Goal: Communication & Community: Answer question/provide support

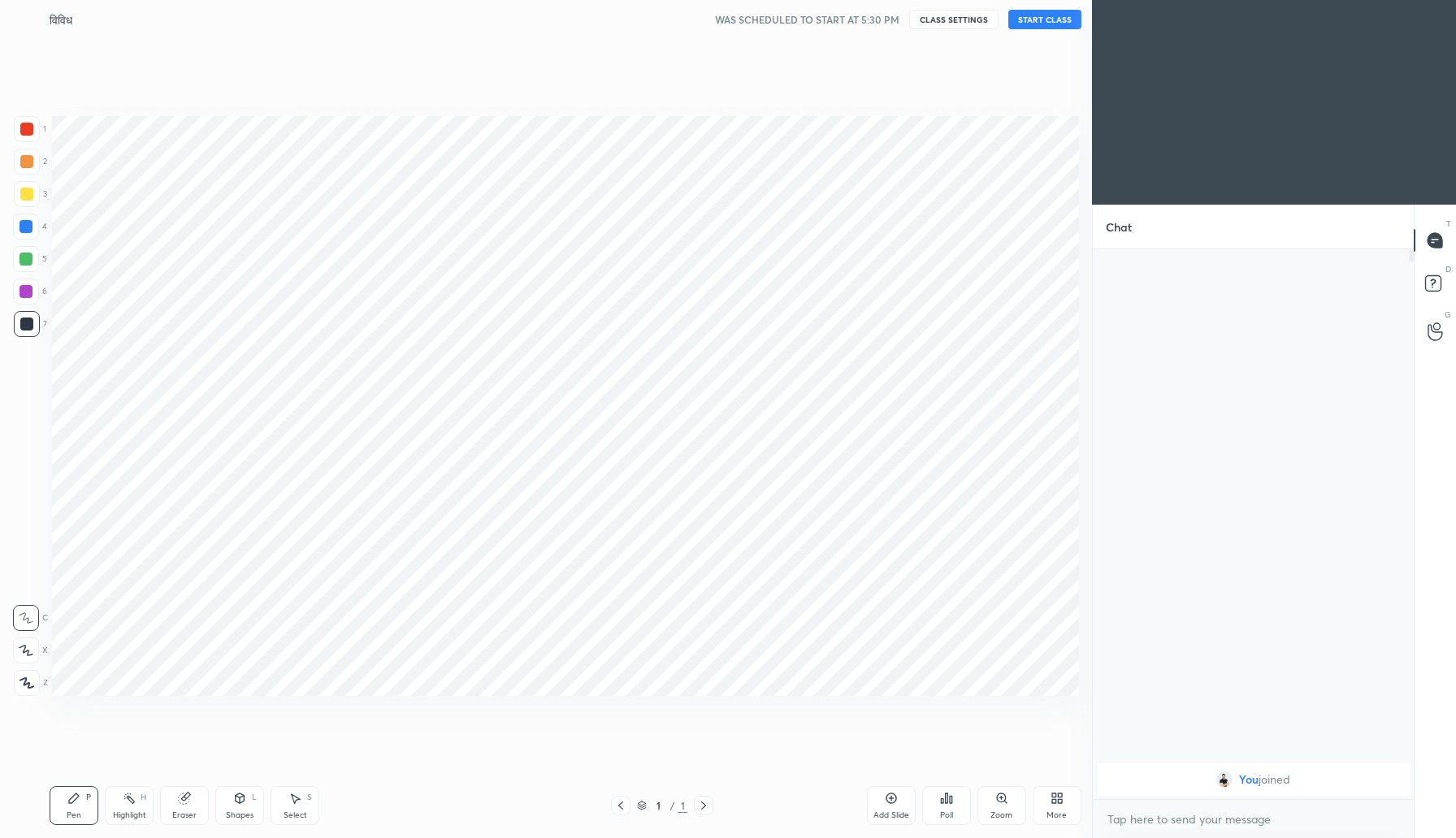
scroll to position [80499, 80222]
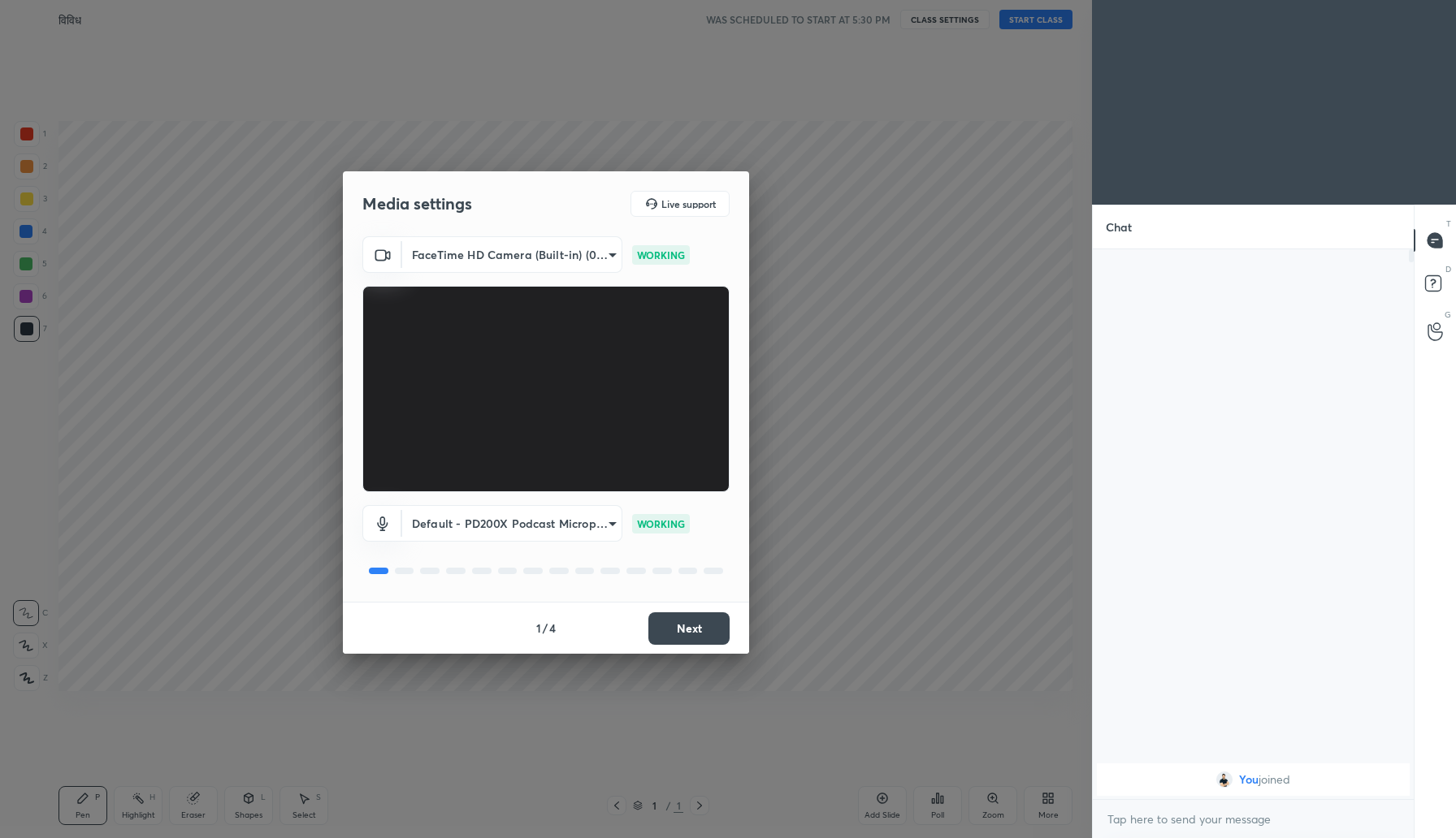
click at [694, 626] on button "Next" at bounding box center [689, 629] width 81 height 33
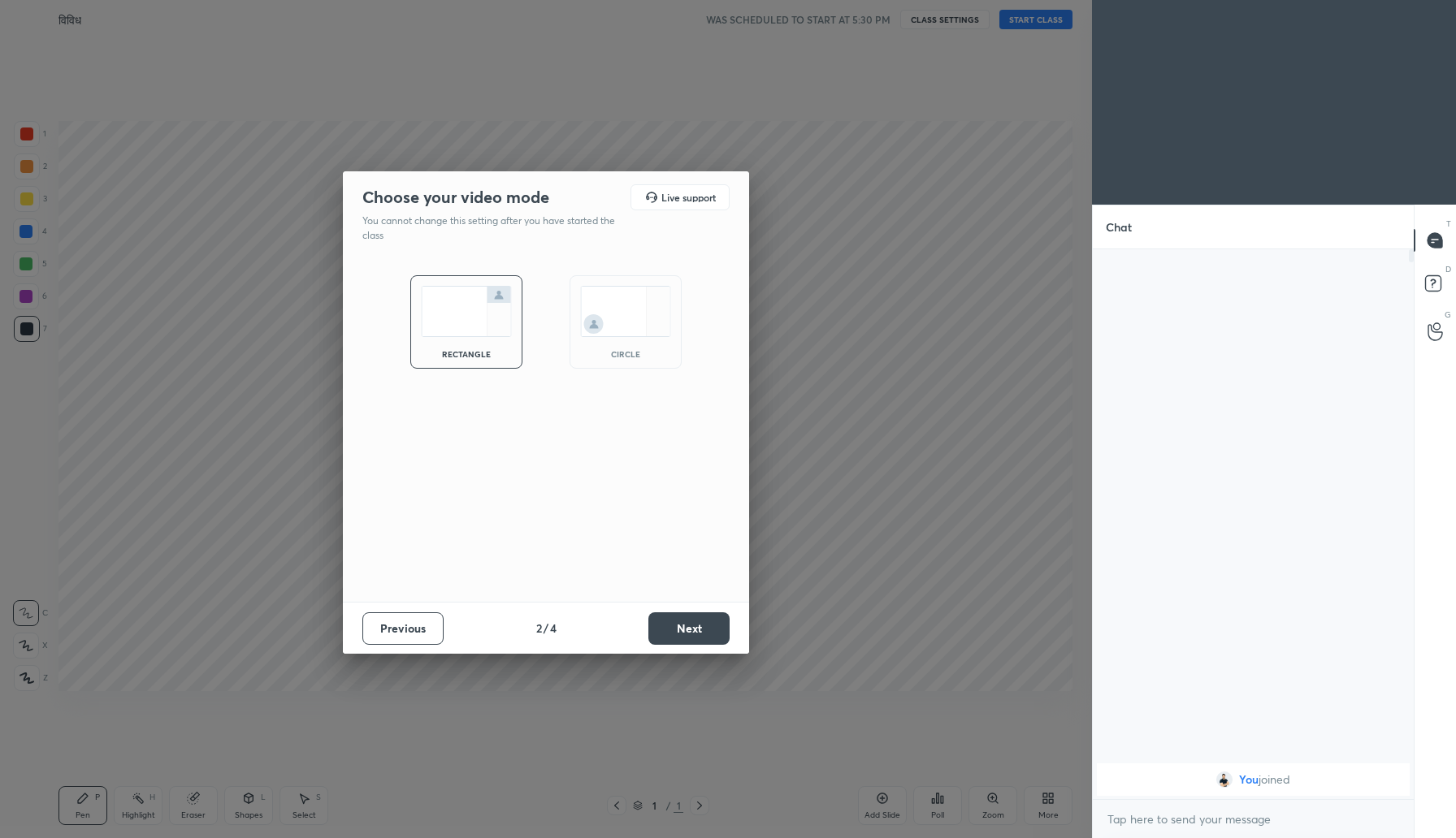
click at [694, 626] on button "Next" at bounding box center [689, 629] width 81 height 33
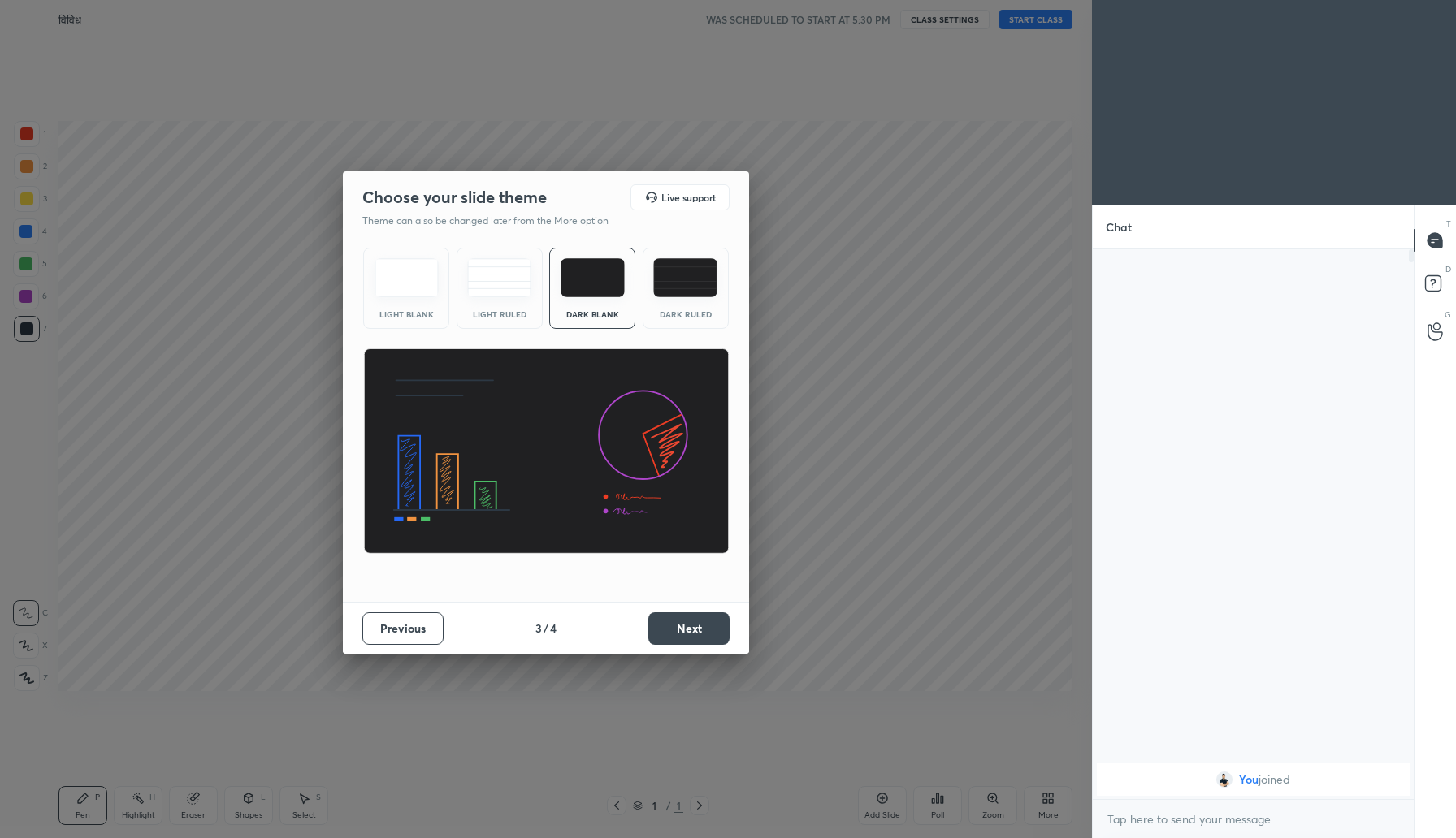
click at [694, 626] on button "Next" at bounding box center [689, 629] width 81 height 33
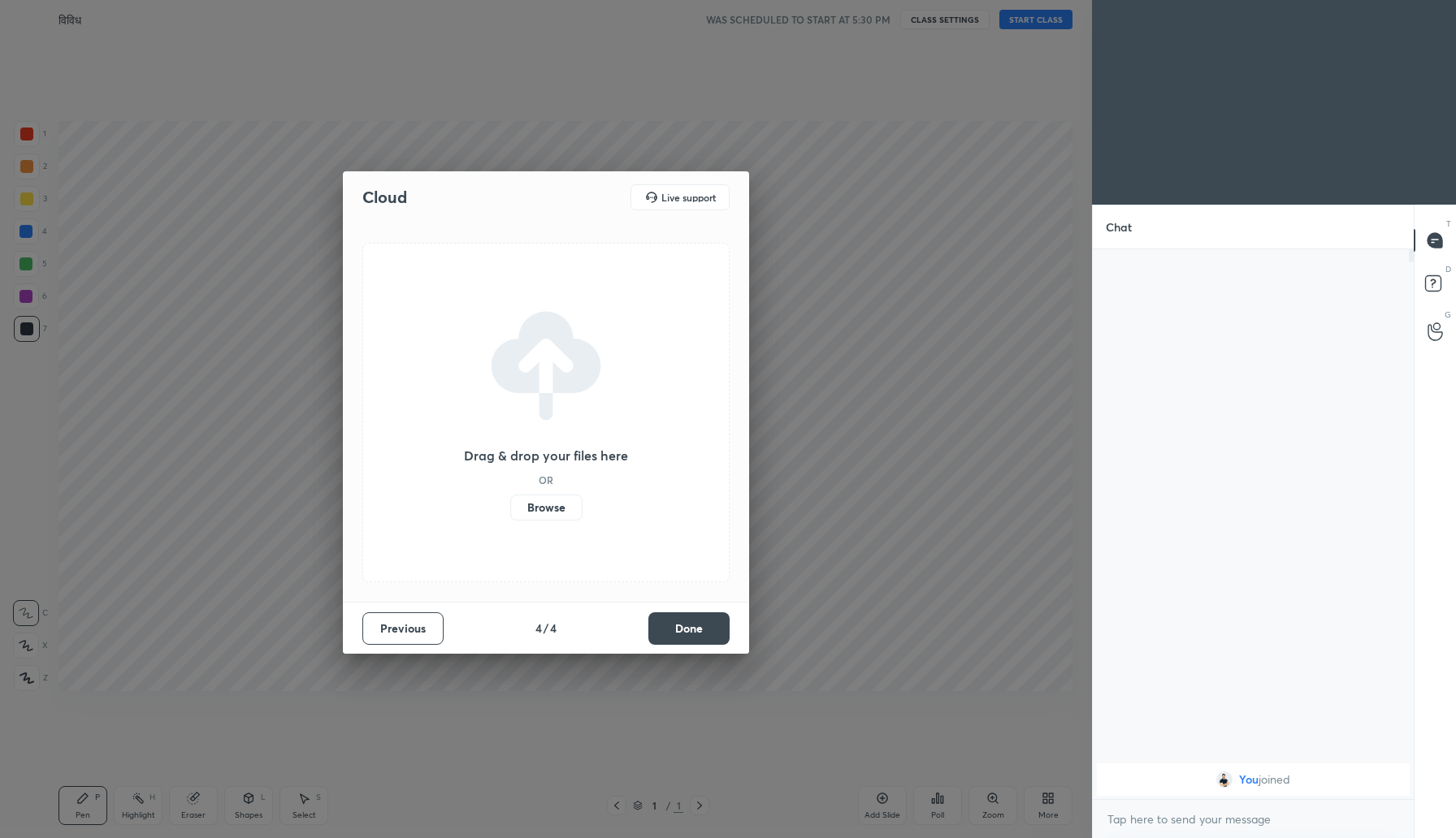
click at [551, 513] on label "Browse" at bounding box center [546, 508] width 72 height 26
click at [511, 513] on input "Browse" at bounding box center [511, 508] width 0 height 26
click at [702, 623] on button "Done" at bounding box center [689, 629] width 81 height 33
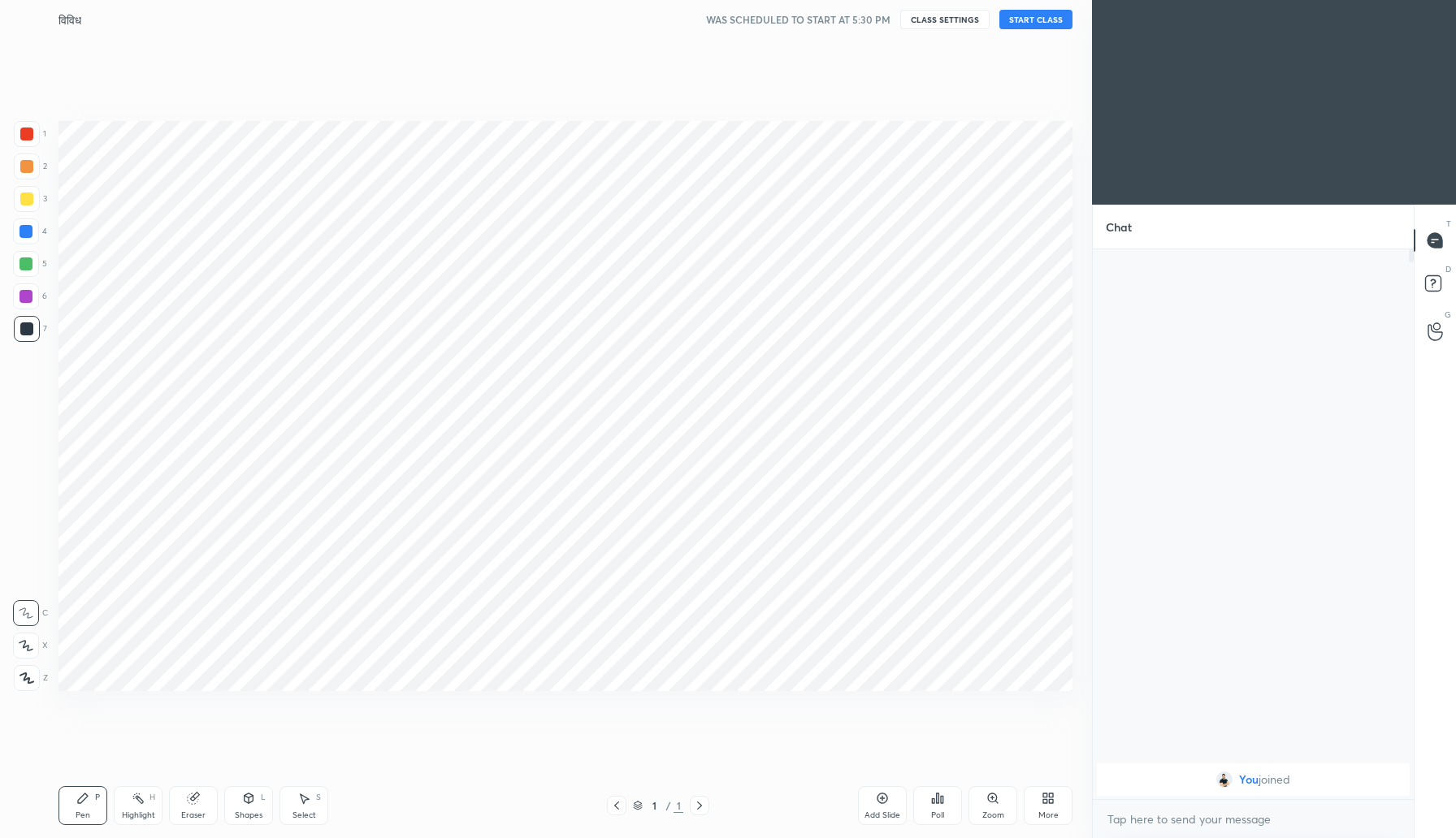
click at [1045, 788] on div "More" at bounding box center [1048, 805] width 49 height 39
click at [950, 671] on icon at bounding box center [953, 671] width 7 height 7
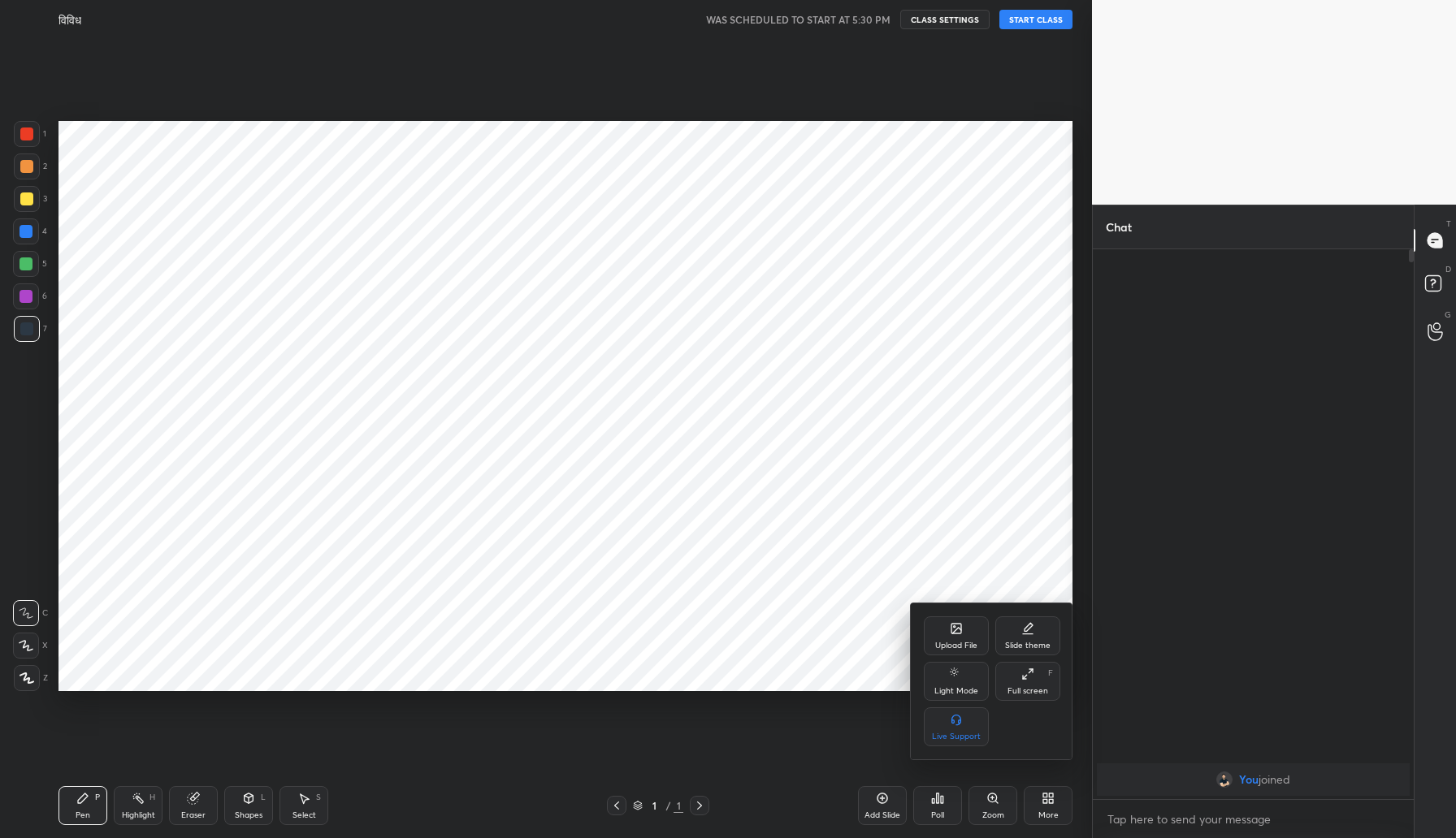
click at [791, 90] on div at bounding box center [728, 419] width 1456 height 838
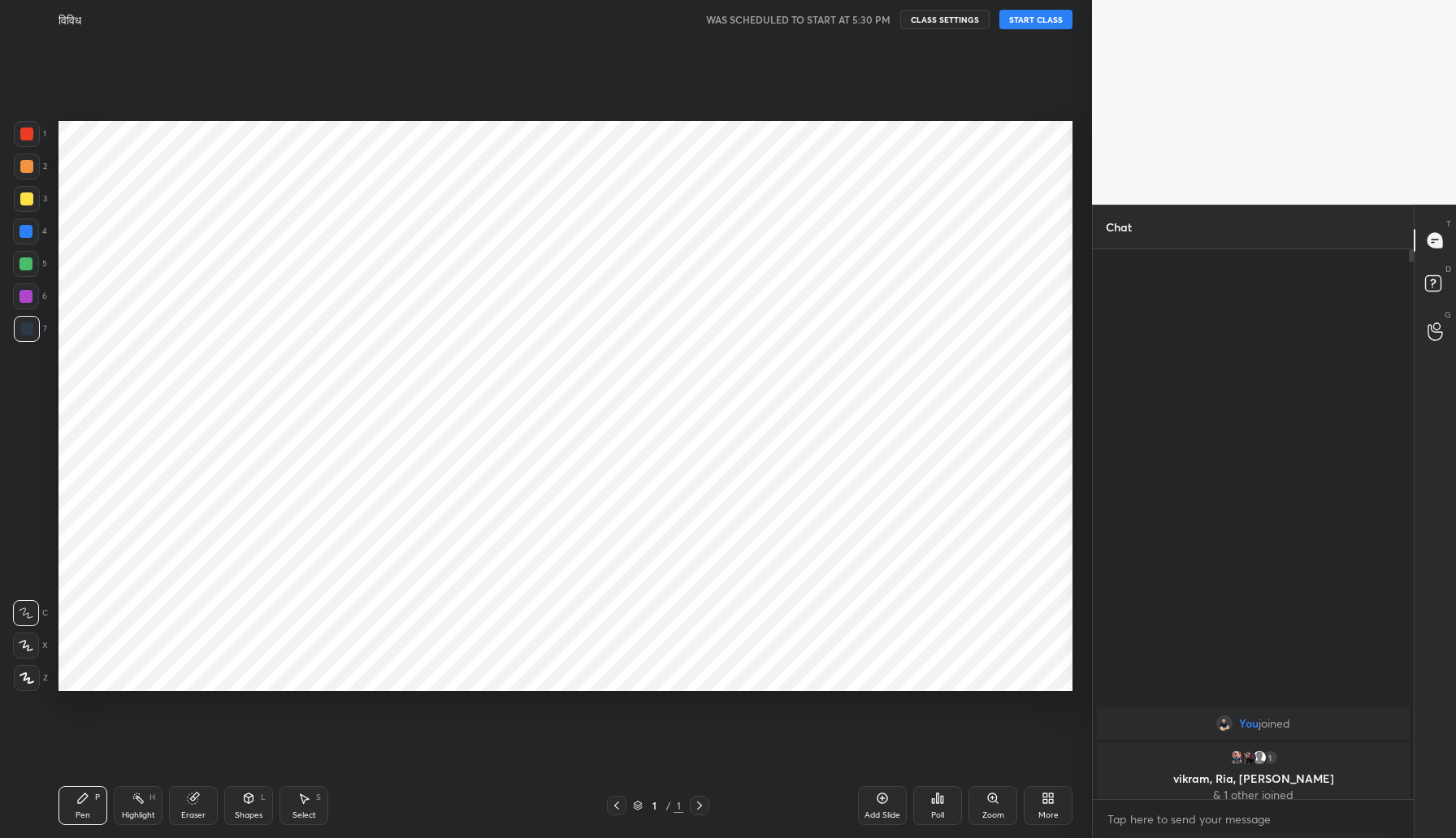
click at [1029, 19] on button "START CLASS" at bounding box center [1035, 19] width 73 height 19
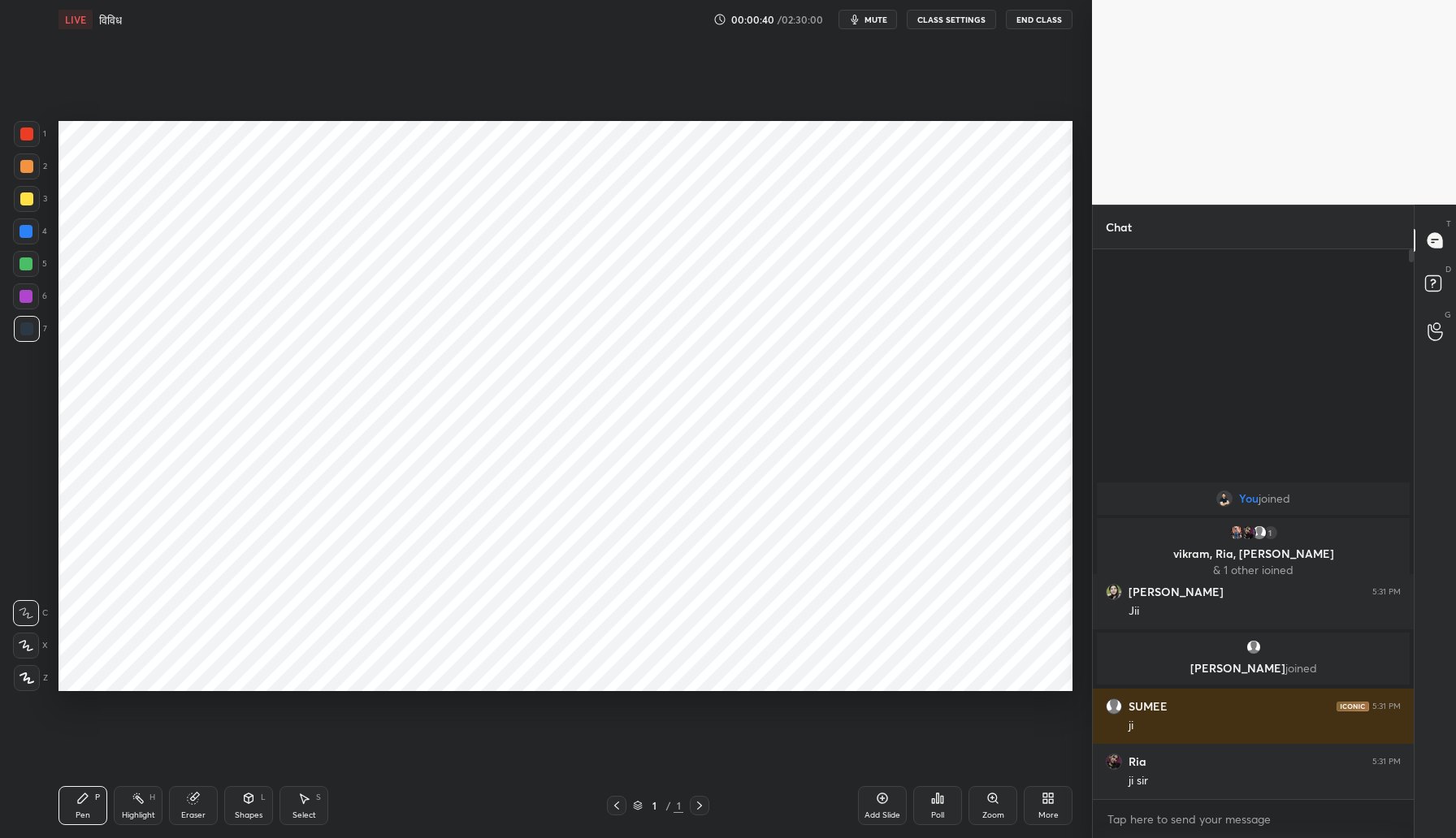
click at [1052, 811] on div "More" at bounding box center [1048, 815] width 20 height 8
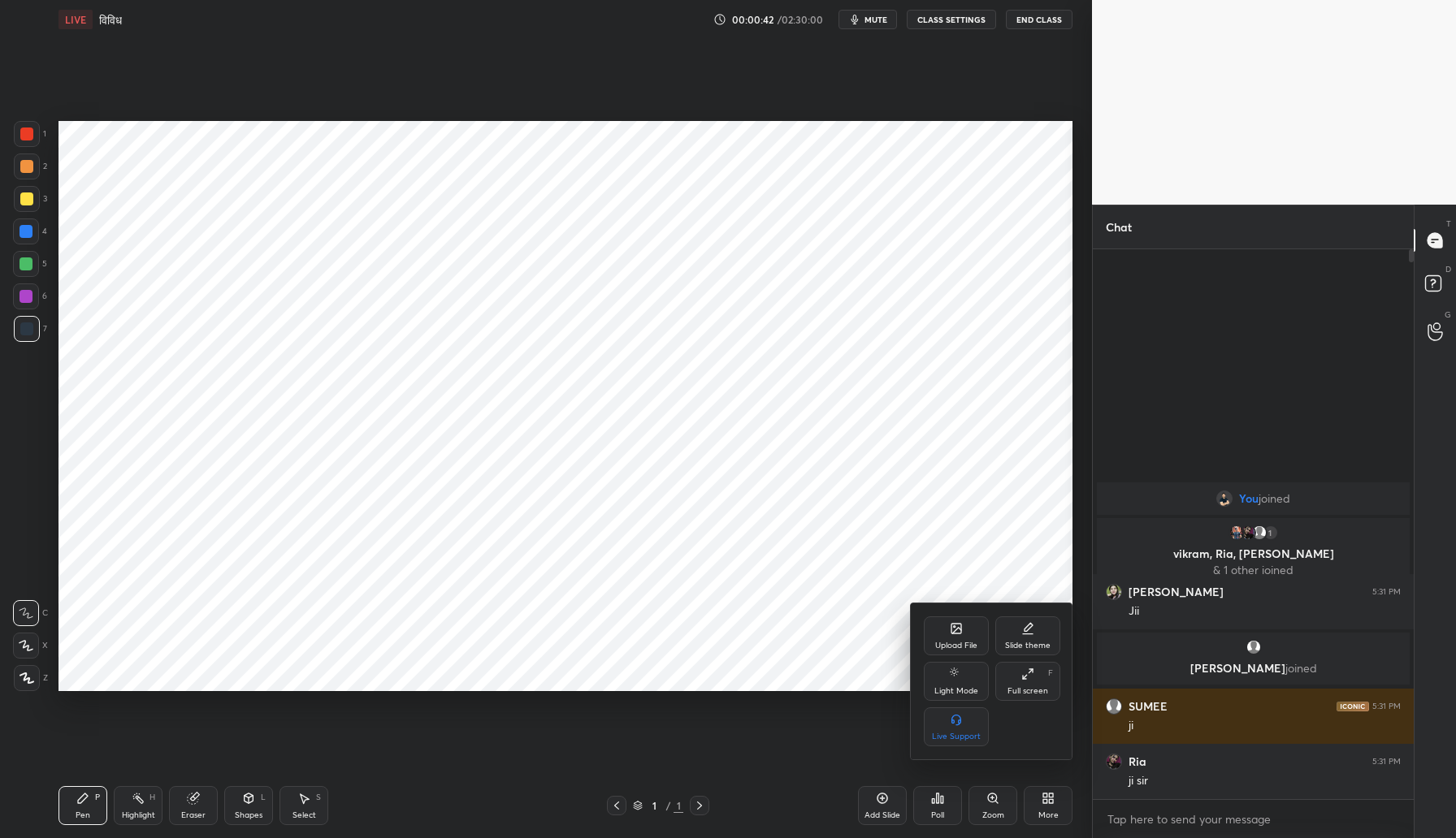
click at [955, 642] on div "Upload File" at bounding box center [956, 645] width 42 height 8
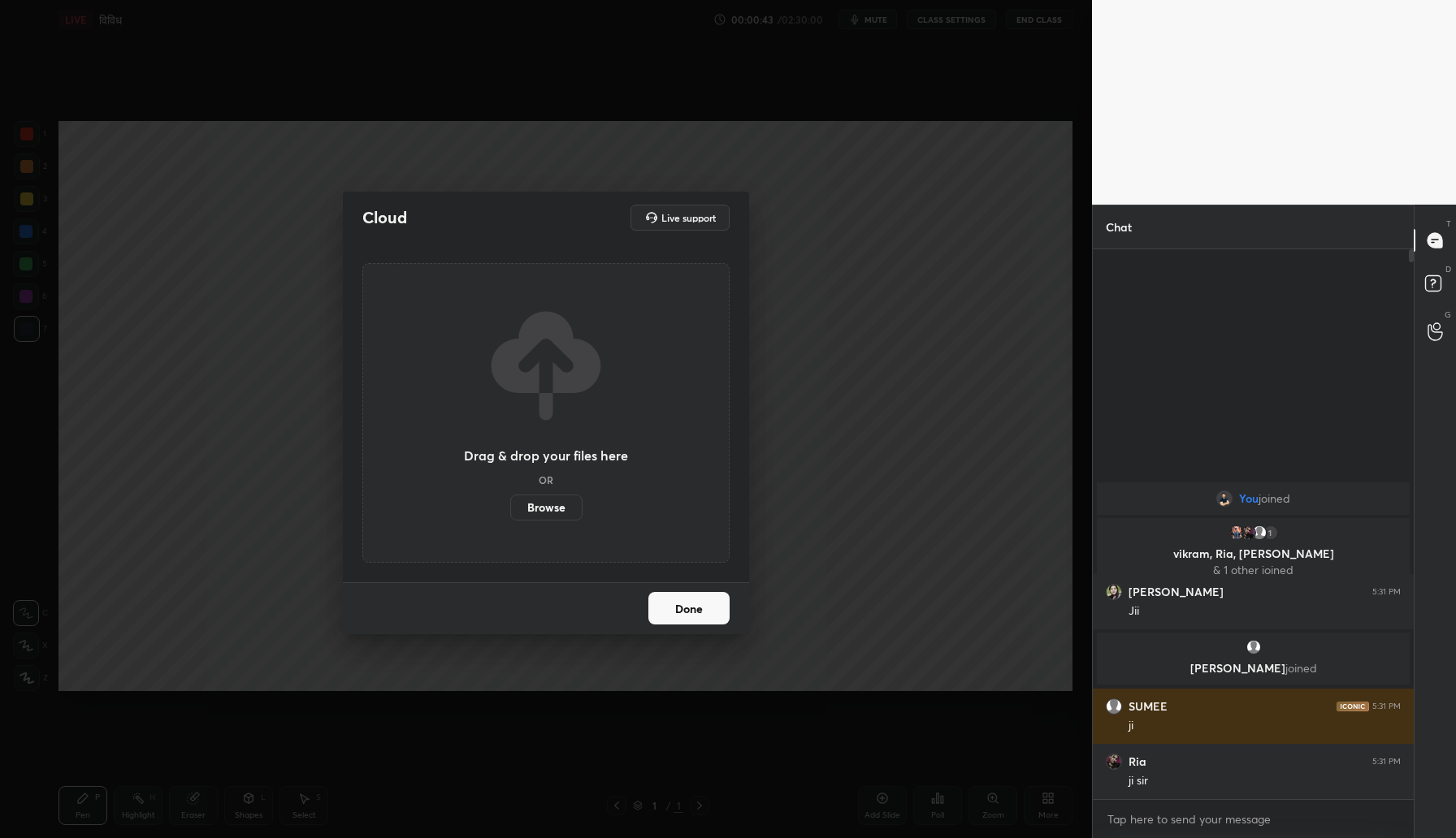
click at [549, 518] on label "Browse" at bounding box center [546, 508] width 72 height 26
click at [511, 518] on input "Browse" at bounding box center [511, 508] width 0 height 26
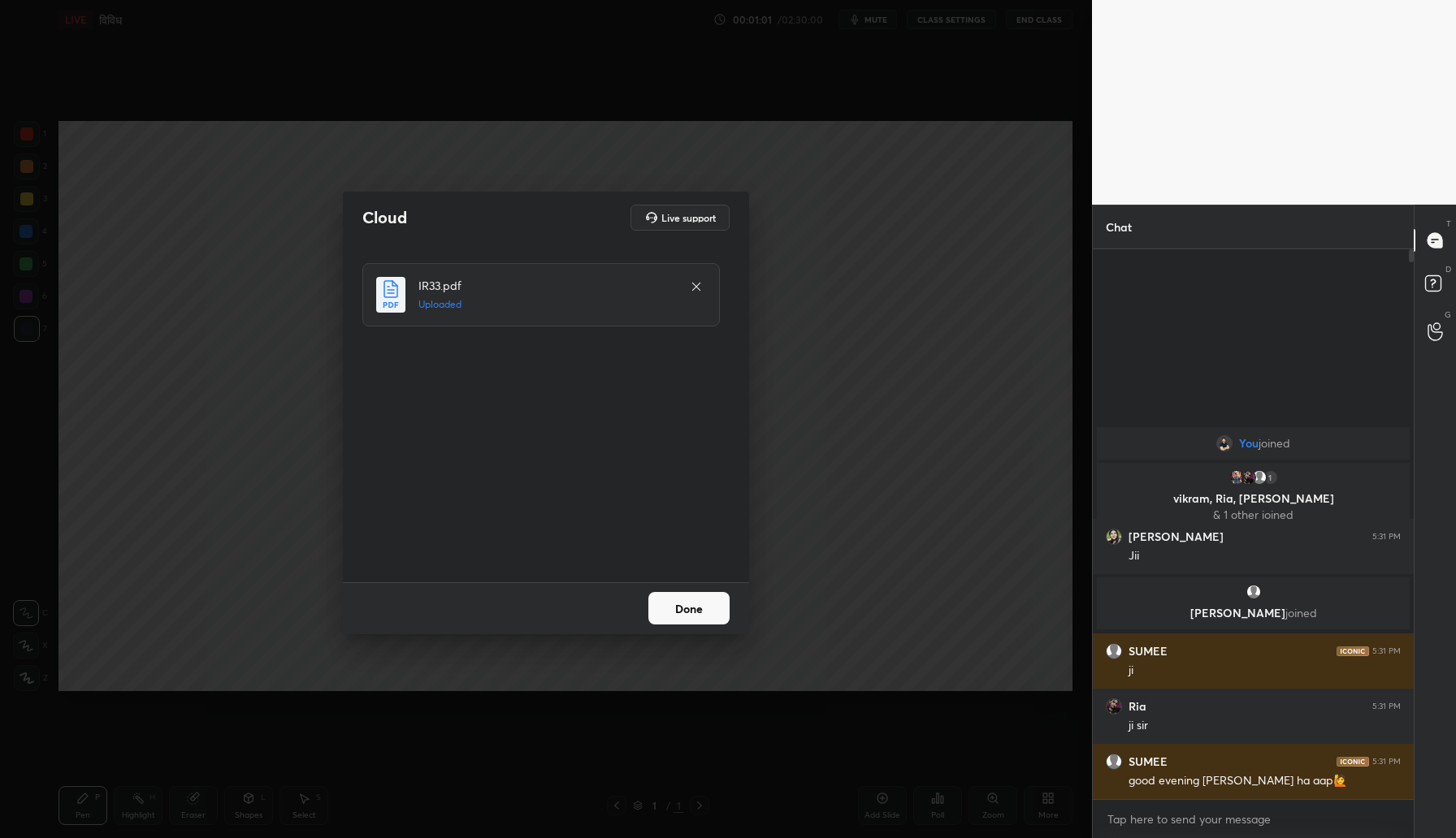
click at [672, 604] on button "Done" at bounding box center [689, 608] width 81 height 33
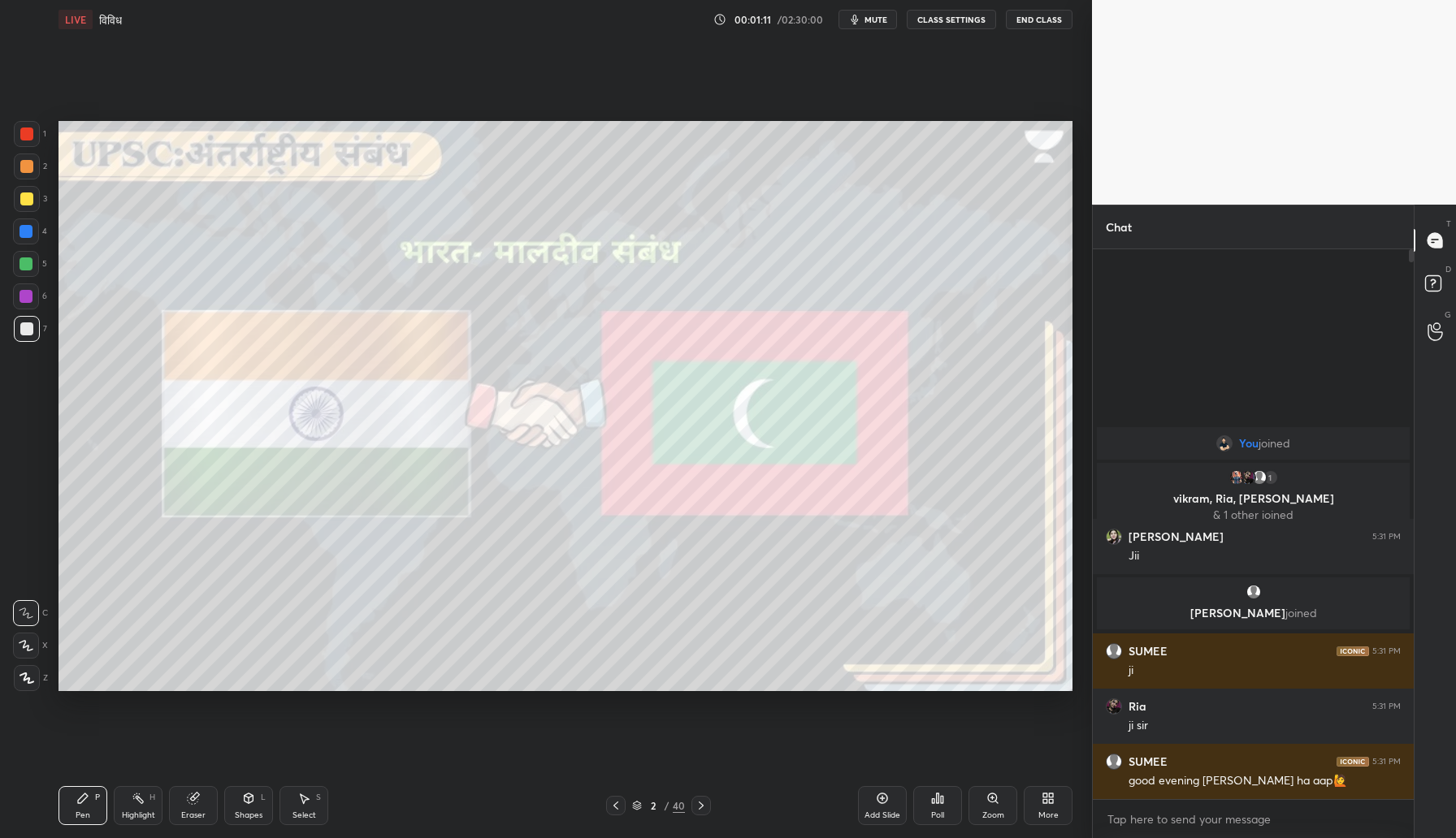
click at [15, 200] on div at bounding box center [26, 198] width 26 height 26
click at [19, 641] on icon at bounding box center [26, 645] width 14 height 11
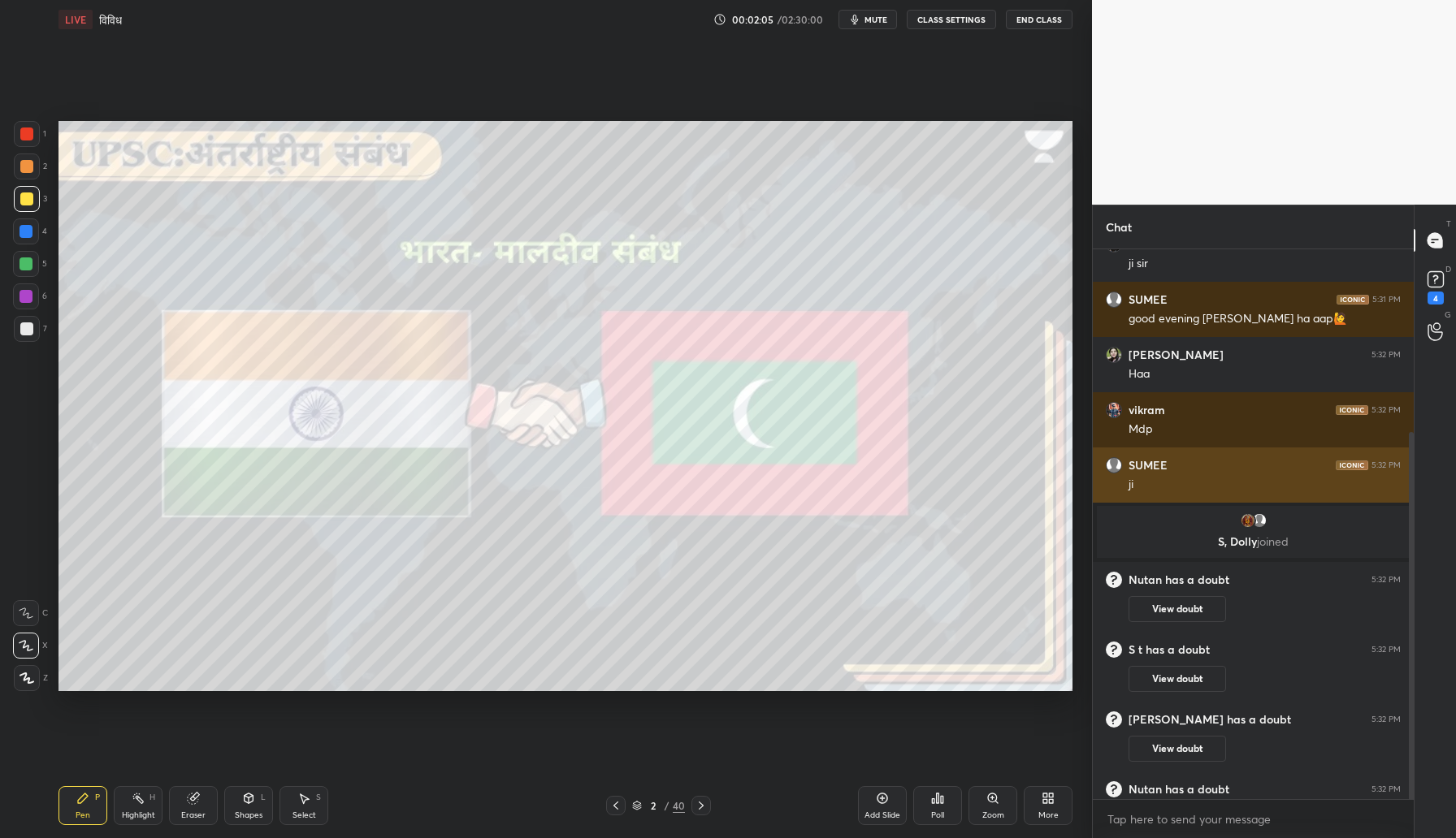
scroll to position [316, 0]
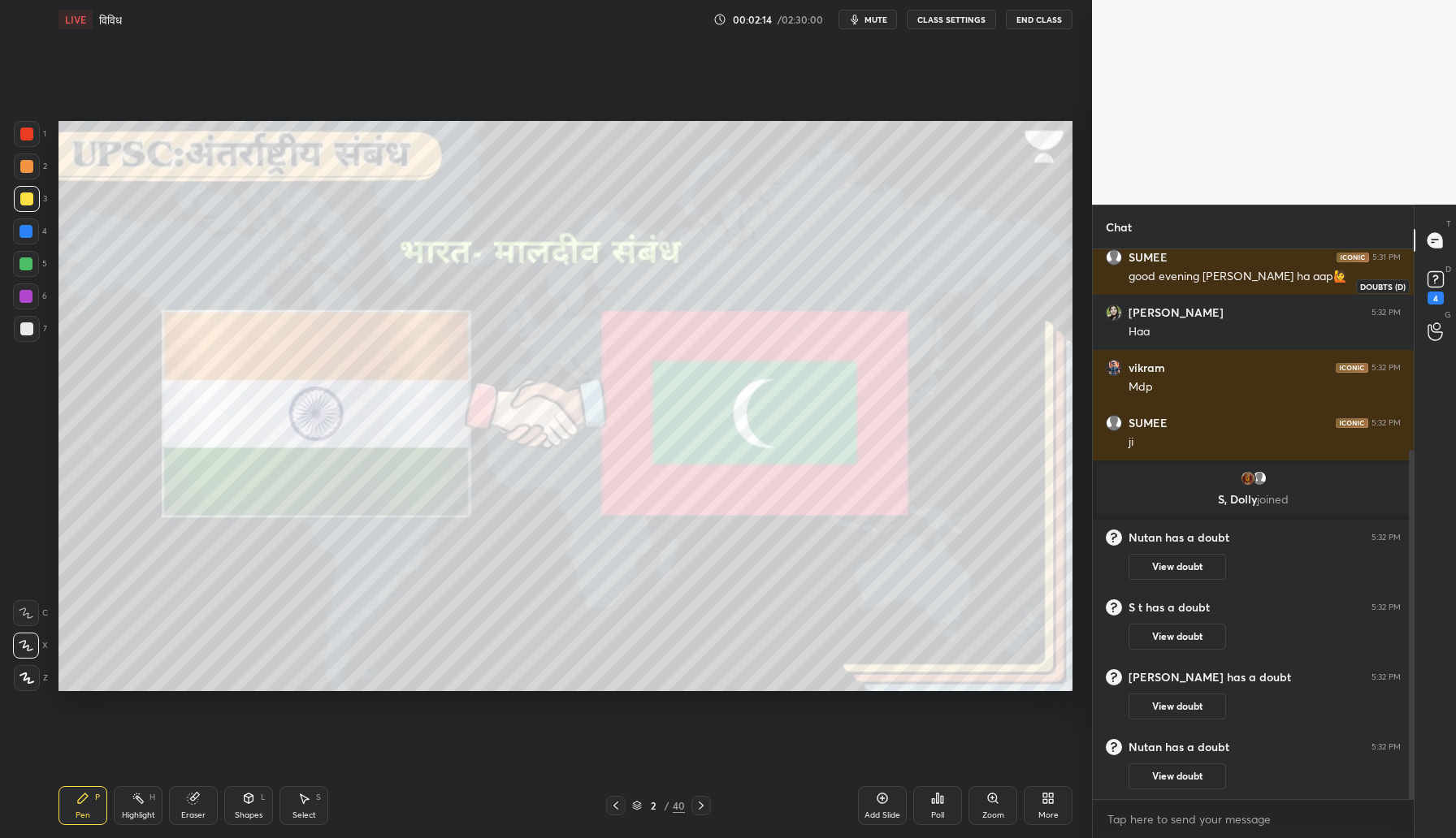
click at [1436, 283] on rect at bounding box center [1435, 280] width 15 height 15
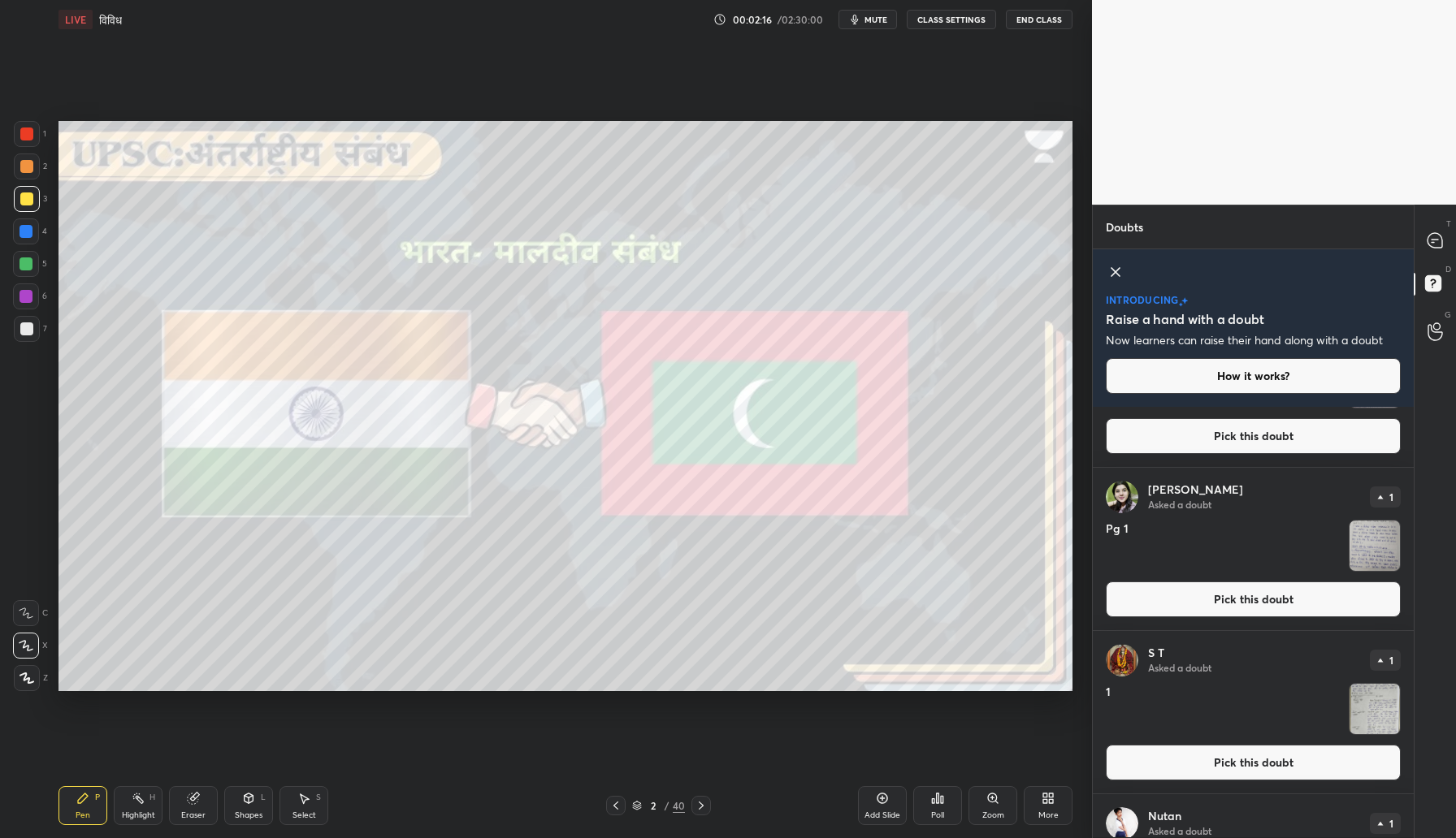
scroll to position [222, 0]
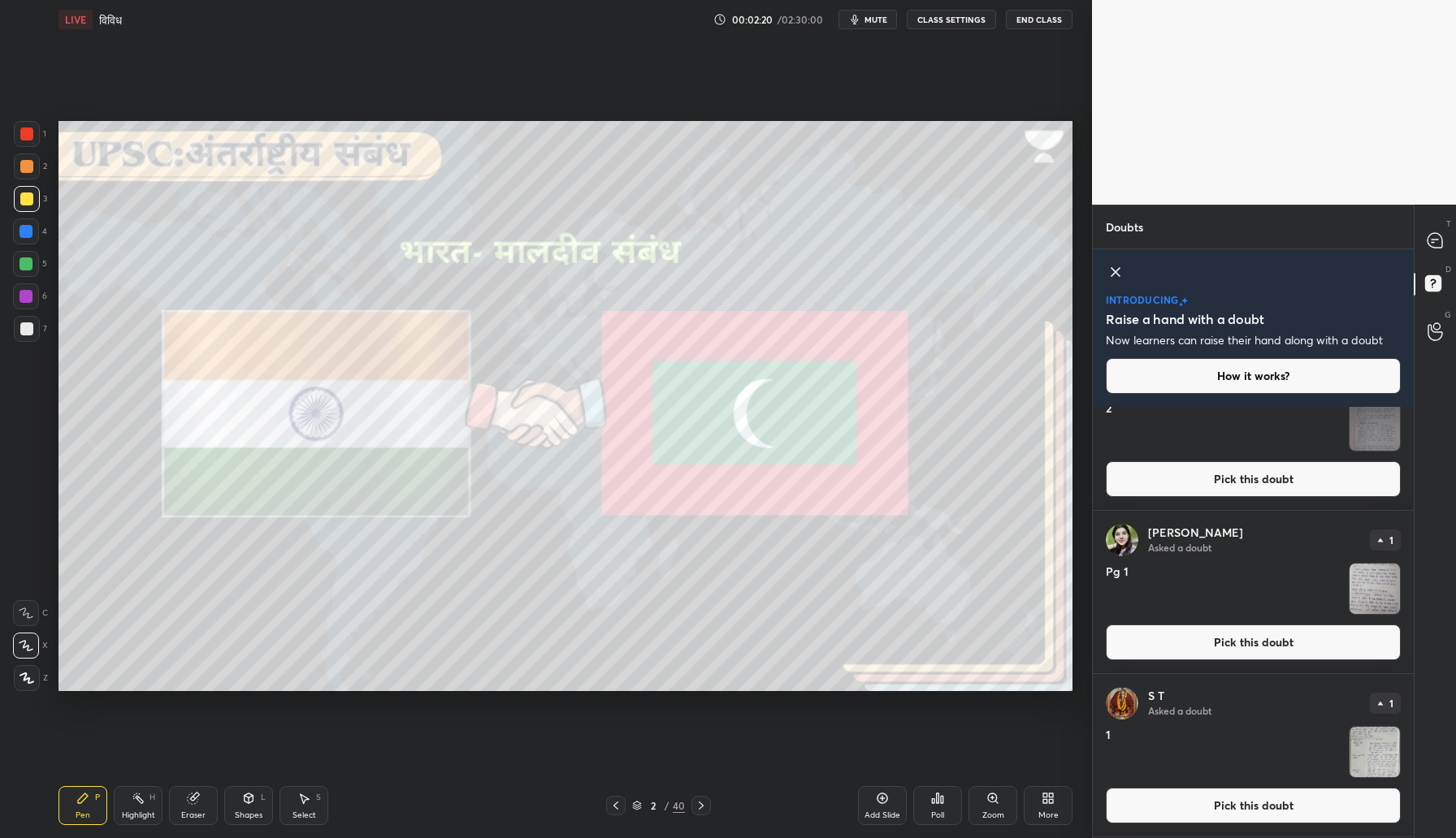
click at [1427, 238] on icon at bounding box center [1434, 239] width 14 height 14
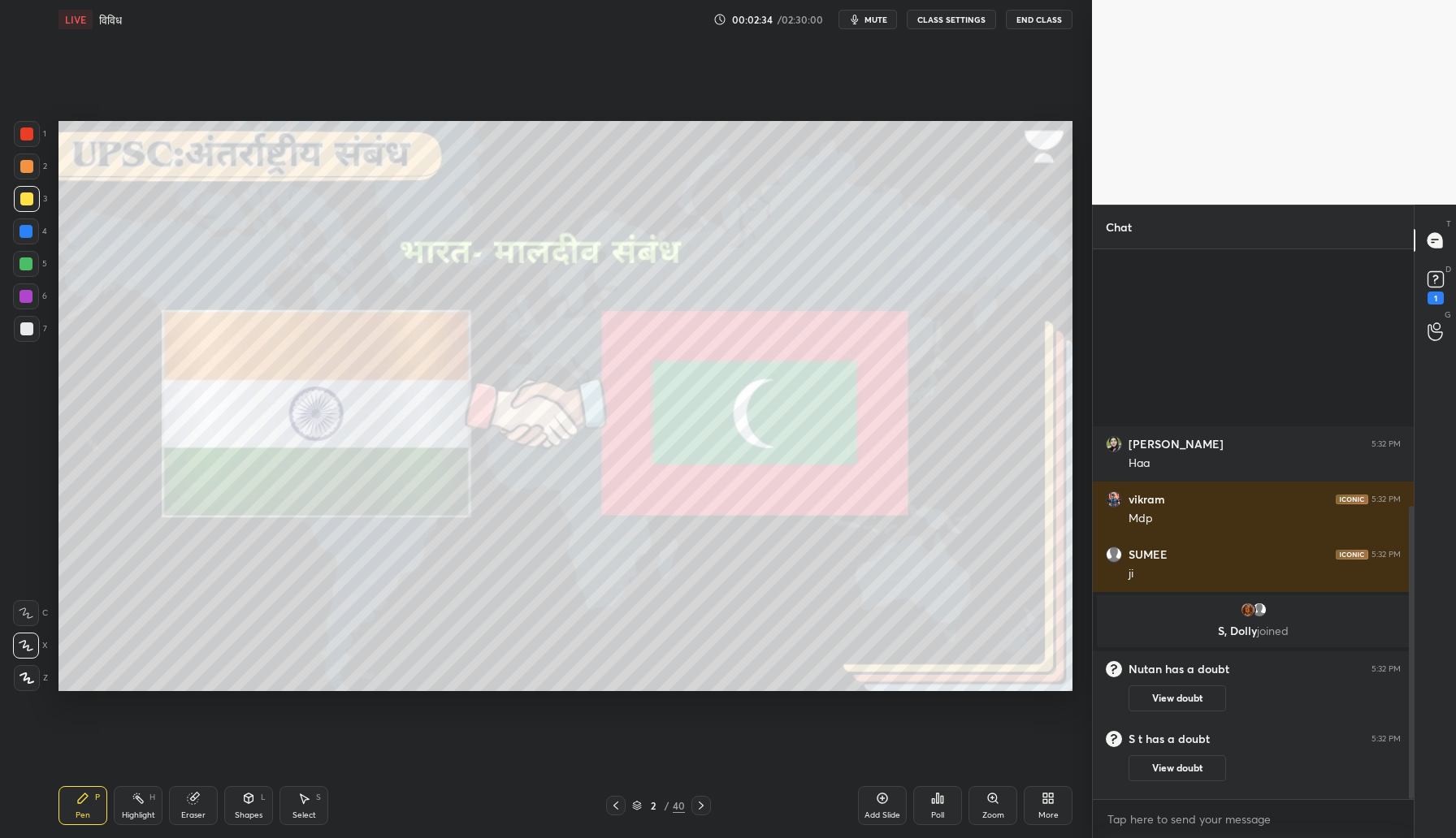
scroll to position [482, 0]
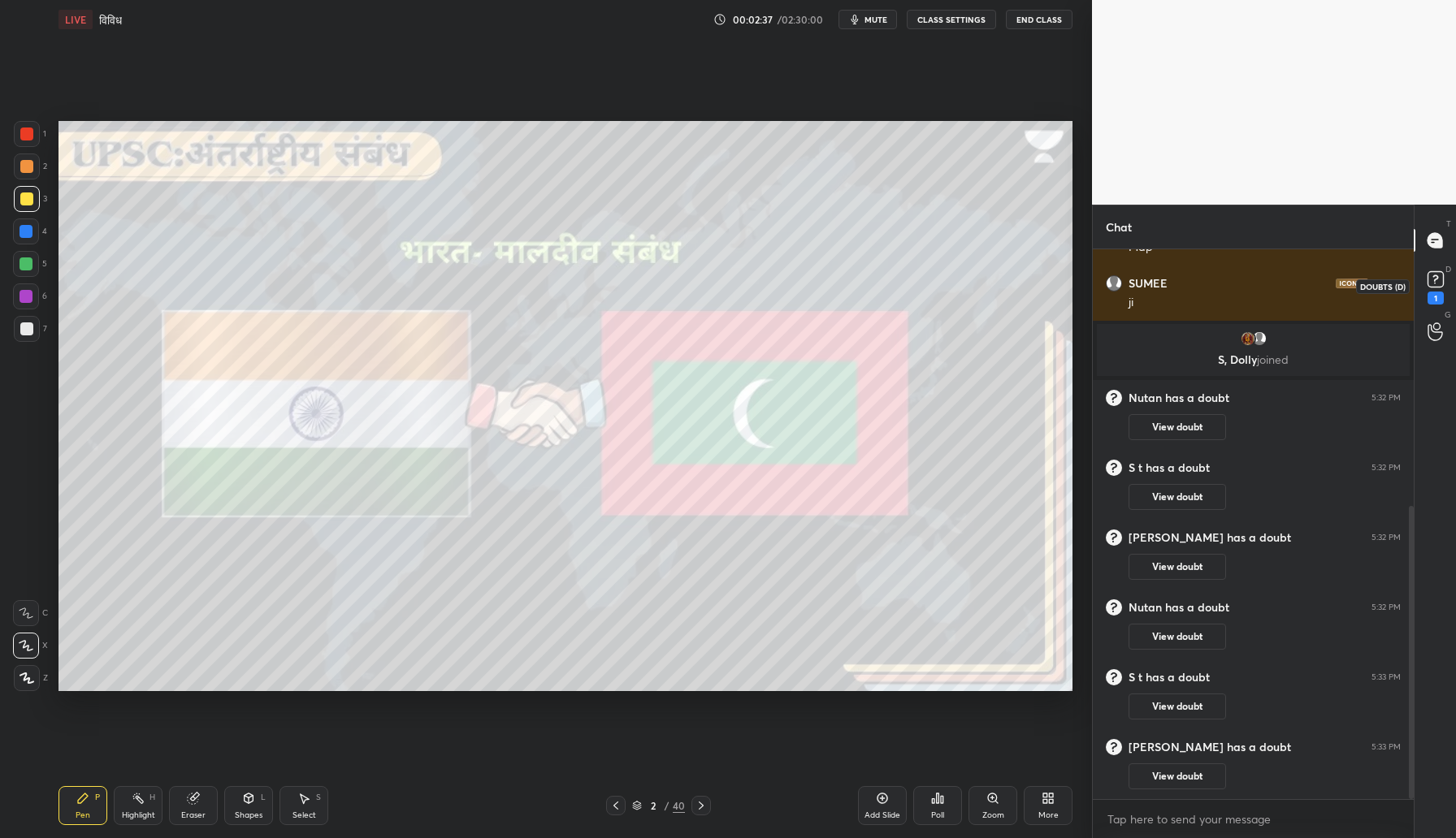
click at [1443, 286] on icon at bounding box center [1435, 279] width 24 height 24
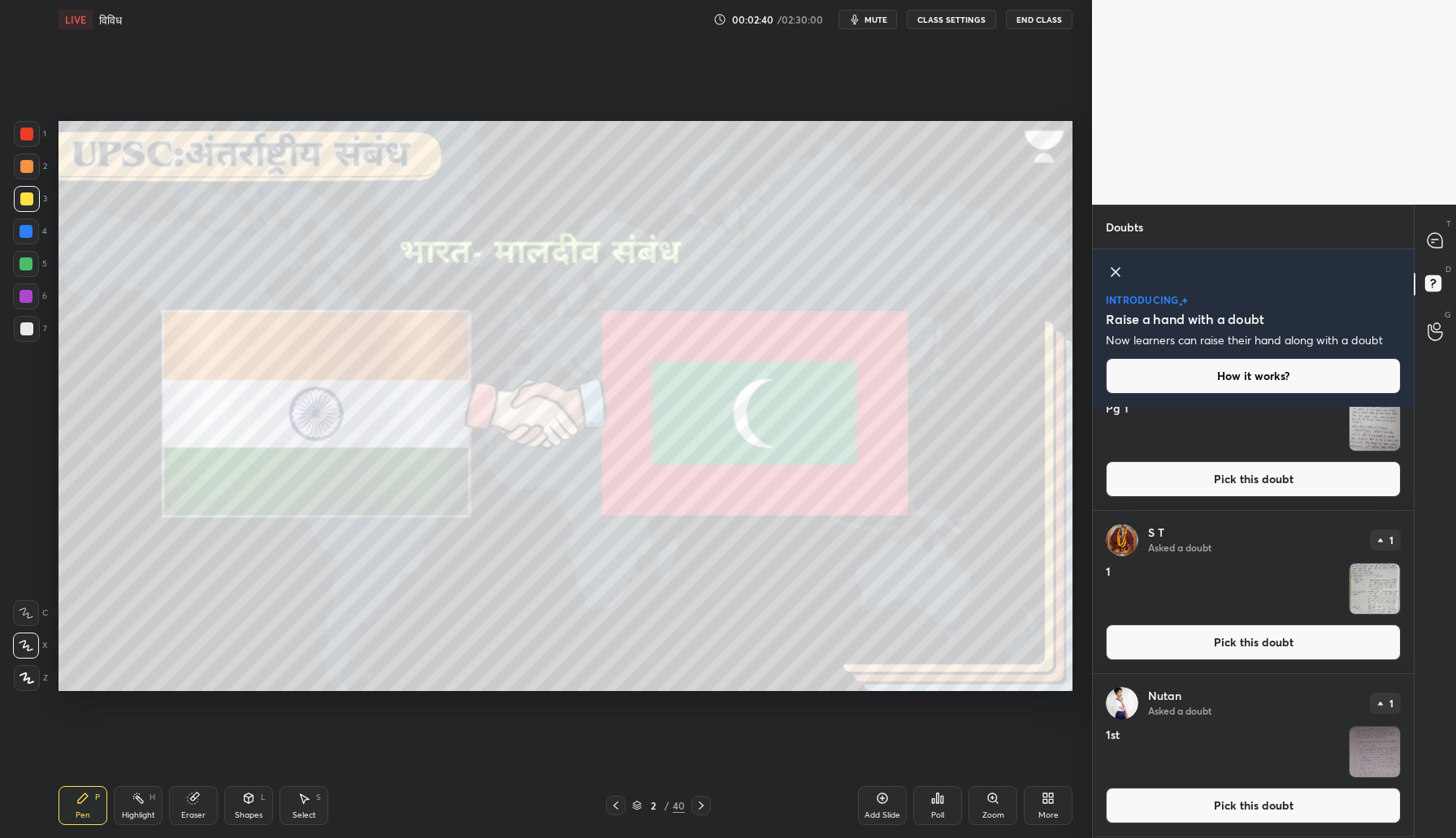
scroll to position [0, 0]
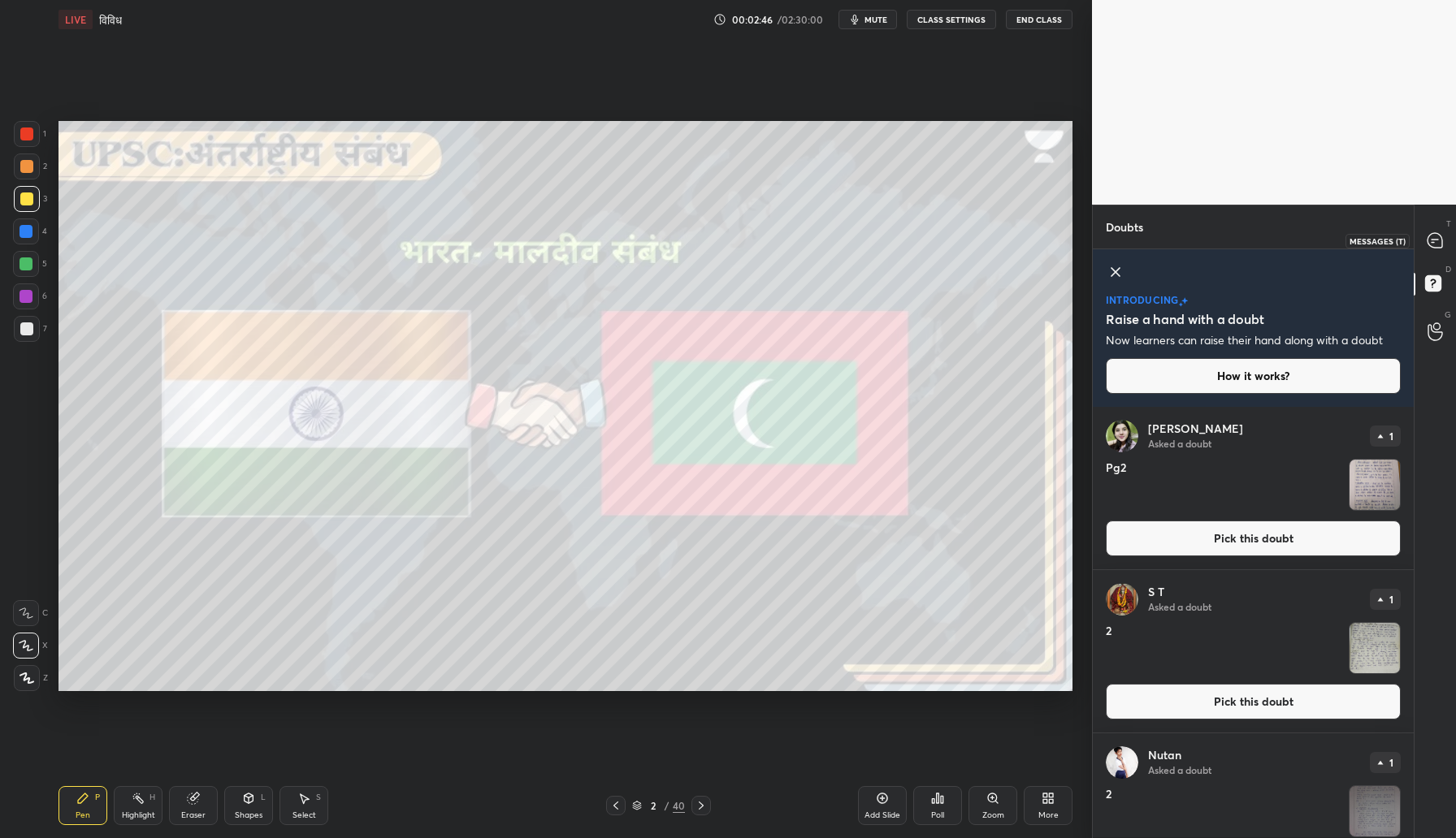
click at [1433, 233] on icon at bounding box center [1435, 241] width 17 height 17
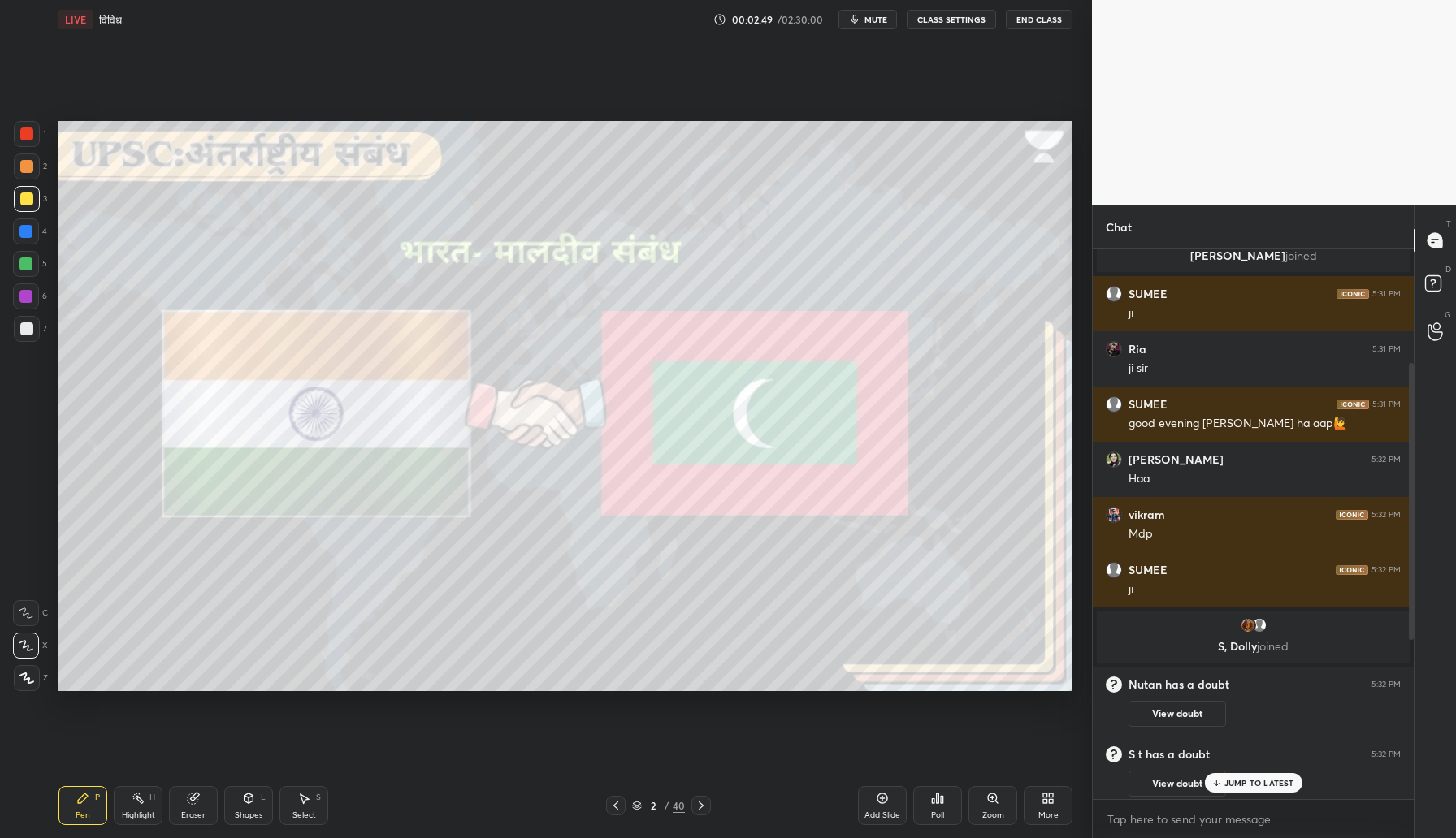
scroll to position [186, 0]
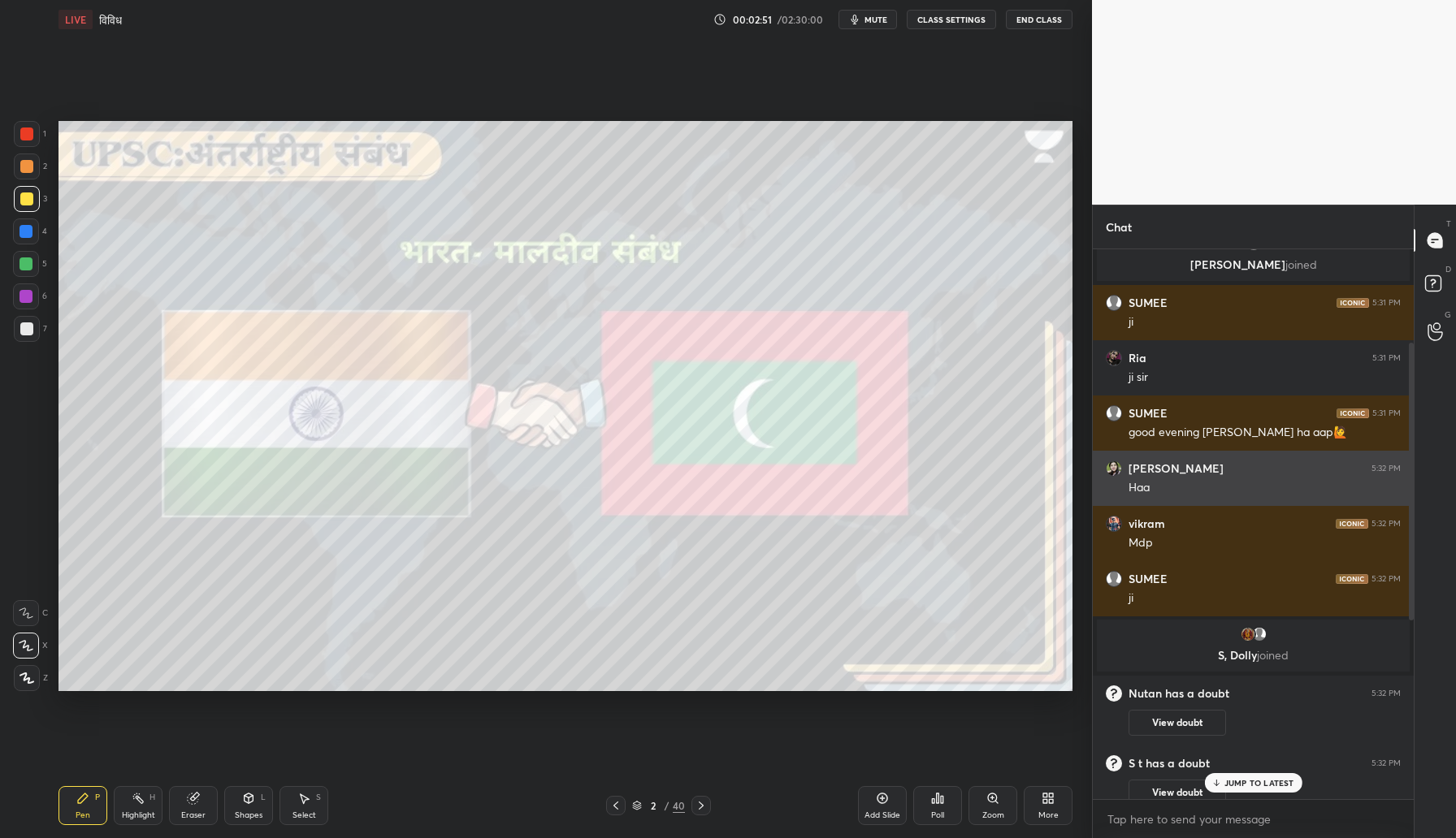
click at [1111, 467] on img "grid" at bounding box center [1113, 468] width 16 height 16
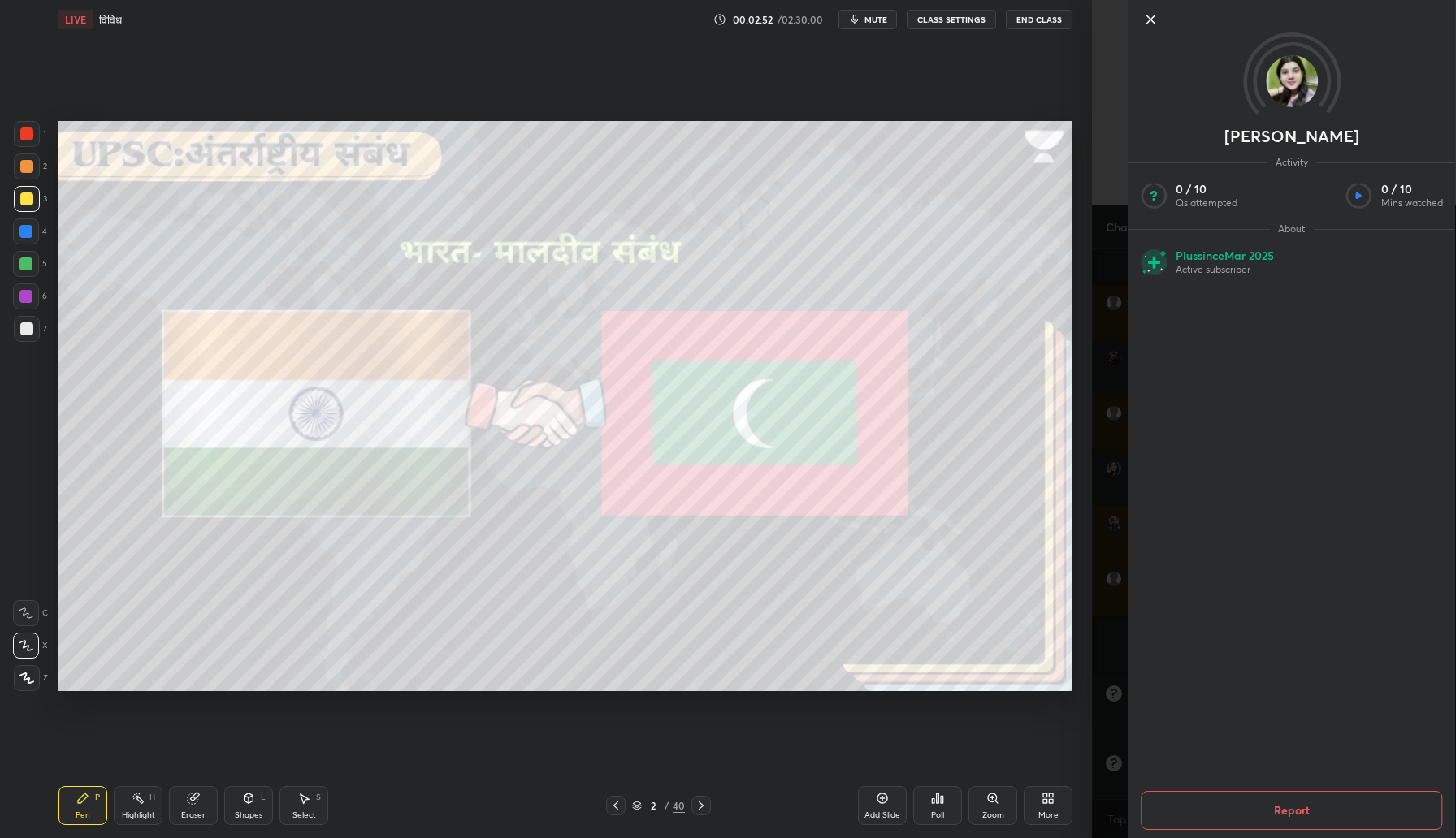
click at [1287, 83] on img at bounding box center [1291, 81] width 52 height 52
click at [1153, 16] on icon at bounding box center [1150, 19] width 8 height 8
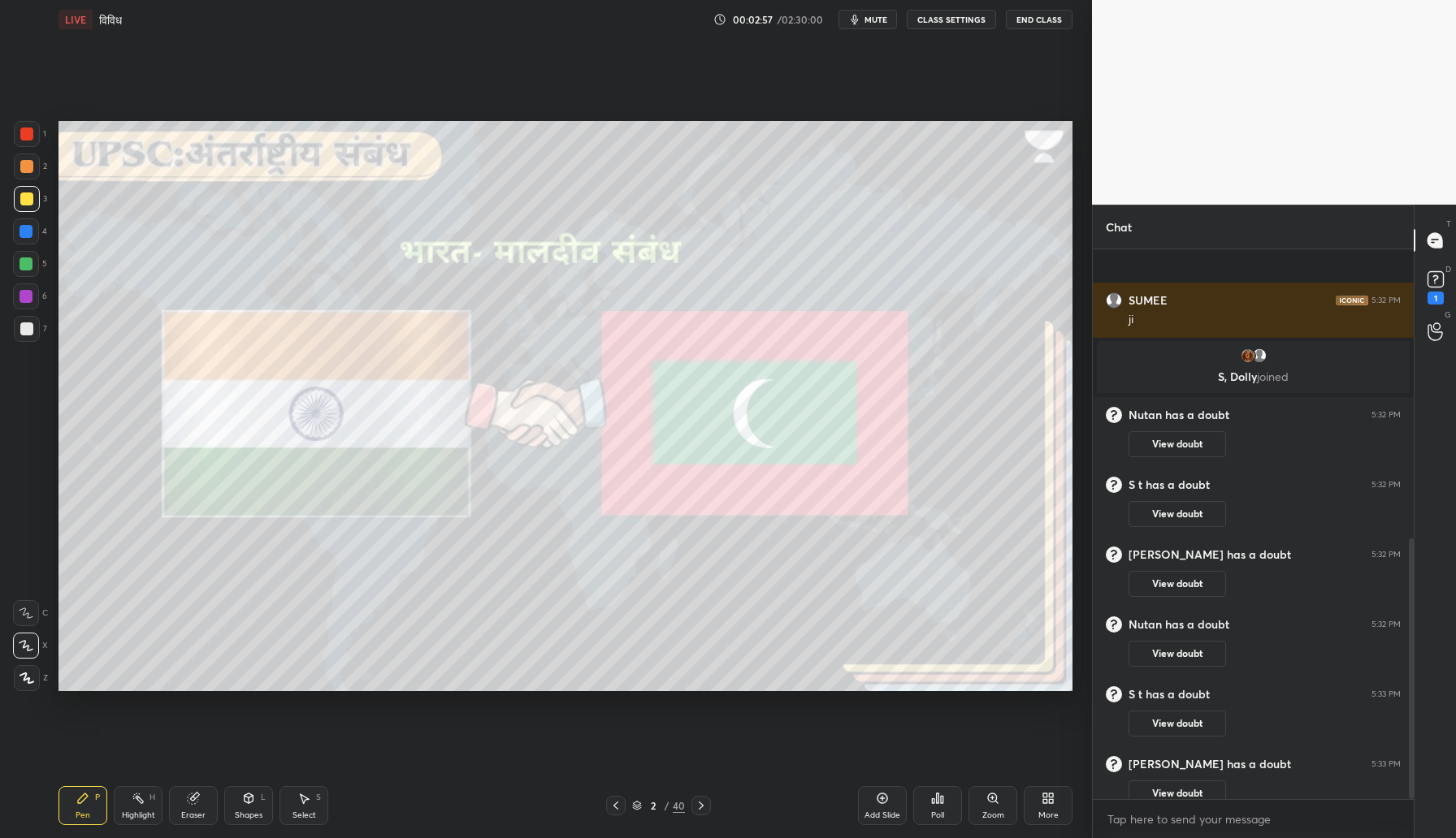
scroll to position [611, 0]
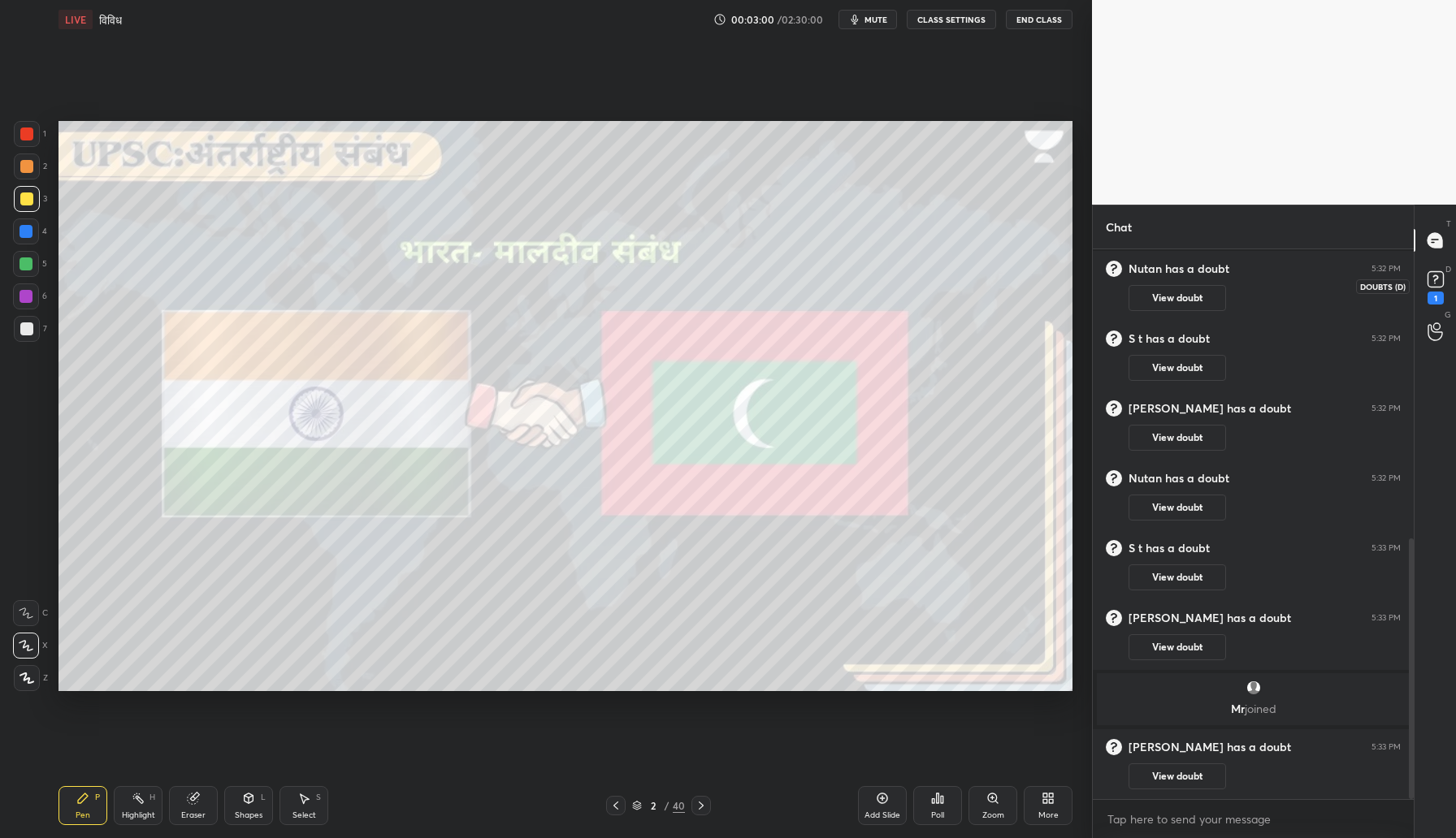
click at [1435, 283] on rect at bounding box center [1435, 280] width 15 height 15
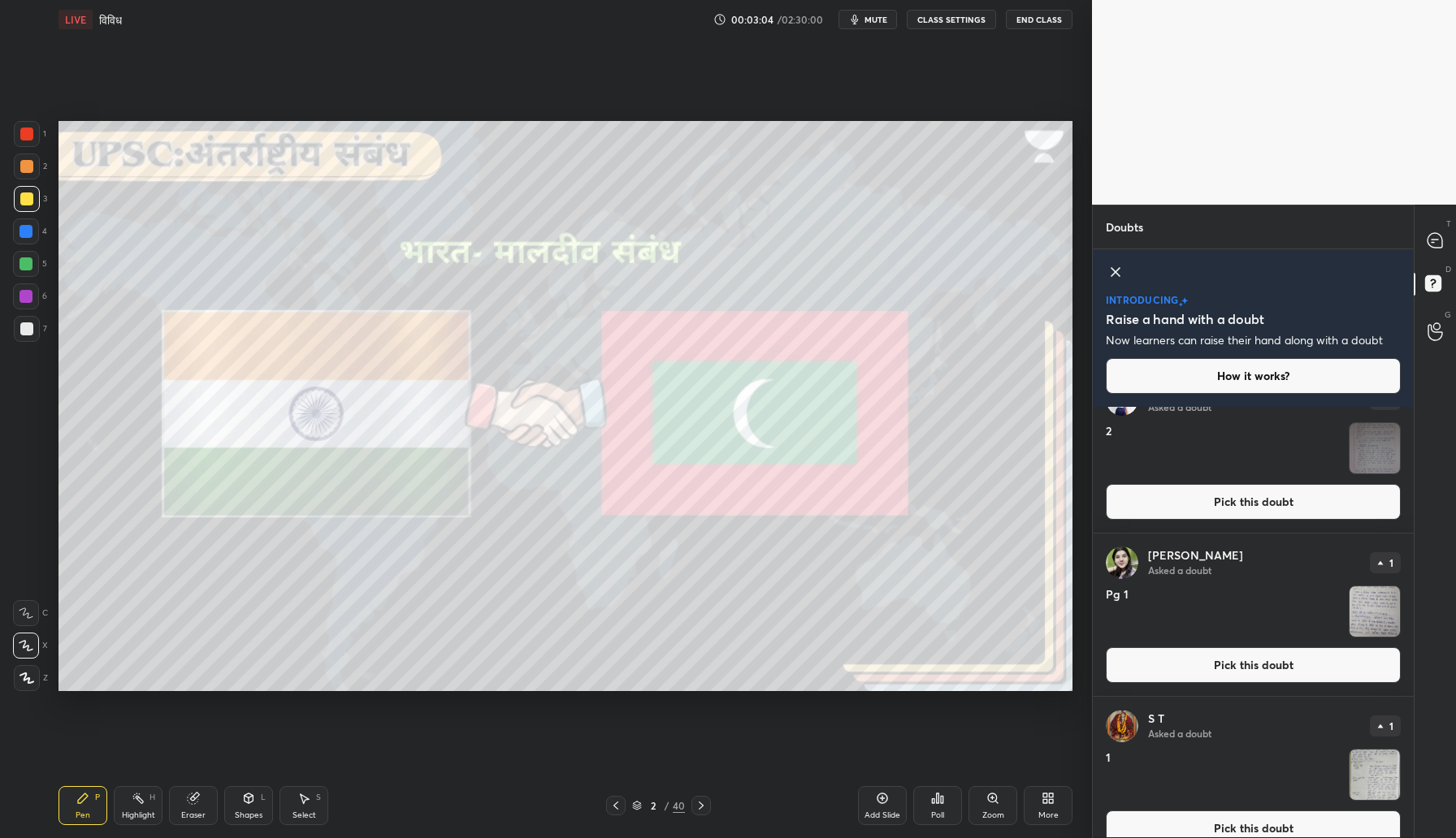
scroll to position [713, 0]
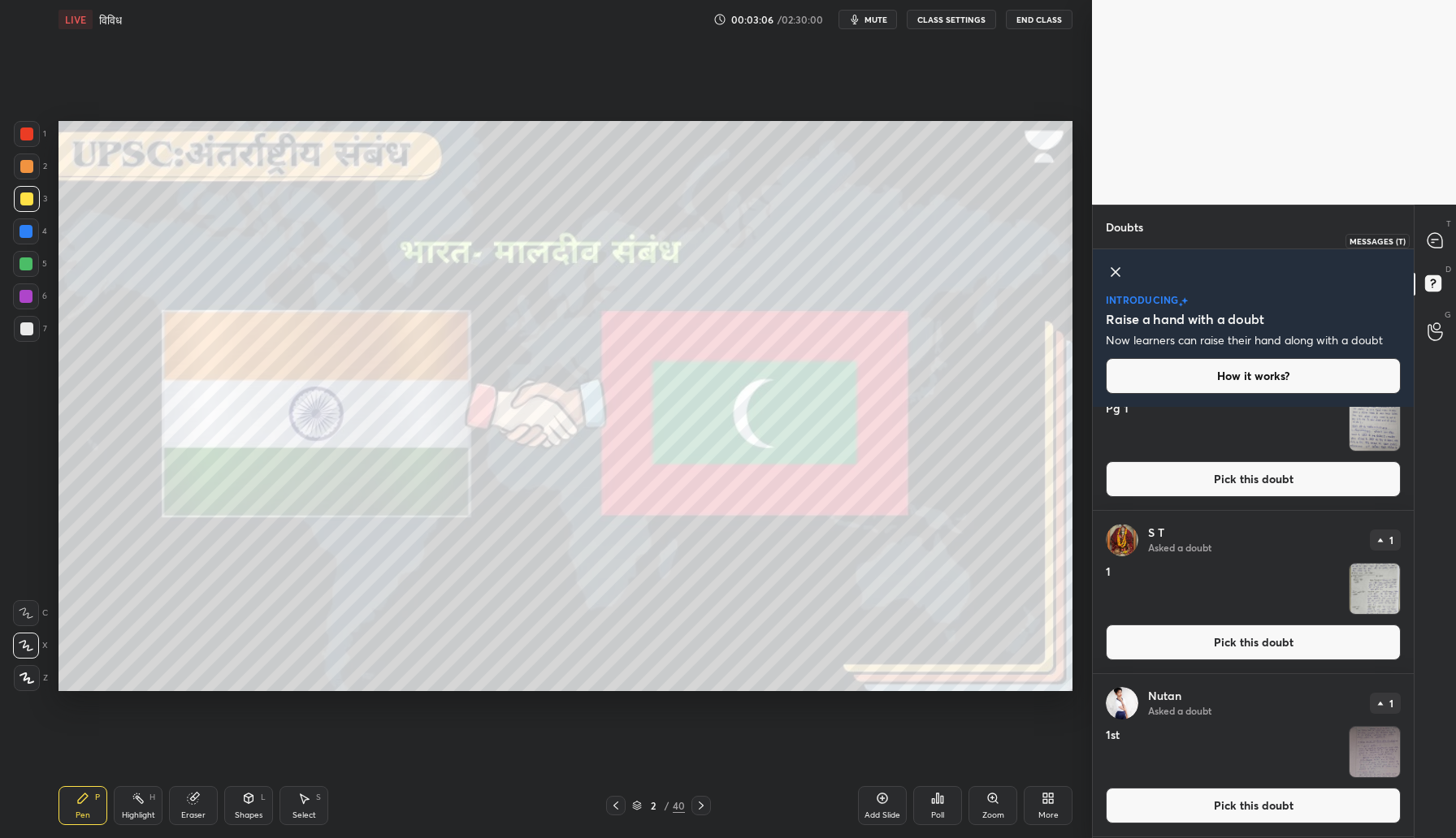
click at [1432, 241] on icon at bounding box center [1434, 239] width 14 height 14
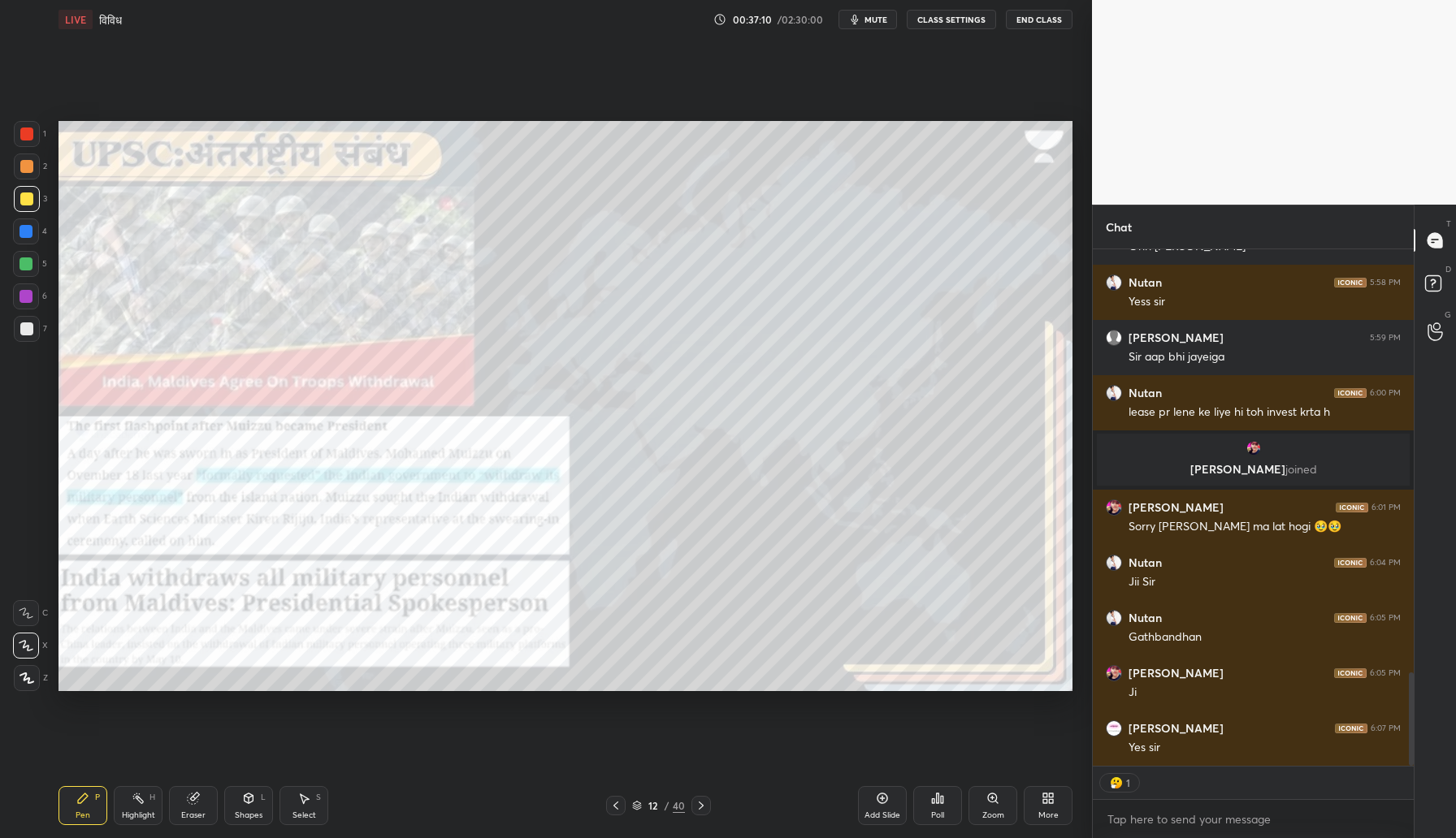
scroll to position [2307, 0]
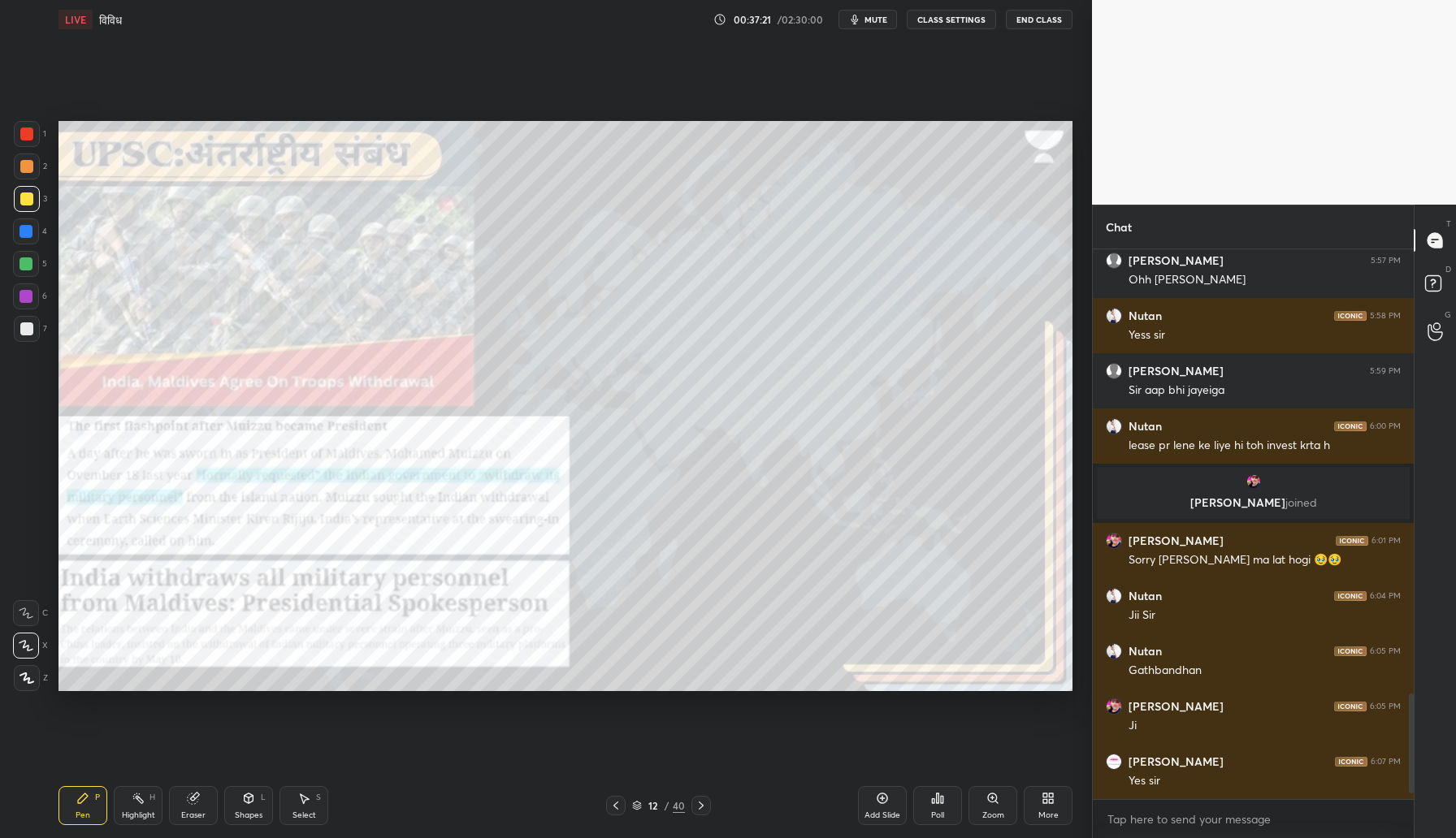
click at [29, 298] on div at bounding box center [26, 297] width 13 height 13
click at [940, 805] on div "Poll" at bounding box center [937, 805] width 49 height 39
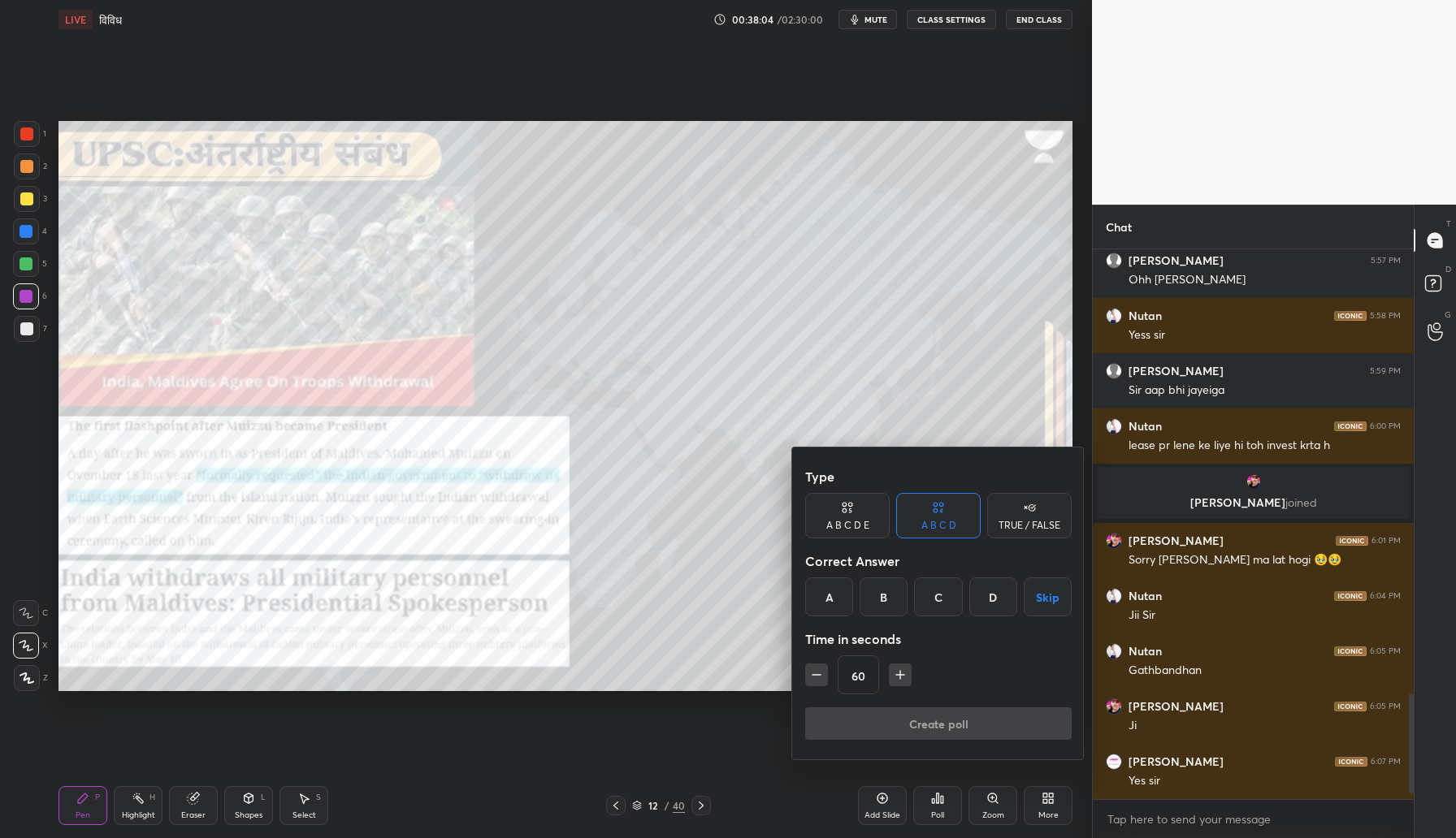
click at [1021, 533] on div "TRUE / FALSE" at bounding box center [1030, 515] width 84 height 45
click at [857, 592] on div "True" at bounding box center [848, 597] width 84 height 39
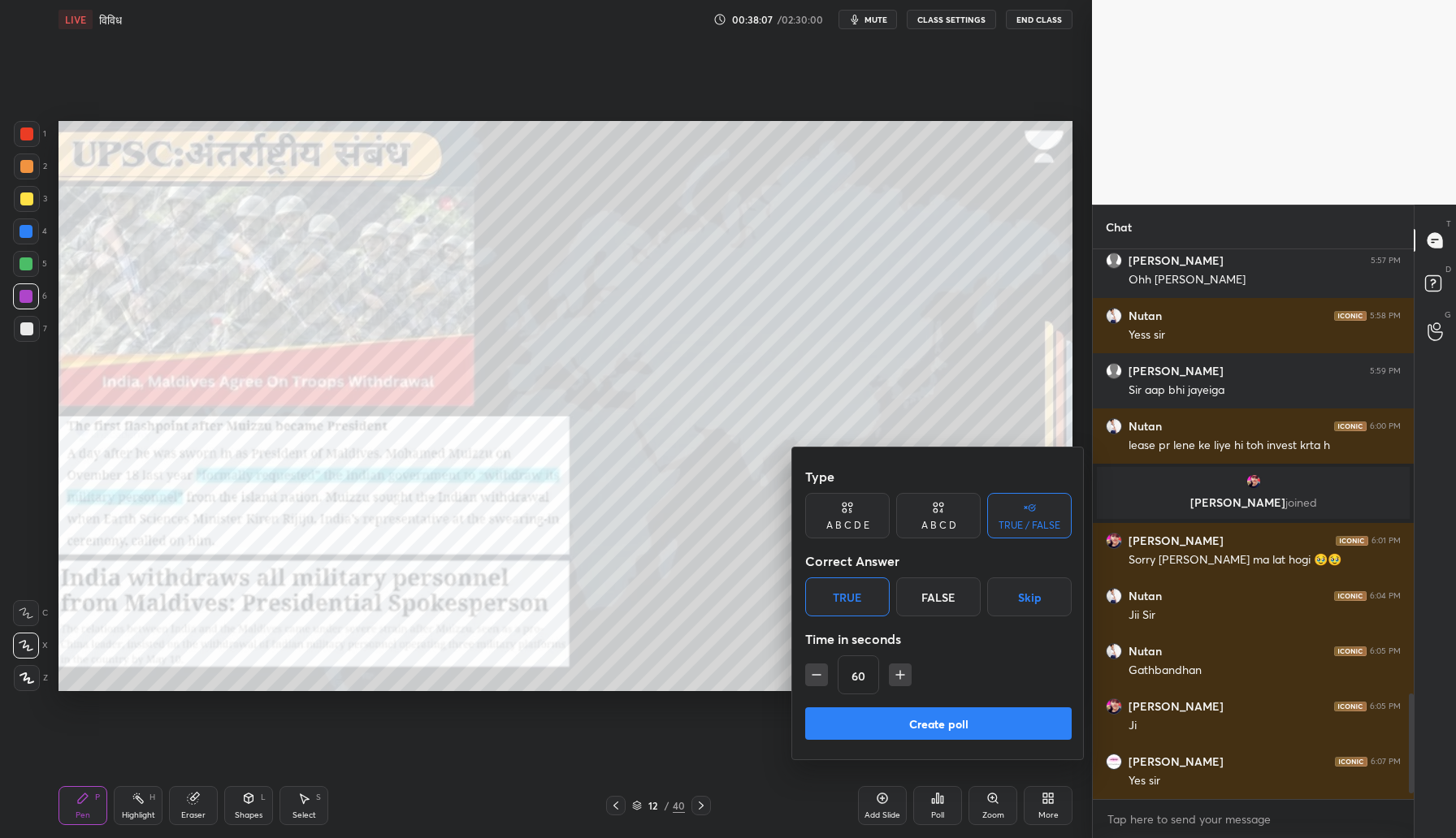
click at [869, 716] on button "Create poll" at bounding box center [939, 724] width 266 height 33
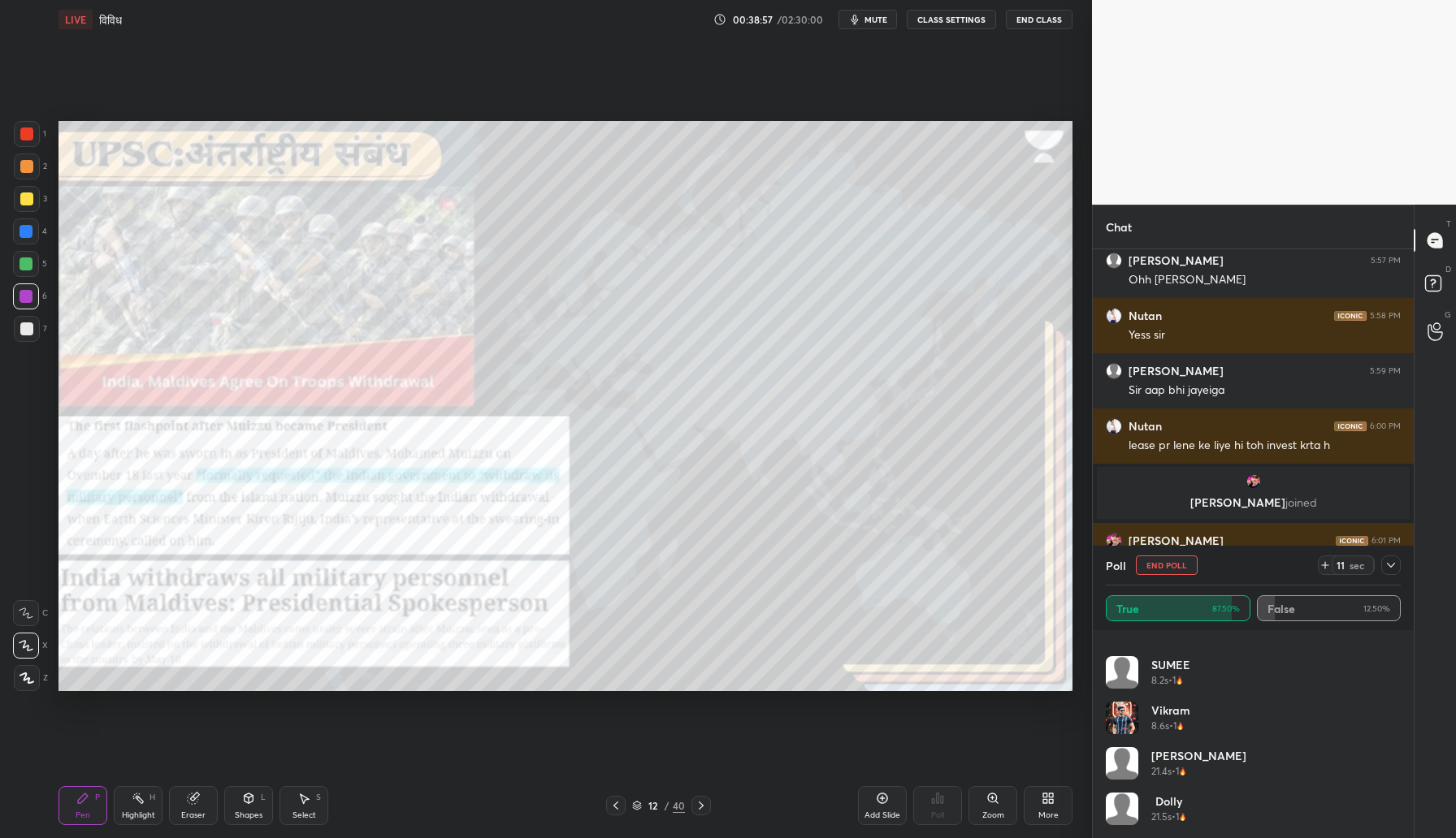
scroll to position [0, 0]
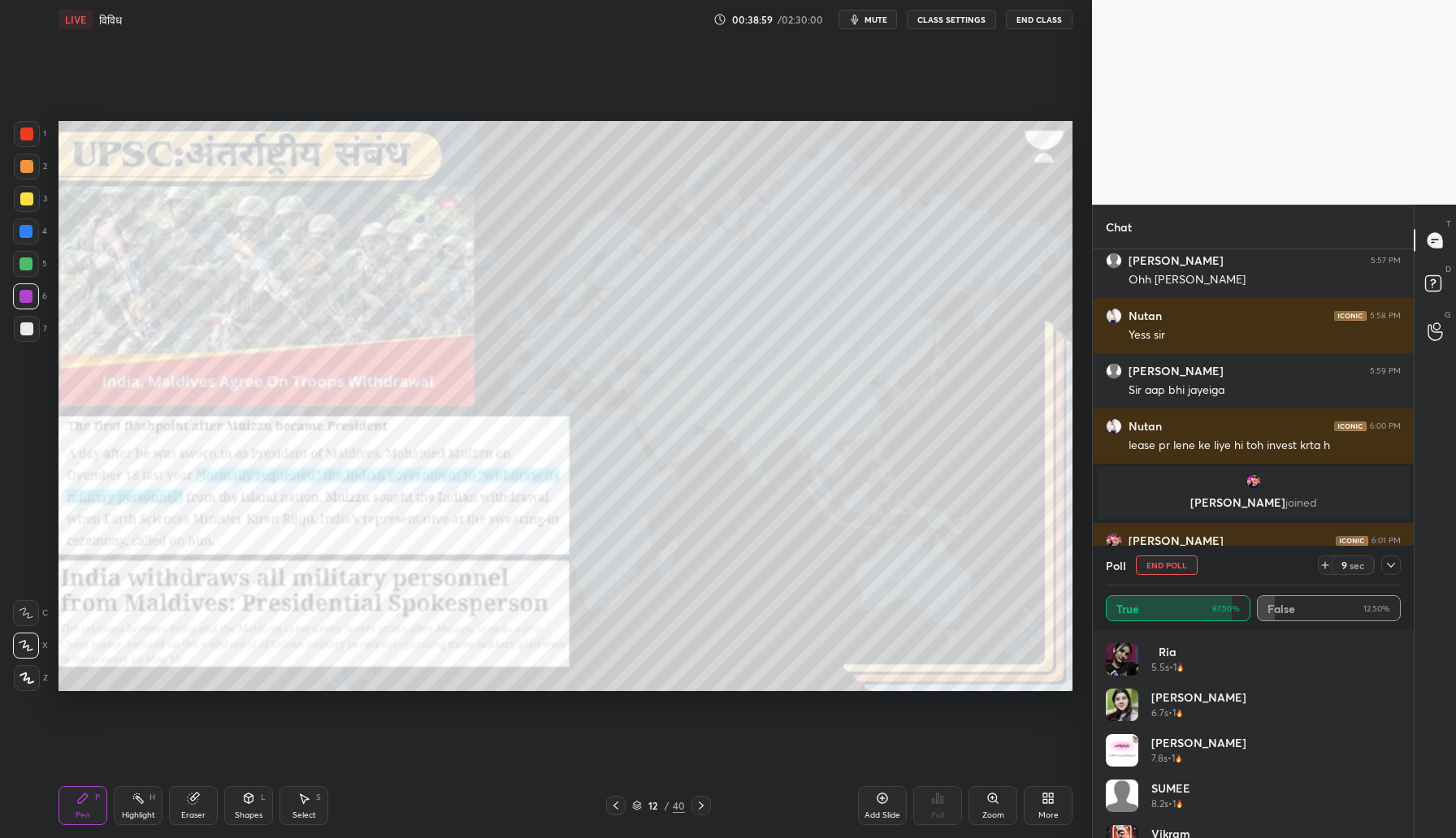
click at [1395, 564] on icon at bounding box center [1391, 566] width 13 height 13
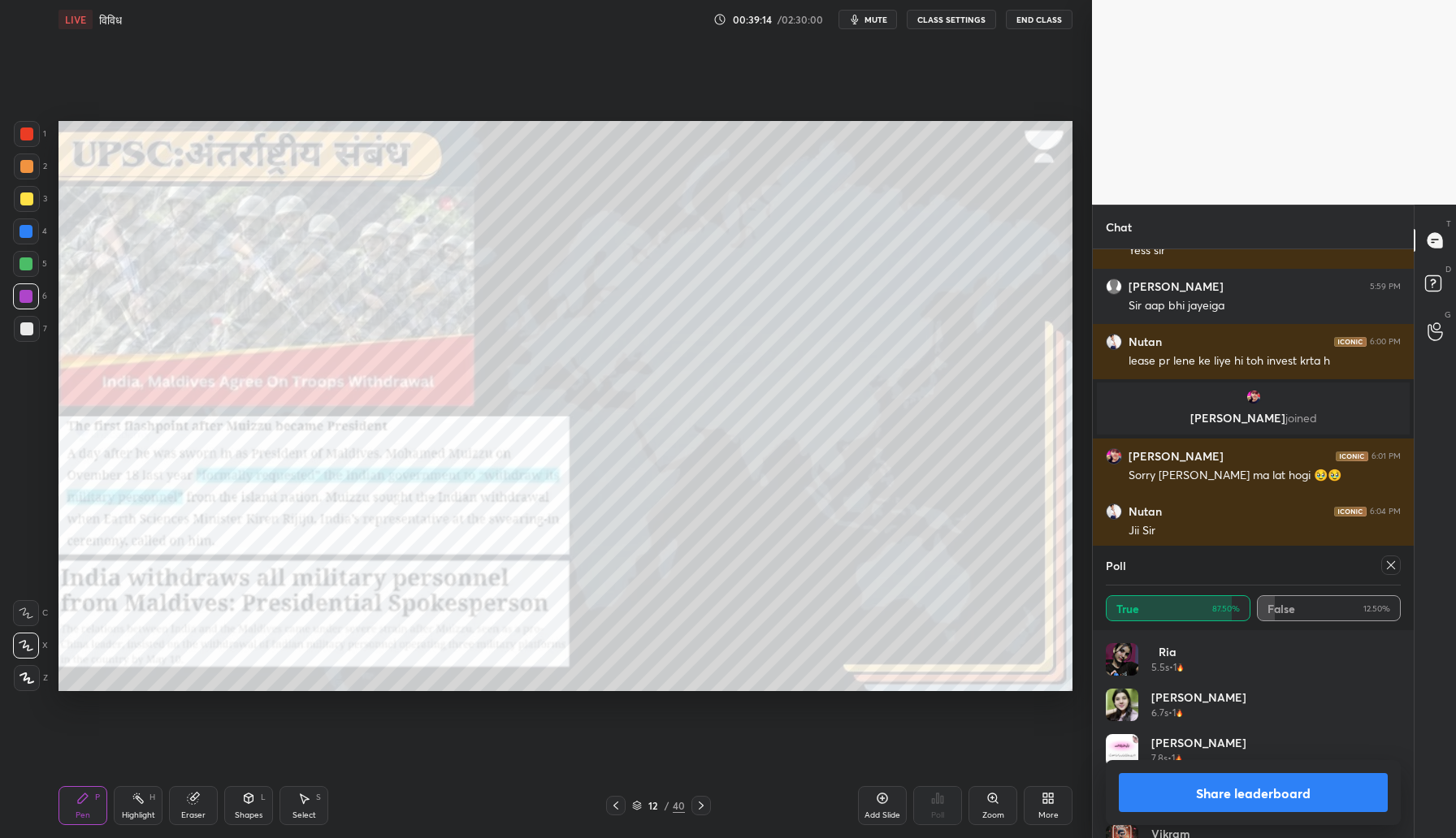
scroll to position [2447, 0]
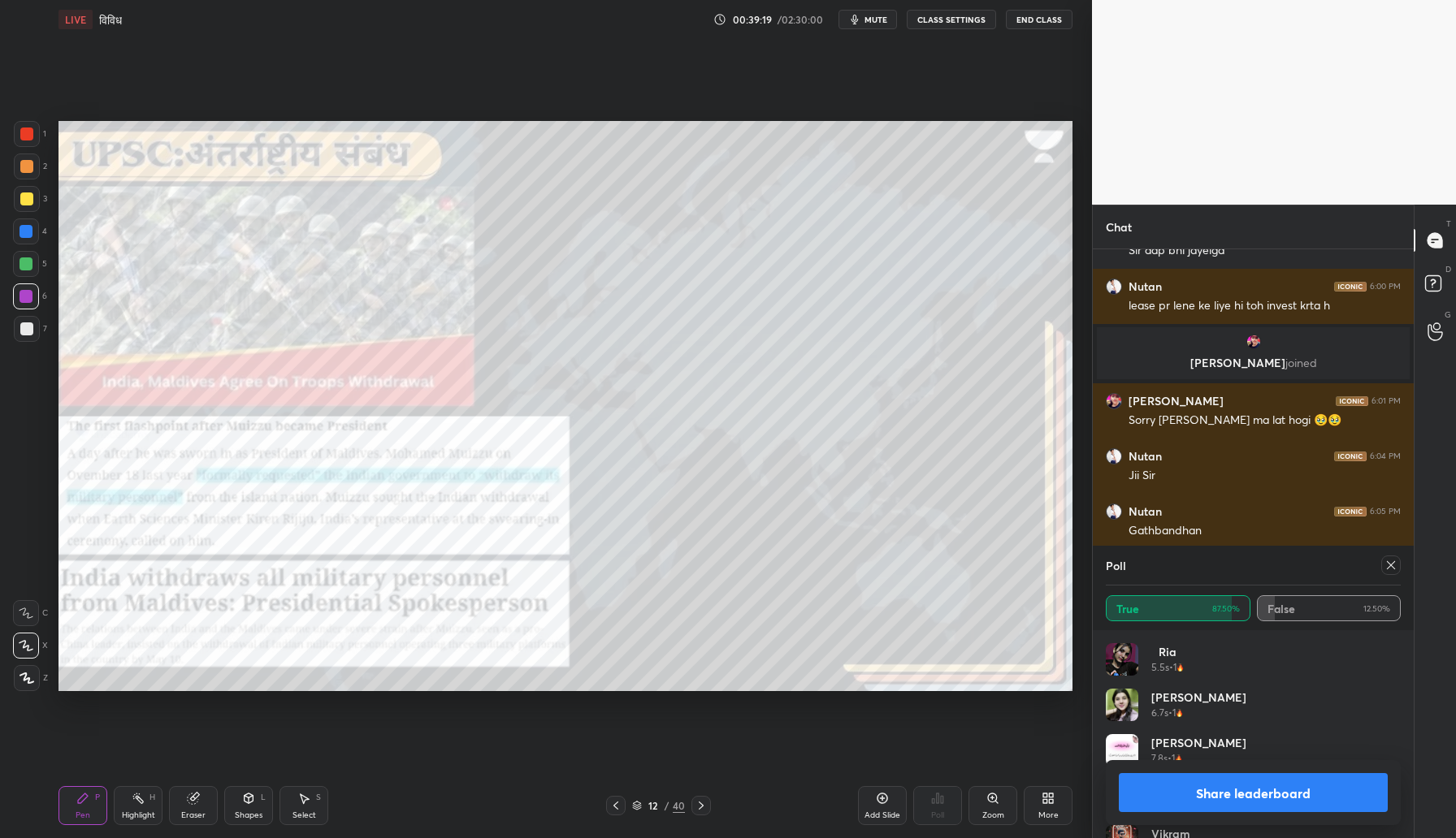
click at [1380, 570] on div at bounding box center [1387, 565] width 26 height 19
click at [1391, 570] on icon at bounding box center [1391, 566] width 13 height 13
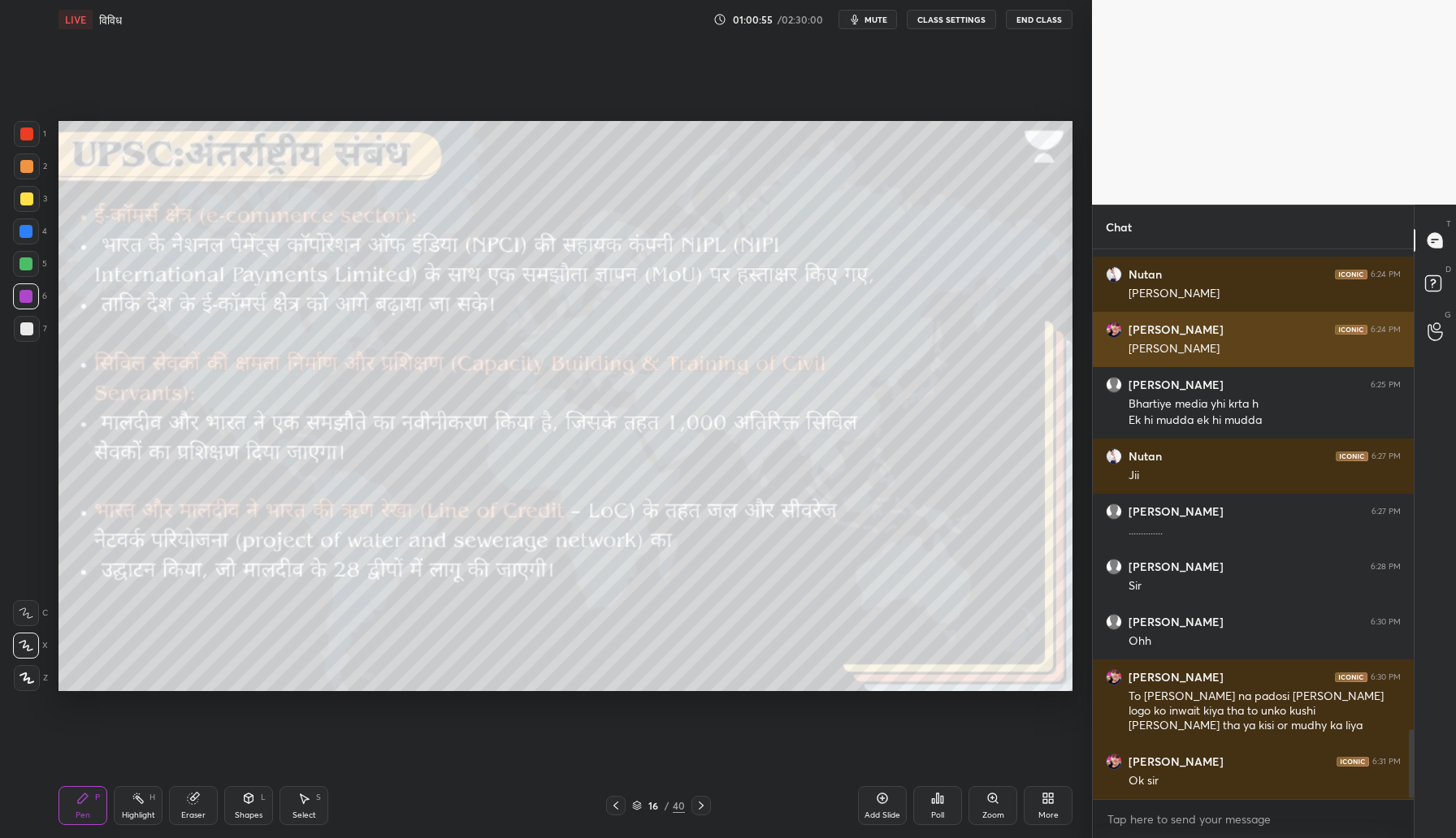
scroll to position [3824, 0]
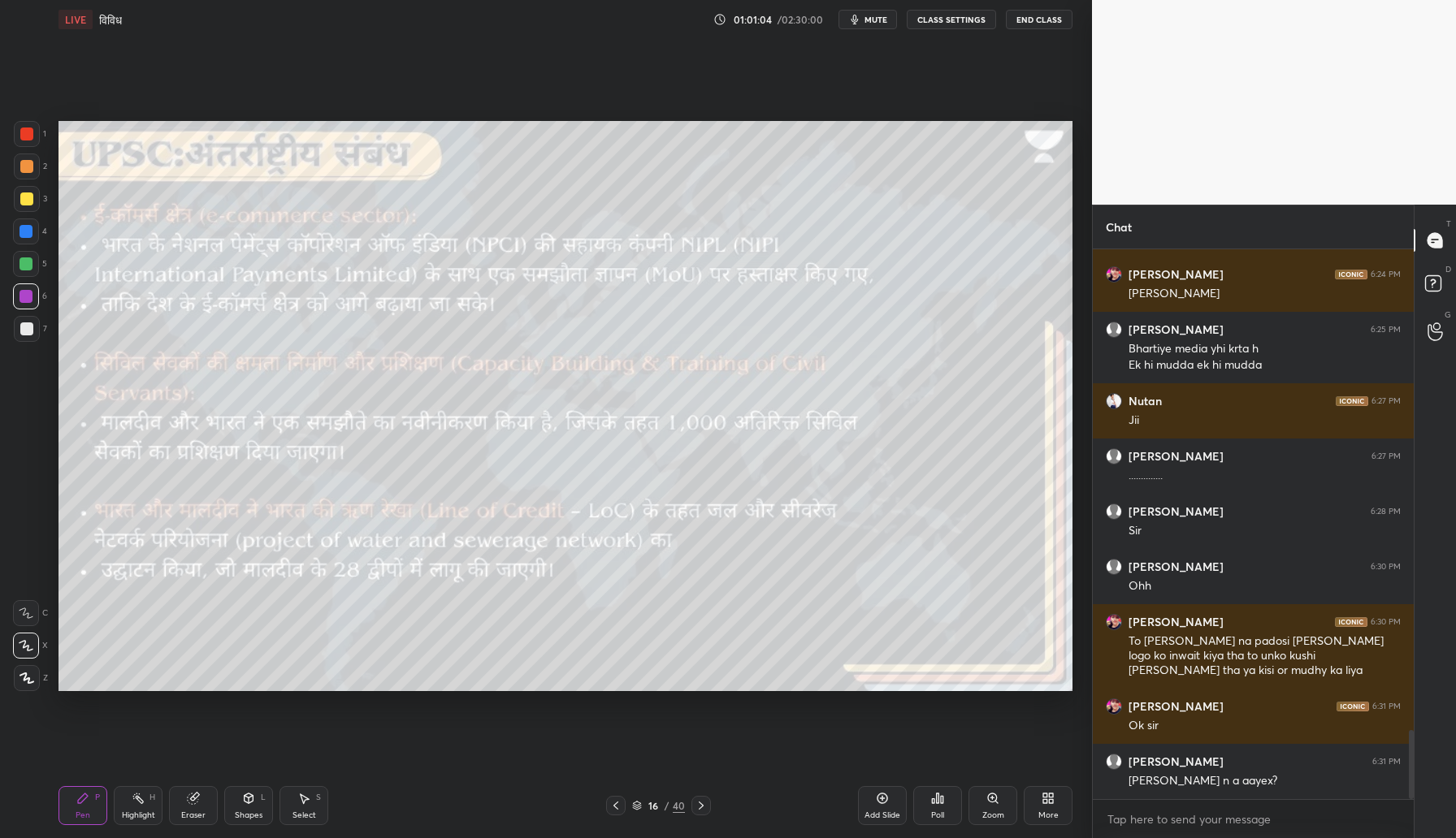
click at [27, 201] on div at bounding box center [27, 199] width 13 height 13
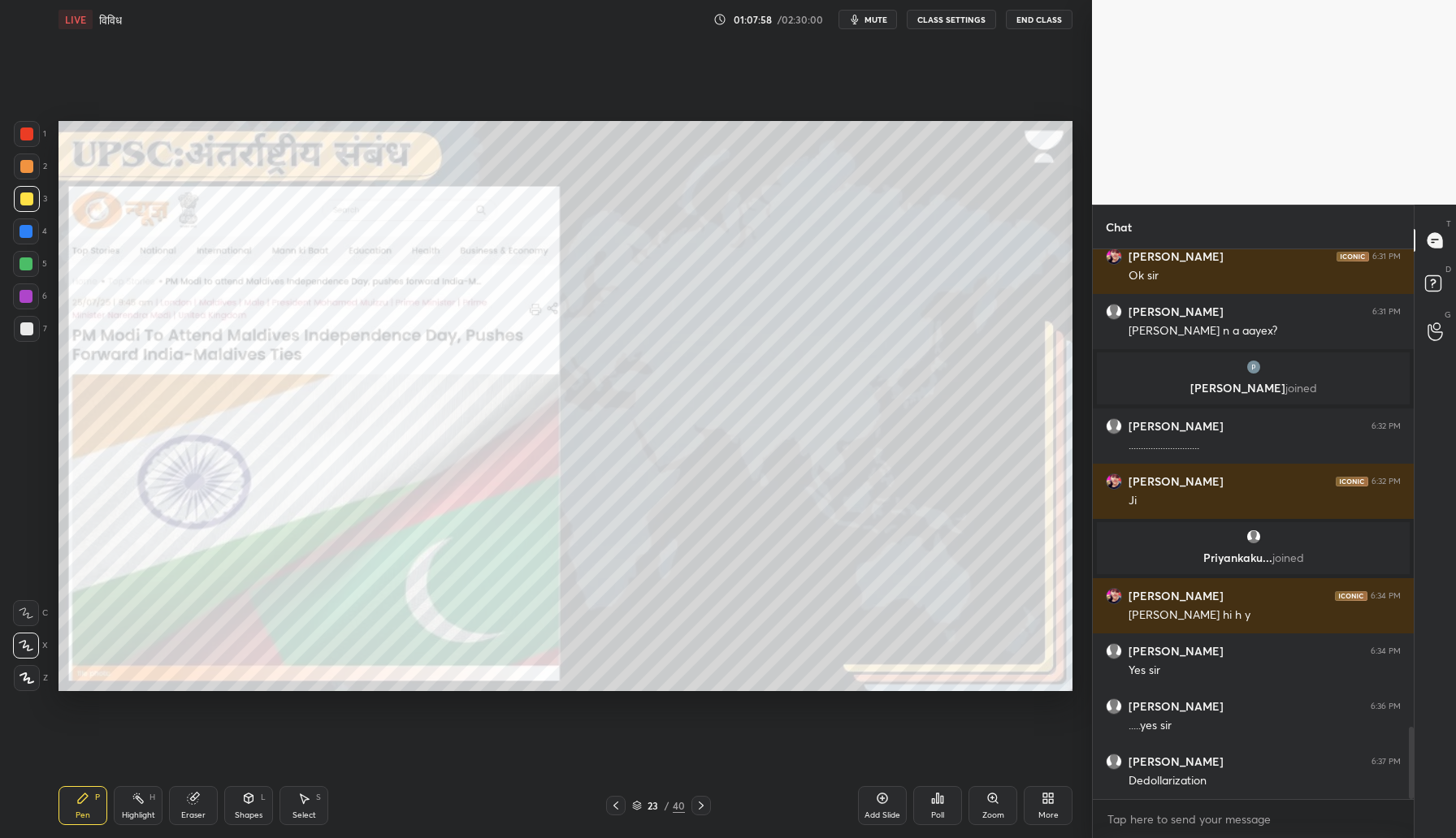
scroll to position [3636, 0]
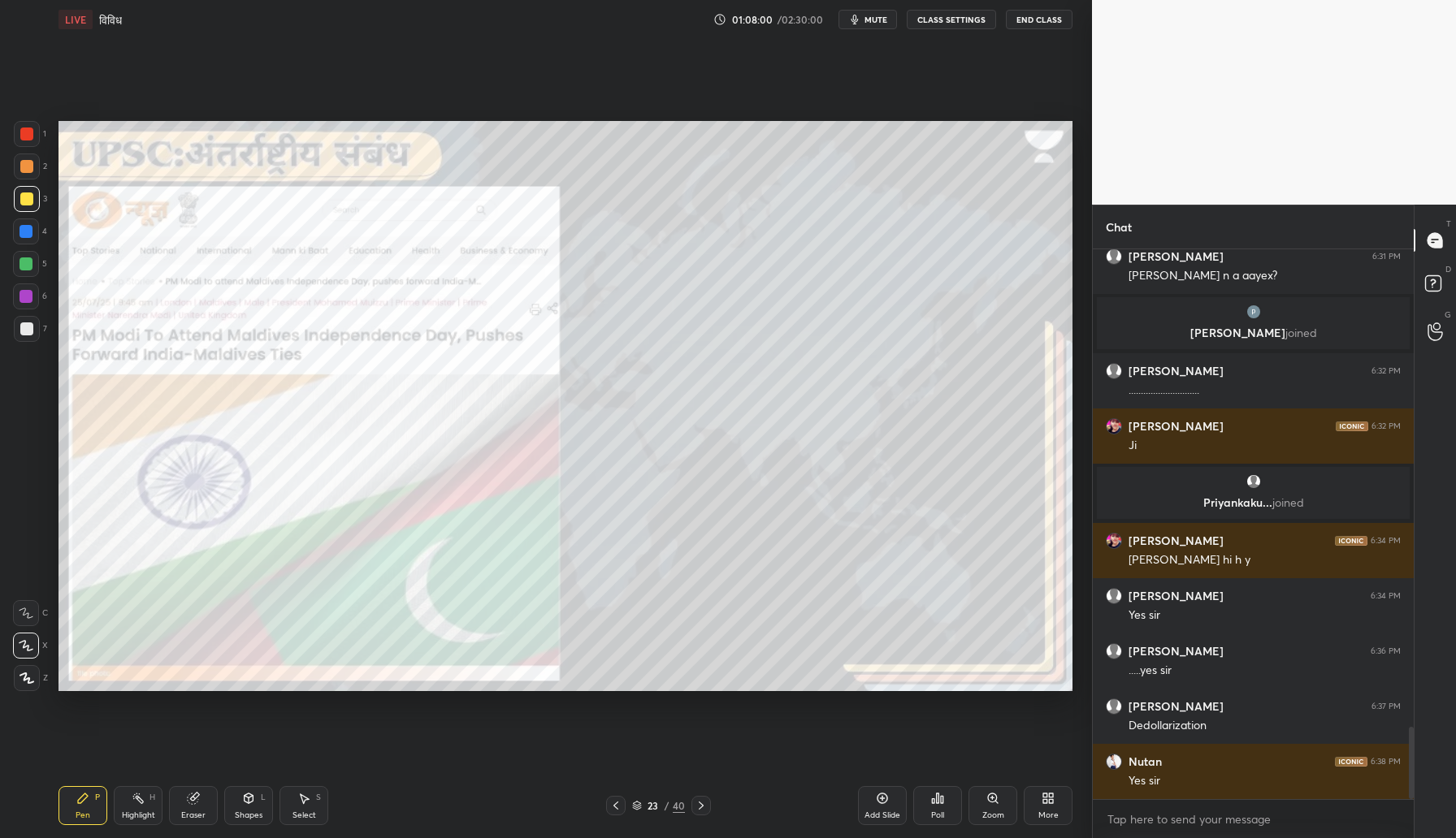
click at [877, 18] on span "mute" at bounding box center [876, 19] width 23 height 11
click at [877, 18] on span "unmute" at bounding box center [875, 19] width 34 height 11
click at [877, 18] on span "mute" at bounding box center [876, 19] width 23 height 11
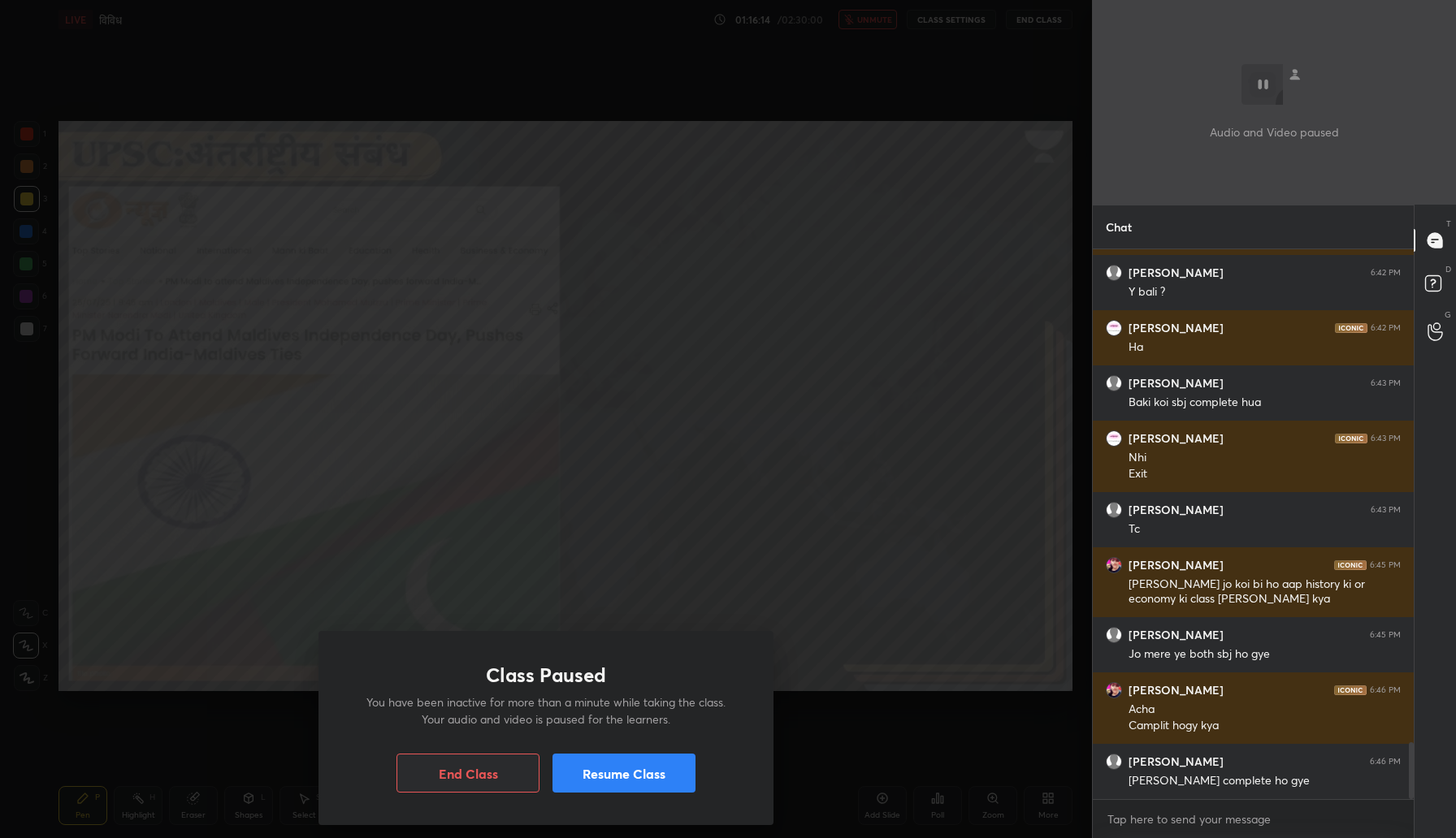
scroll to position [4797, 0]
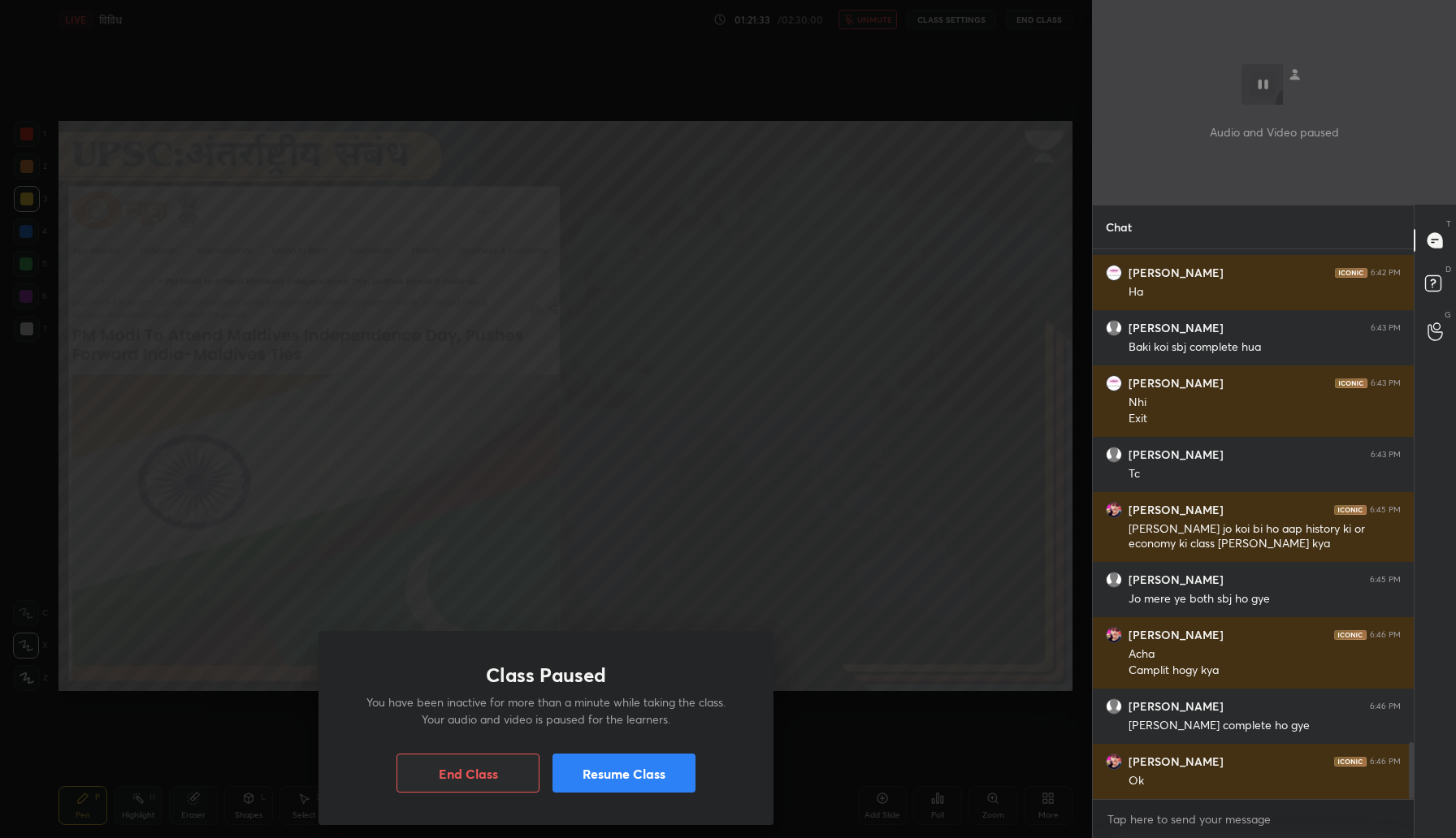
click at [626, 761] on button "Resume Class" at bounding box center [624, 773] width 143 height 39
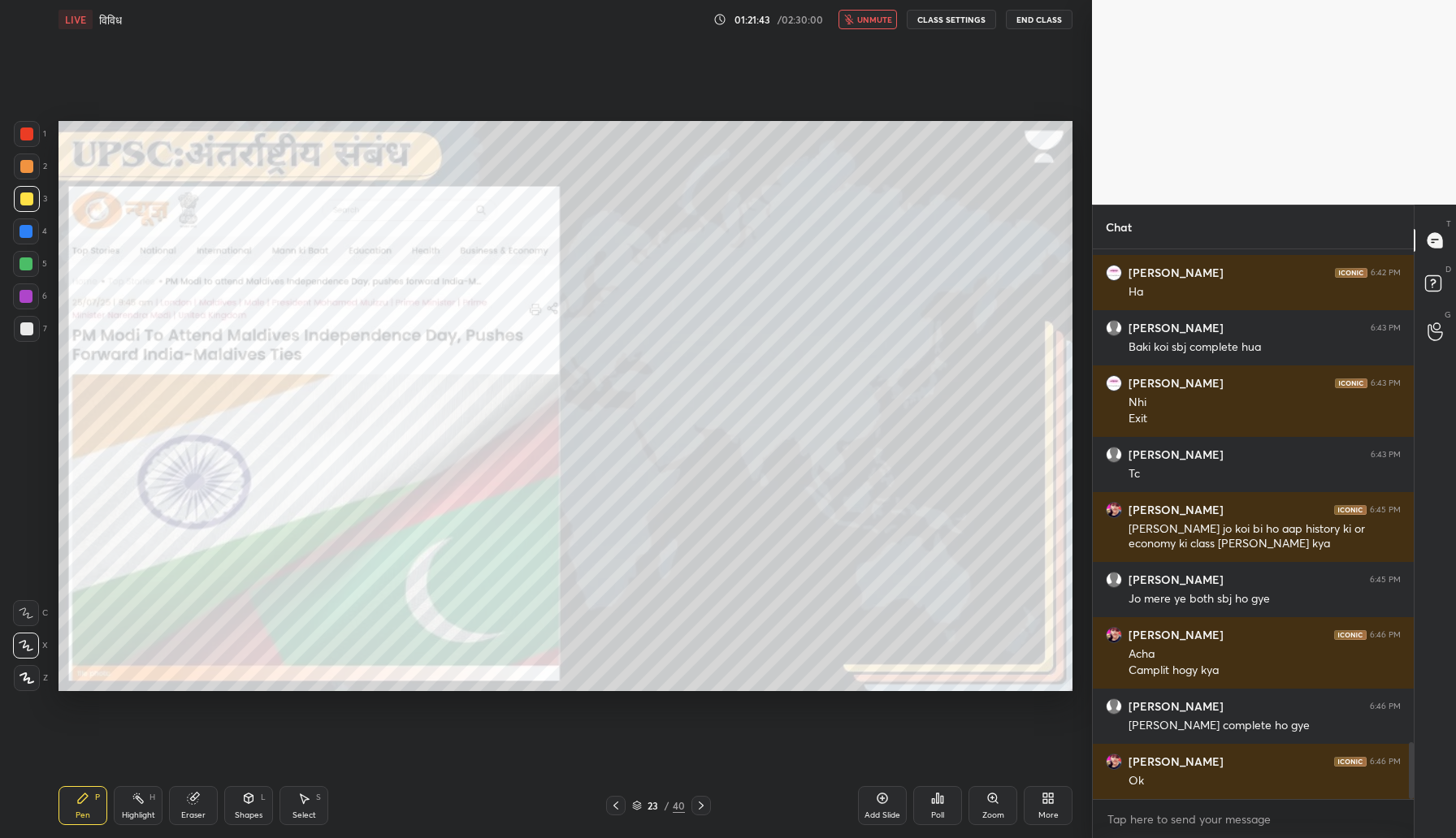
click at [852, 24] on button "unmute" at bounding box center [867, 19] width 58 height 19
click at [852, 24] on icon "button" at bounding box center [855, 20] width 13 height 13
click at [852, 24] on button "unmute" at bounding box center [867, 19] width 58 height 19
click at [32, 136] on div at bounding box center [27, 134] width 13 height 13
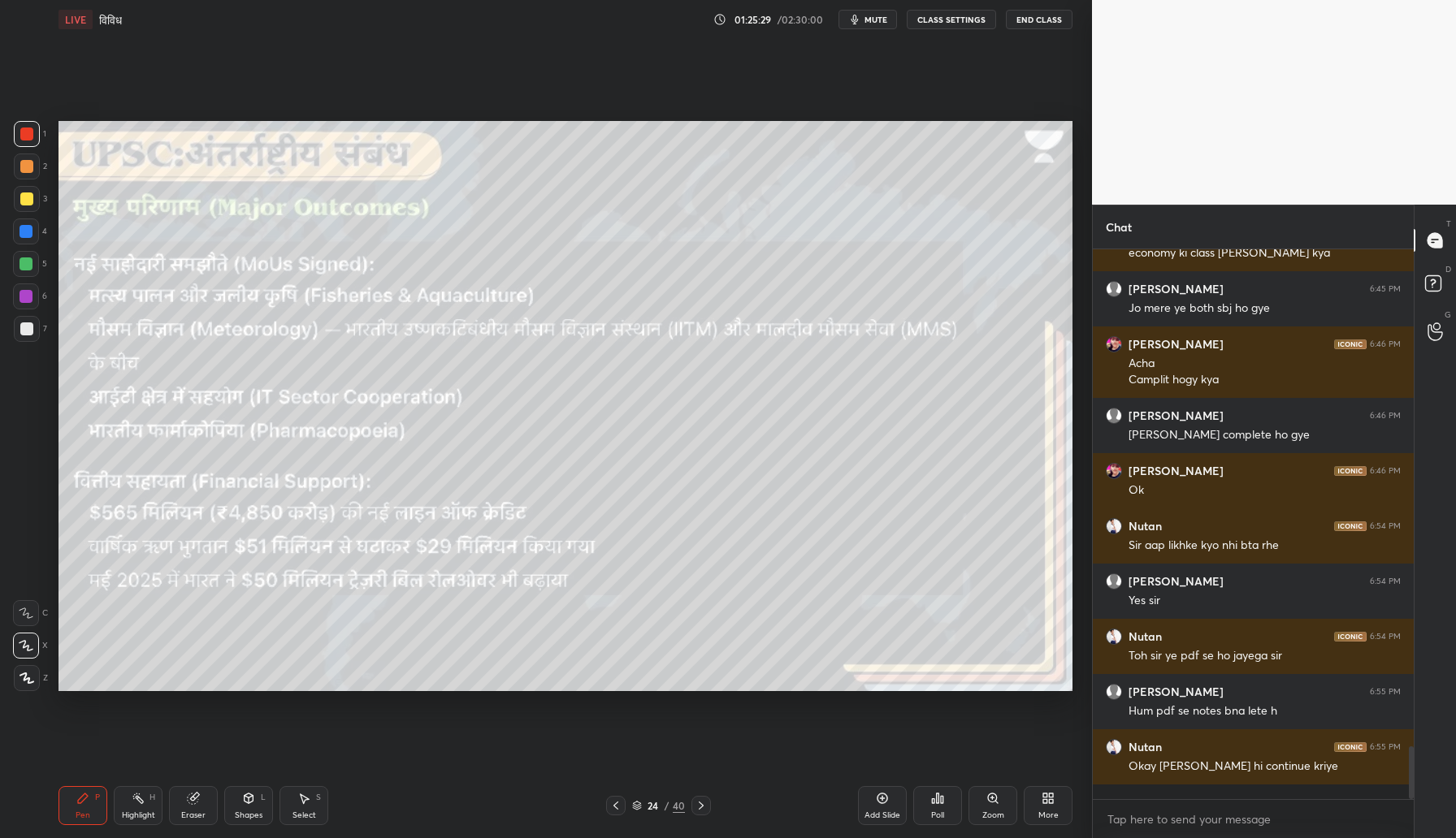
scroll to position [5143, 0]
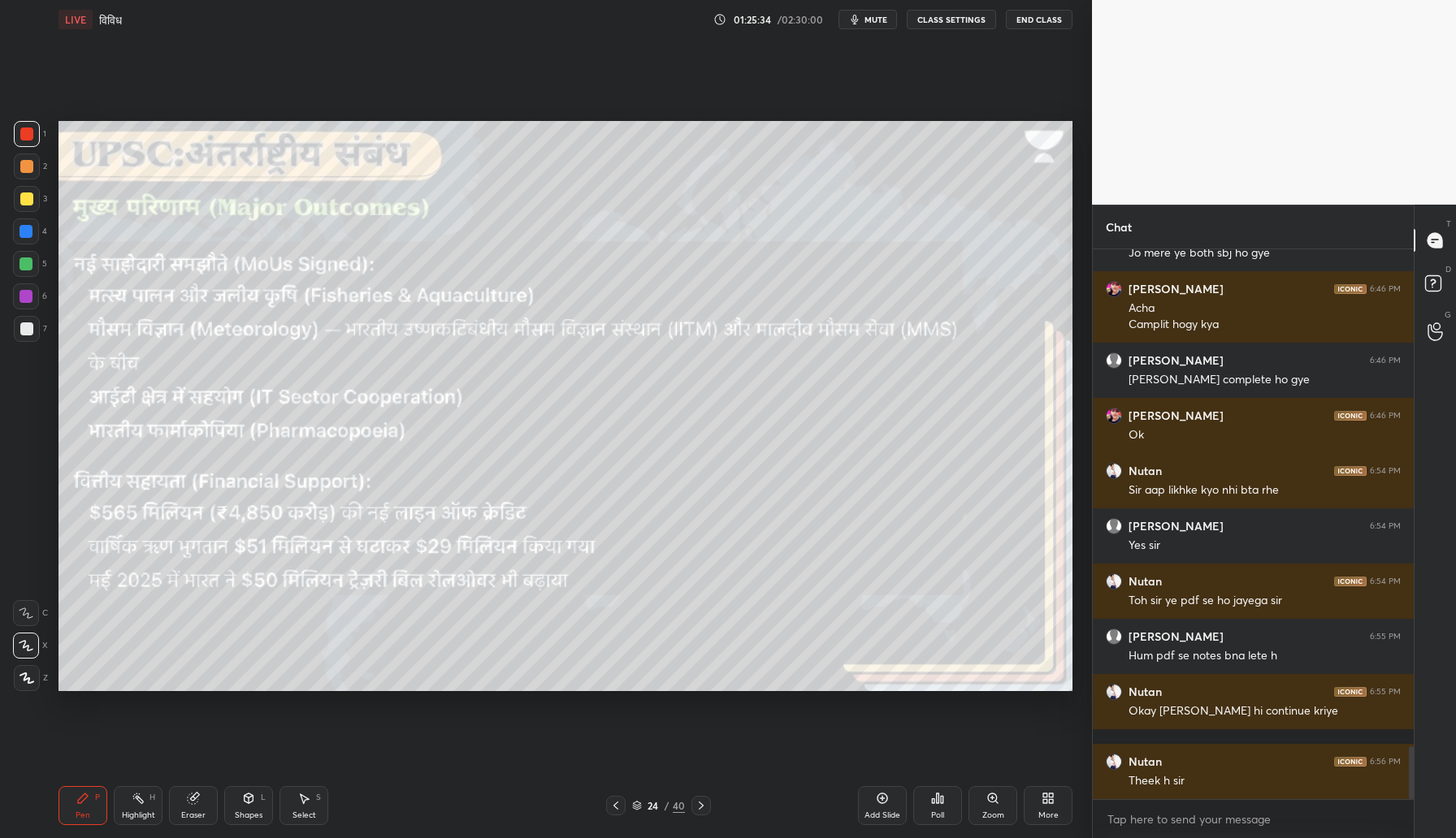
click at [30, 197] on div at bounding box center [27, 199] width 13 height 13
click at [246, 814] on div "Shapes" at bounding box center [248, 815] width 28 height 8
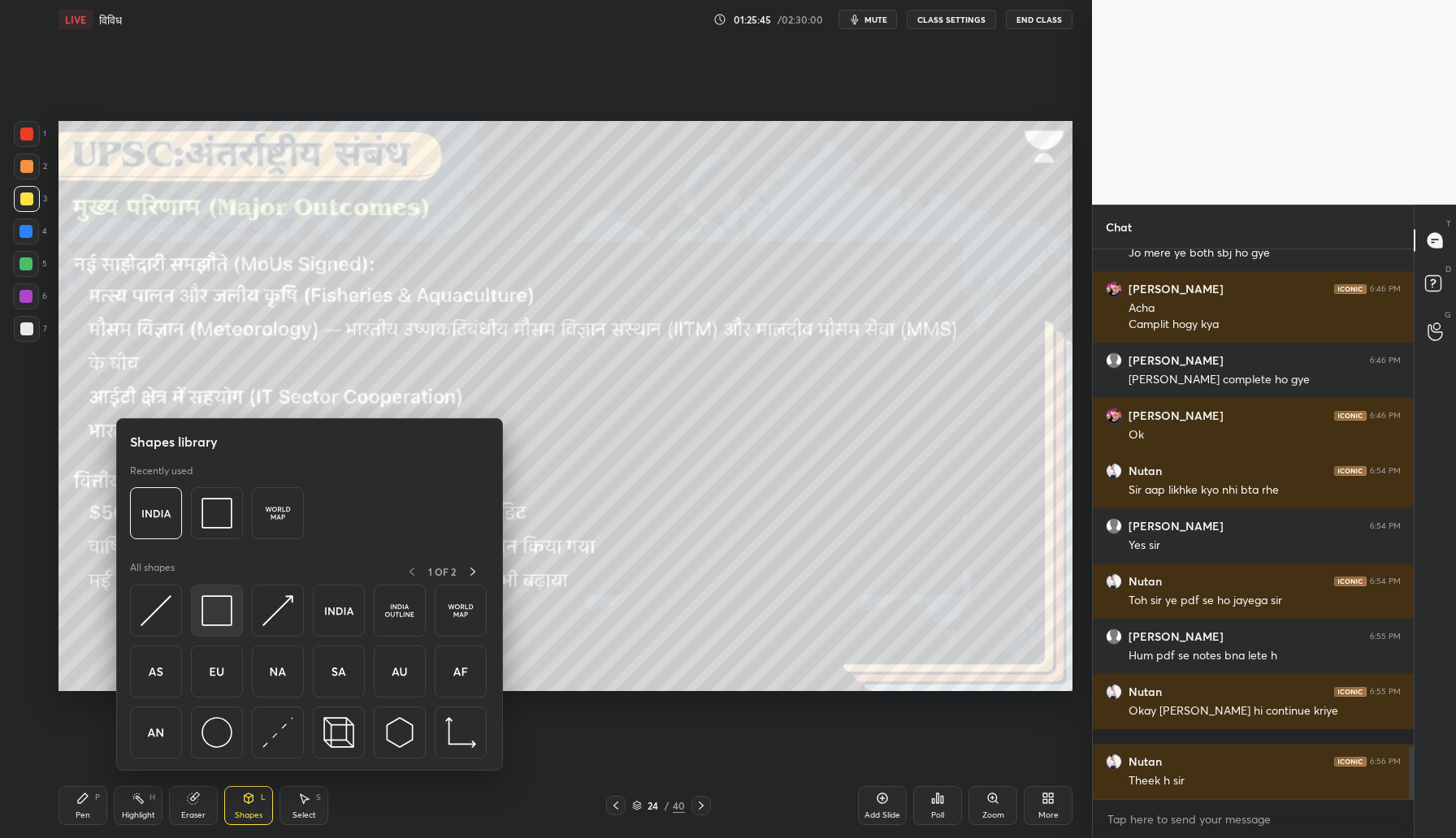
click at [210, 608] on img at bounding box center [216, 611] width 31 height 31
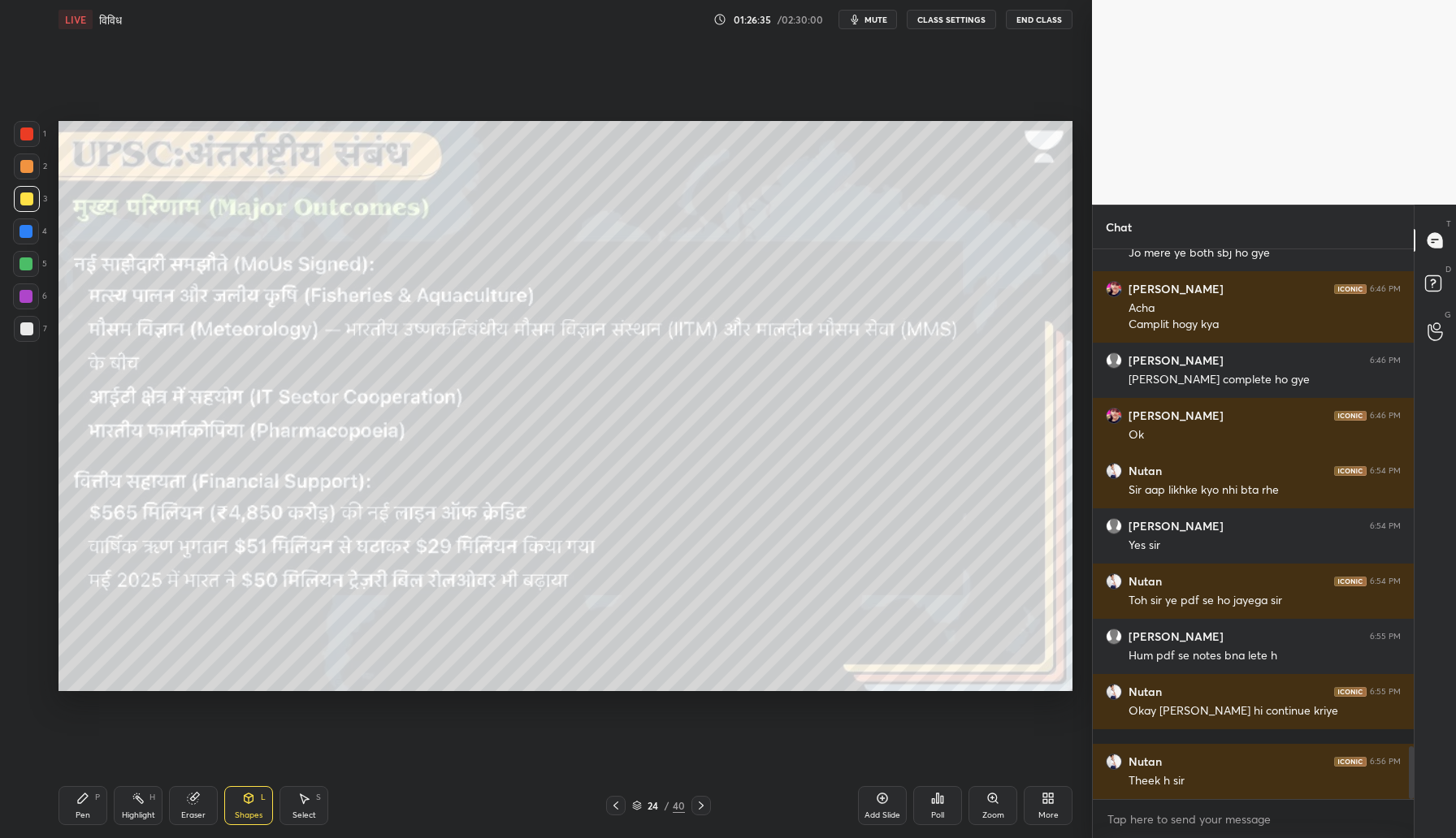
click at [78, 805] on div "Pen P" at bounding box center [82, 805] width 49 height 39
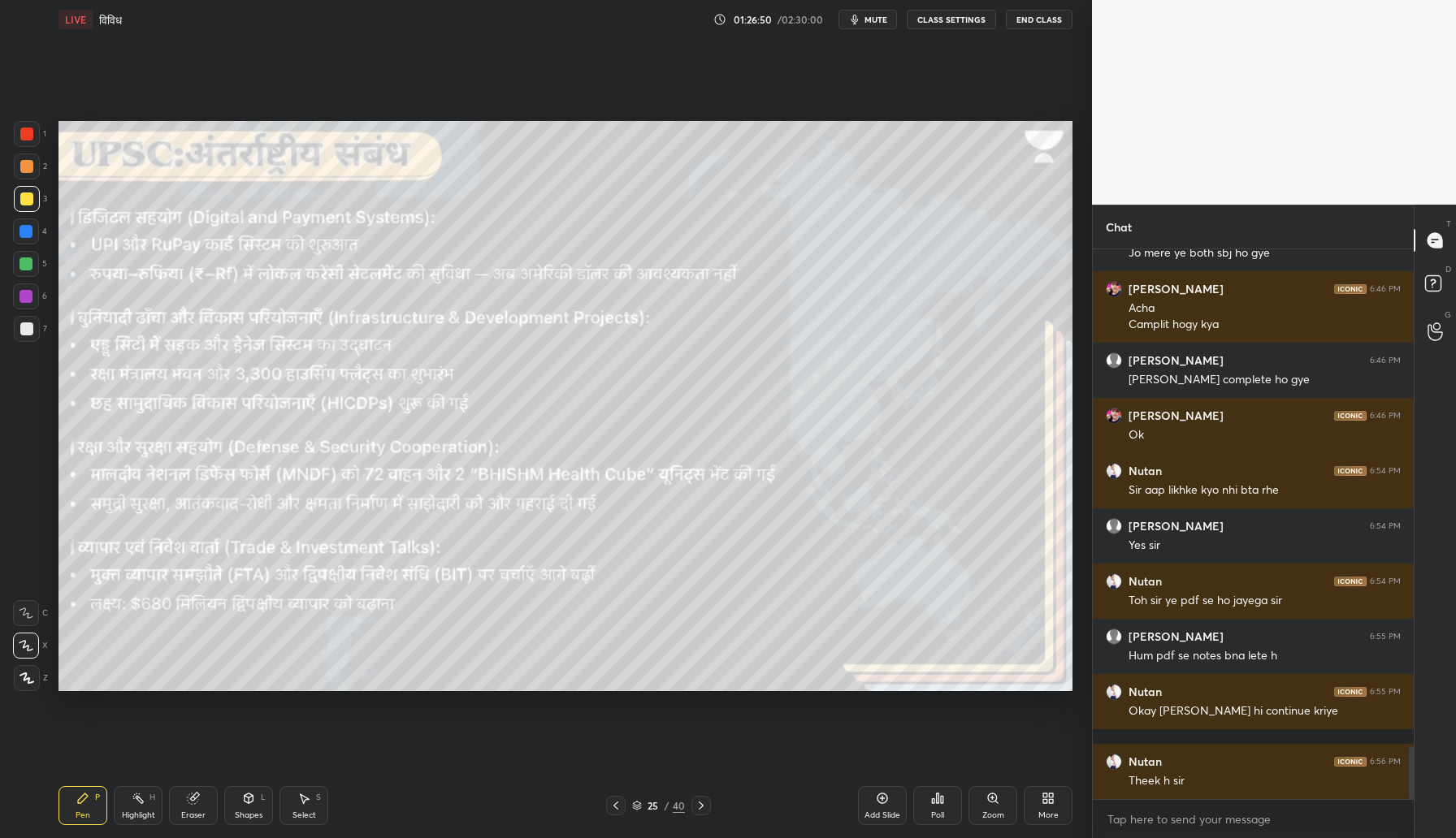
click at [244, 815] on div "Shapes" at bounding box center [248, 815] width 28 height 8
click at [80, 808] on div "Pen P" at bounding box center [82, 805] width 49 height 39
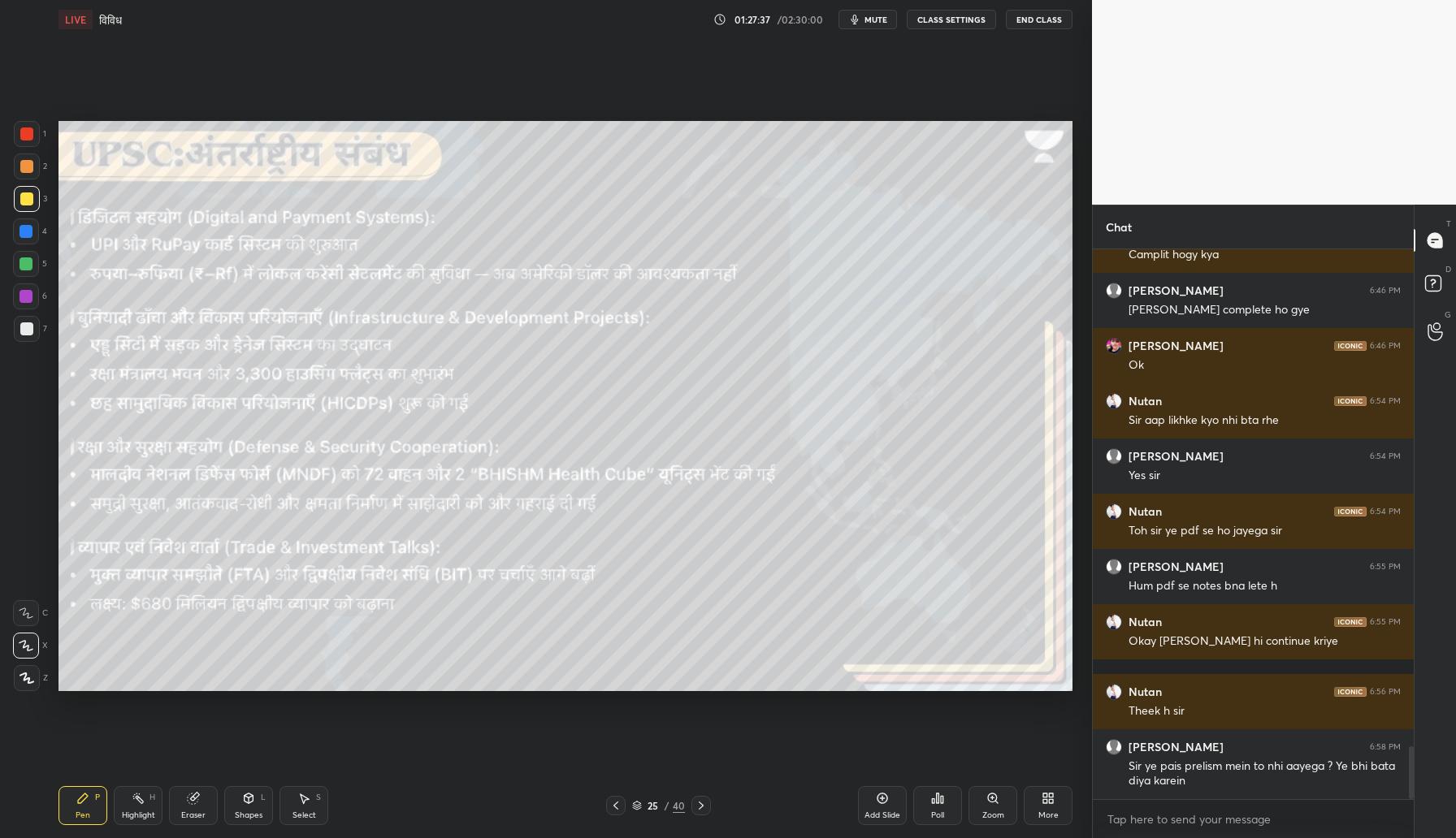
click at [254, 816] on div "Shapes" at bounding box center [248, 815] width 28 height 8
click at [73, 810] on div "Pen P" at bounding box center [82, 805] width 49 height 39
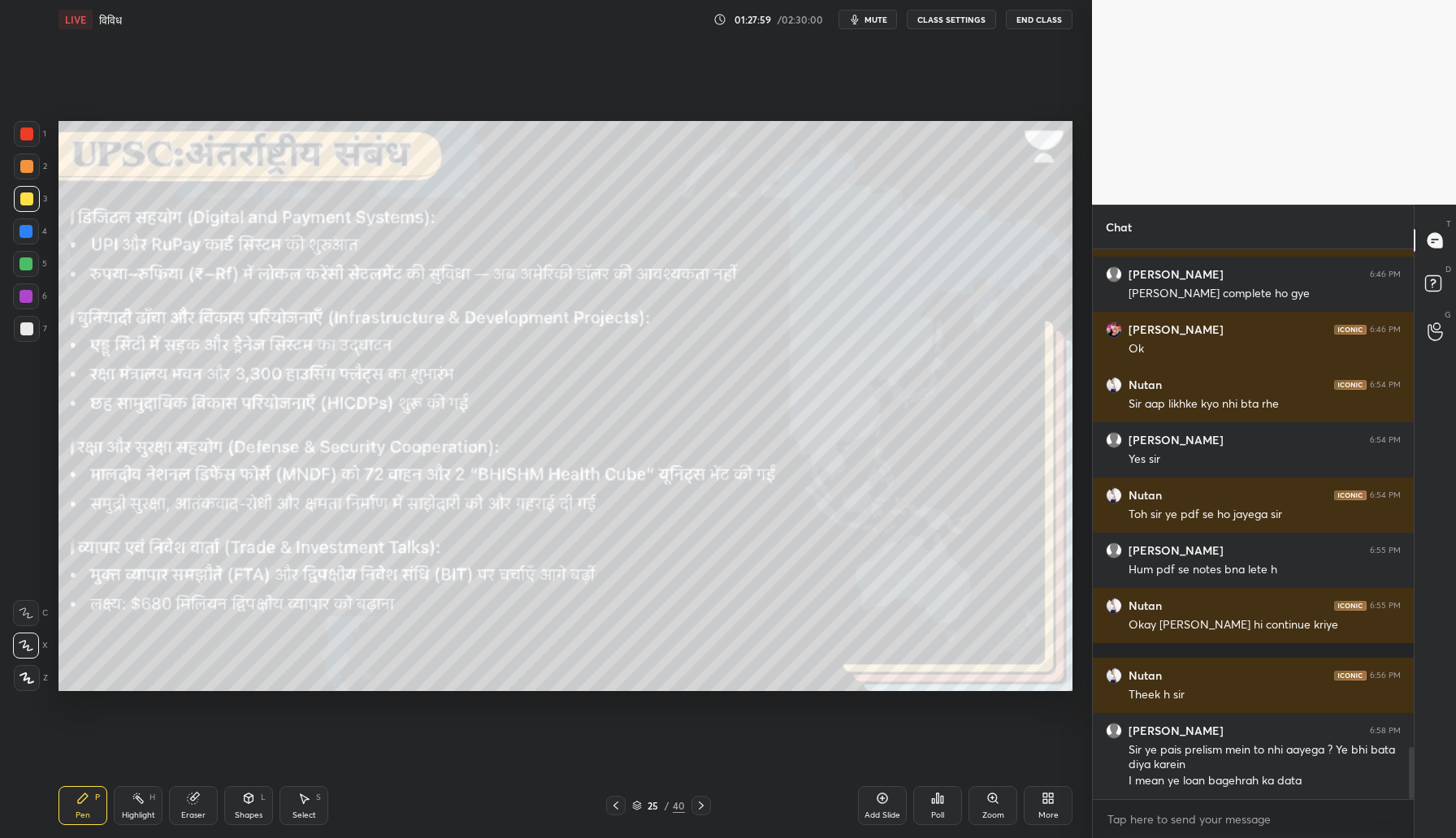
click at [246, 815] on div "Shapes" at bounding box center [248, 815] width 28 height 8
click at [84, 815] on div "Pen" at bounding box center [82, 815] width 14 height 8
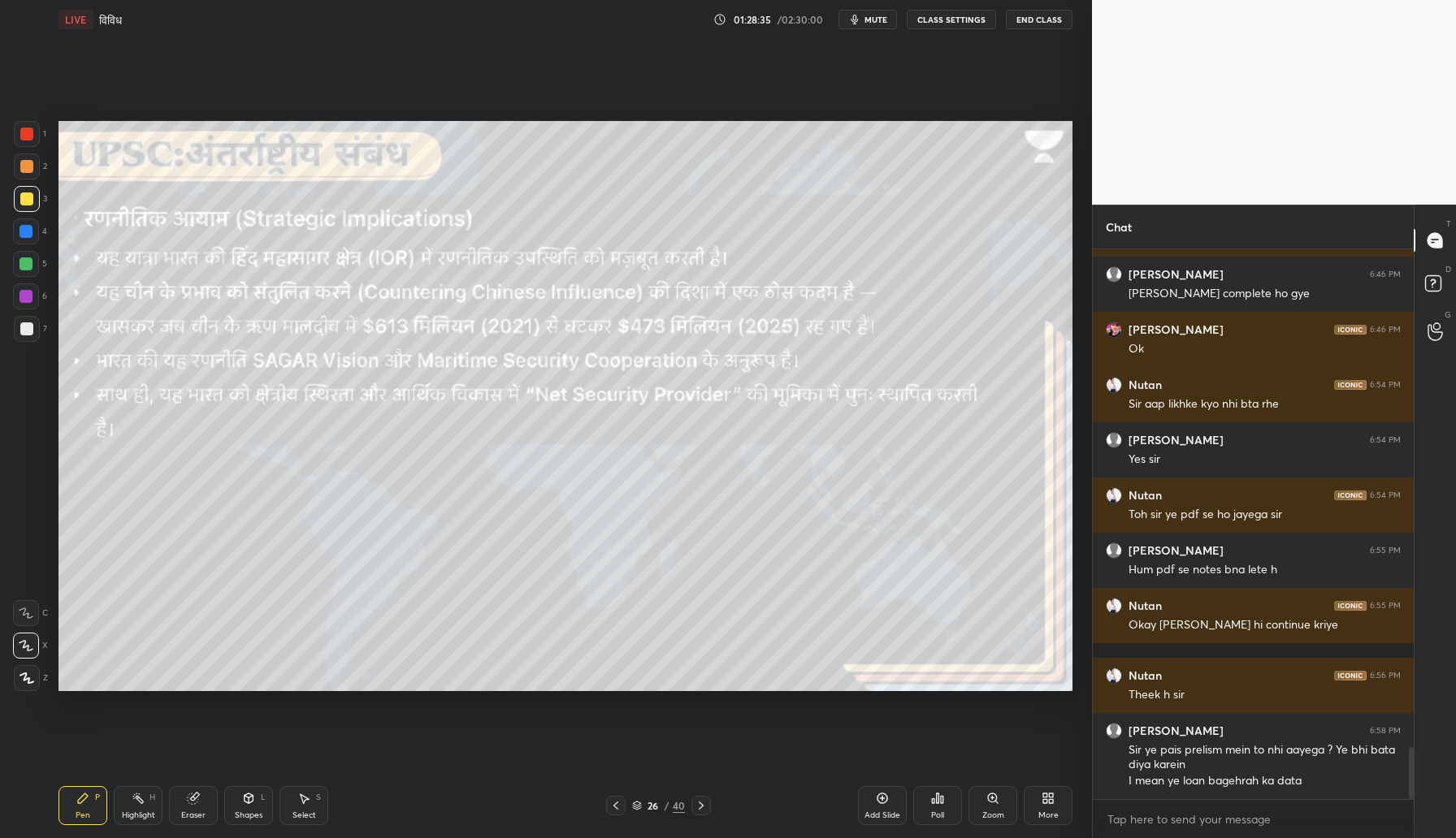
click at [241, 819] on div "Shapes" at bounding box center [248, 815] width 28 height 8
click at [82, 816] on div "Pen" at bounding box center [82, 815] width 14 height 8
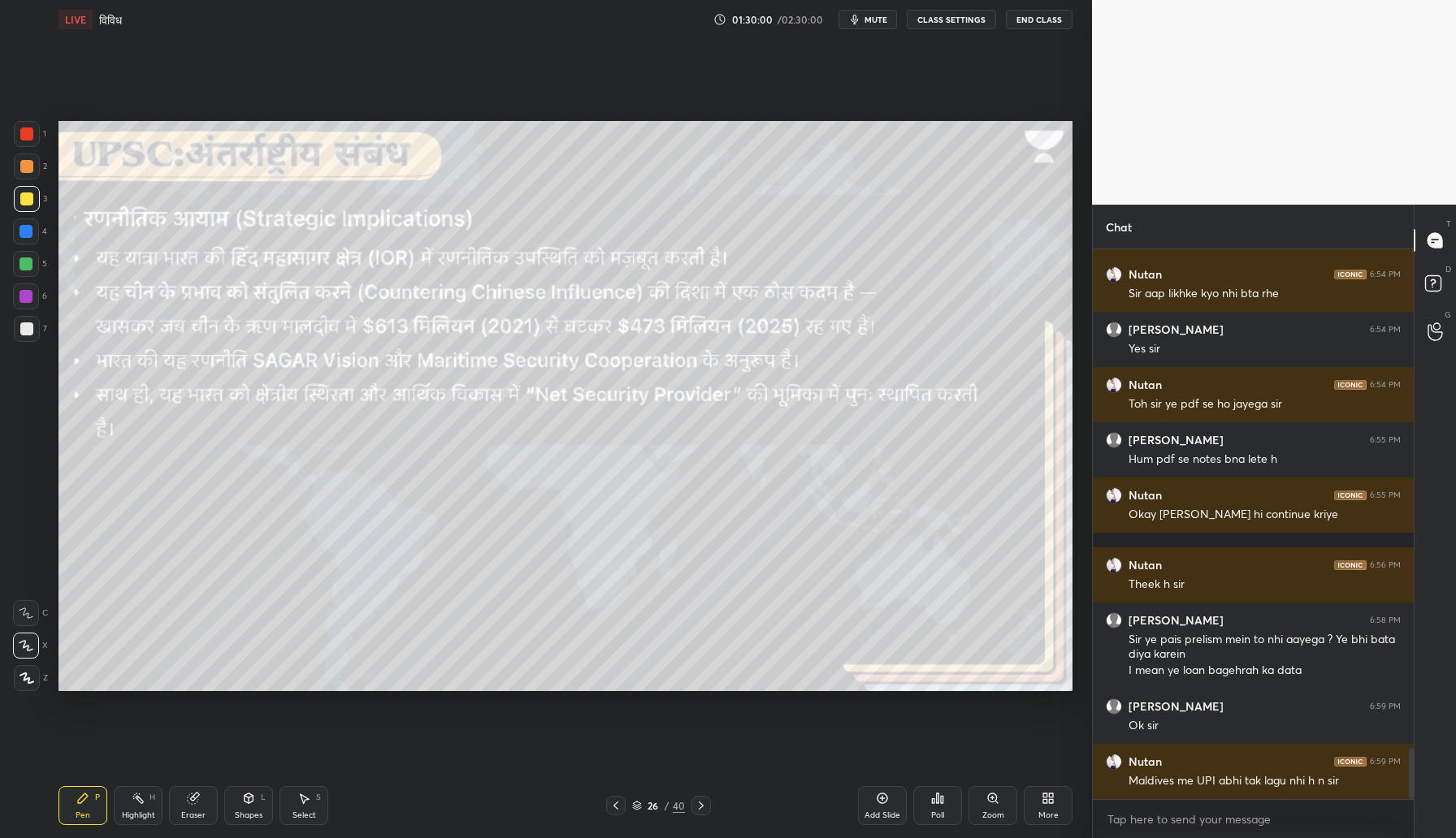
scroll to position [5395, 0]
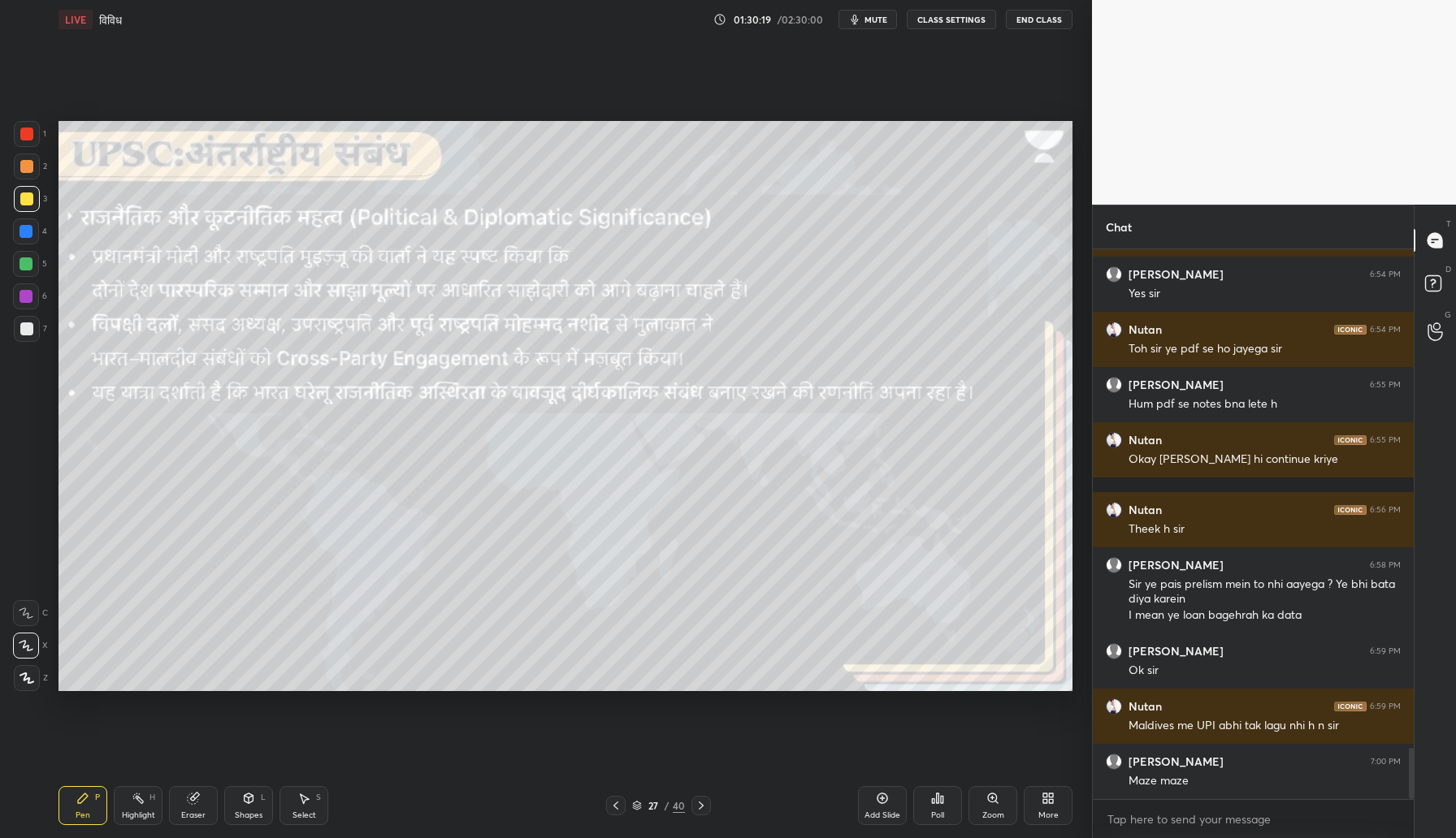
click at [239, 792] on div "Shapes L" at bounding box center [248, 805] width 49 height 39
click at [83, 806] on div "Pen P" at bounding box center [82, 805] width 49 height 39
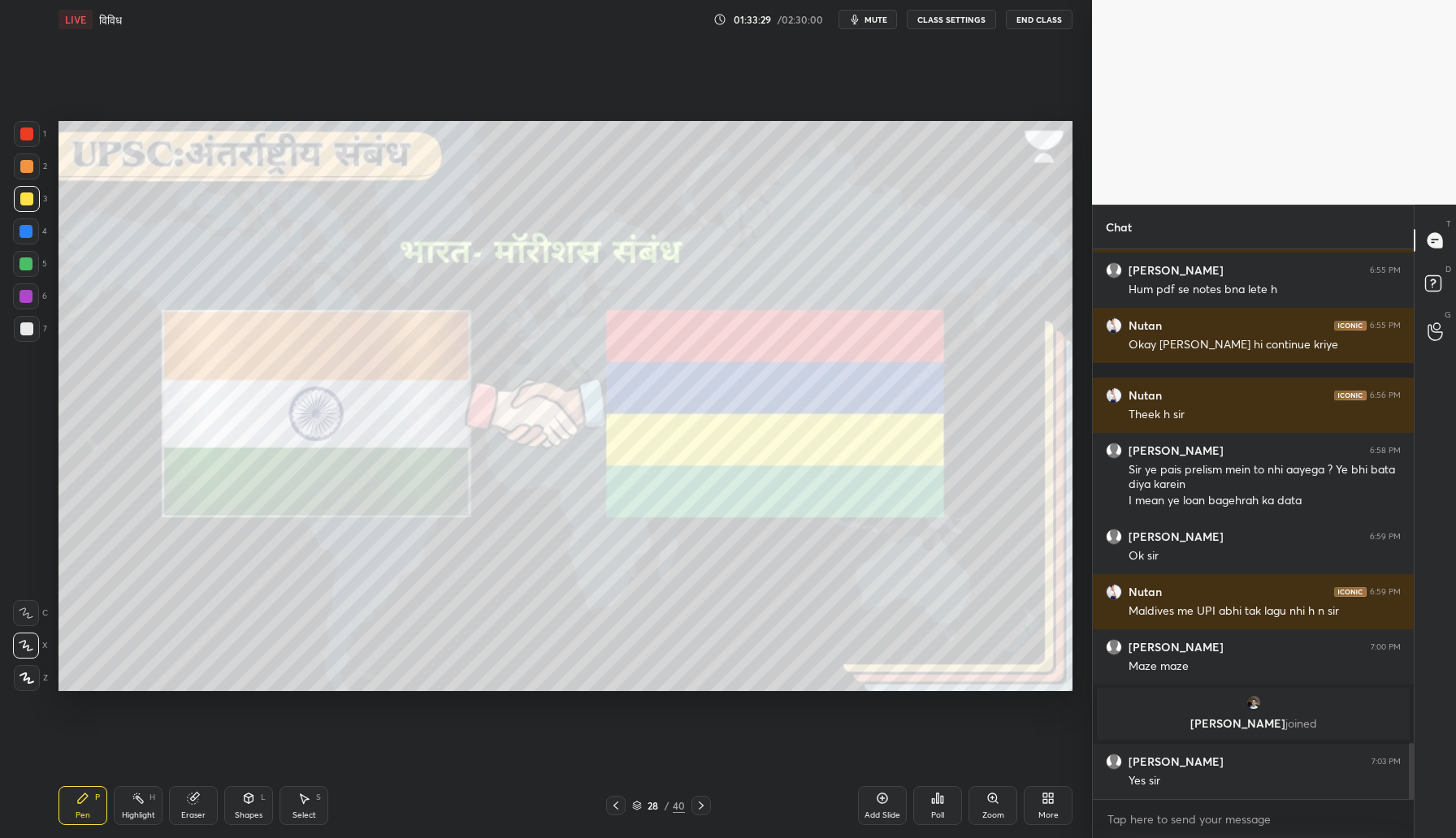
scroll to position [4879, 0]
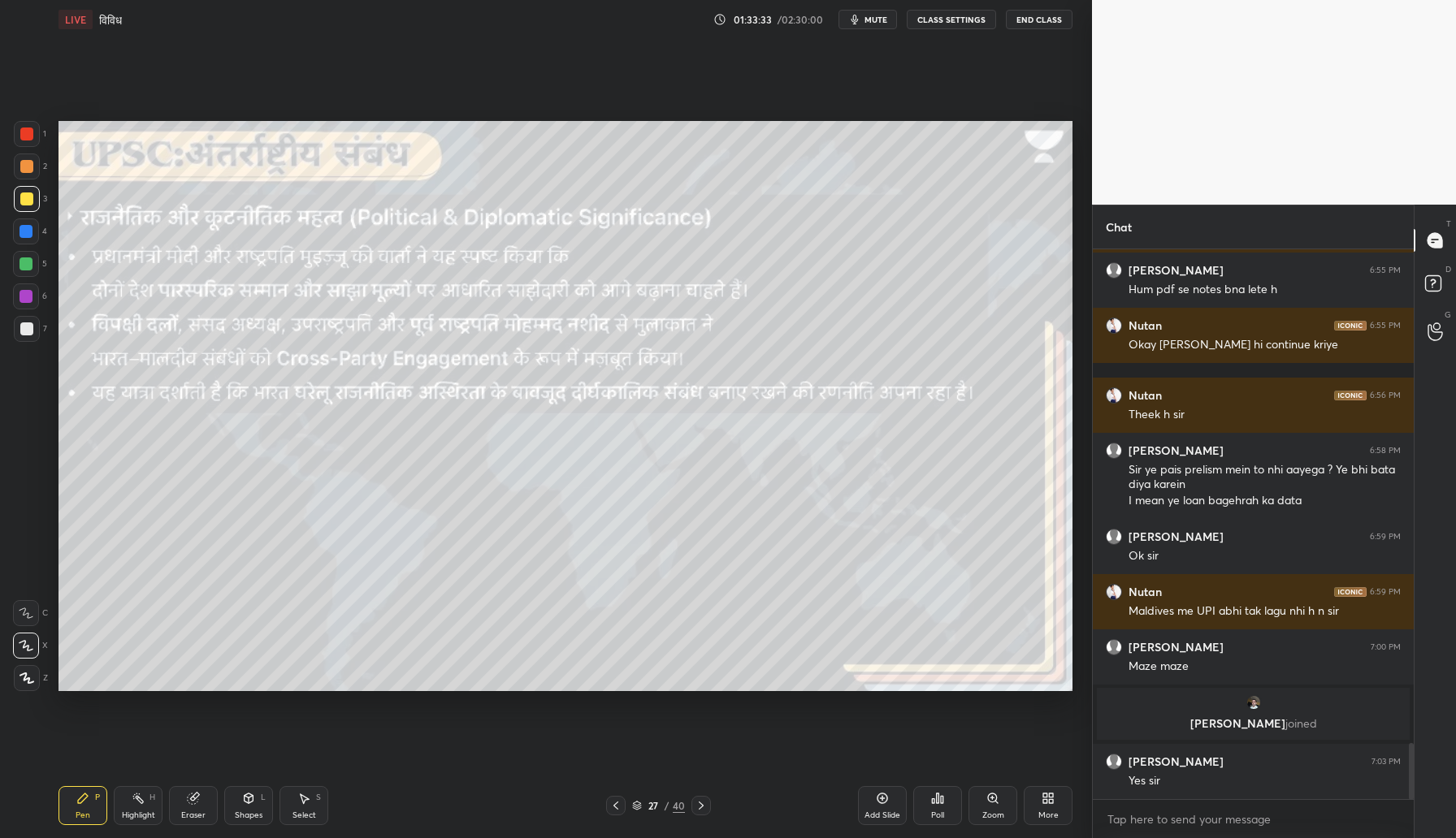
click at [1039, 806] on div "More" at bounding box center [1048, 805] width 49 height 39
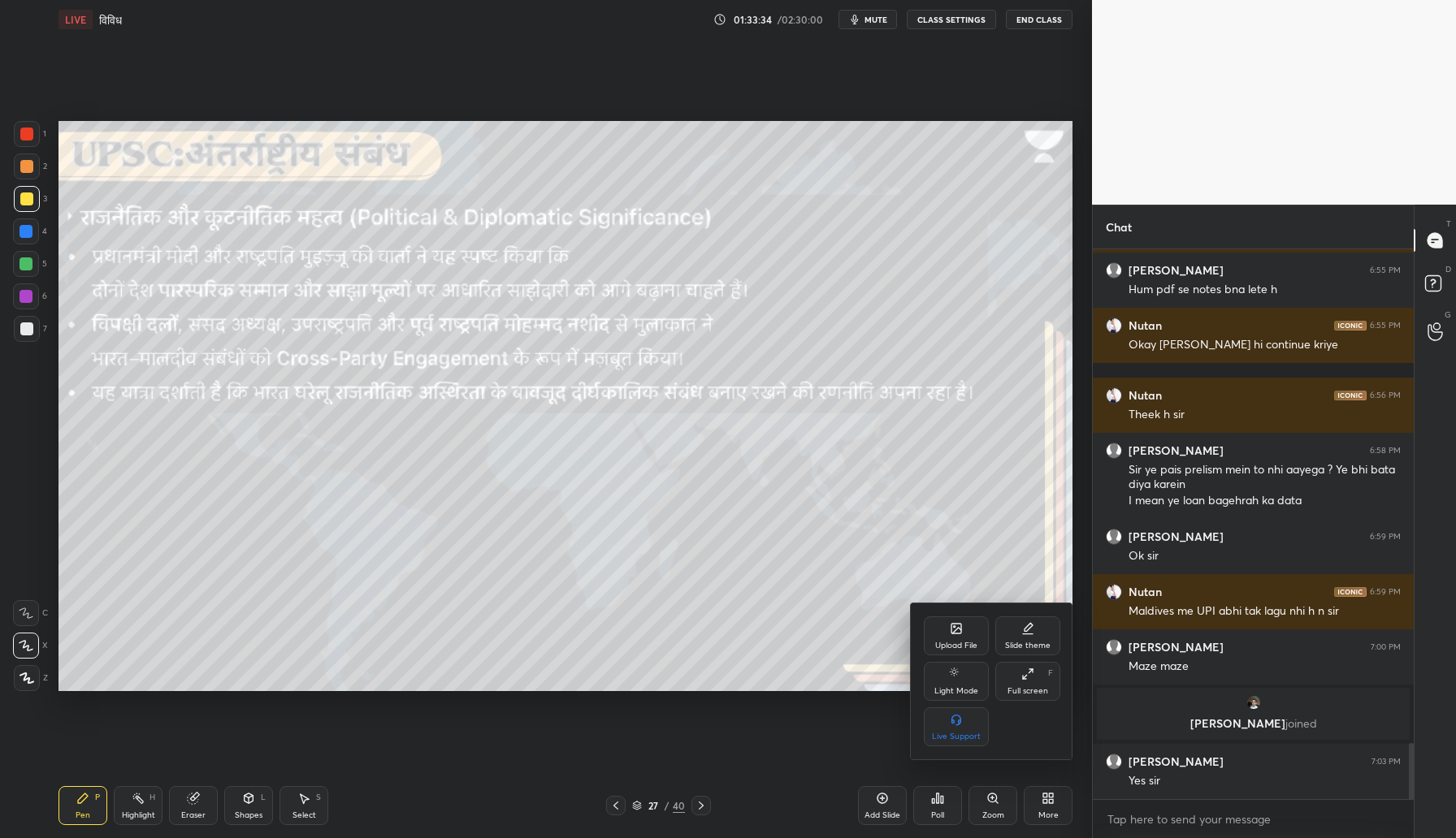
click at [948, 639] on div "Upload File" at bounding box center [956, 636] width 65 height 39
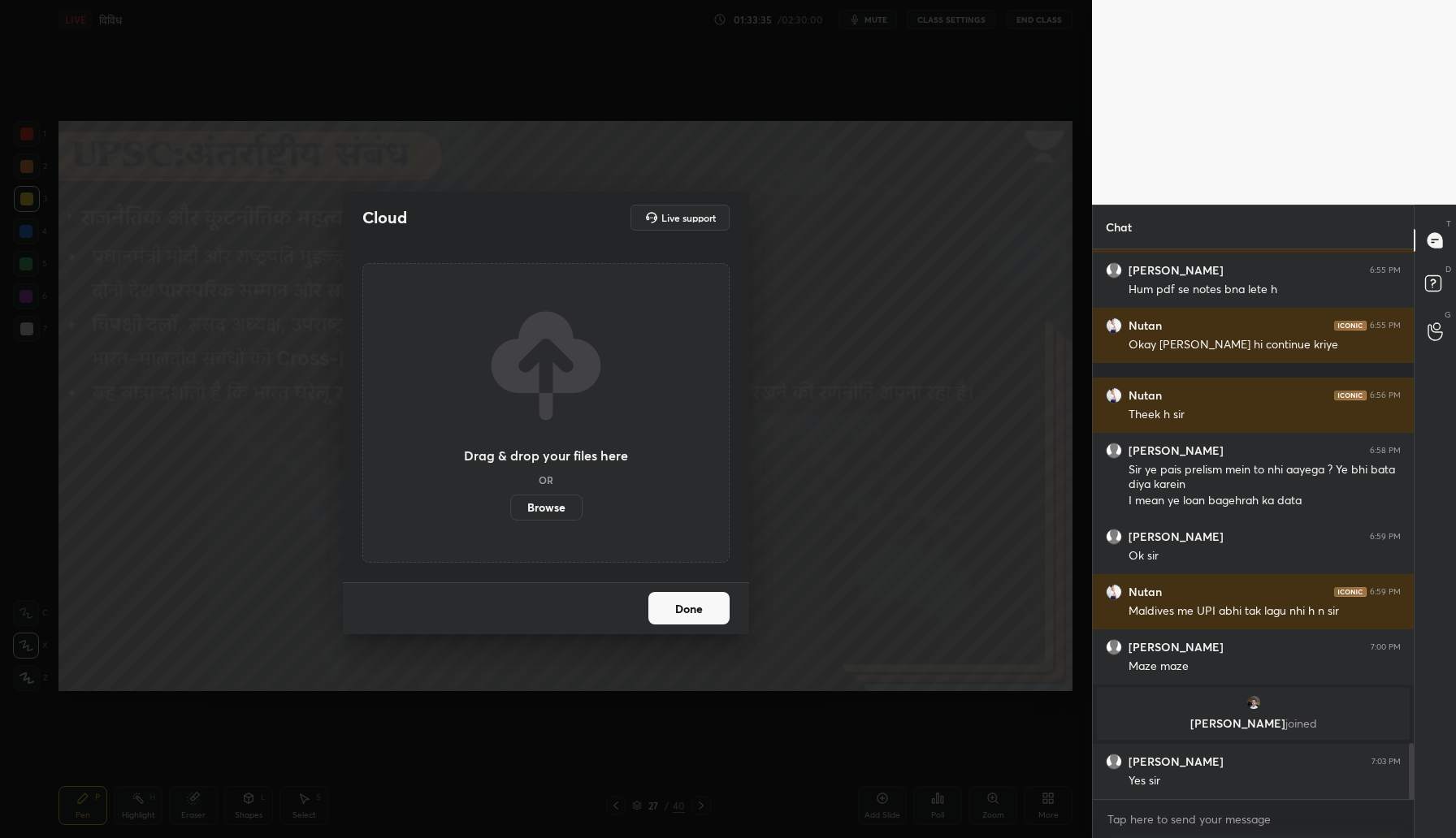
click at [550, 510] on label "Browse" at bounding box center [546, 508] width 72 height 26
click at [511, 510] on input "Browse" at bounding box center [511, 508] width 0 height 26
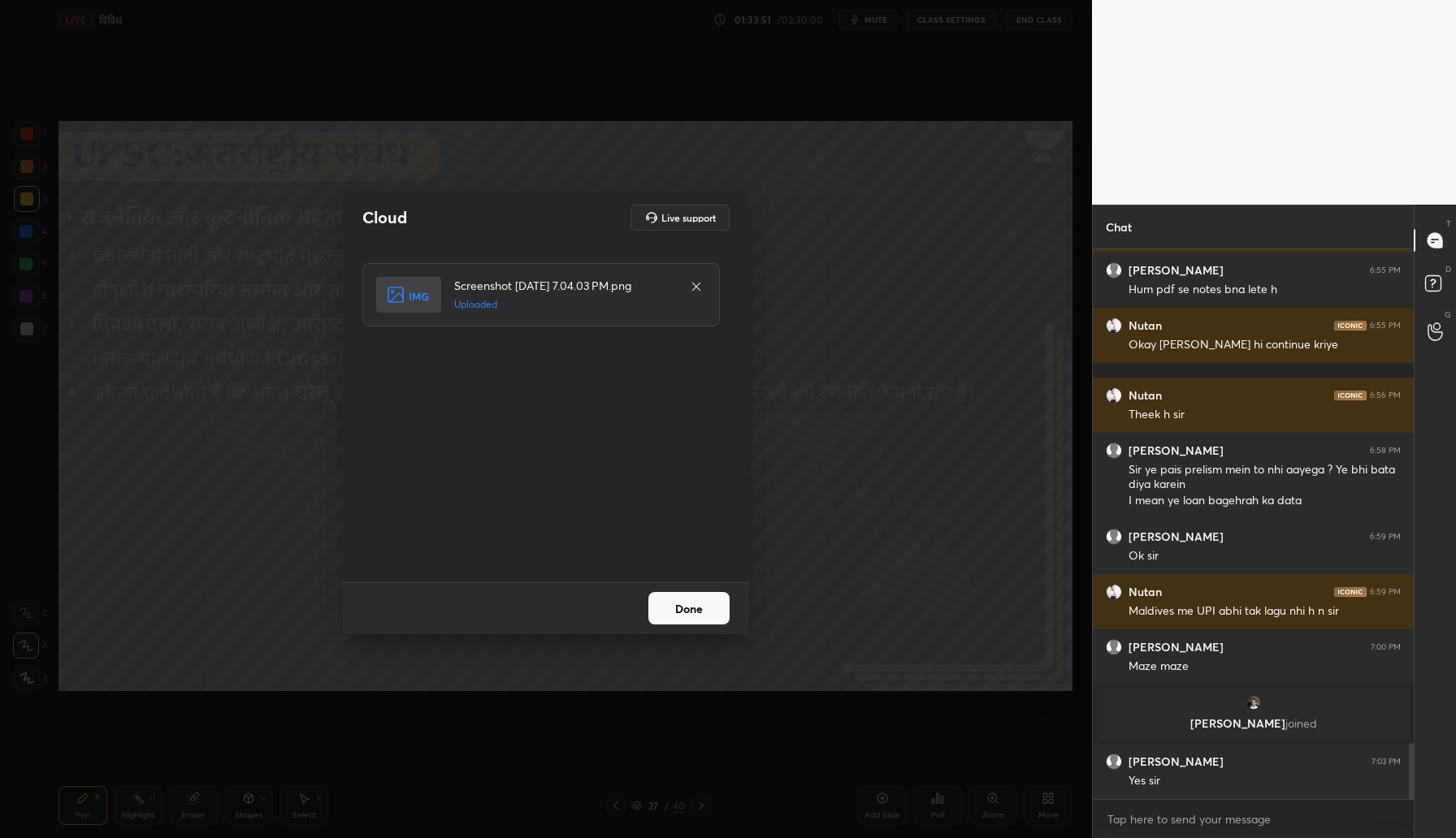
click at [667, 609] on button "Done" at bounding box center [689, 608] width 81 height 33
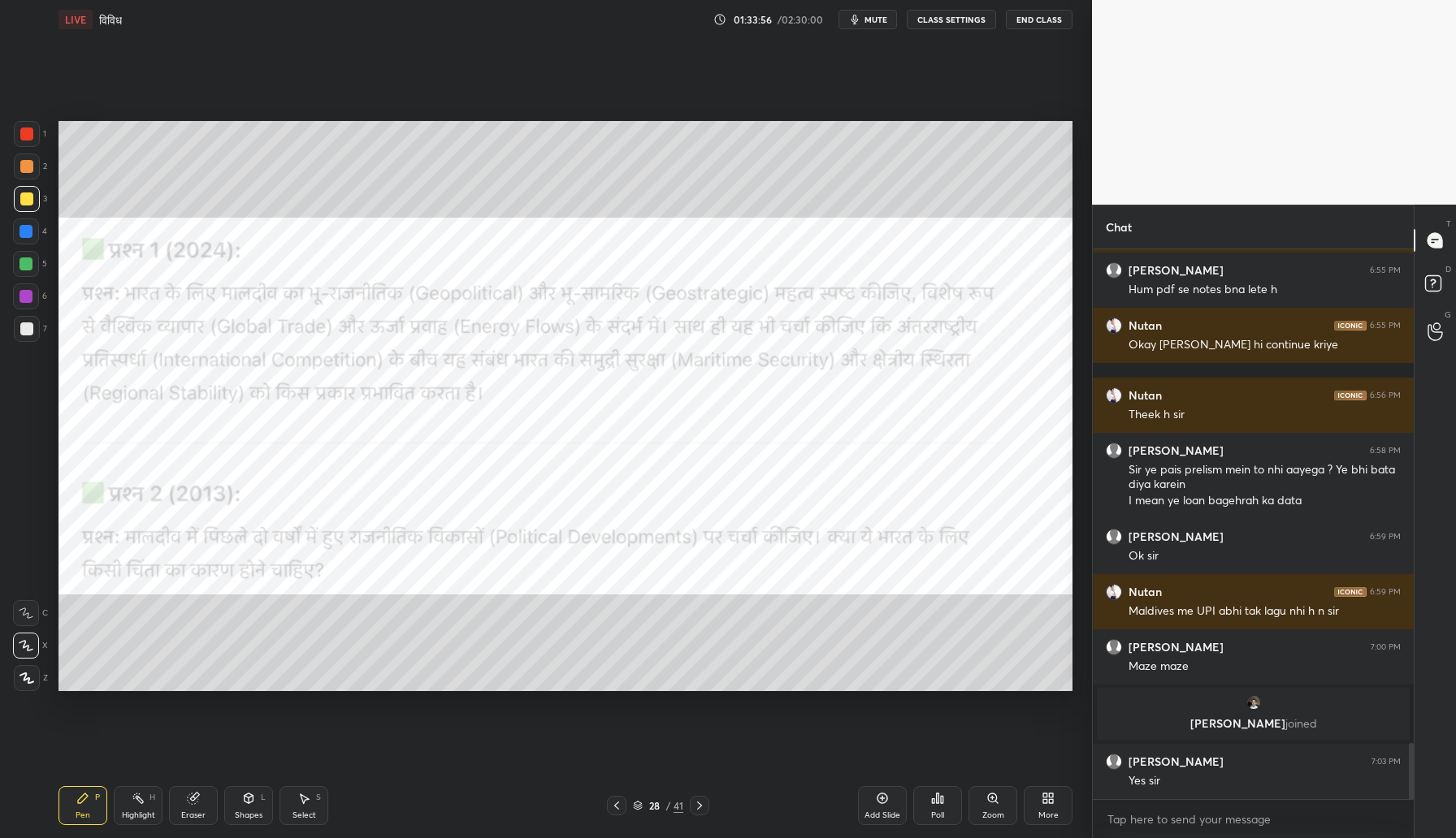
click at [18, 143] on div at bounding box center [26, 133] width 26 height 26
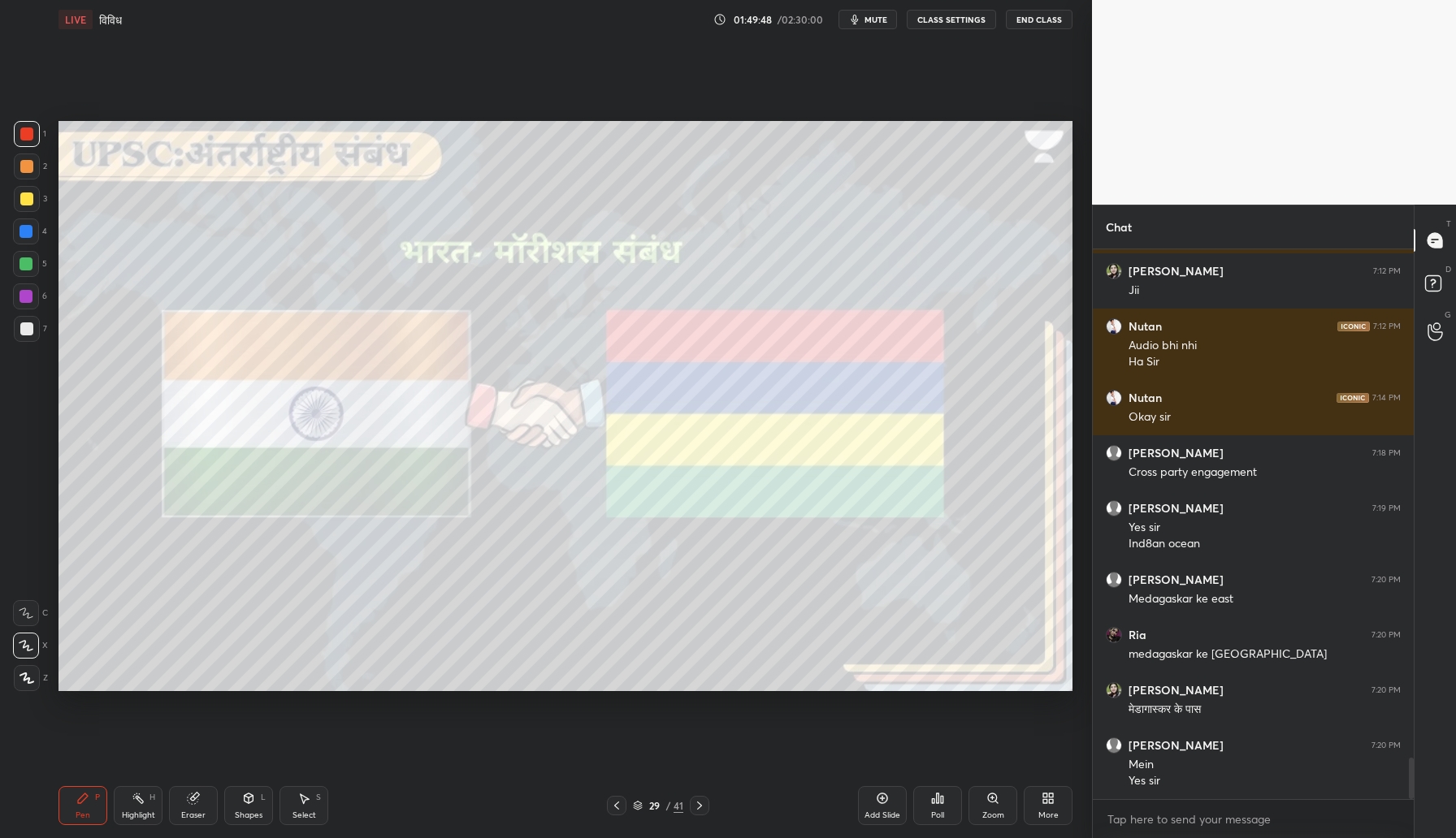
scroll to position [6783, 0]
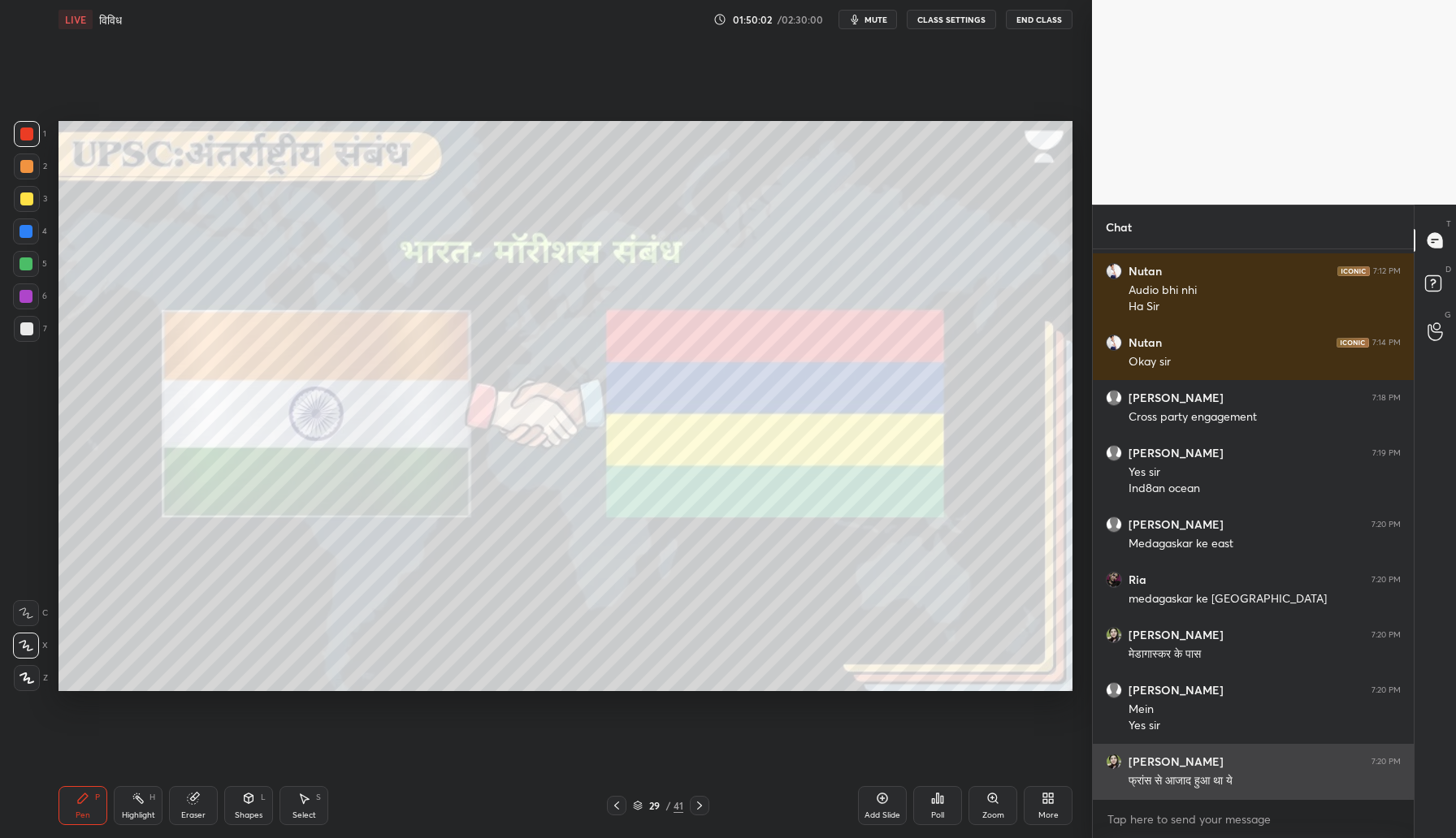
click at [1105, 759] on div "grid" at bounding box center [1117, 761] width 23 height 16
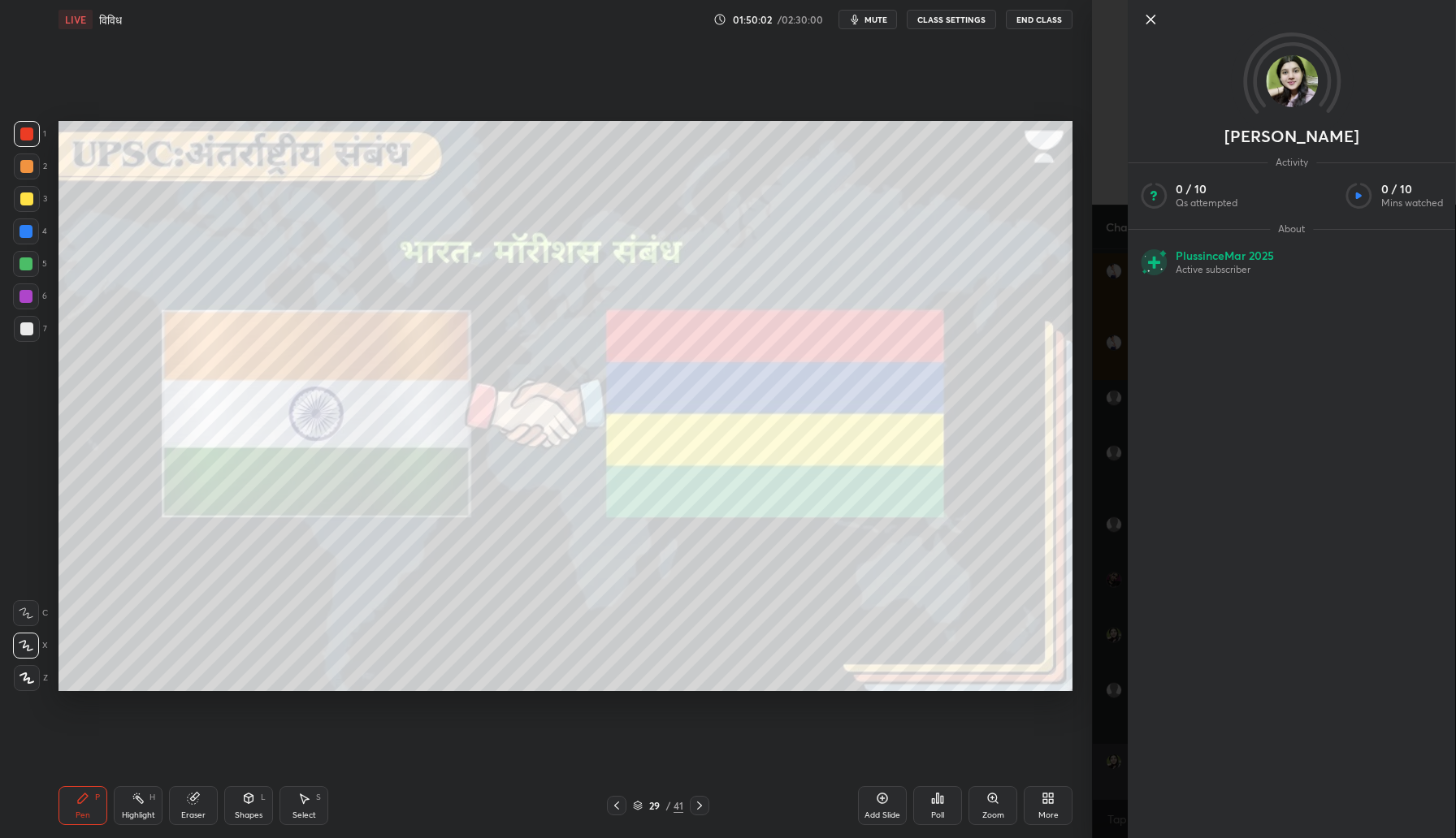
scroll to position [6838, 0]
click at [1304, 72] on img at bounding box center [1291, 81] width 52 height 52
click at [1157, 17] on icon at bounding box center [1150, 19] width 19 height 19
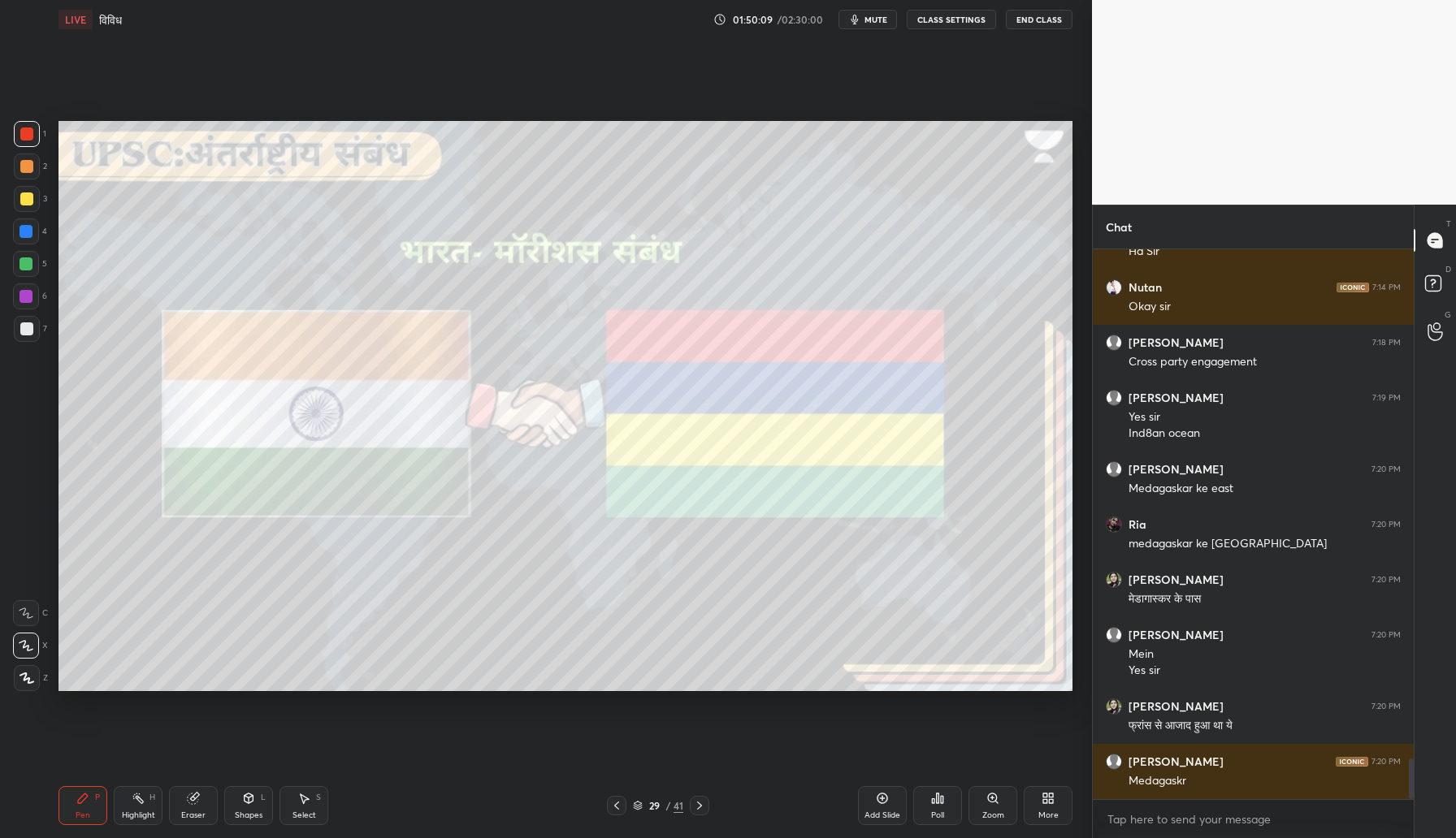
click at [208, 816] on div "Eraser" at bounding box center [193, 805] width 49 height 39
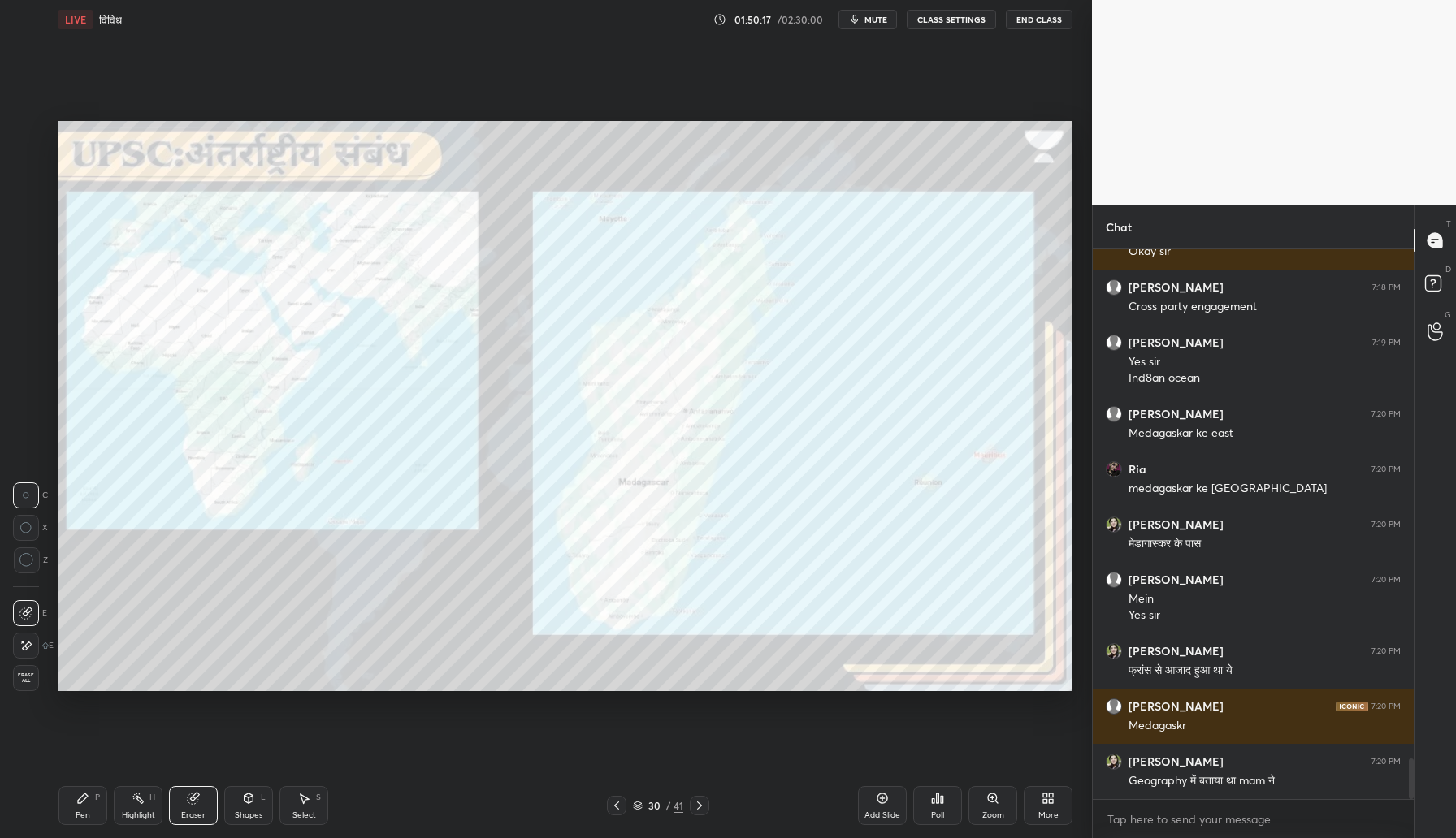
scroll to position [6948, 0]
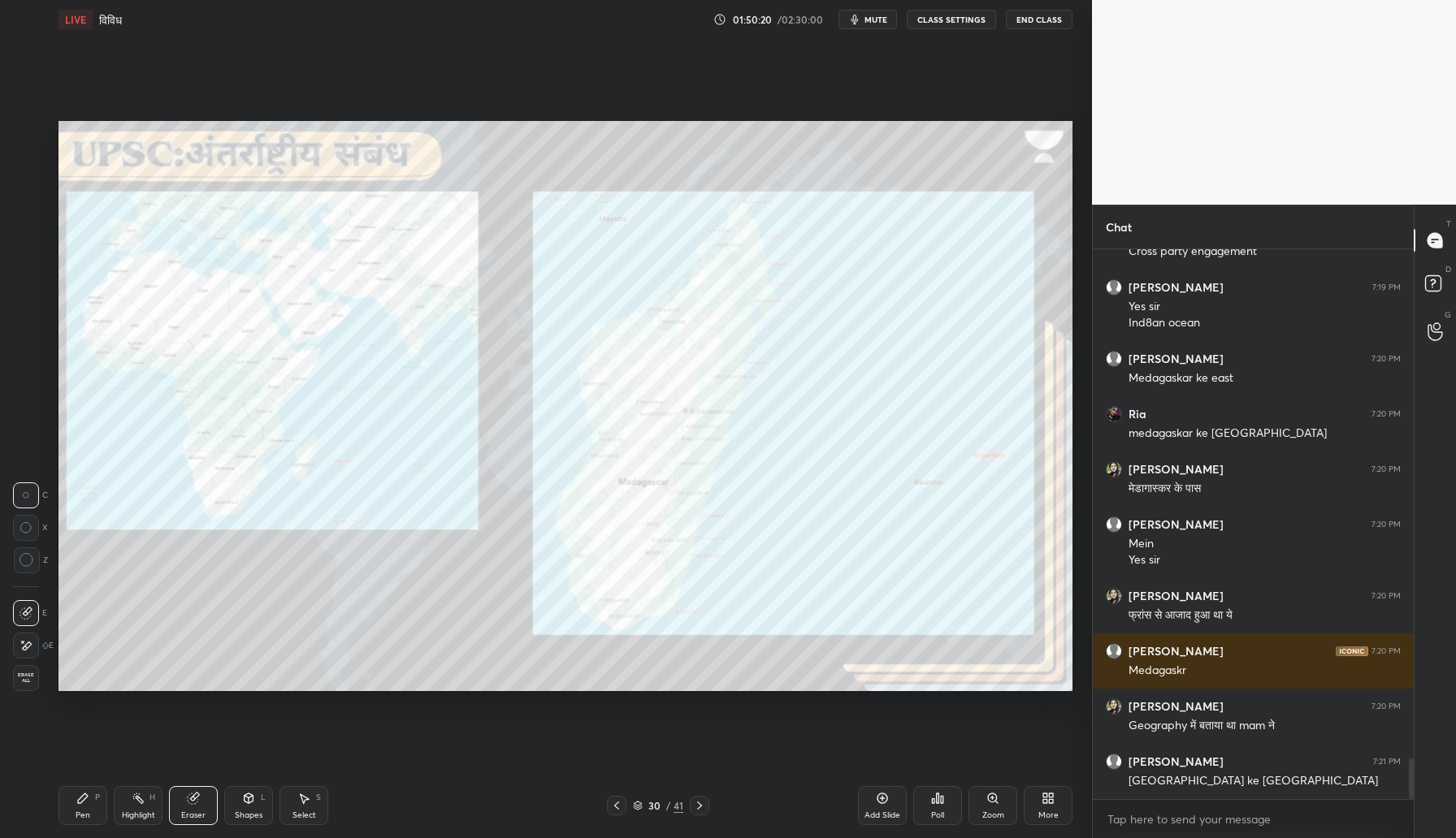
click at [91, 817] on div "Pen P" at bounding box center [82, 805] width 49 height 39
click at [992, 811] on div "Zoom" at bounding box center [992, 815] width 22 height 8
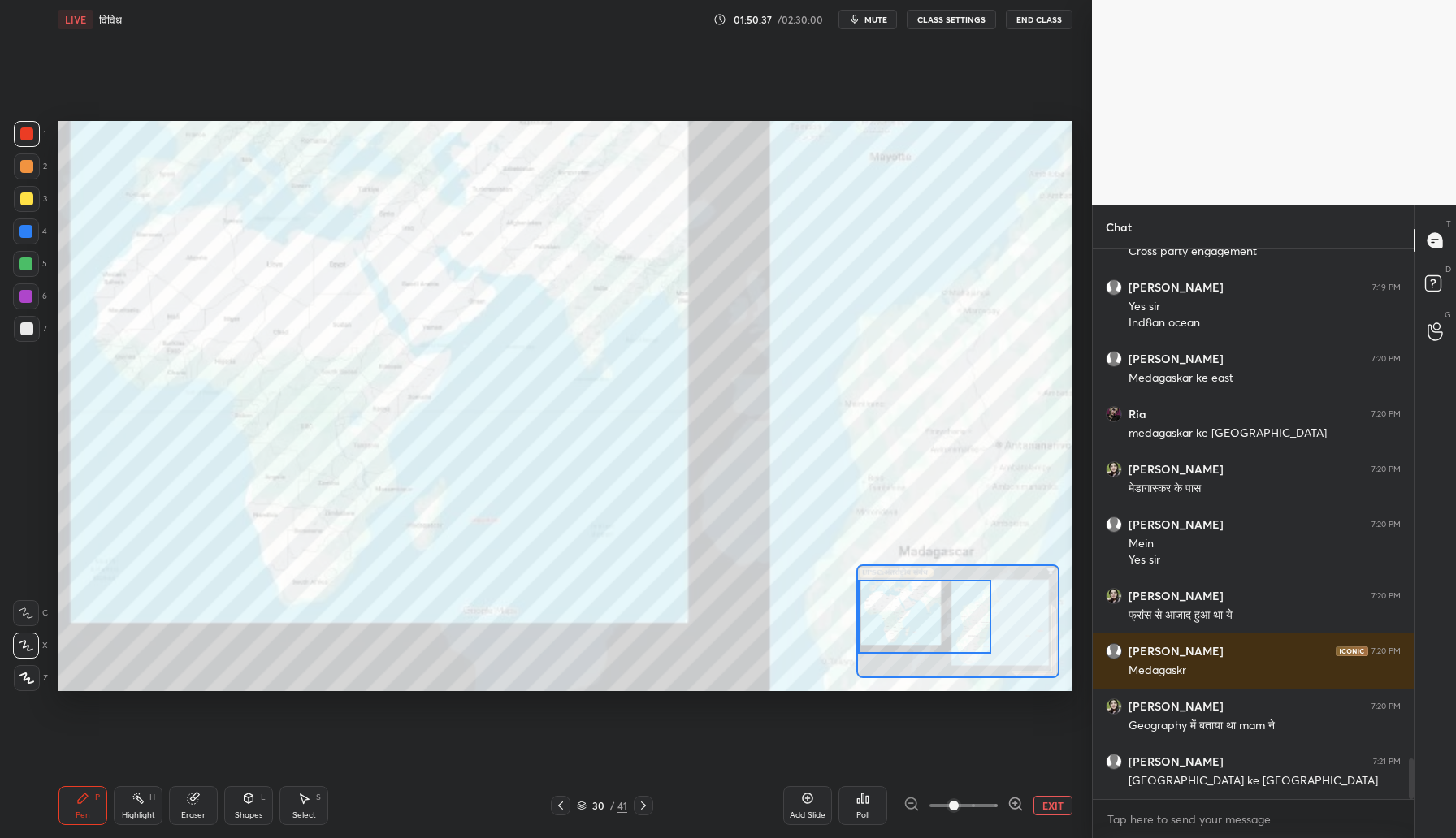
drag, startPoint x: 944, startPoint y: 628, endPoint x: 899, endPoint y: 624, distance: 45.2
click at [899, 624] on div at bounding box center [924, 617] width 133 height 74
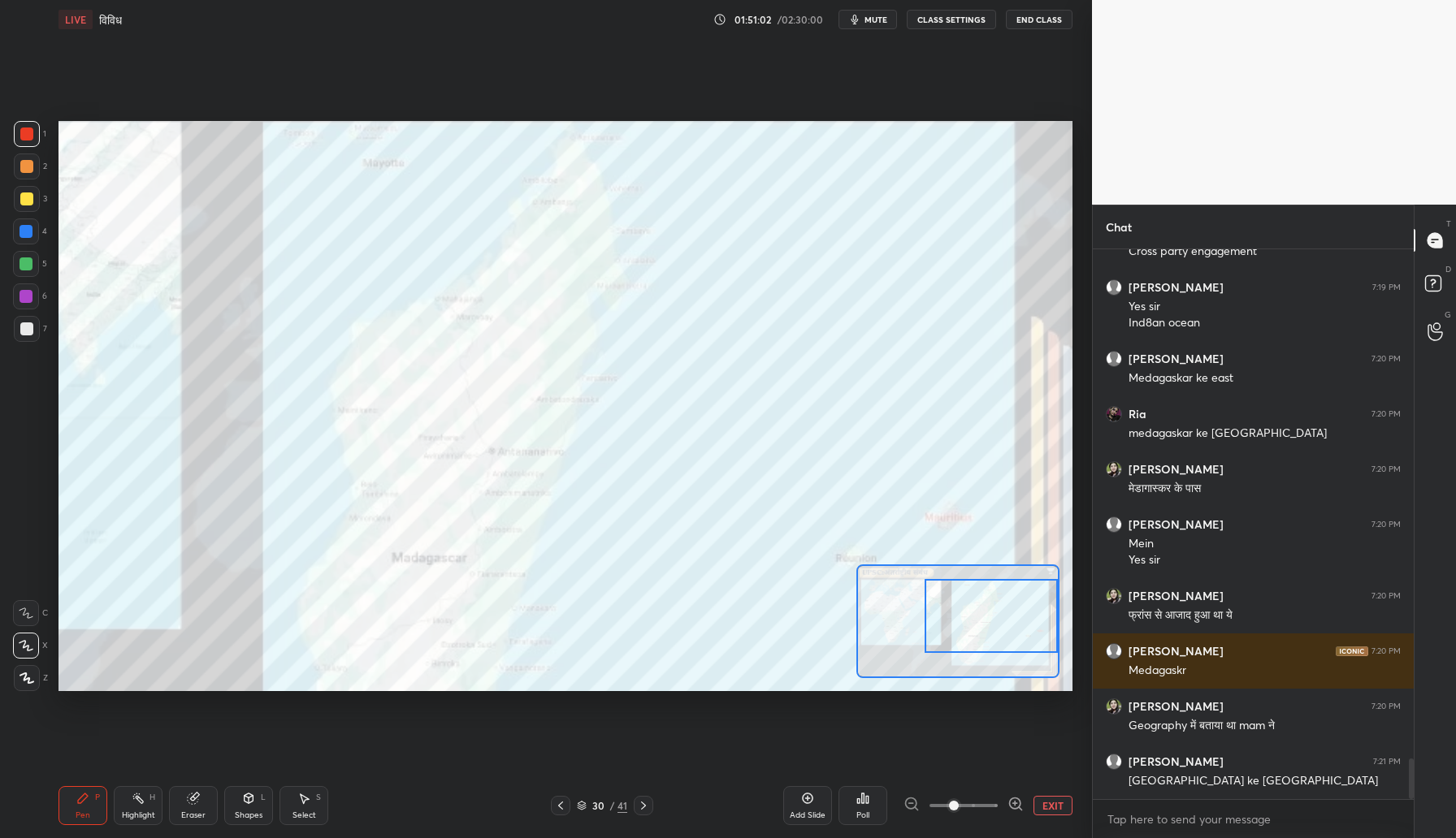
drag, startPoint x: 918, startPoint y: 632, endPoint x: 1011, endPoint y: 631, distance: 93.0
click at [1011, 631] on div at bounding box center [990, 616] width 133 height 74
click at [1011, 634] on div at bounding box center [990, 618] width 133 height 74
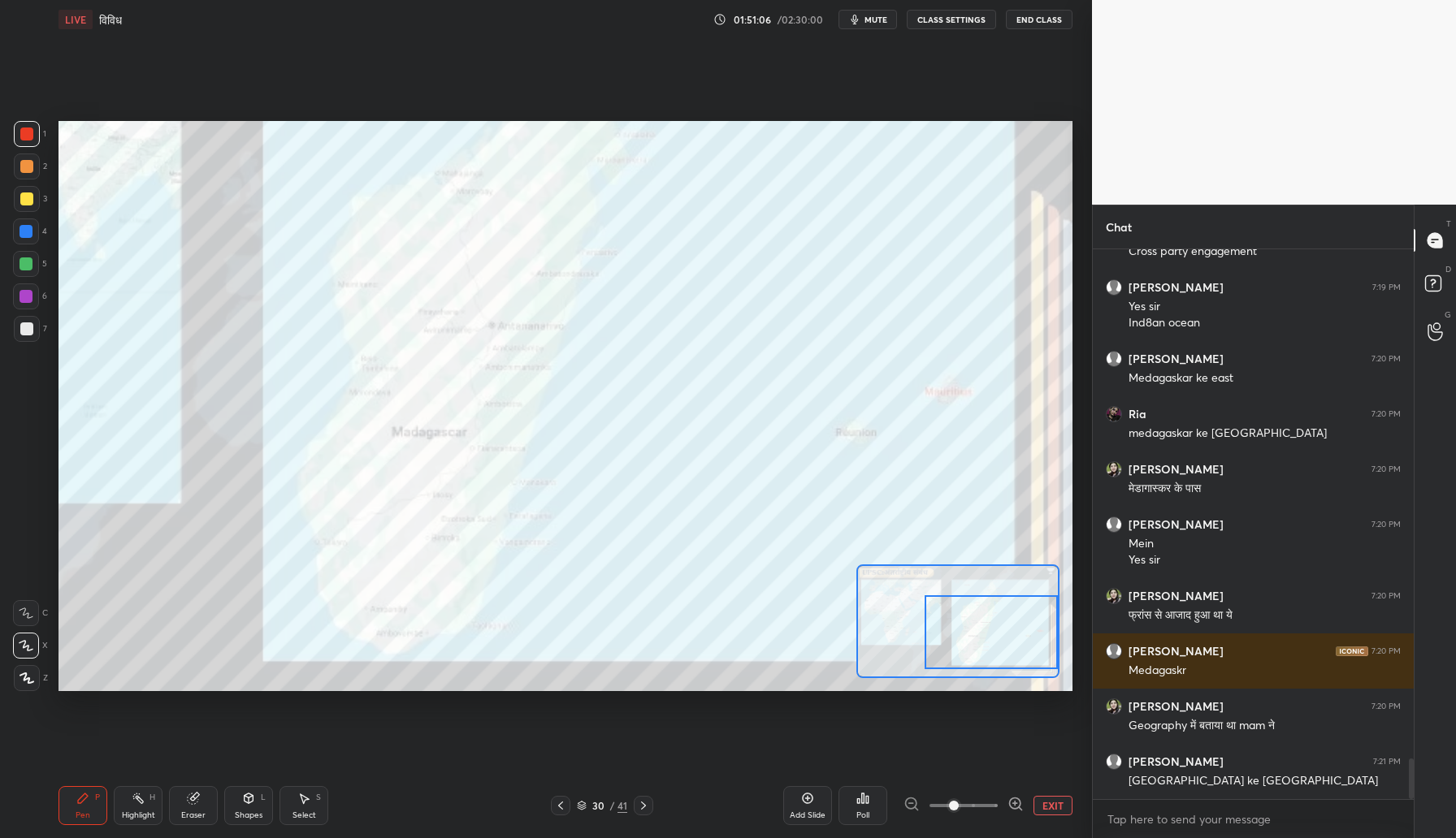
drag, startPoint x: 1006, startPoint y: 632, endPoint x: 1006, endPoint y: 645, distance: 13.0
click at [1006, 645] on div at bounding box center [990, 632] width 133 height 74
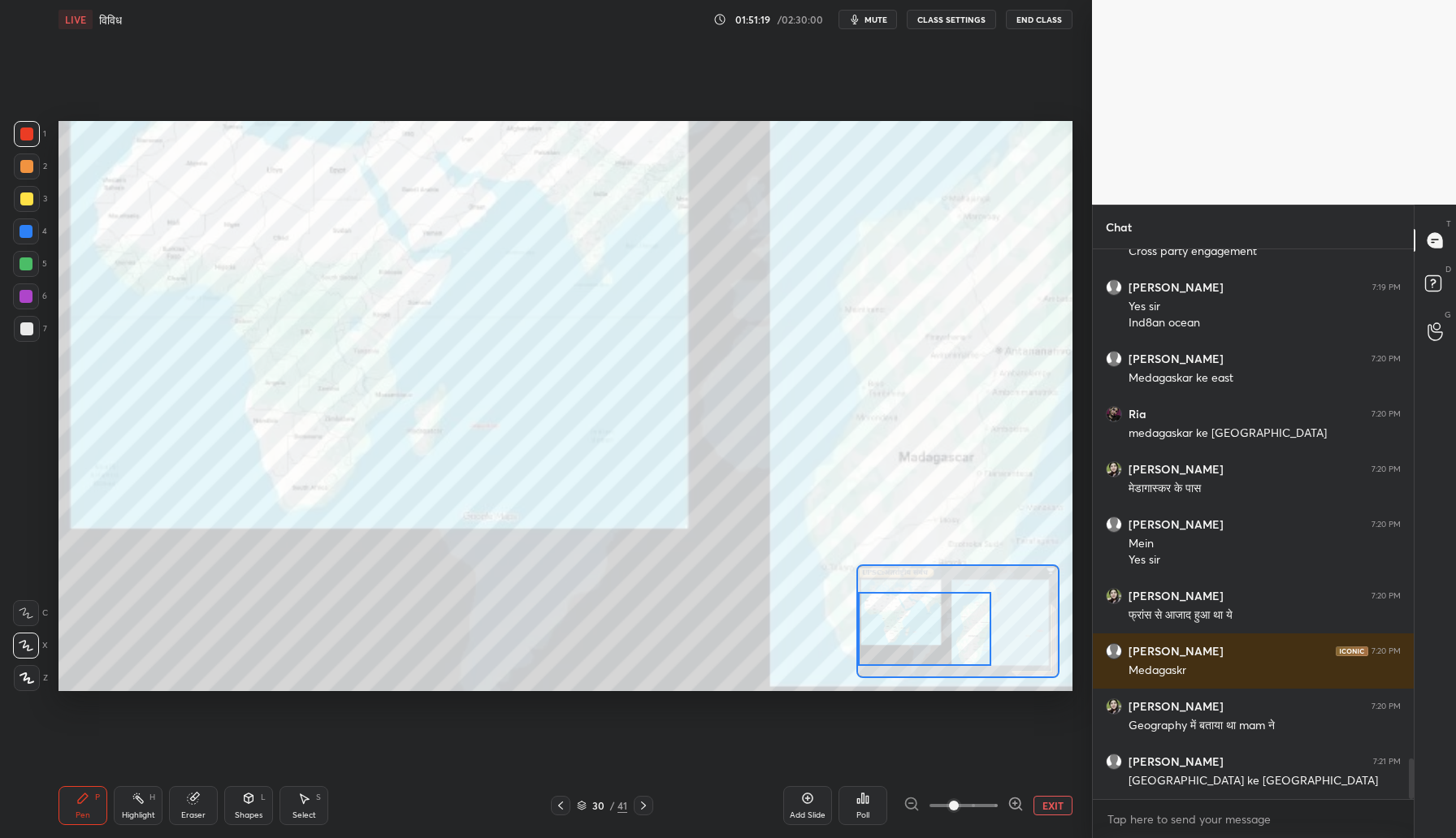
scroll to position [7004, 0]
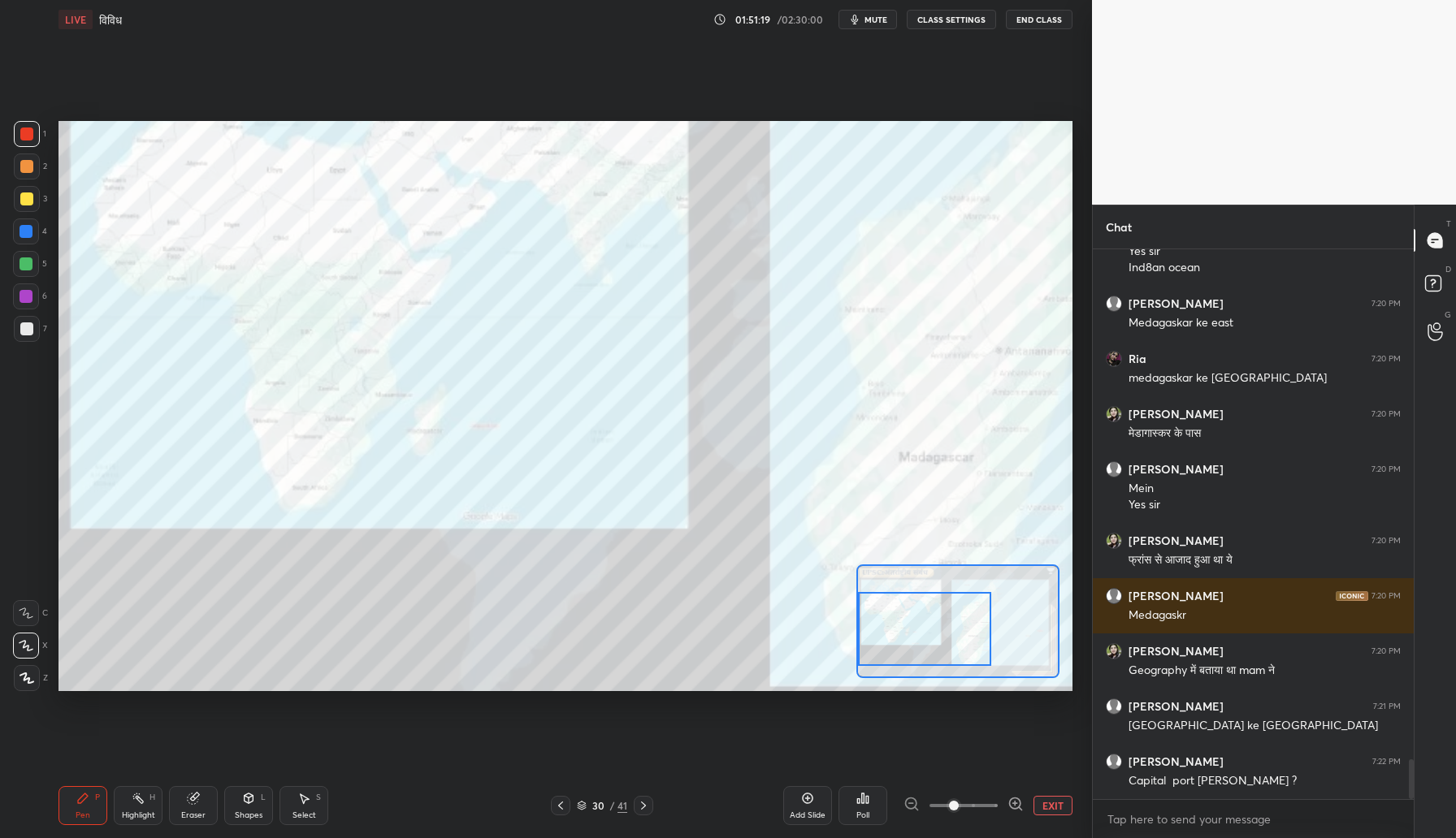
click at [848, 645] on div "Setting up your live class Poll for secs No correct answer Start poll" at bounding box center [565, 405] width 1014 height 570
click at [1058, 810] on button "EXIT" at bounding box center [1053, 805] width 39 height 19
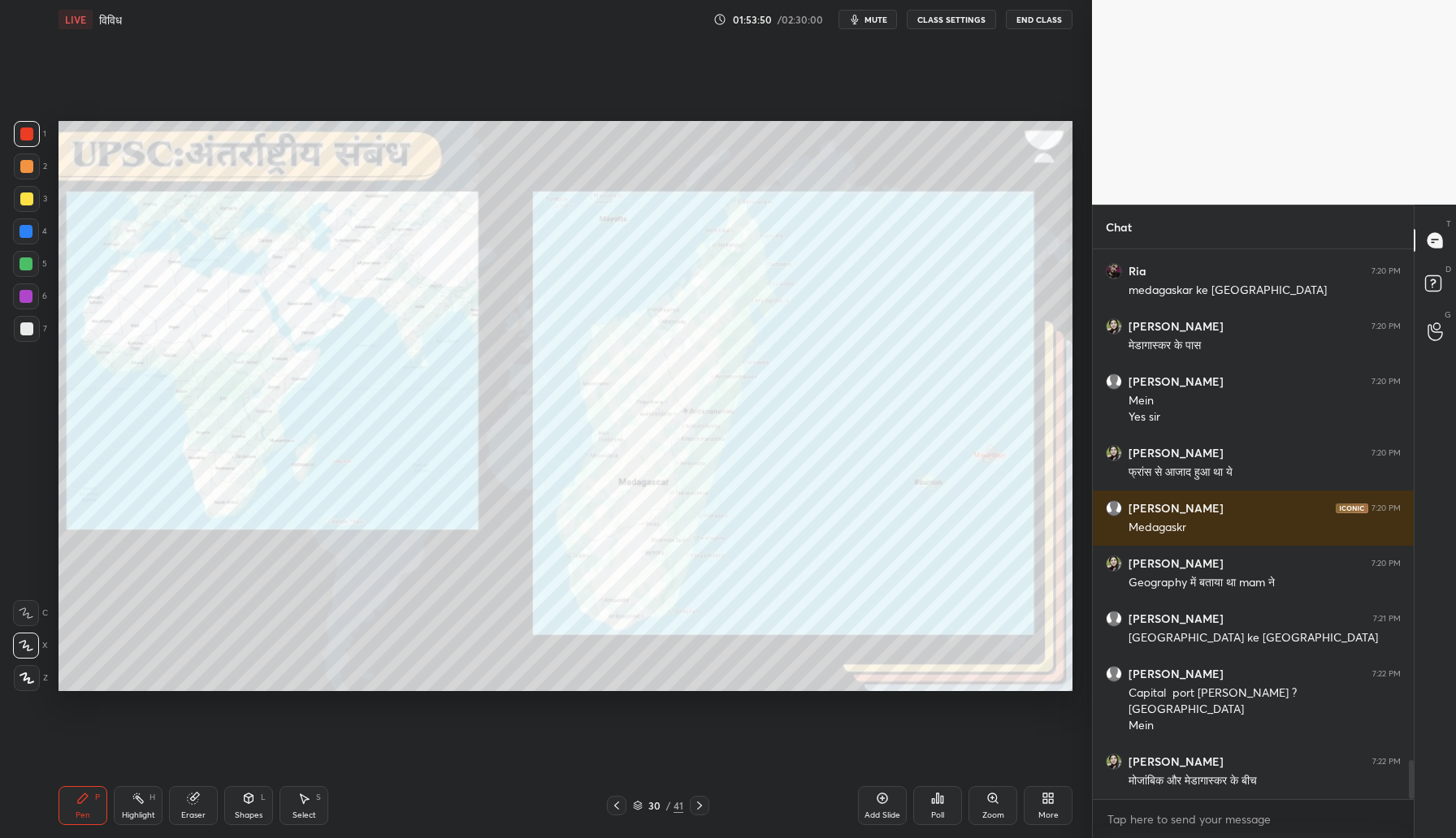
scroll to position [7146, 0]
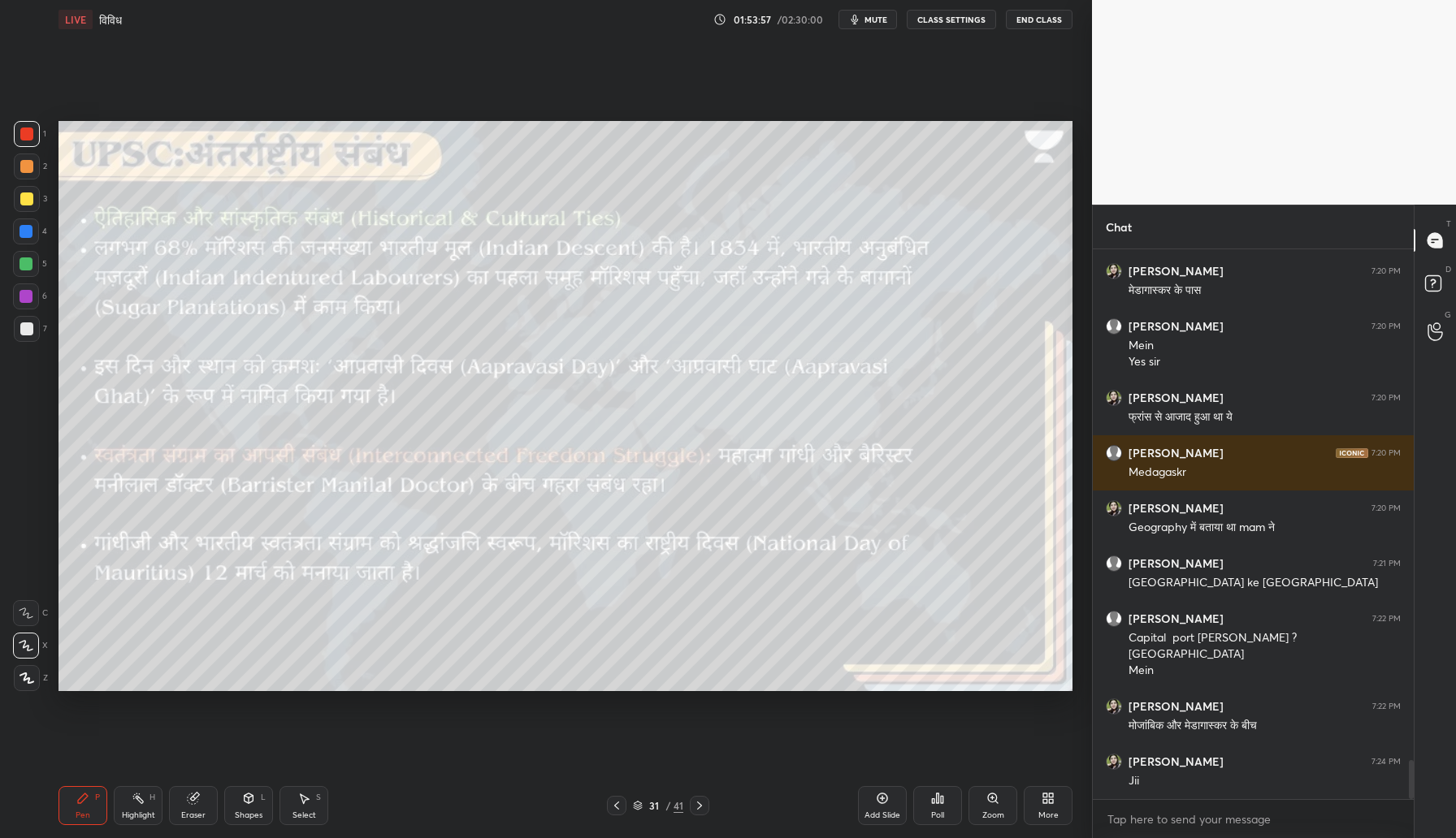
click at [28, 306] on div at bounding box center [26, 296] width 26 height 26
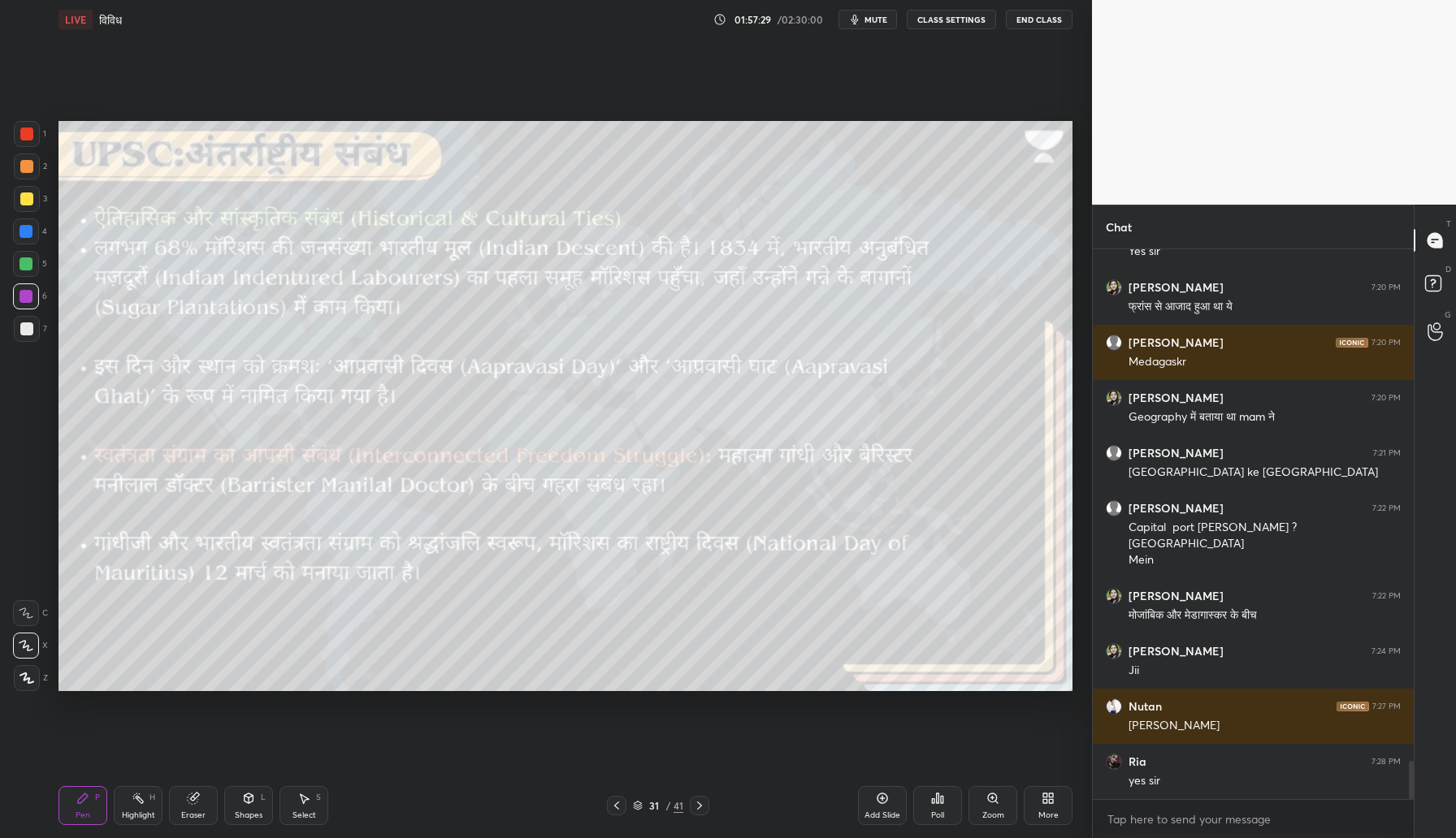
scroll to position [7312, 0]
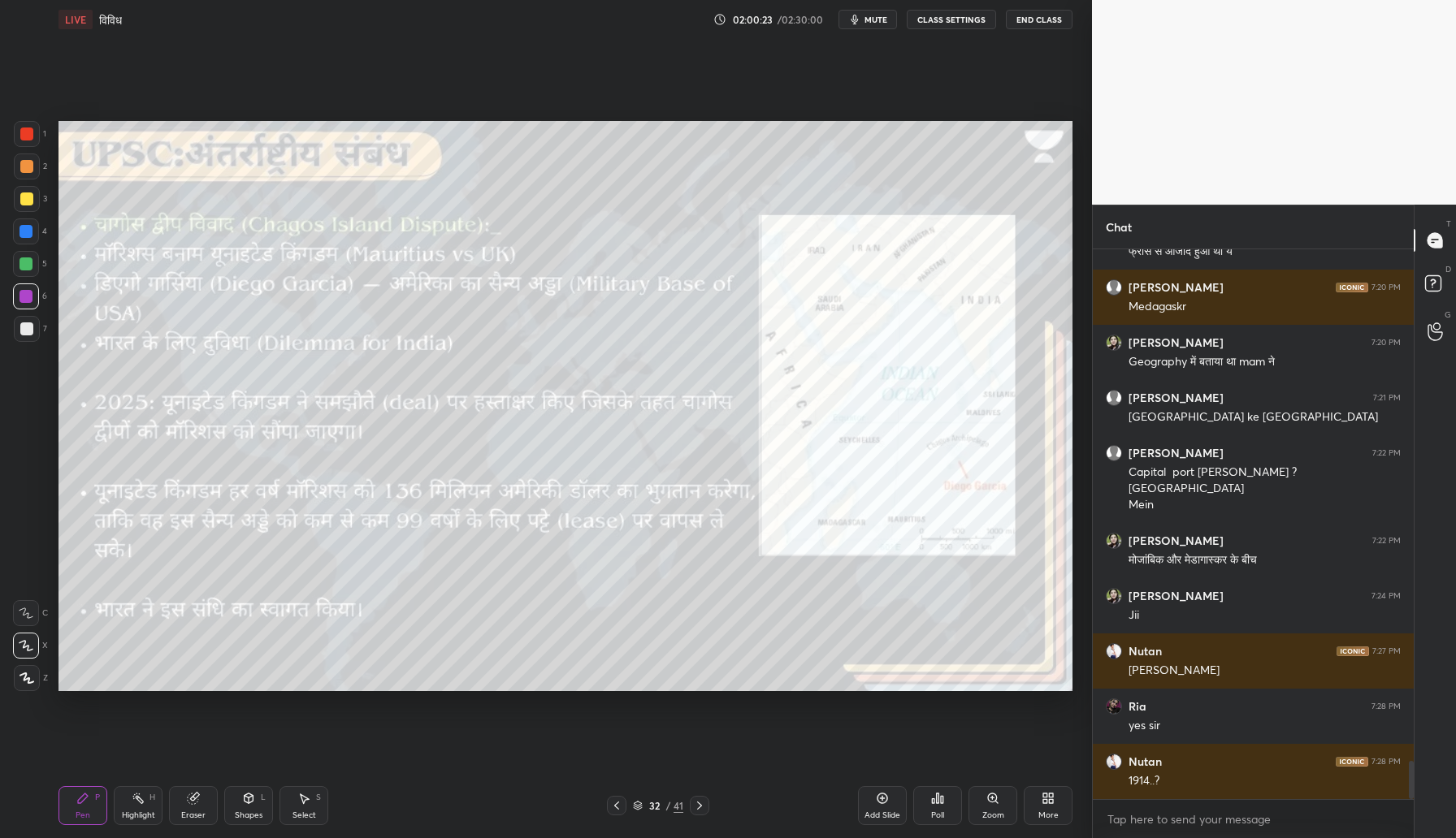
click at [944, 802] on icon at bounding box center [942, 800] width 3 height 8
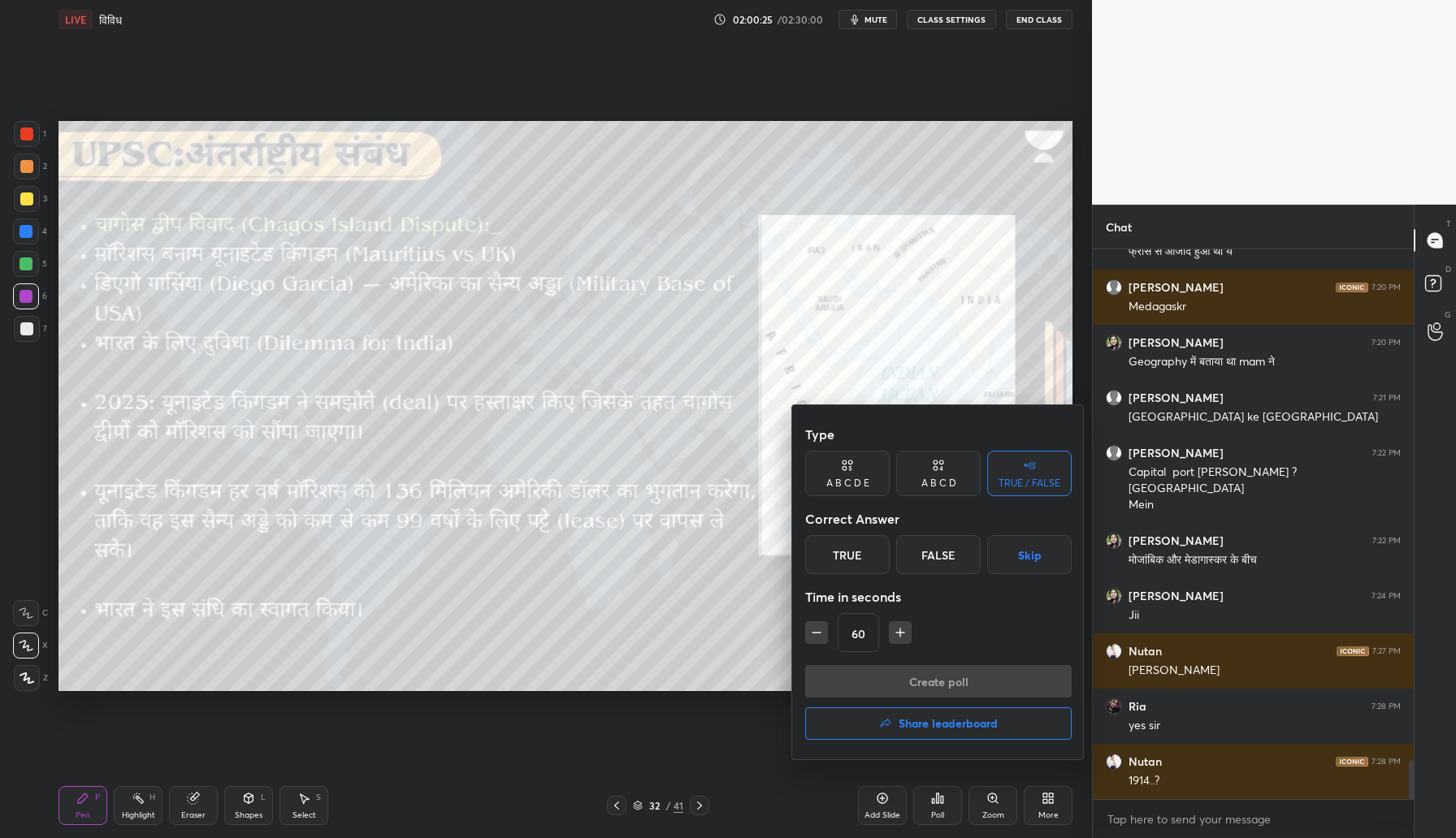
click at [1037, 485] on div "TRUE / FALSE" at bounding box center [1029, 484] width 61 height 10
click at [837, 544] on div "True" at bounding box center [848, 555] width 84 height 39
click at [860, 684] on button "Create poll" at bounding box center [939, 682] width 266 height 33
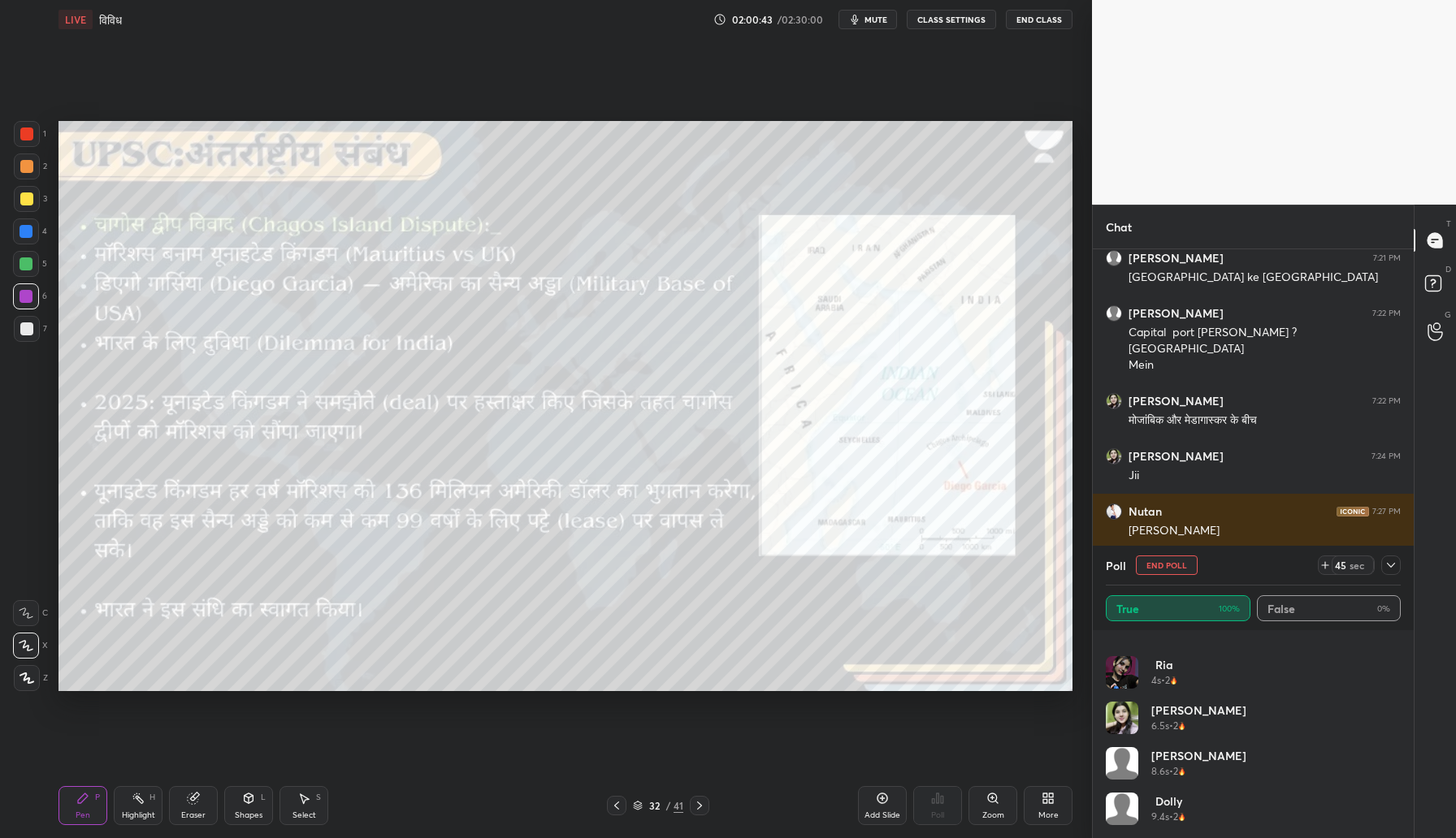
scroll to position [7508, 0]
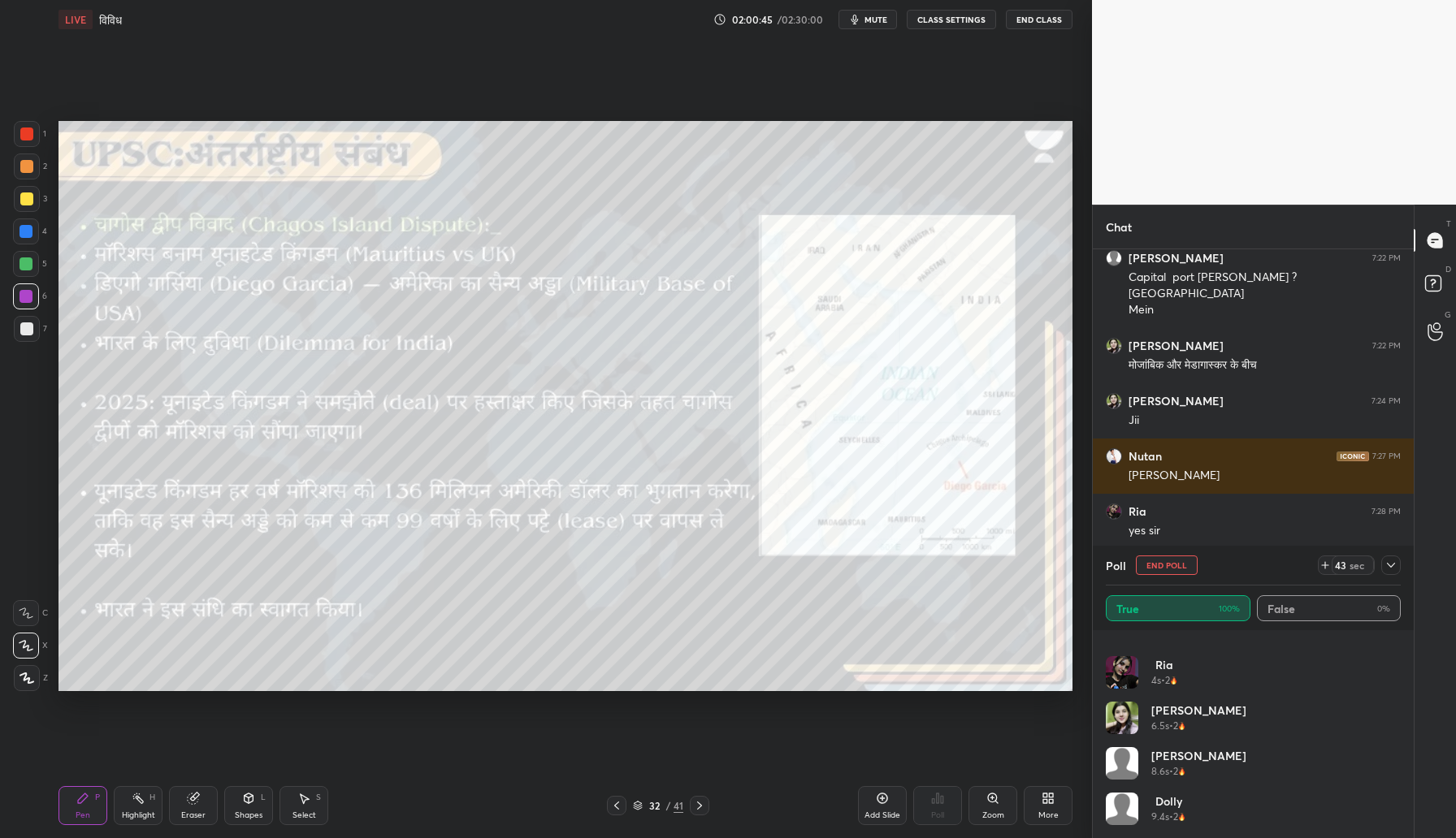
click at [1393, 566] on icon at bounding box center [1391, 566] width 13 height 13
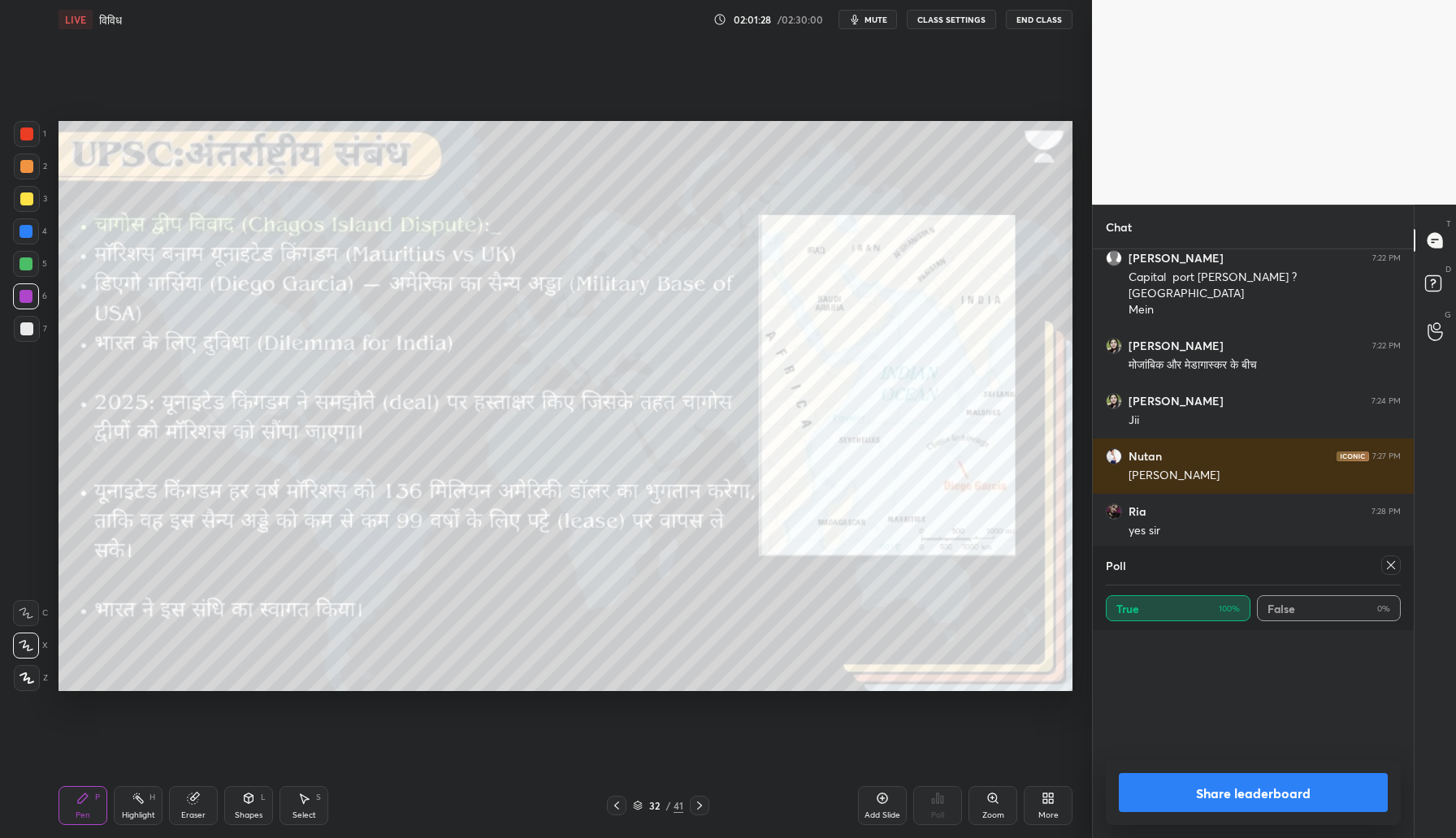
scroll to position [190, 290]
click at [1391, 574] on div at bounding box center [1391, 565] width 19 height 19
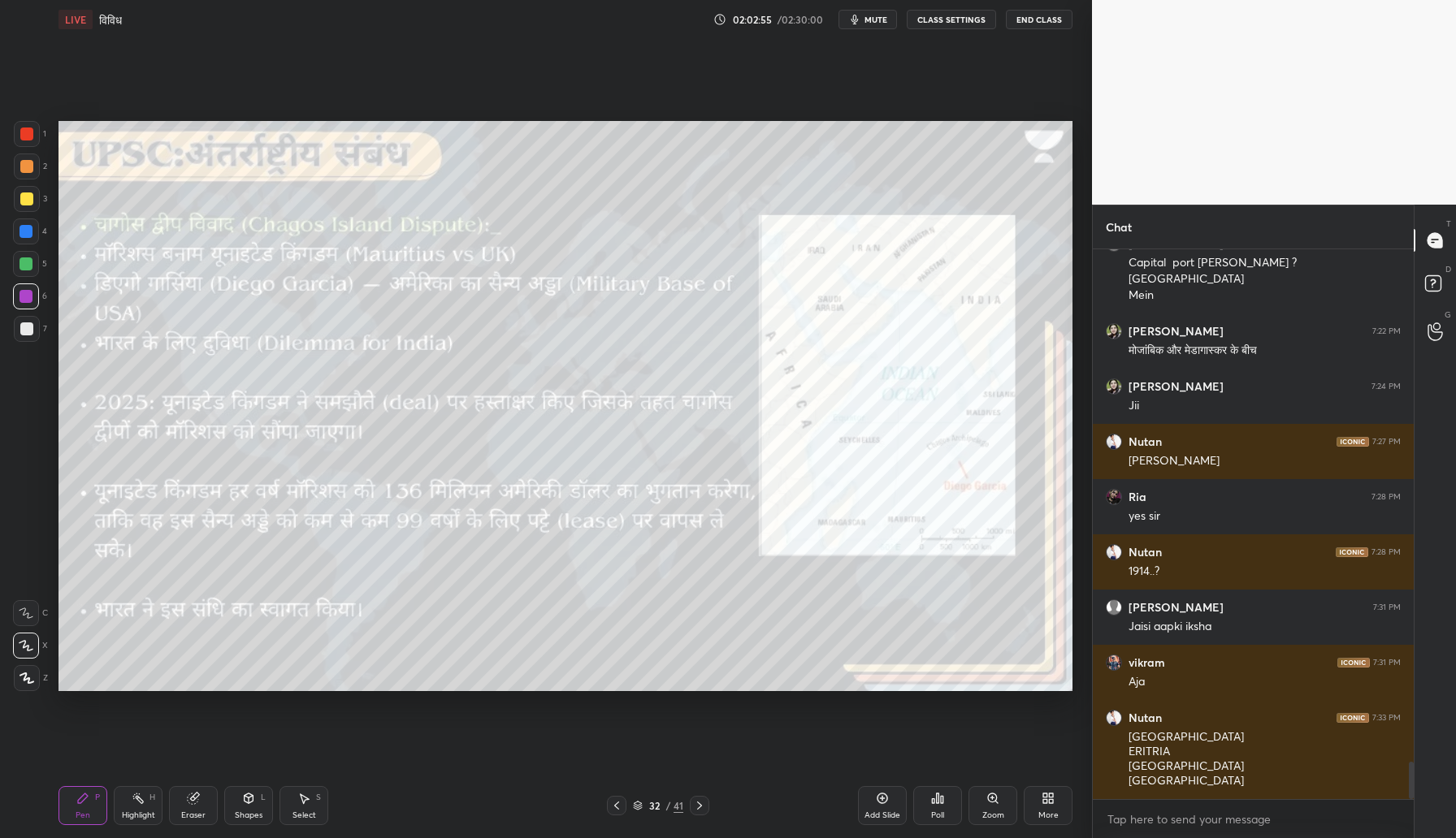
scroll to position [7577, 0]
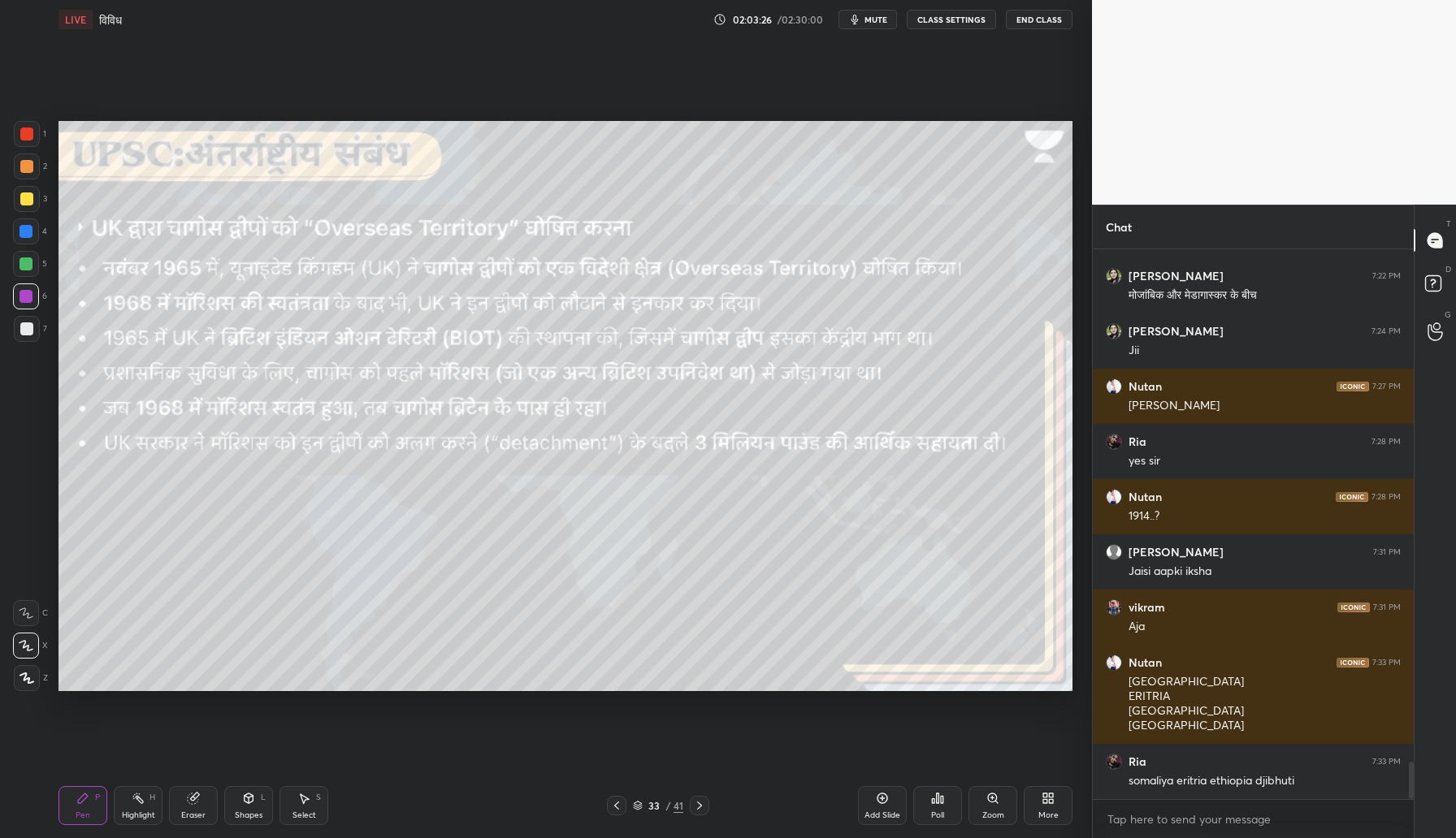
click at [249, 811] on div "Shapes" at bounding box center [248, 815] width 28 height 8
click at [83, 799] on icon at bounding box center [82, 799] width 10 height 10
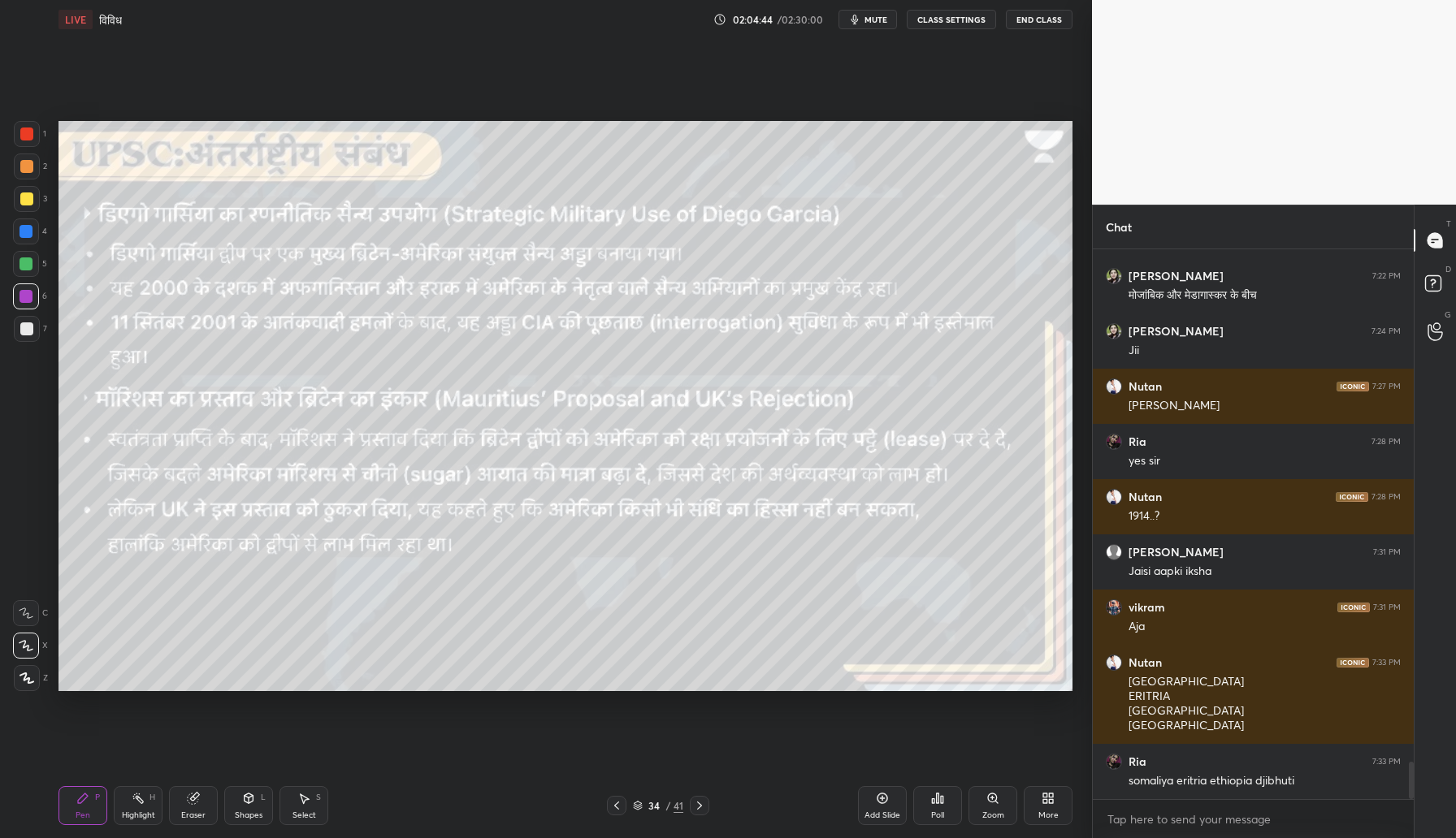
click at [254, 821] on div "Shapes L" at bounding box center [248, 805] width 49 height 39
click at [83, 803] on icon at bounding box center [83, 799] width 13 height 13
click at [24, 204] on div at bounding box center [27, 199] width 13 height 13
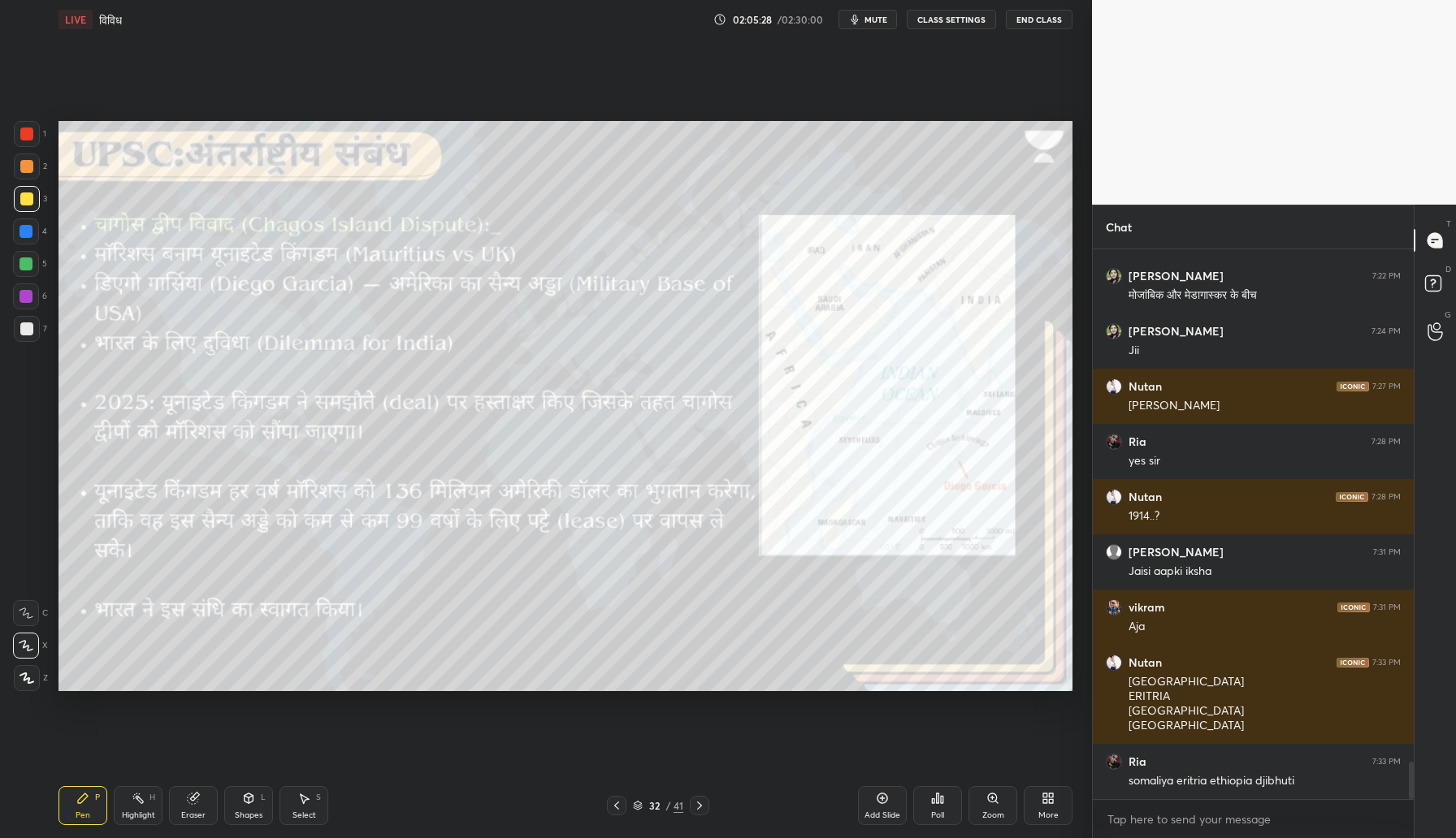
click at [28, 136] on div at bounding box center [27, 134] width 13 height 13
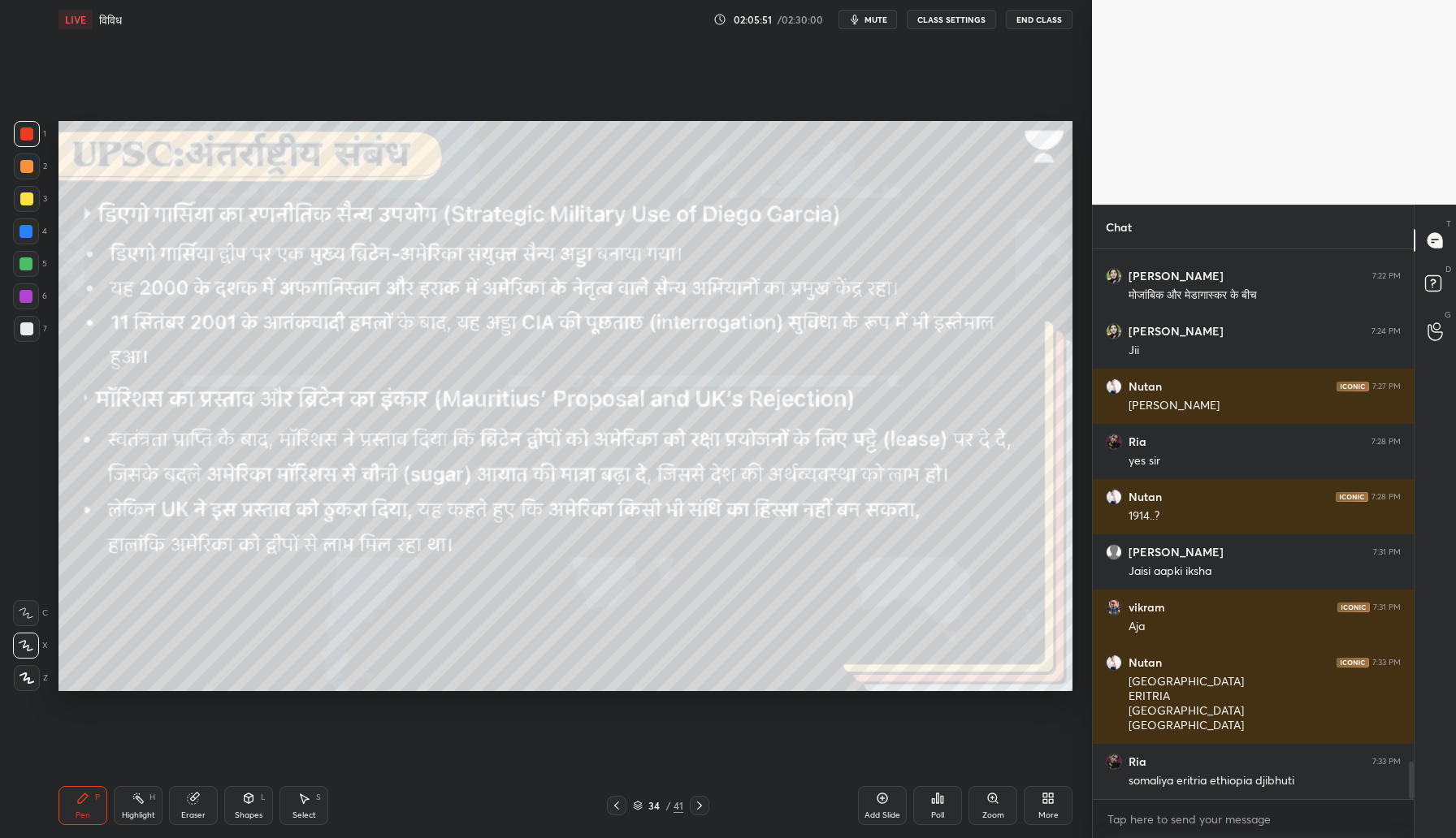
click at [27, 201] on div at bounding box center [27, 199] width 13 height 13
click at [250, 814] on div "Shapes" at bounding box center [248, 815] width 28 height 8
click at [31, 292] on div at bounding box center [26, 297] width 13 height 13
click at [33, 201] on div at bounding box center [26, 198] width 26 height 26
click at [76, 811] on div "Pen" at bounding box center [82, 815] width 14 height 8
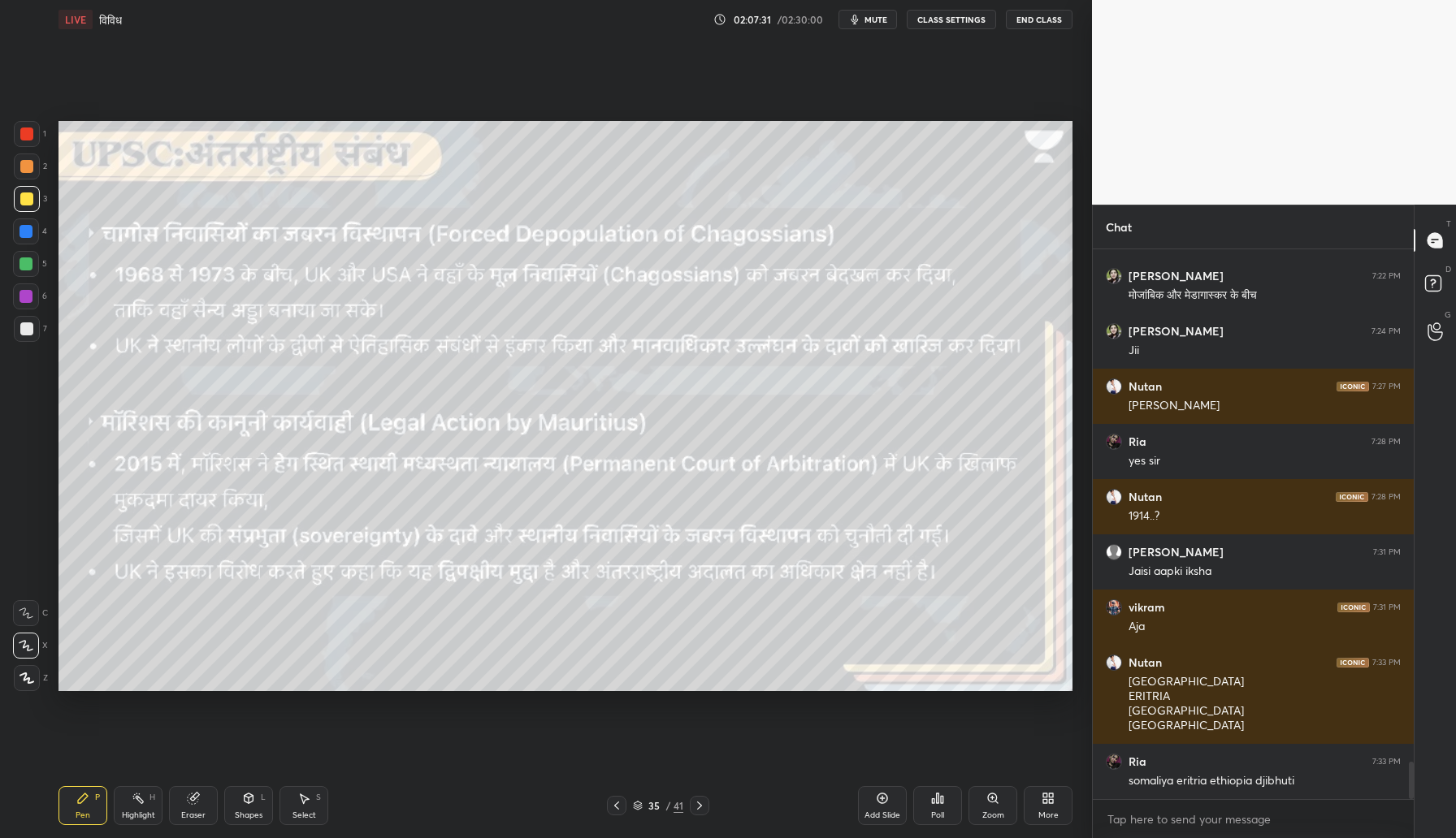
click at [21, 306] on div at bounding box center [26, 296] width 26 height 26
click at [239, 816] on div "Shapes" at bounding box center [248, 815] width 28 height 8
click at [27, 201] on div at bounding box center [27, 199] width 13 height 13
click at [83, 808] on div "Pen P" at bounding box center [82, 805] width 49 height 39
click at [20, 297] on div at bounding box center [26, 297] width 13 height 13
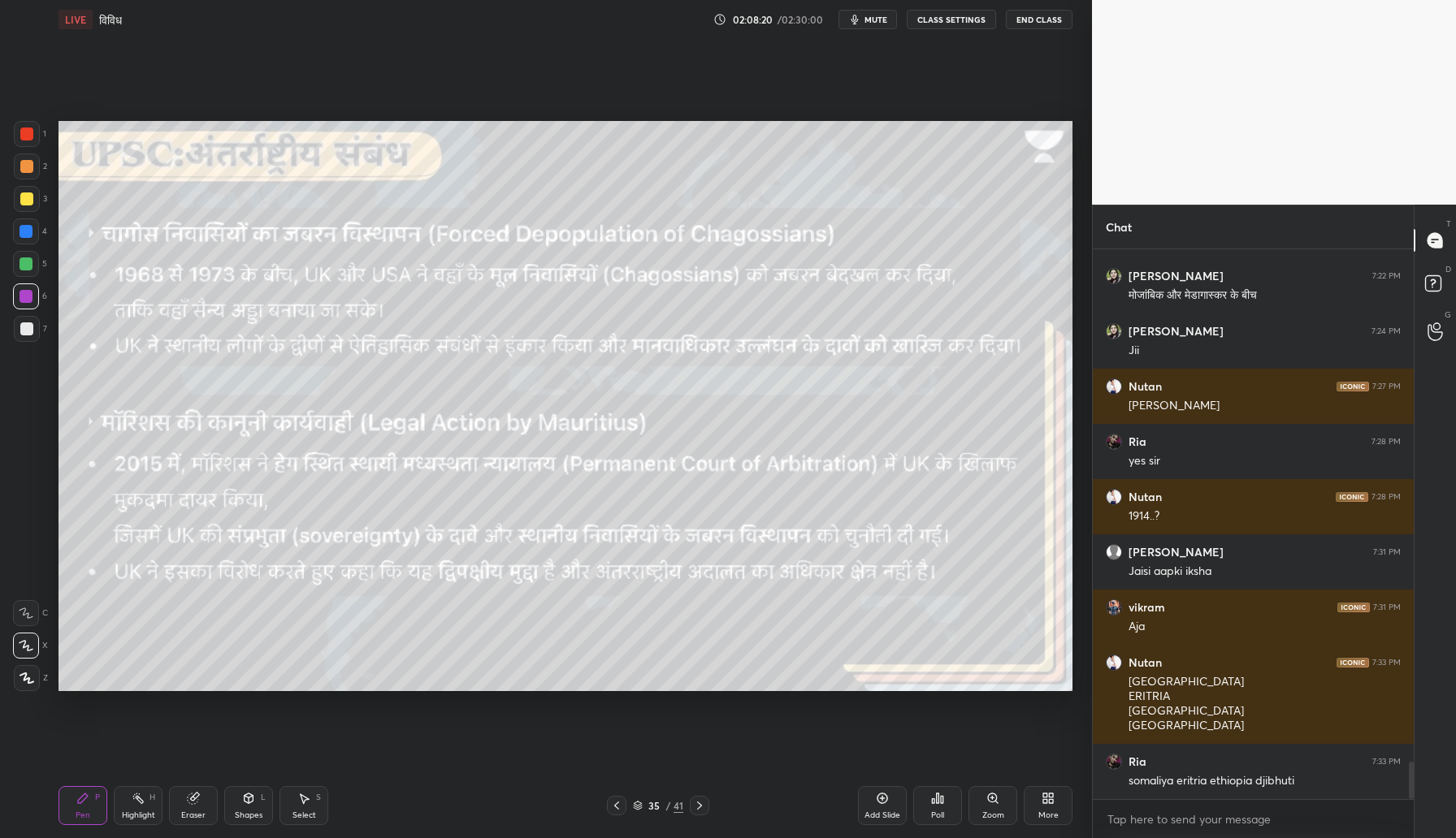
click at [242, 814] on div "Shapes" at bounding box center [248, 815] width 28 height 8
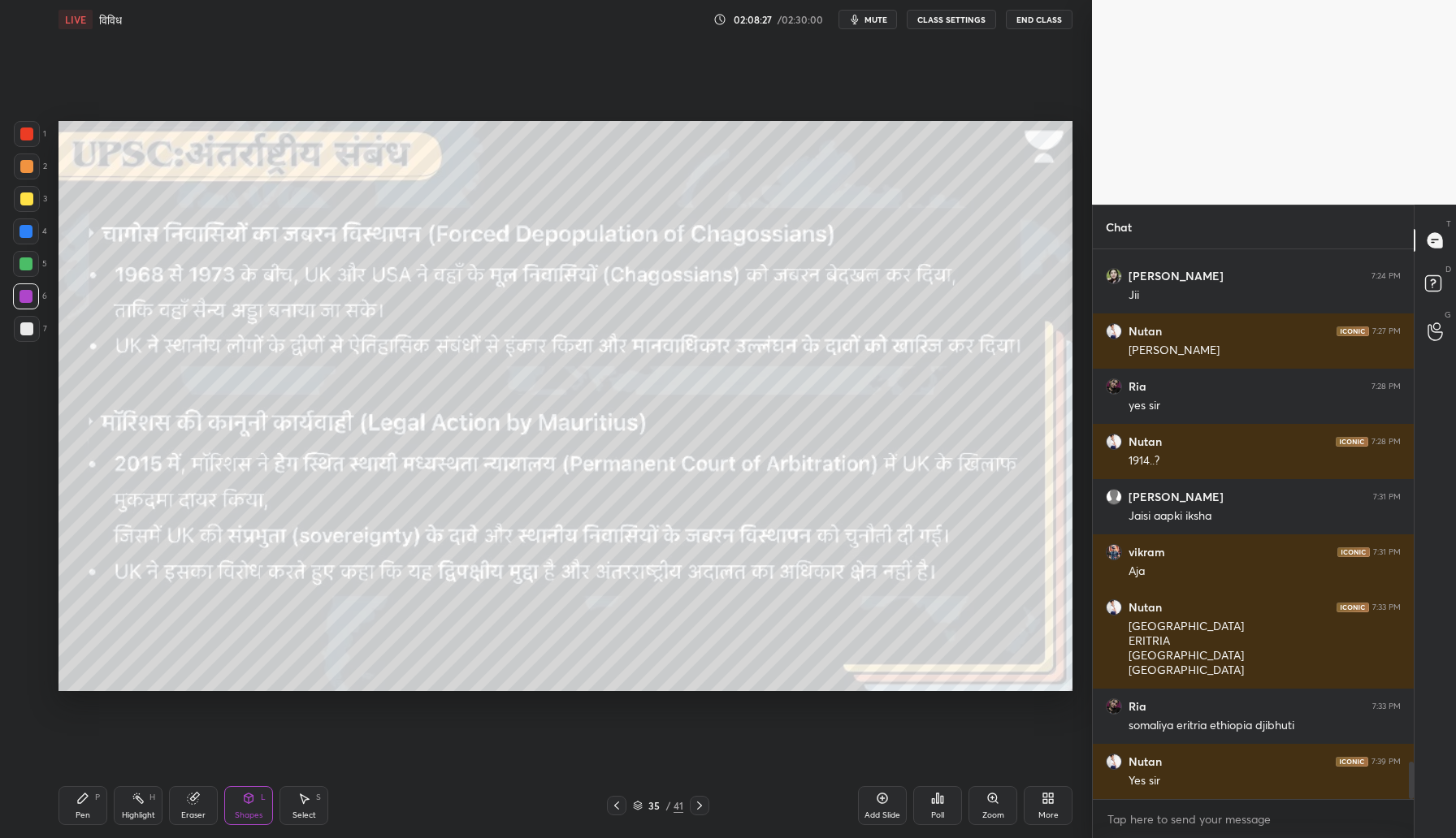
click at [25, 201] on div at bounding box center [27, 199] width 13 height 13
click at [81, 817] on div "Pen" at bounding box center [82, 815] width 14 height 8
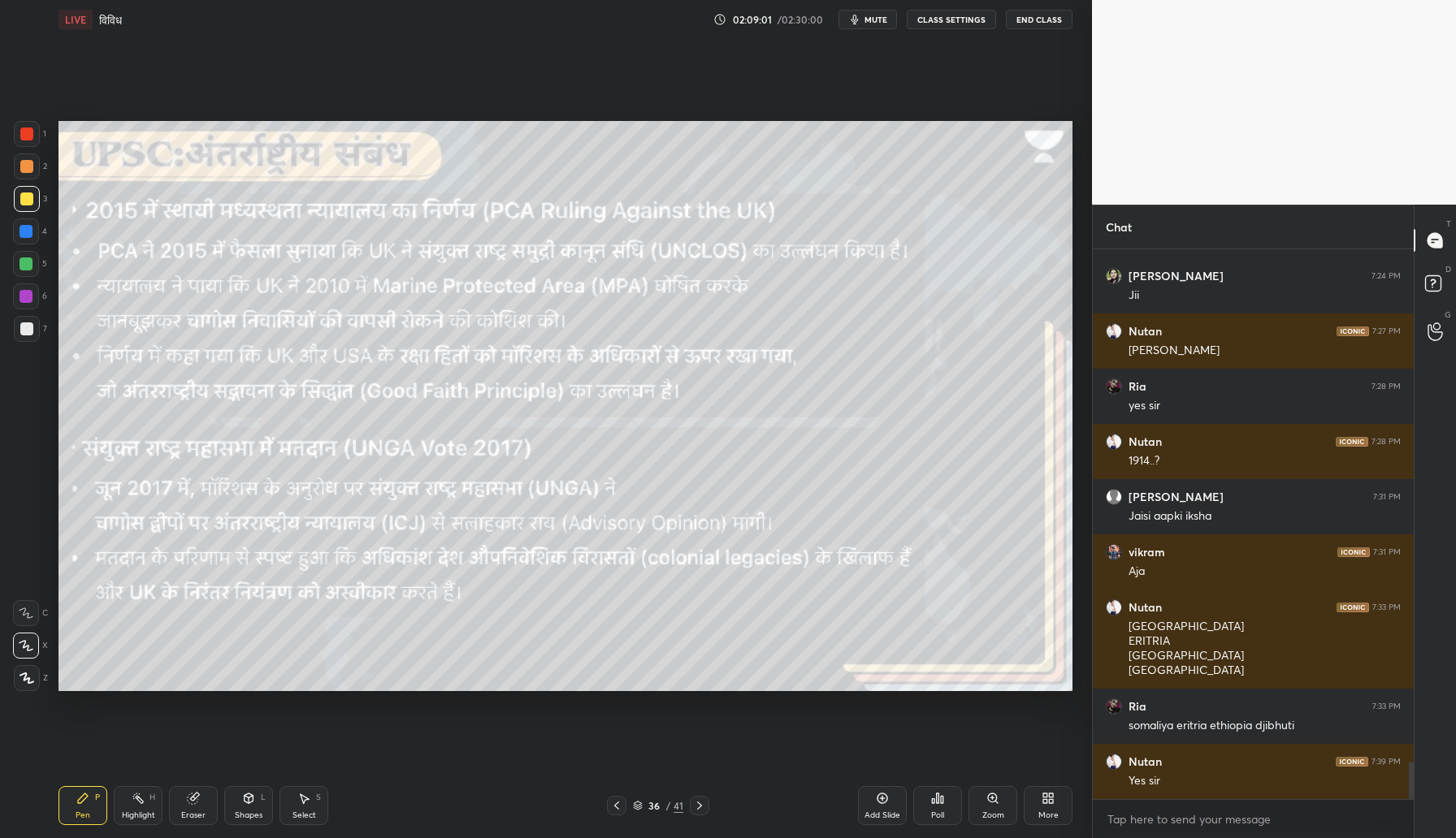
click at [29, 303] on div at bounding box center [26, 297] width 13 height 13
click at [239, 796] on div "Shapes L" at bounding box center [248, 805] width 49 height 39
click at [72, 807] on div "Pen P" at bounding box center [82, 805] width 49 height 39
click at [23, 206] on div at bounding box center [26, 198] width 26 height 26
click at [27, 296] on div at bounding box center [26, 297] width 13 height 13
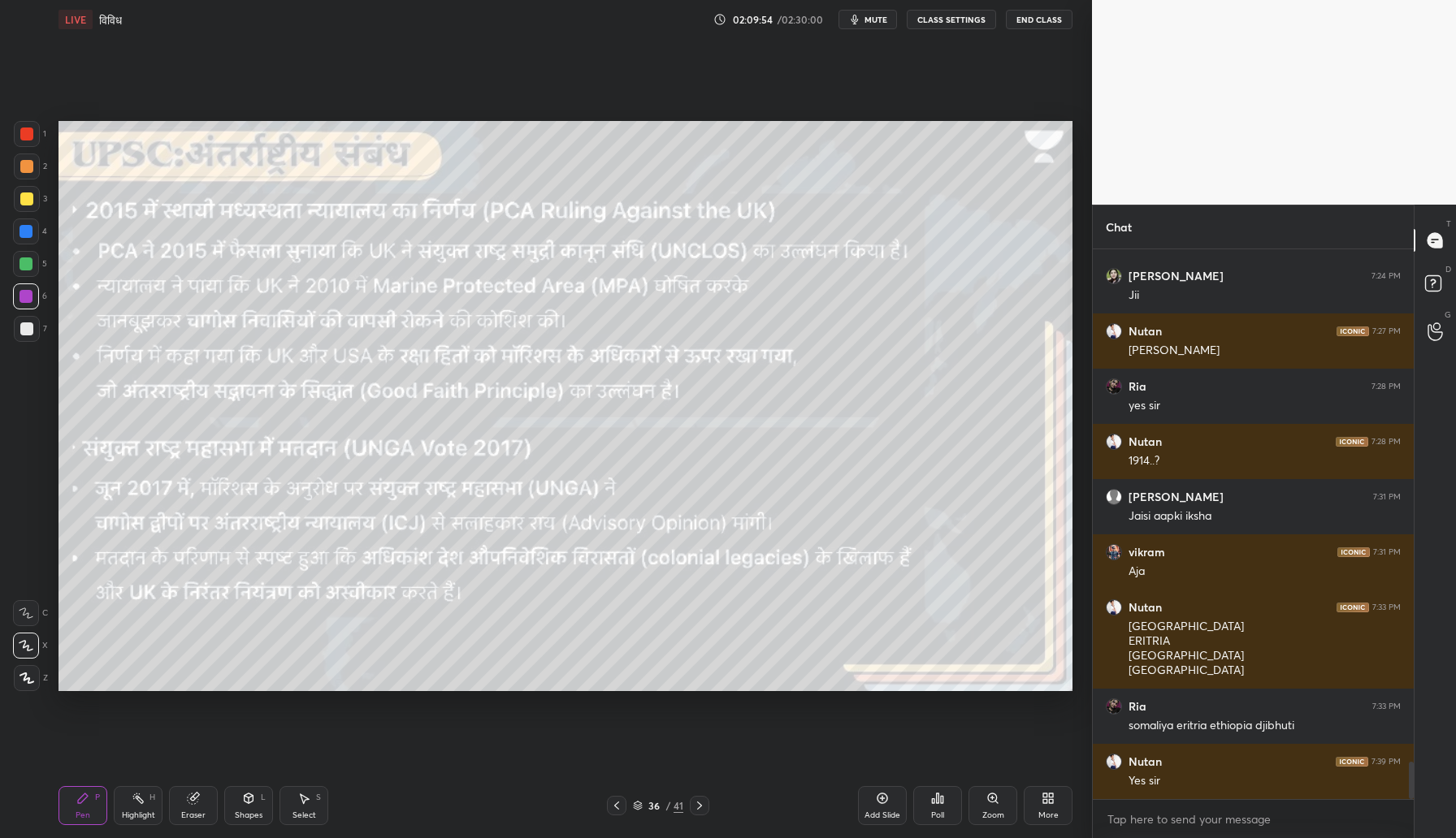
click at [245, 802] on icon at bounding box center [249, 799] width 13 height 13
click at [20, 205] on div at bounding box center [26, 198] width 26 height 26
click at [83, 811] on div "Pen" at bounding box center [82, 815] width 14 height 8
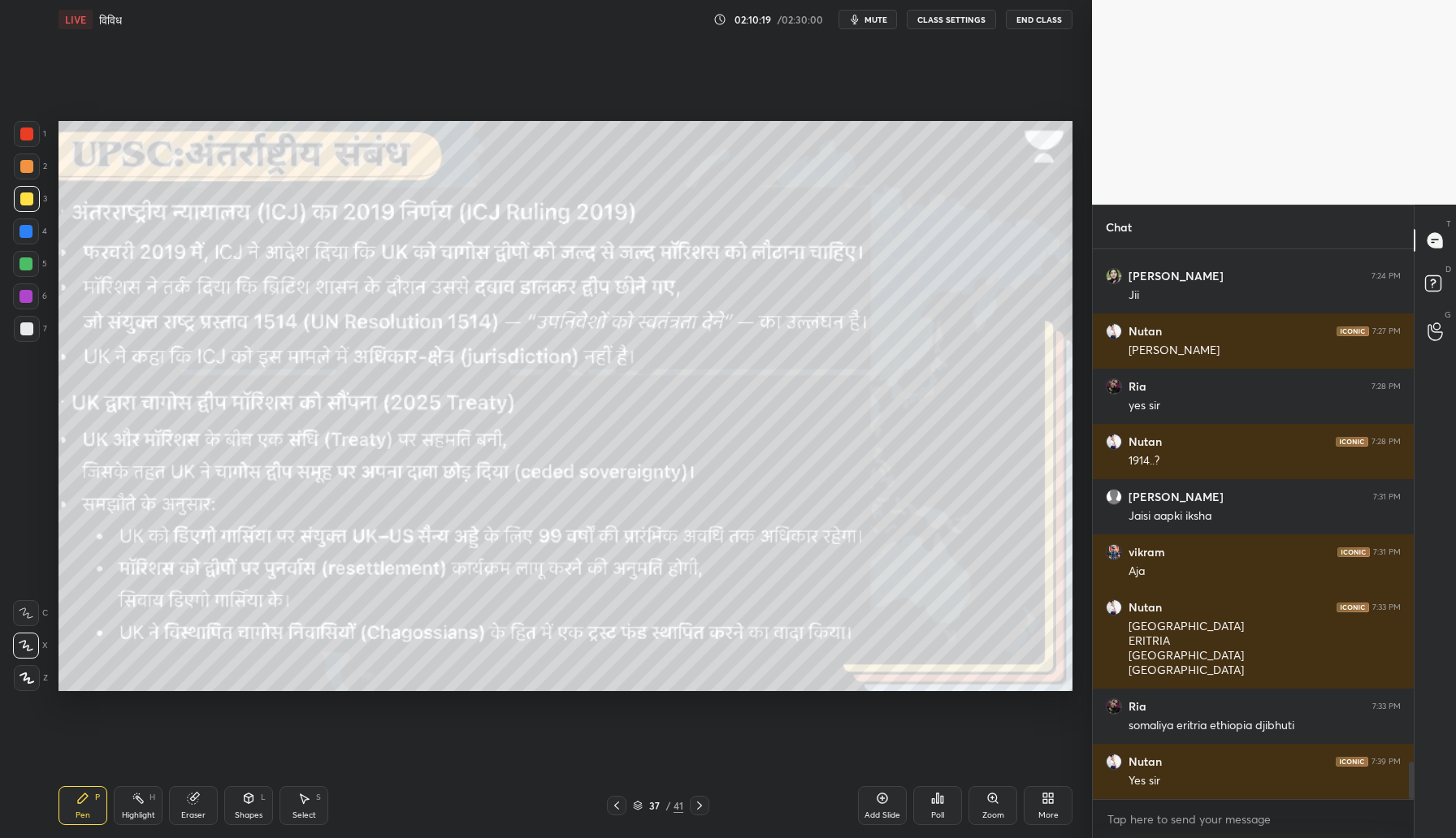
click at [227, 816] on div "Shapes L" at bounding box center [248, 805] width 49 height 39
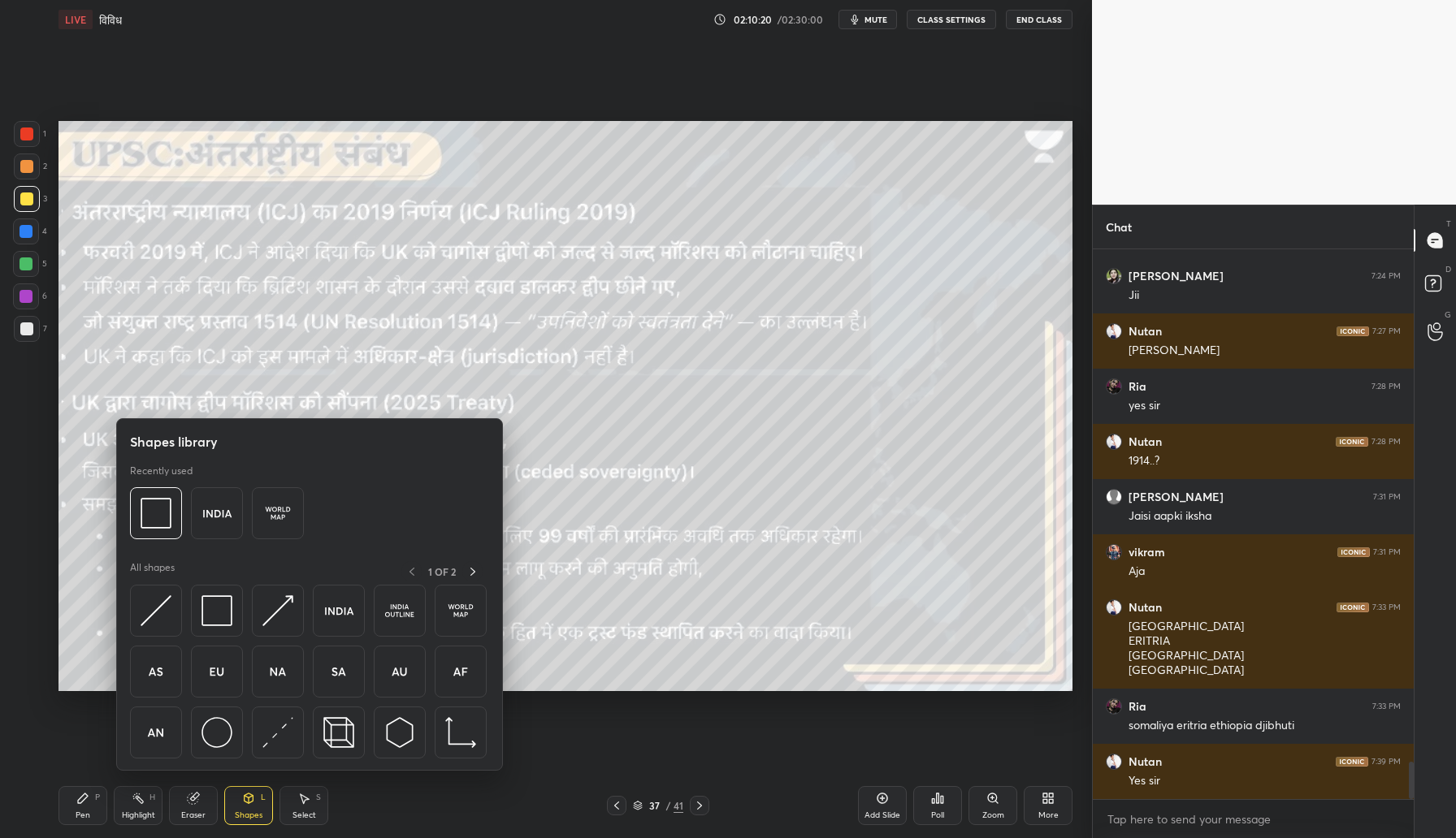
click at [24, 295] on div at bounding box center [26, 297] width 13 height 13
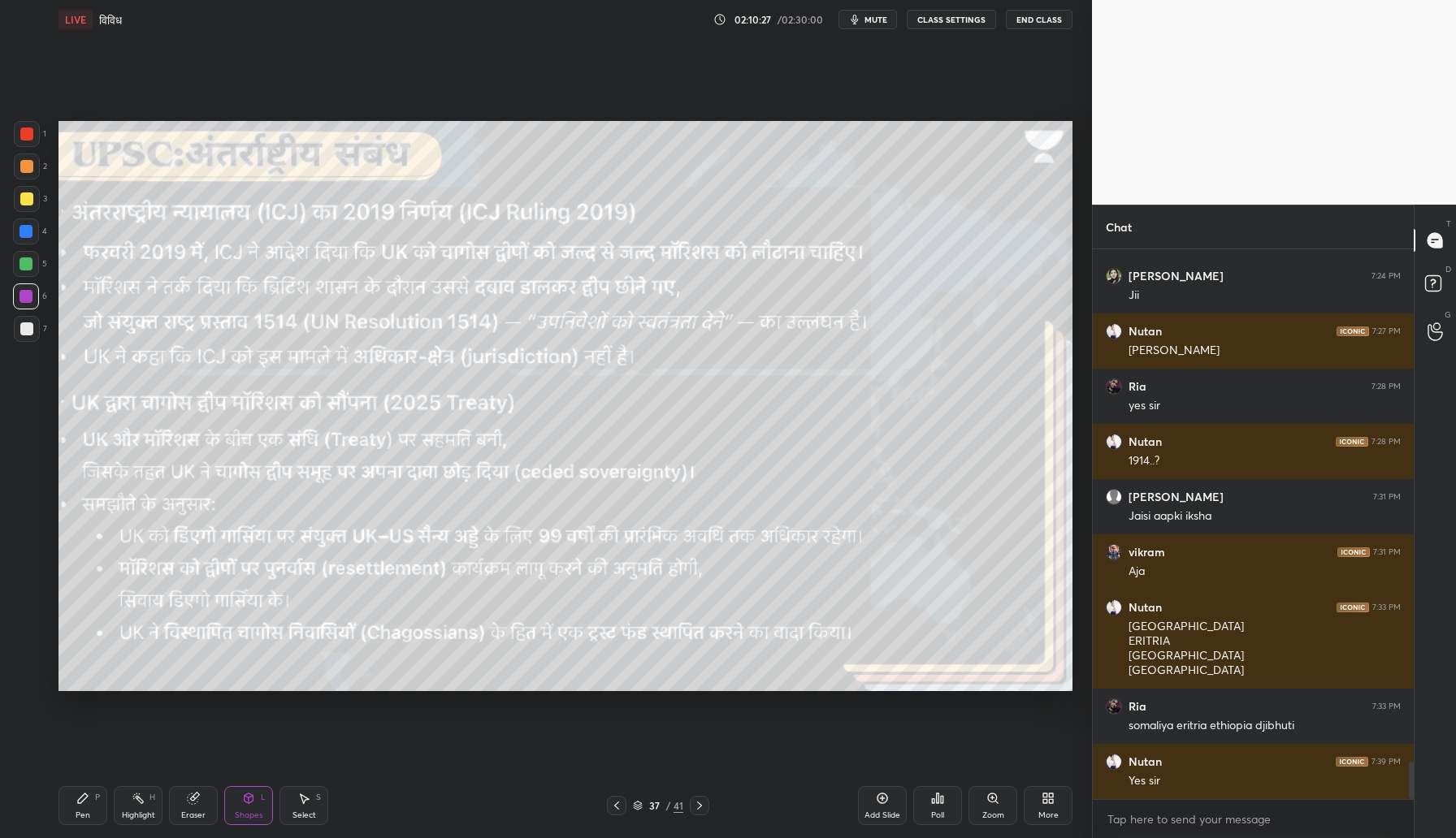
click at [82, 814] on div "Pen" at bounding box center [82, 815] width 14 height 8
click at [27, 198] on div at bounding box center [27, 199] width 13 height 13
click at [21, 290] on div at bounding box center [26, 297] width 13 height 13
click at [248, 800] on icon at bounding box center [248, 799] width 9 height 10
click at [89, 805] on div "Pen P" at bounding box center [82, 805] width 49 height 39
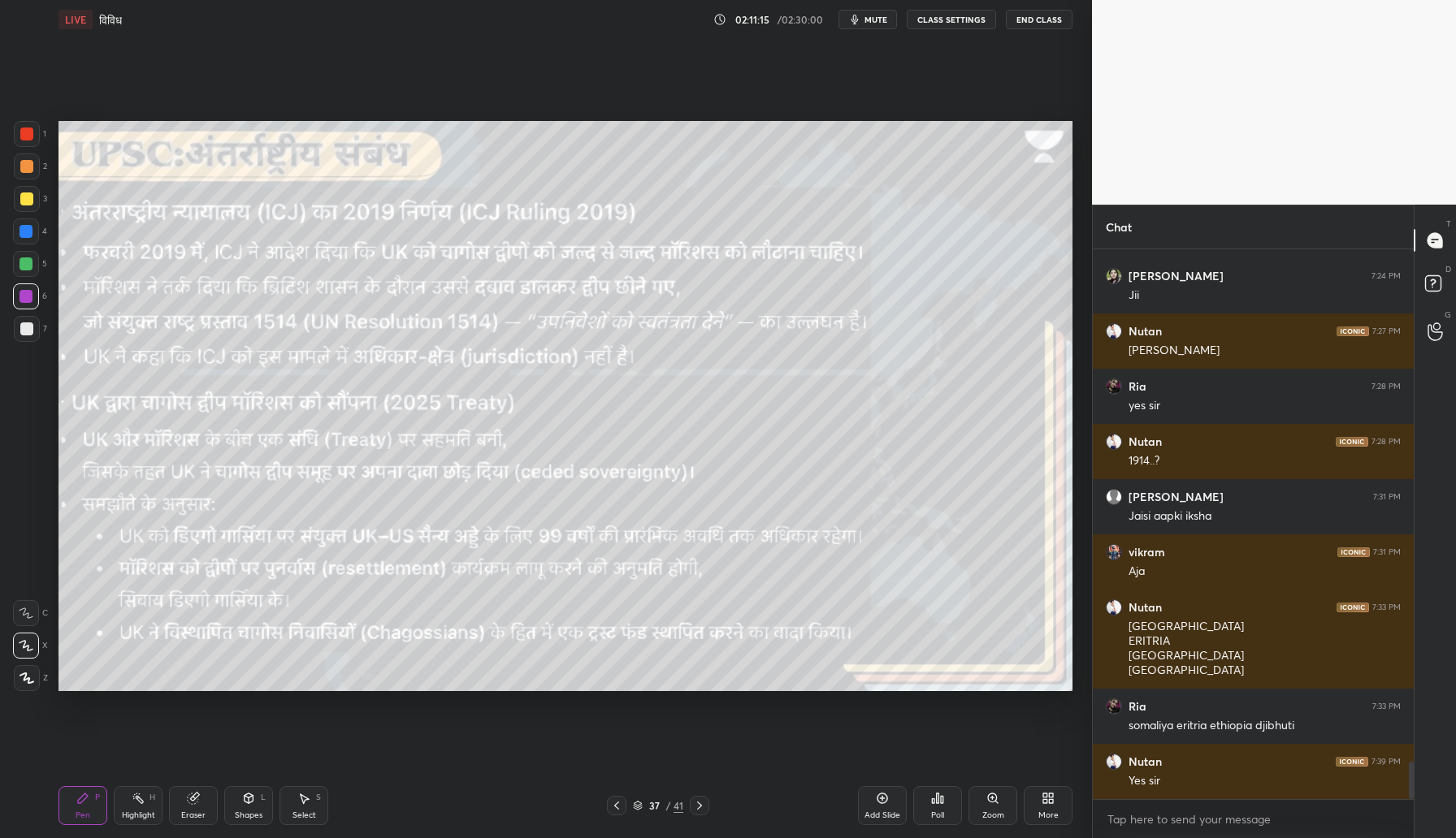
click at [32, 196] on div at bounding box center [27, 199] width 13 height 13
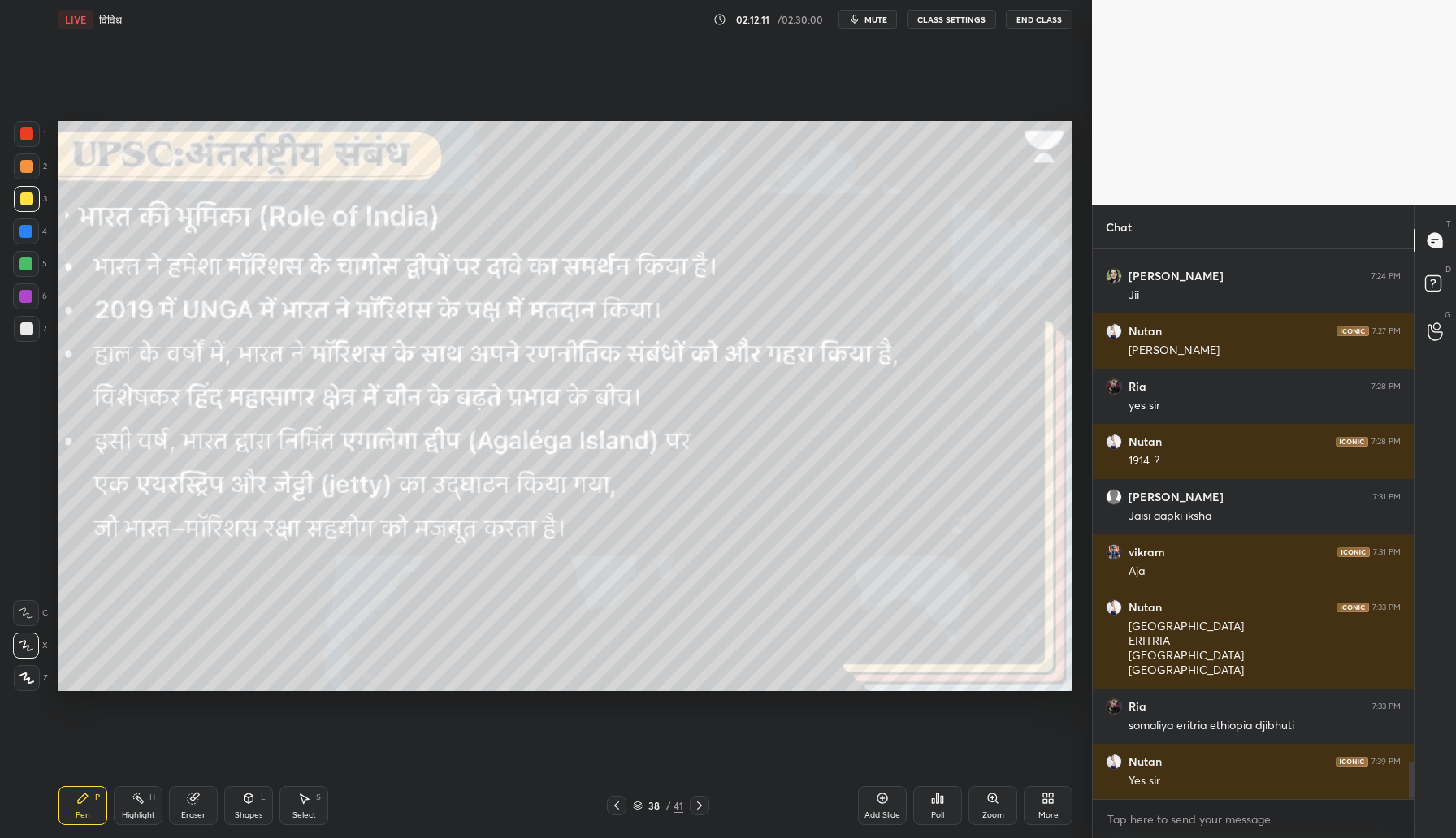
click at [27, 301] on div at bounding box center [26, 297] width 13 height 13
click at [254, 816] on div "Shapes" at bounding box center [248, 815] width 28 height 8
click at [11, 206] on div "1 2 3 4 5 6 7 C X Z C X Z E E Erase all H H" at bounding box center [26, 405] width 52 height 570
click at [19, 206] on div at bounding box center [26, 198] width 26 height 26
click at [94, 811] on div "Pen P" at bounding box center [82, 805] width 49 height 39
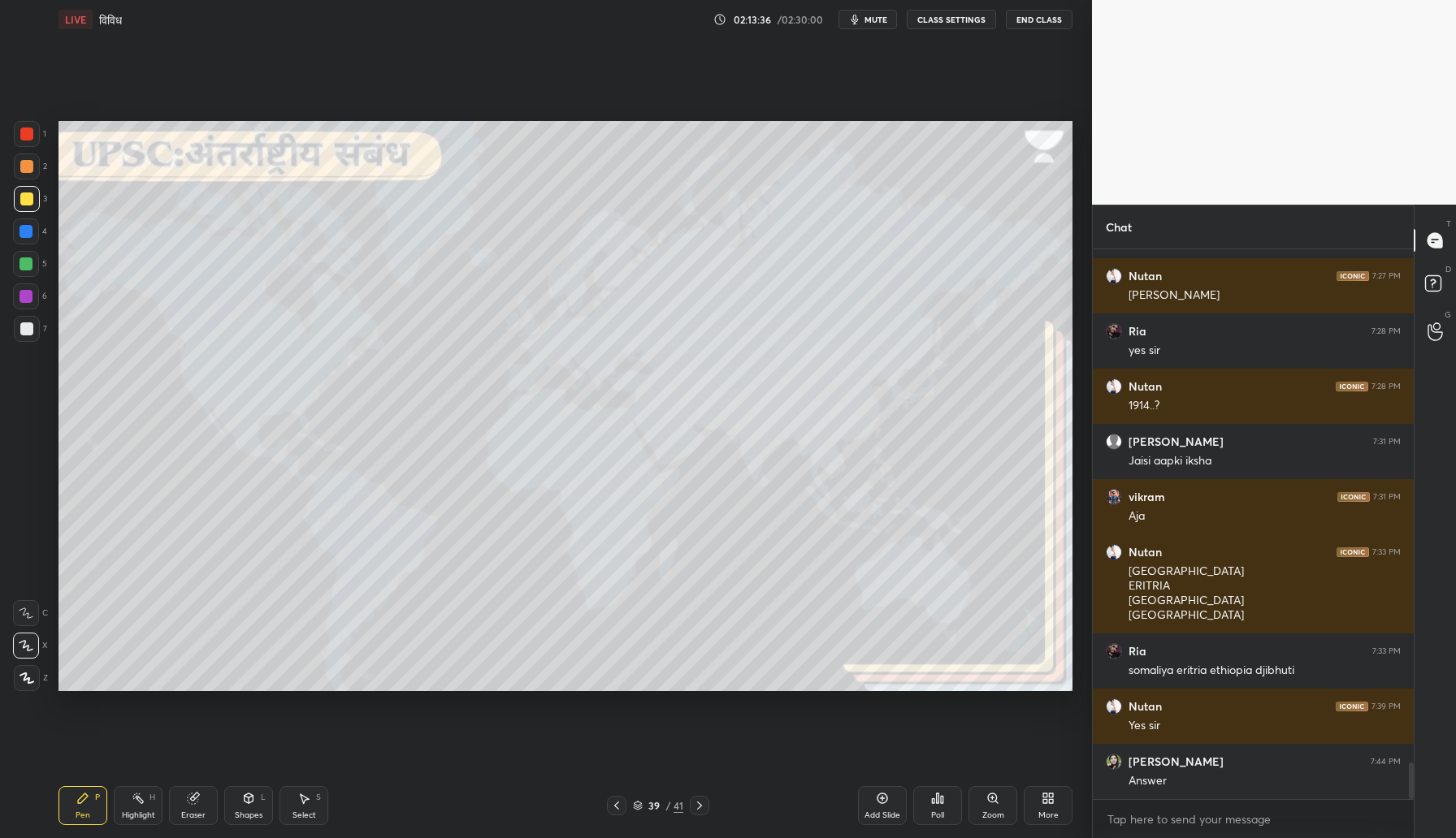
scroll to position [7743, 0]
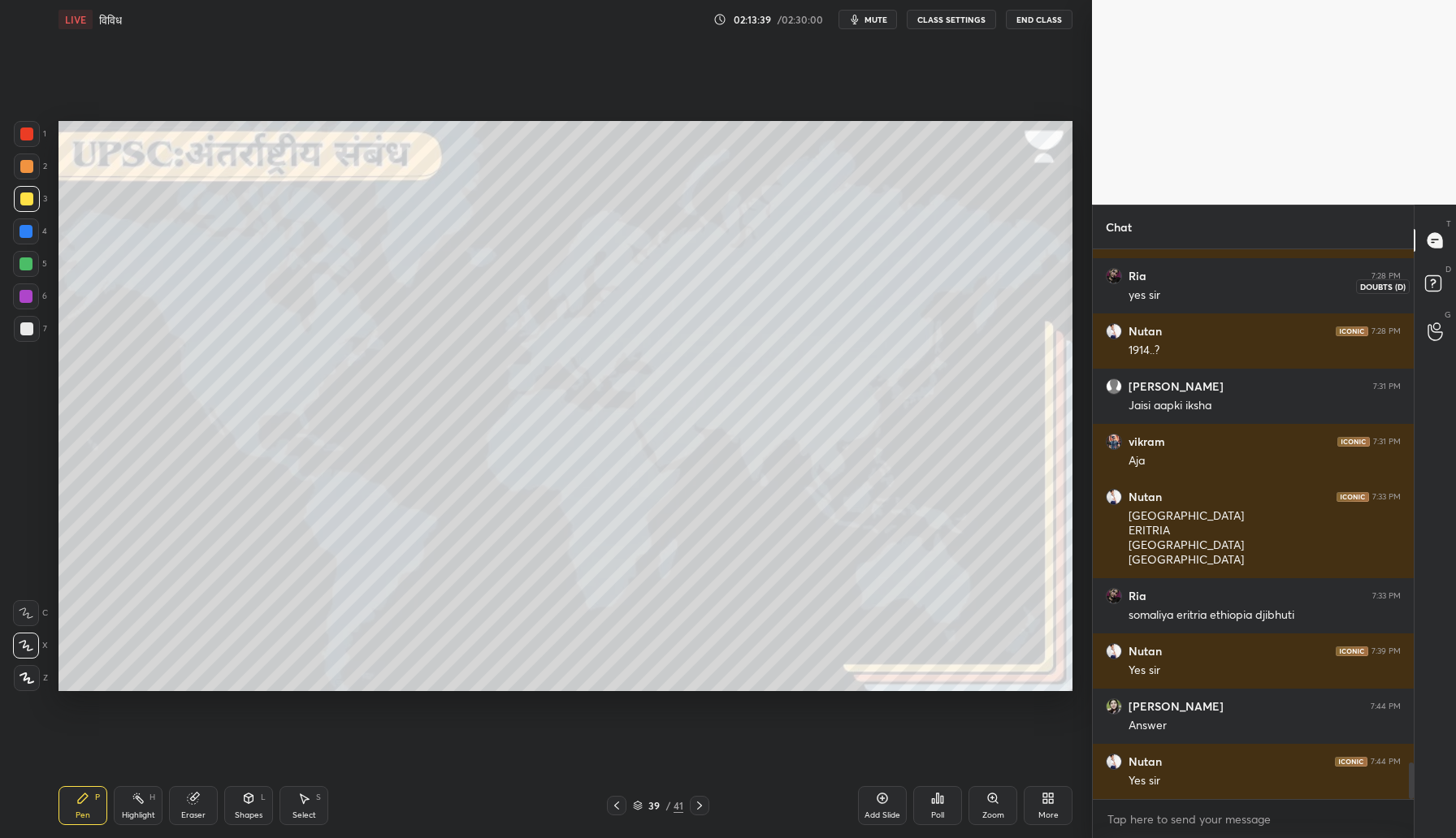
click at [1437, 291] on rect at bounding box center [1433, 283] width 15 height 15
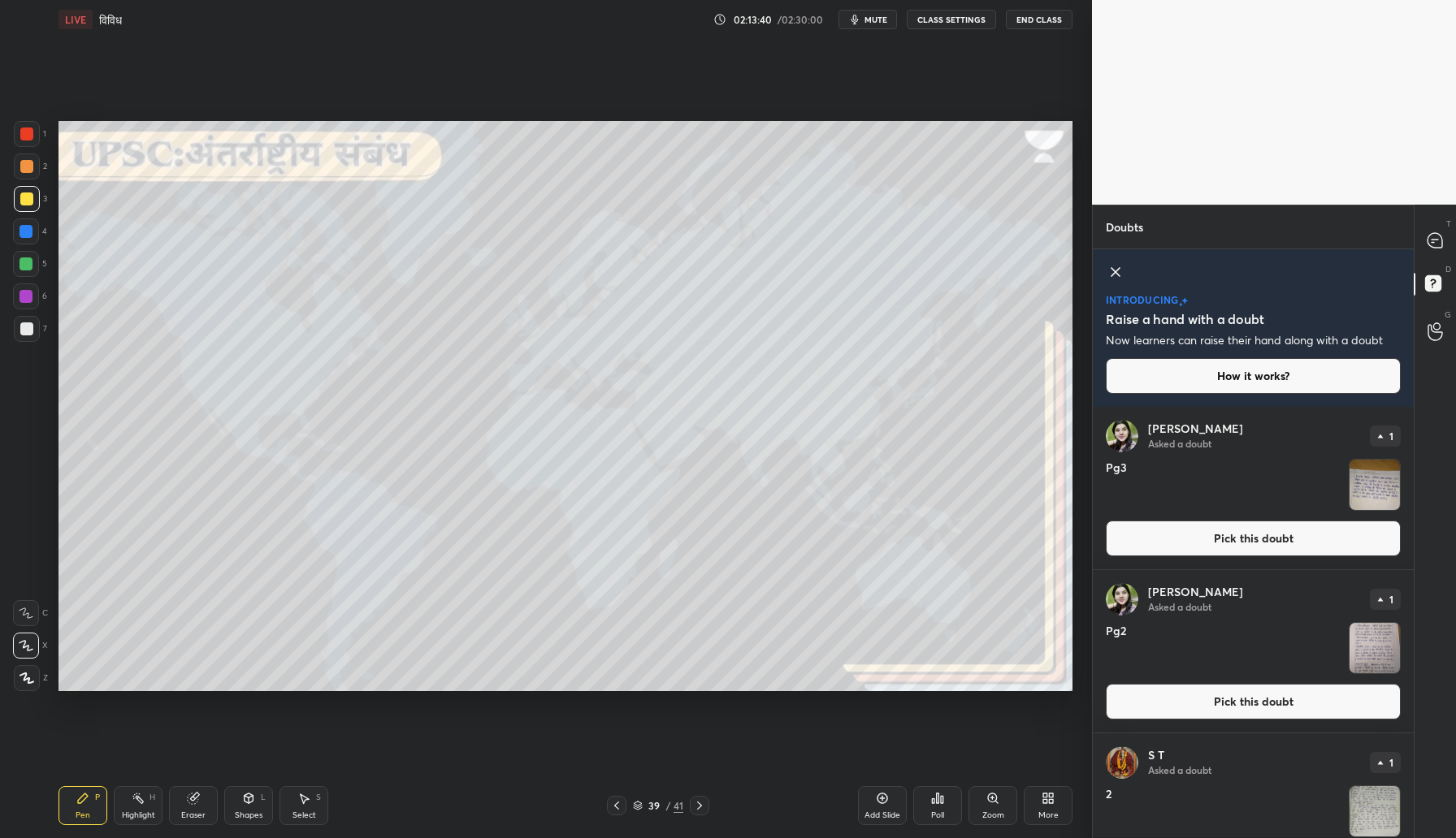
scroll to position [713, 0]
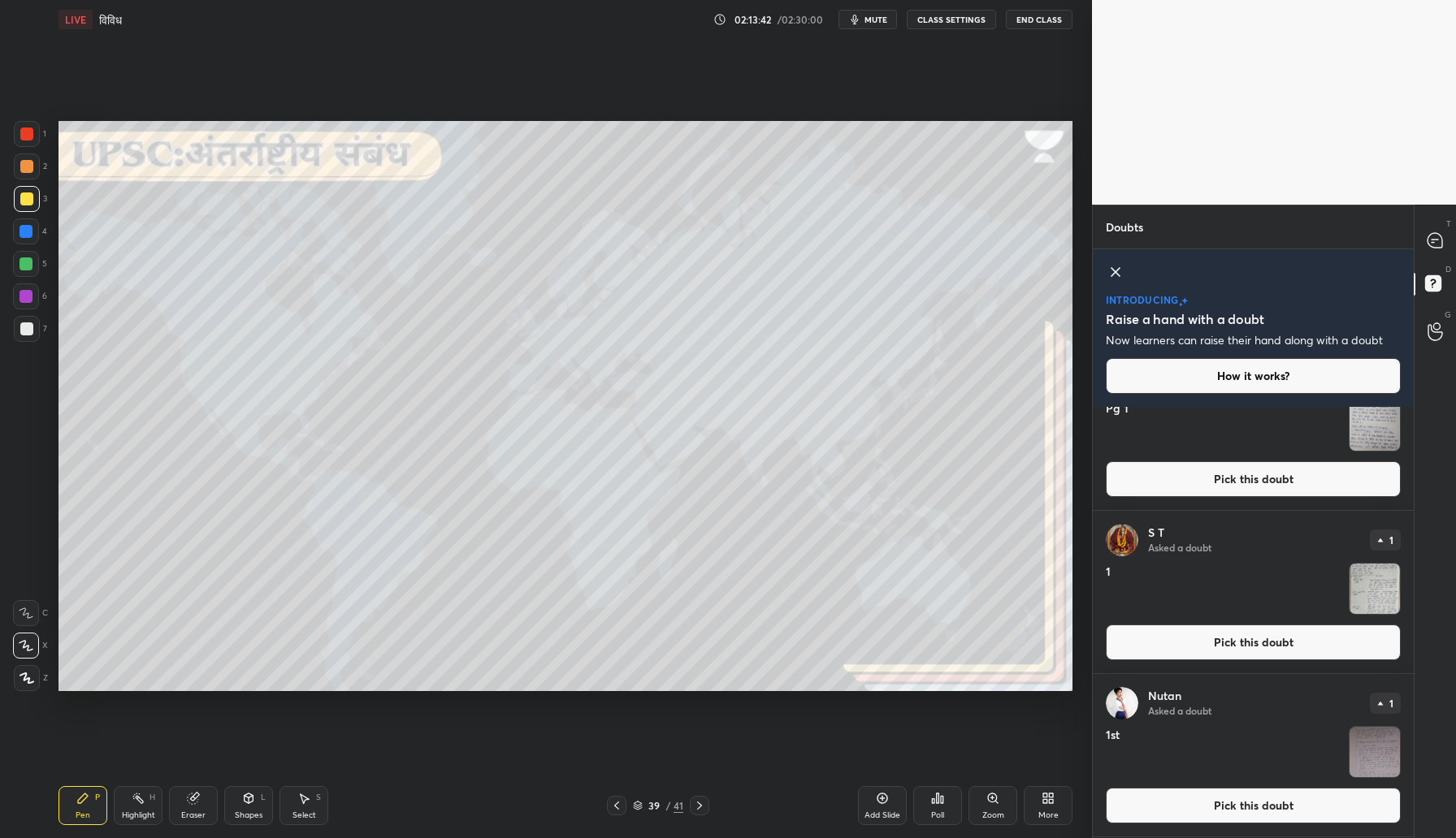
click at [1190, 818] on button "Pick this doubt" at bounding box center [1253, 805] width 295 height 35
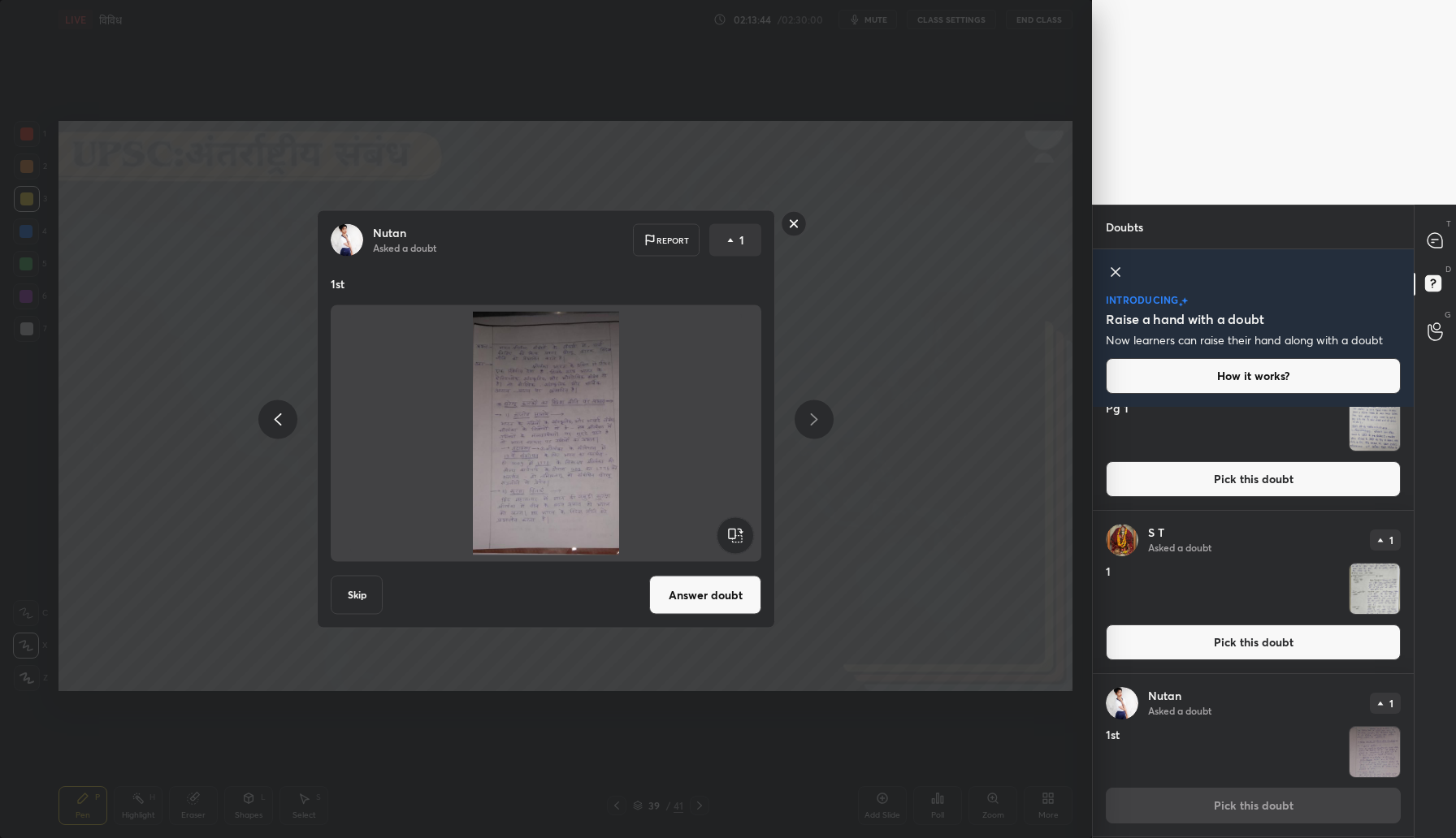
click at [731, 597] on button "Answer doubt" at bounding box center [705, 595] width 112 height 39
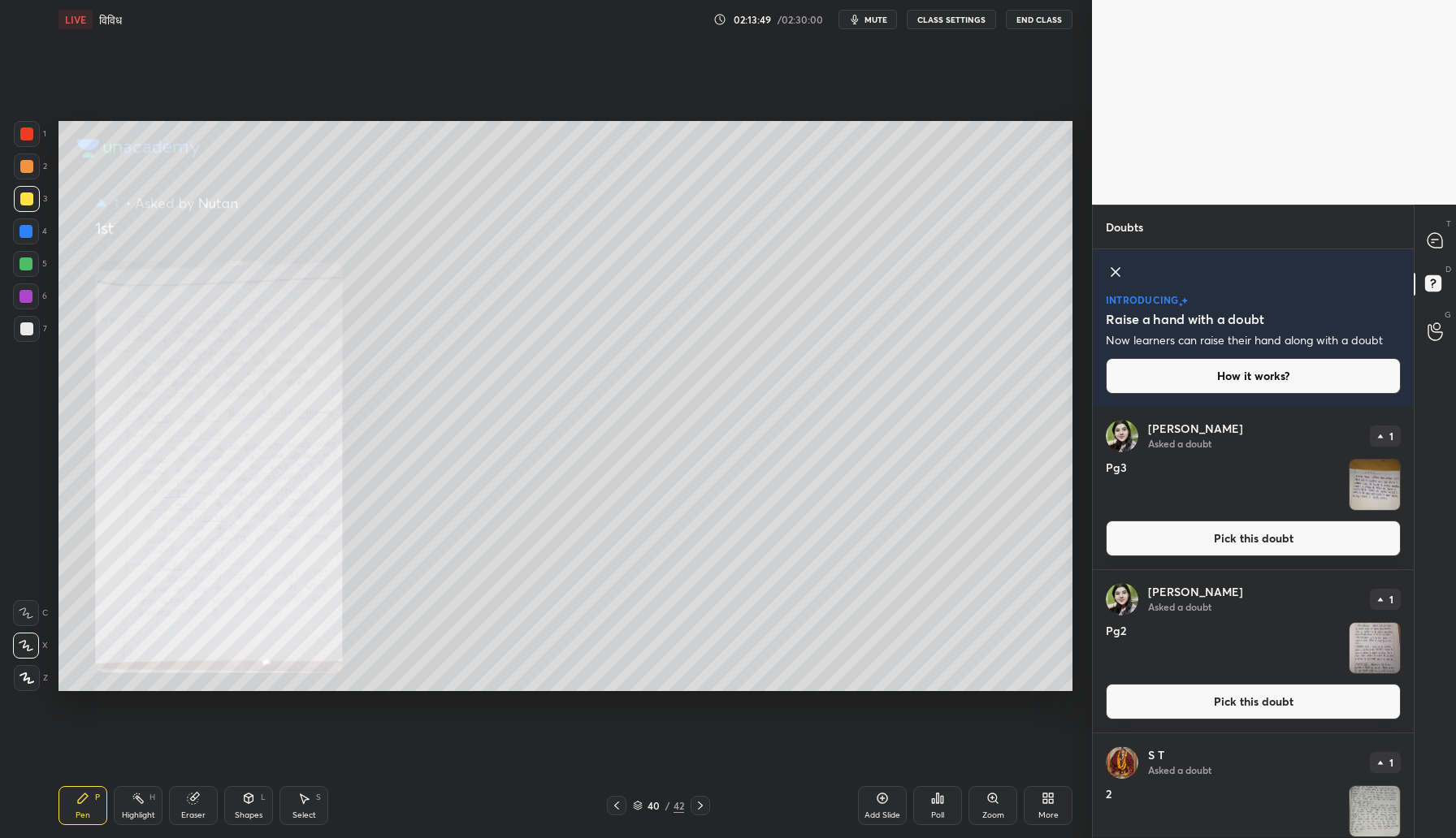
click at [24, 131] on div at bounding box center [27, 134] width 13 height 13
click at [989, 816] on div "Zoom" at bounding box center [992, 815] width 22 height 8
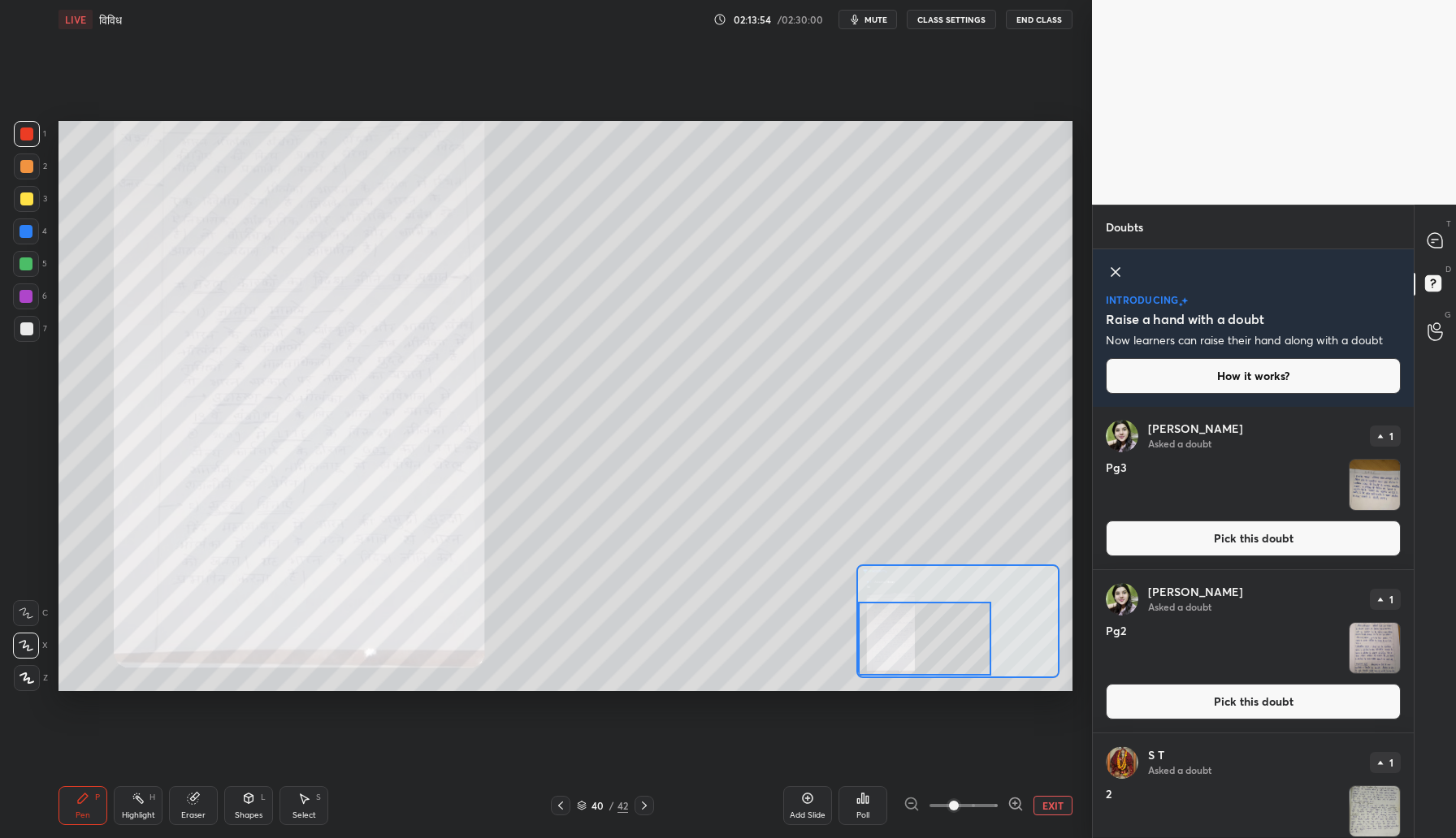
drag, startPoint x: 980, startPoint y: 624, endPoint x: 861, endPoint y: 654, distance: 122.7
click at [861, 654] on div at bounding box center [924, 639] width 133 height 74
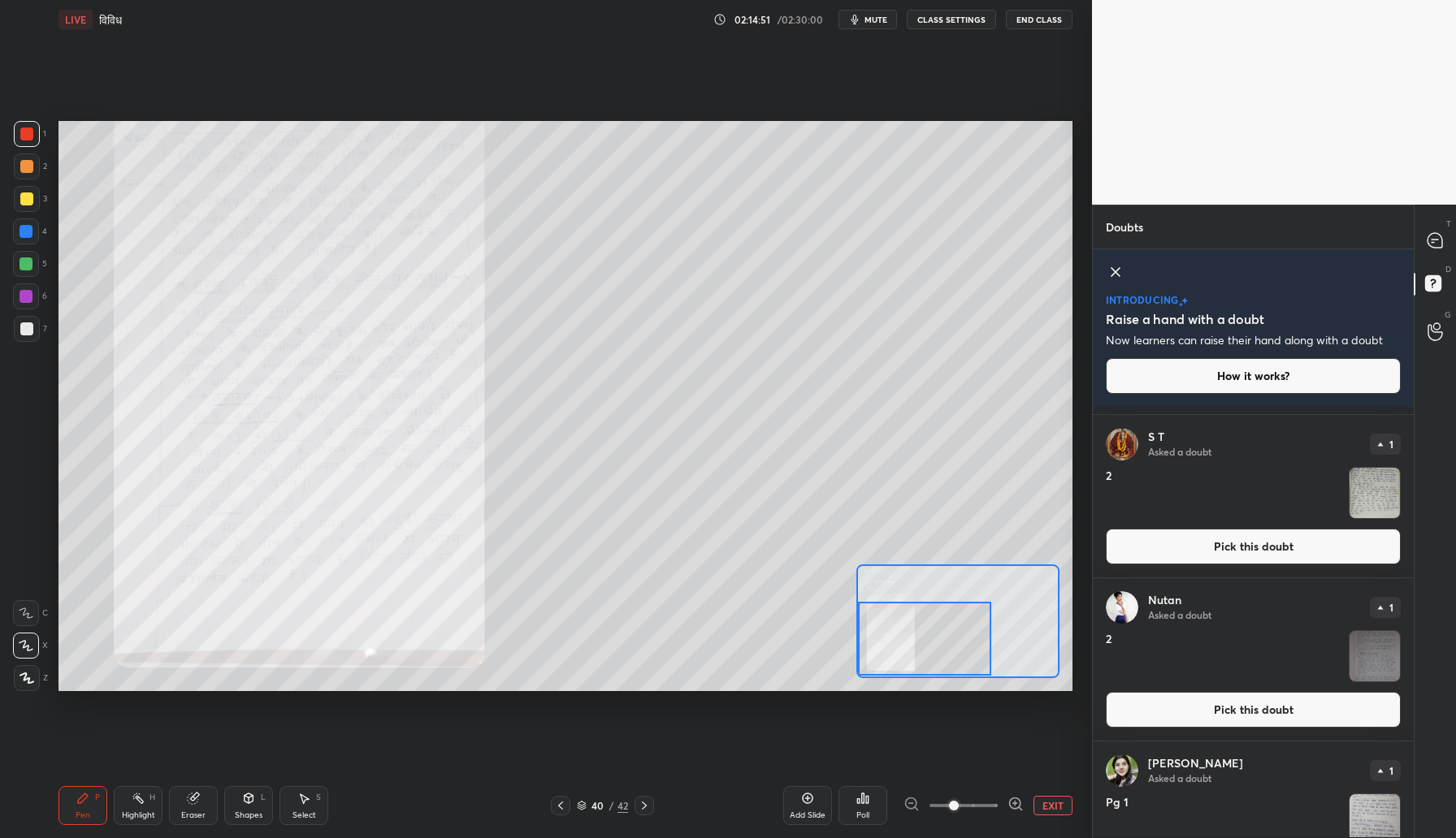
scroll to position [321, 0]
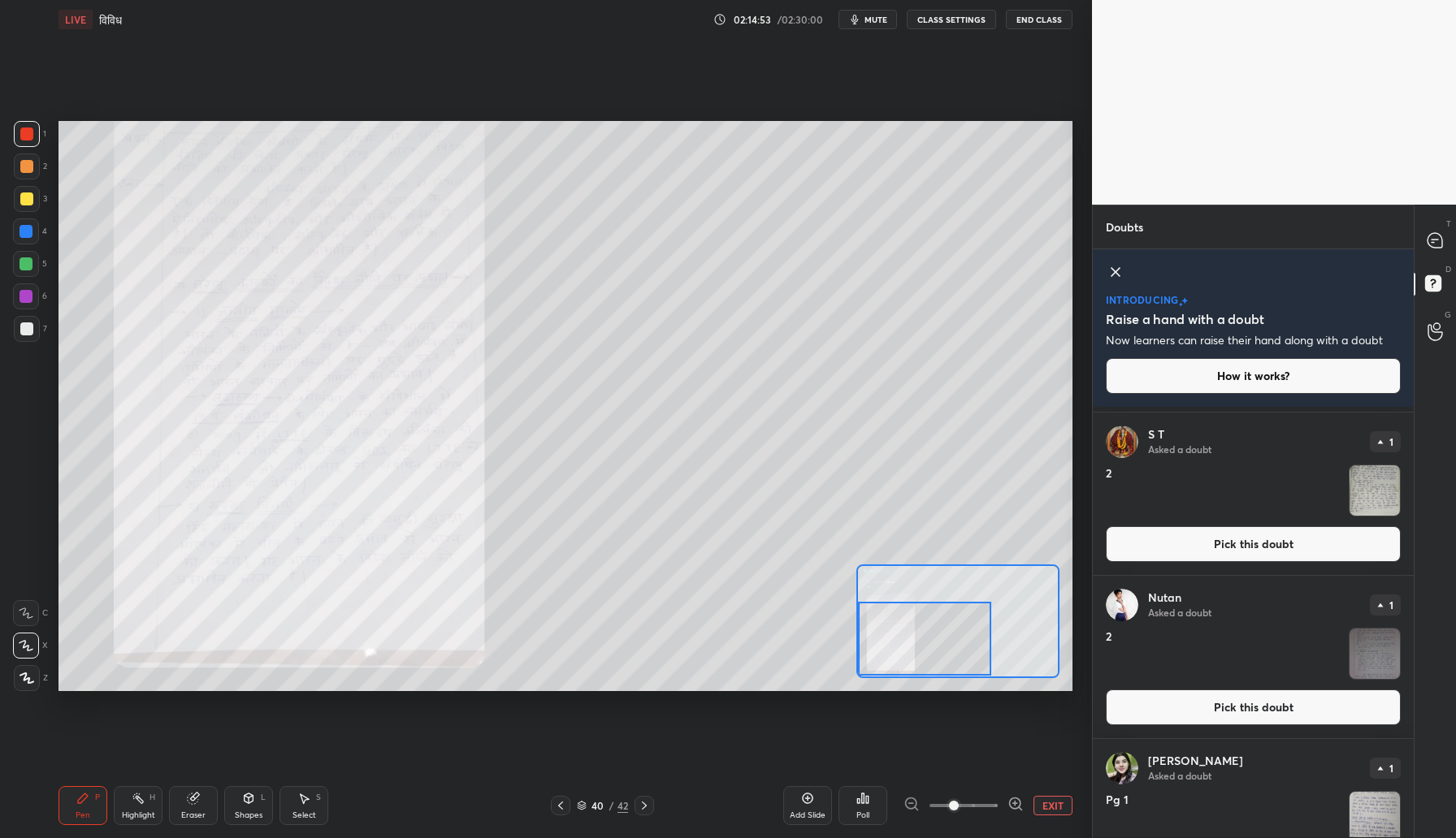
click at [1205, 709] on button "Pick this doubt" at bounding box center [1253, 707] width 295 height 35
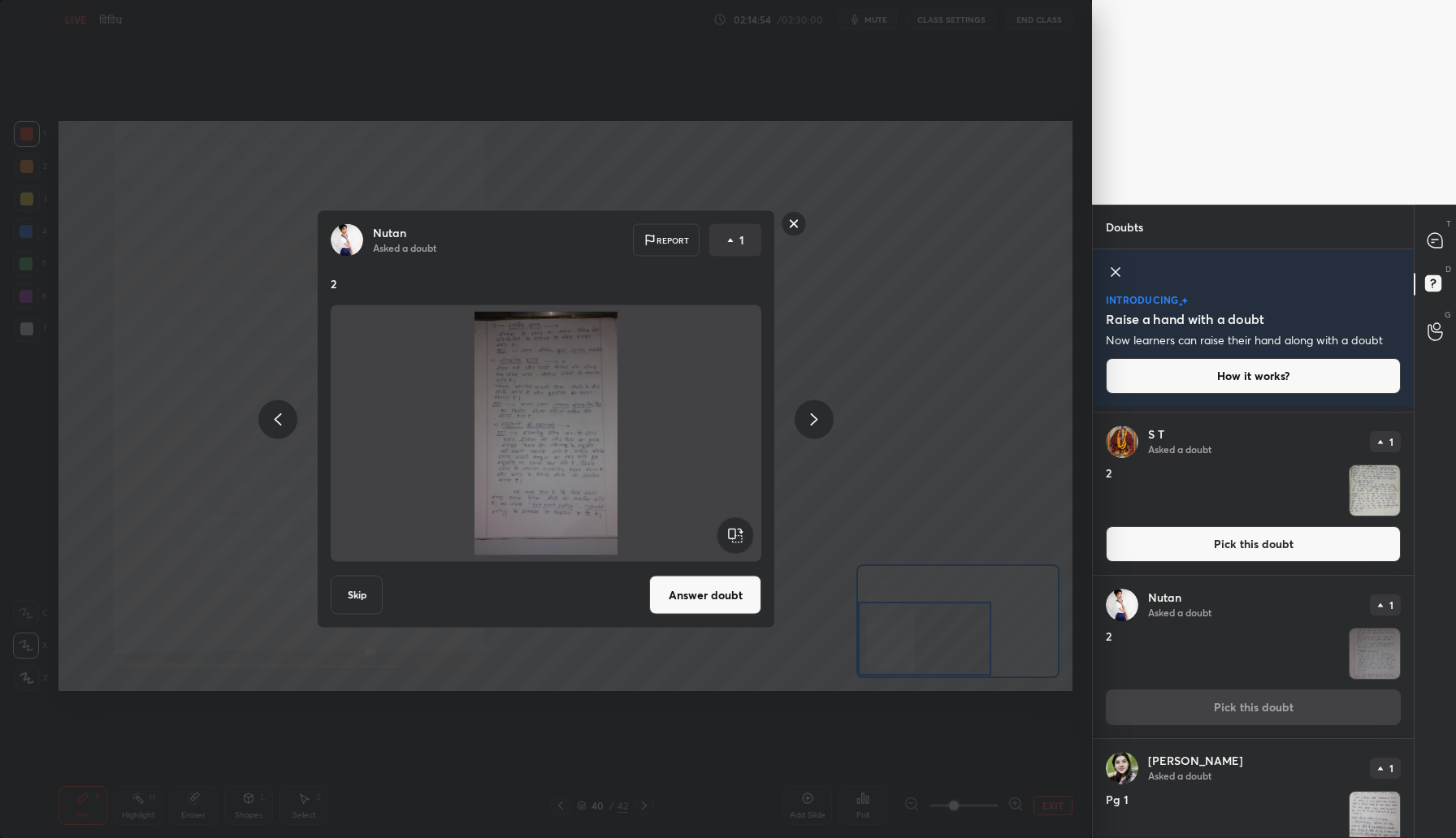
click at [716, 602] on button "Answer doubt" at bounding box center [705, 595] width 112 height 39
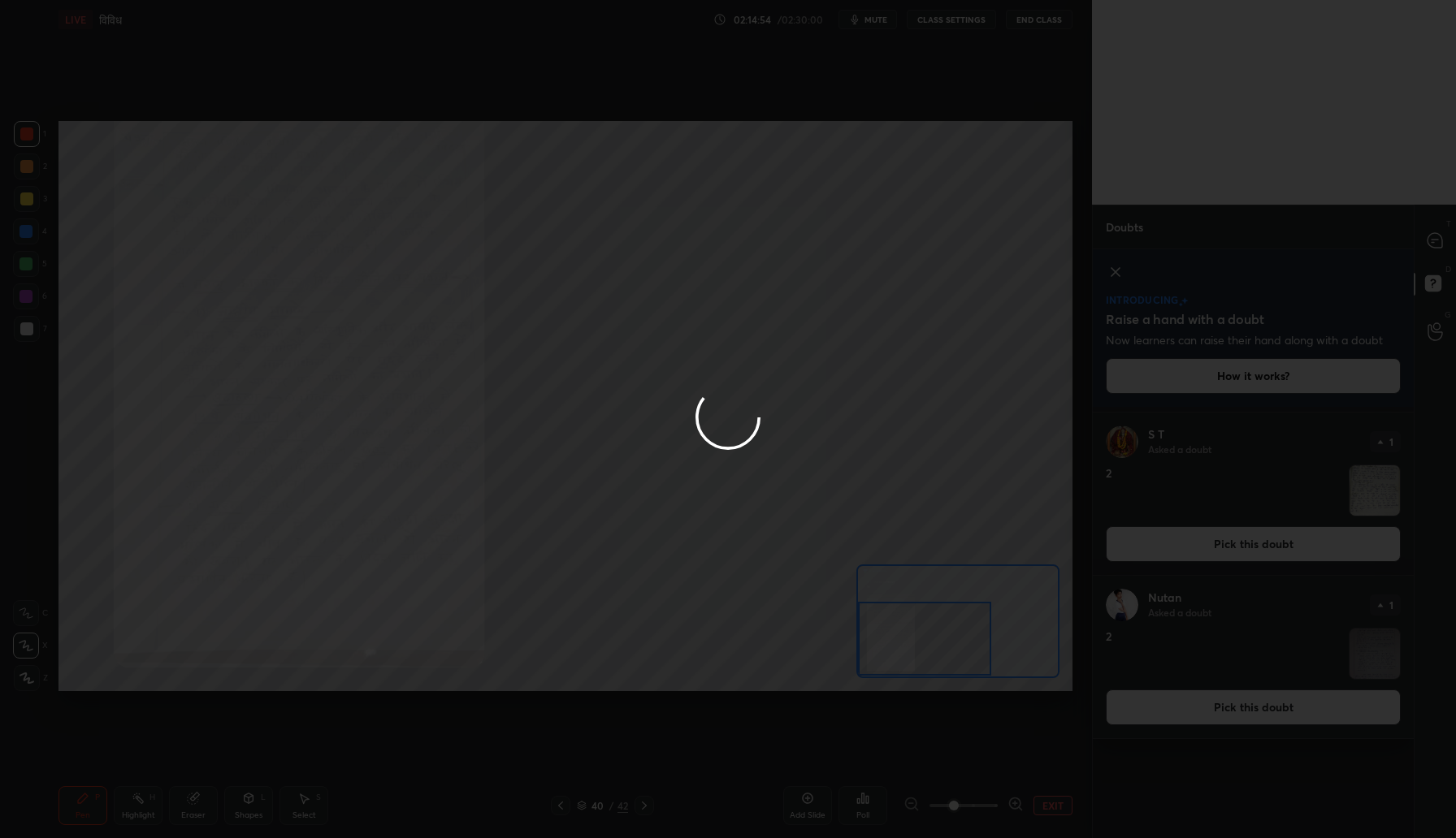
scroll to position [0, 0]
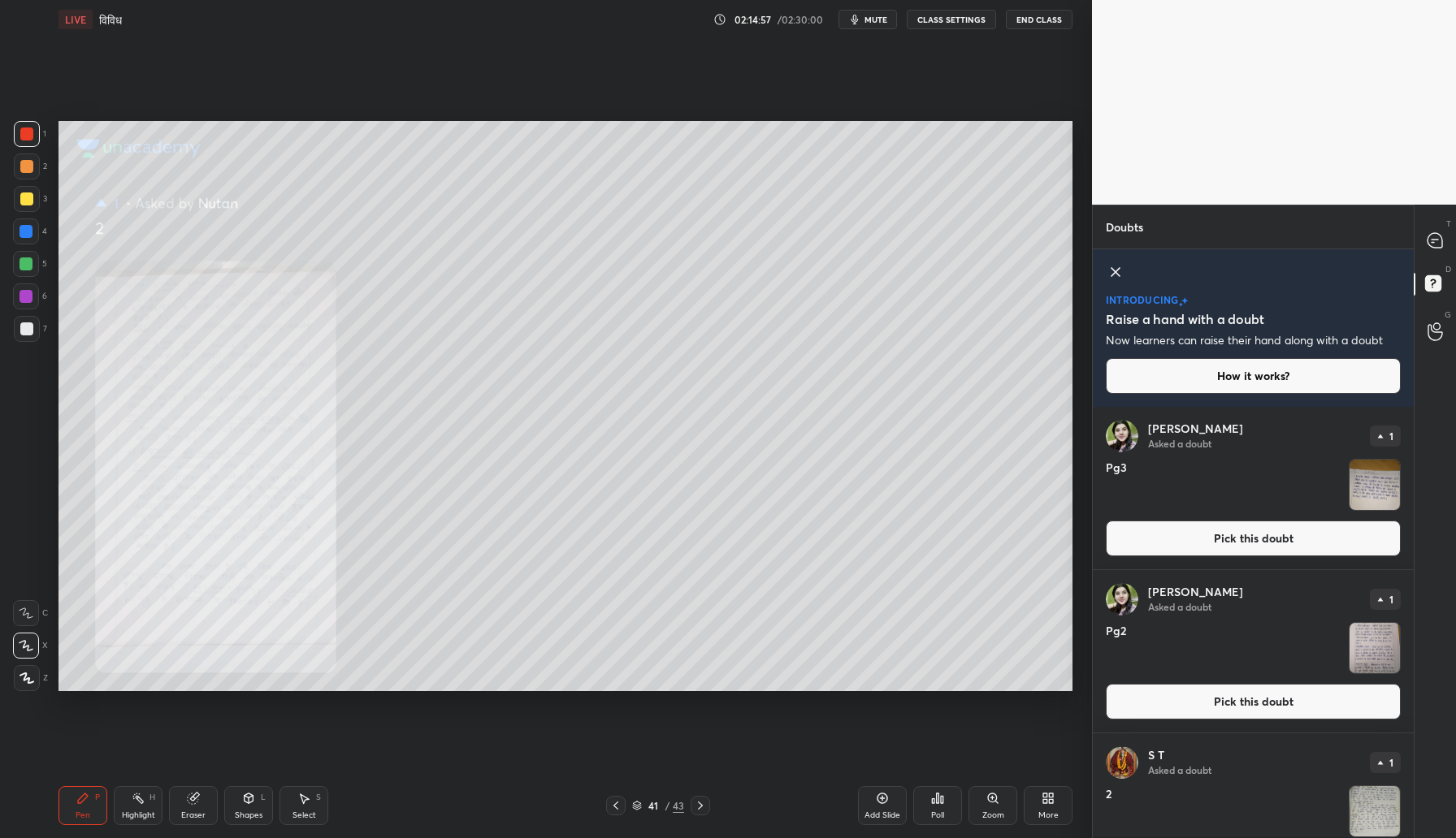
click at [996, 808] on div "Zoom" at bounding box center [992, 805] width 49 height 39
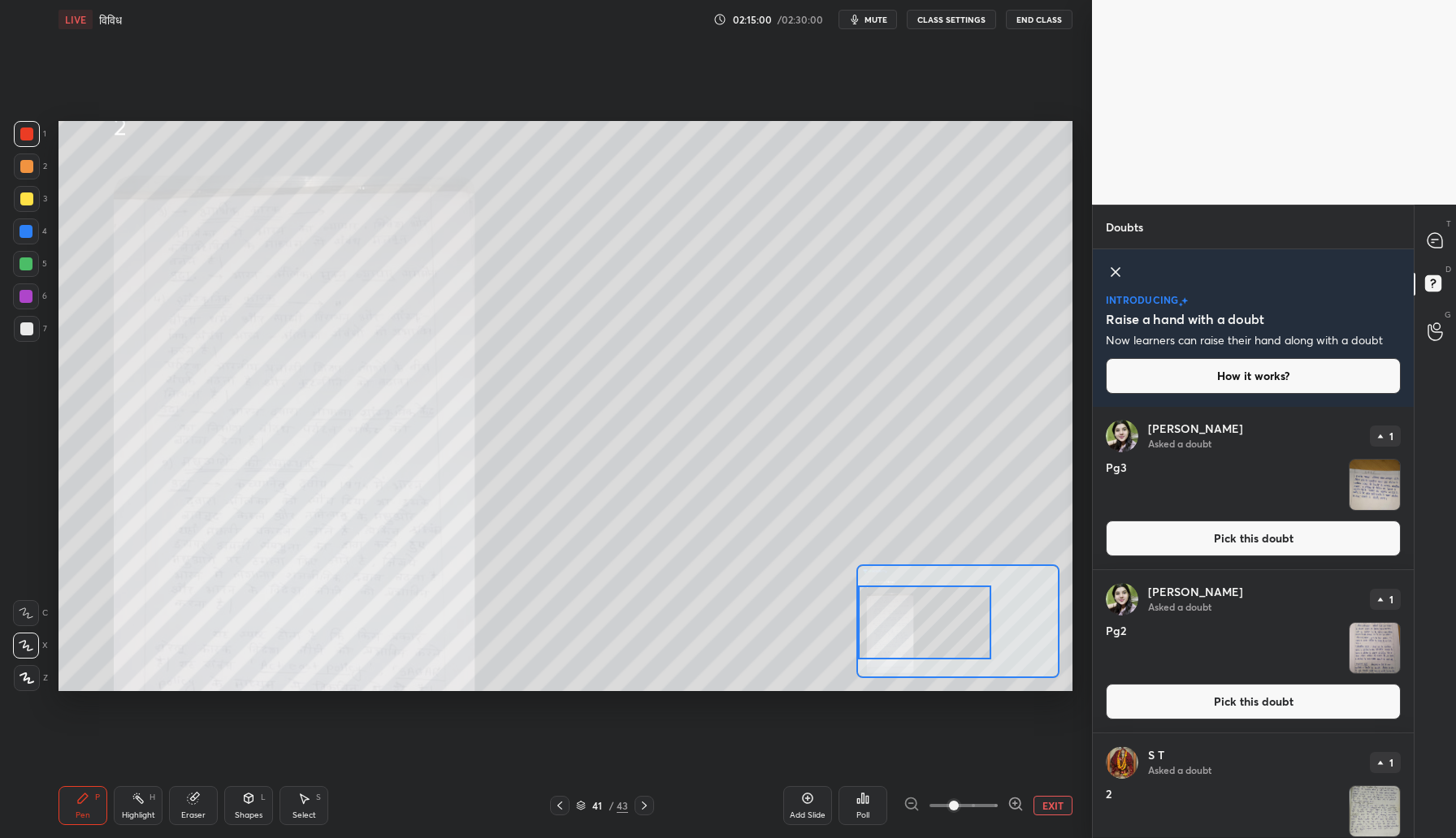
drag, startPoint x: 980, startPoint y: 639, endPoint x: 901, endPoint y: 640, distance: 79.0
click at [901, 640] on div at bounding box center [924, 623] width 133 height 74
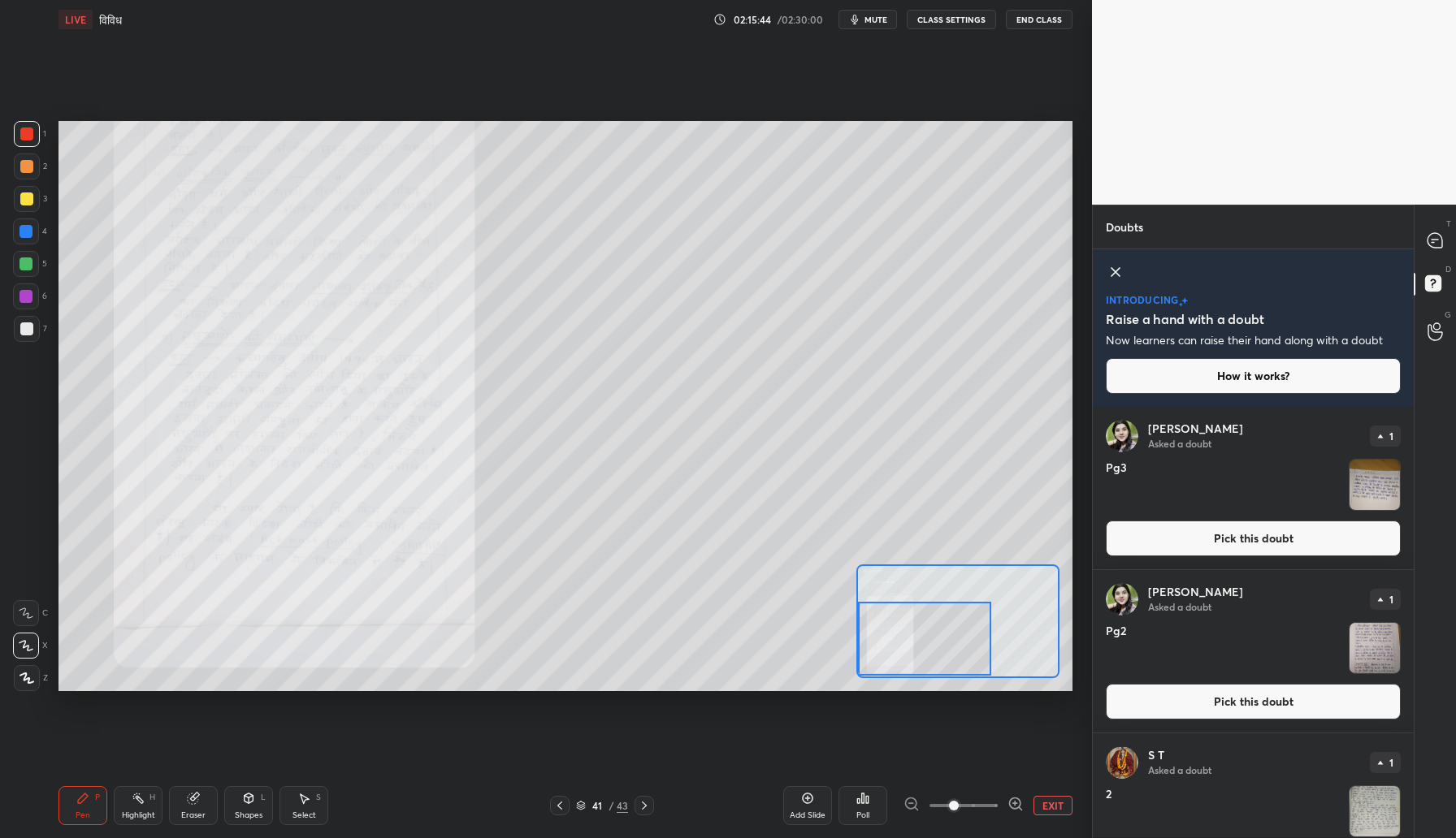
drag, startPoint x: 889, startPoint y: 610, endPoint x: 889, endPoint y: 646, distance: 36.0
click at [889, 646] on div at bounding box center [924, 639] width 133 height 74
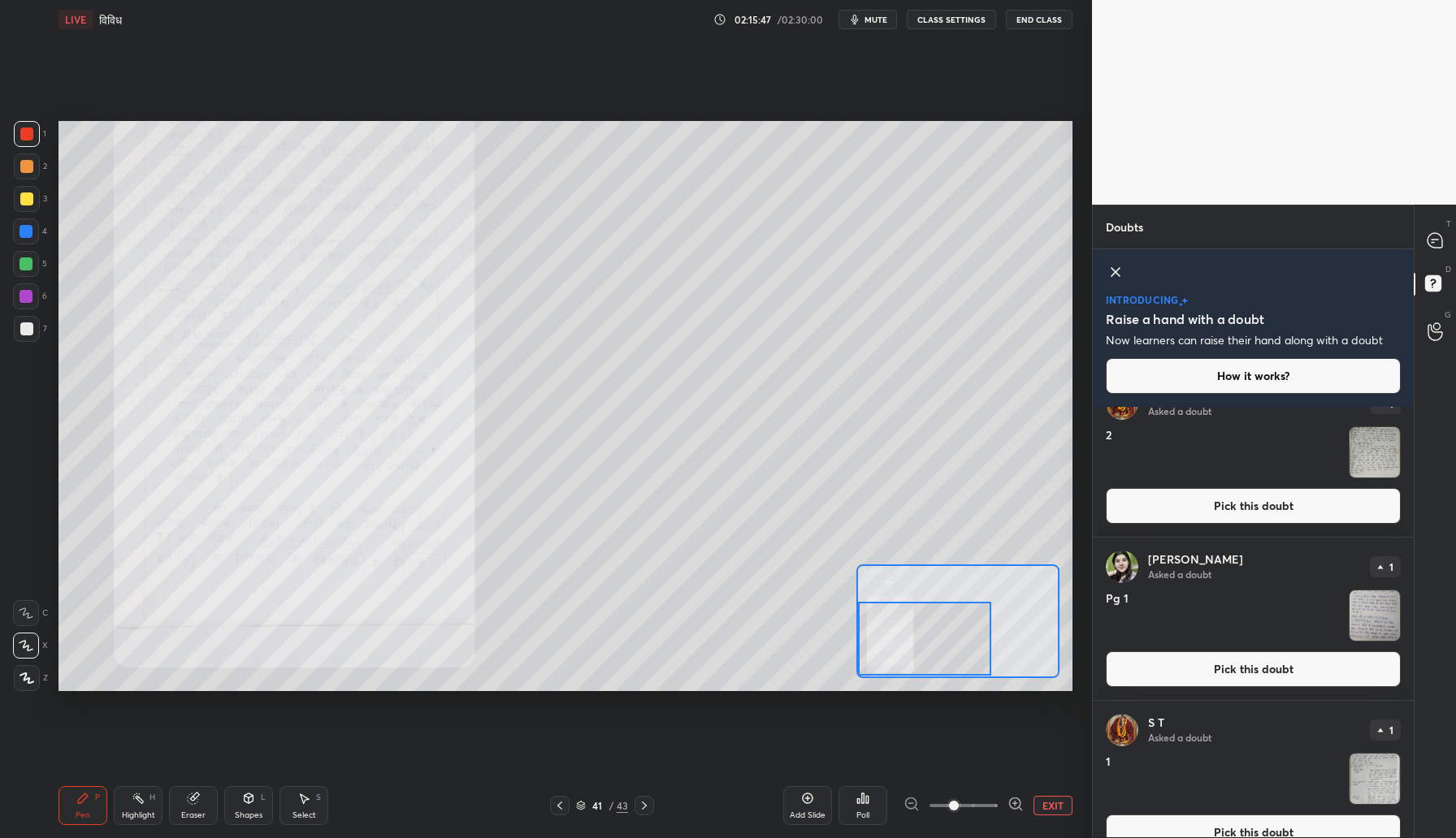
scroll to position [386, 0]
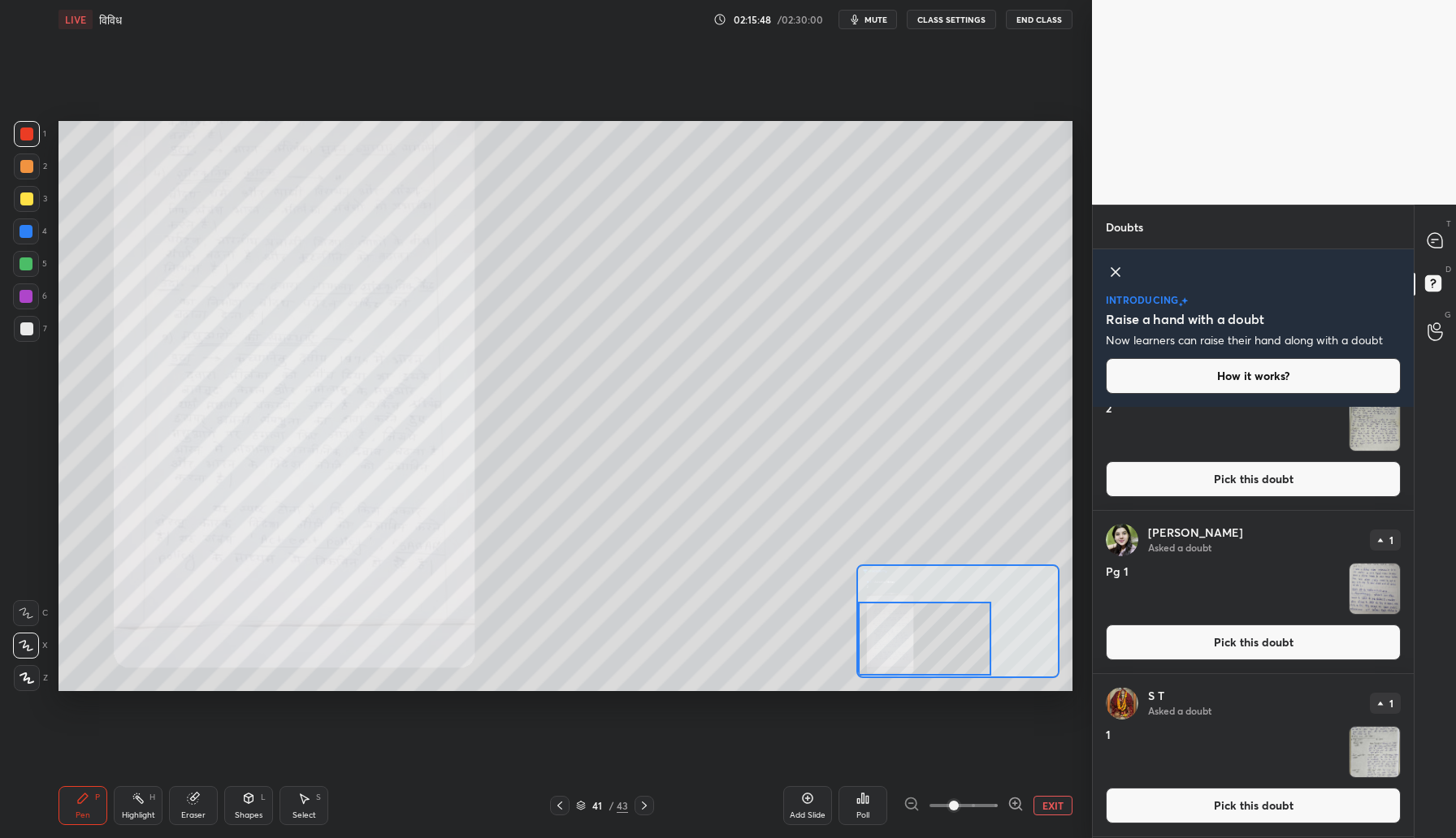
click at [1194, 811] on button "Pick this doubt" at bounding box center [1253, 805] width 295 height 35
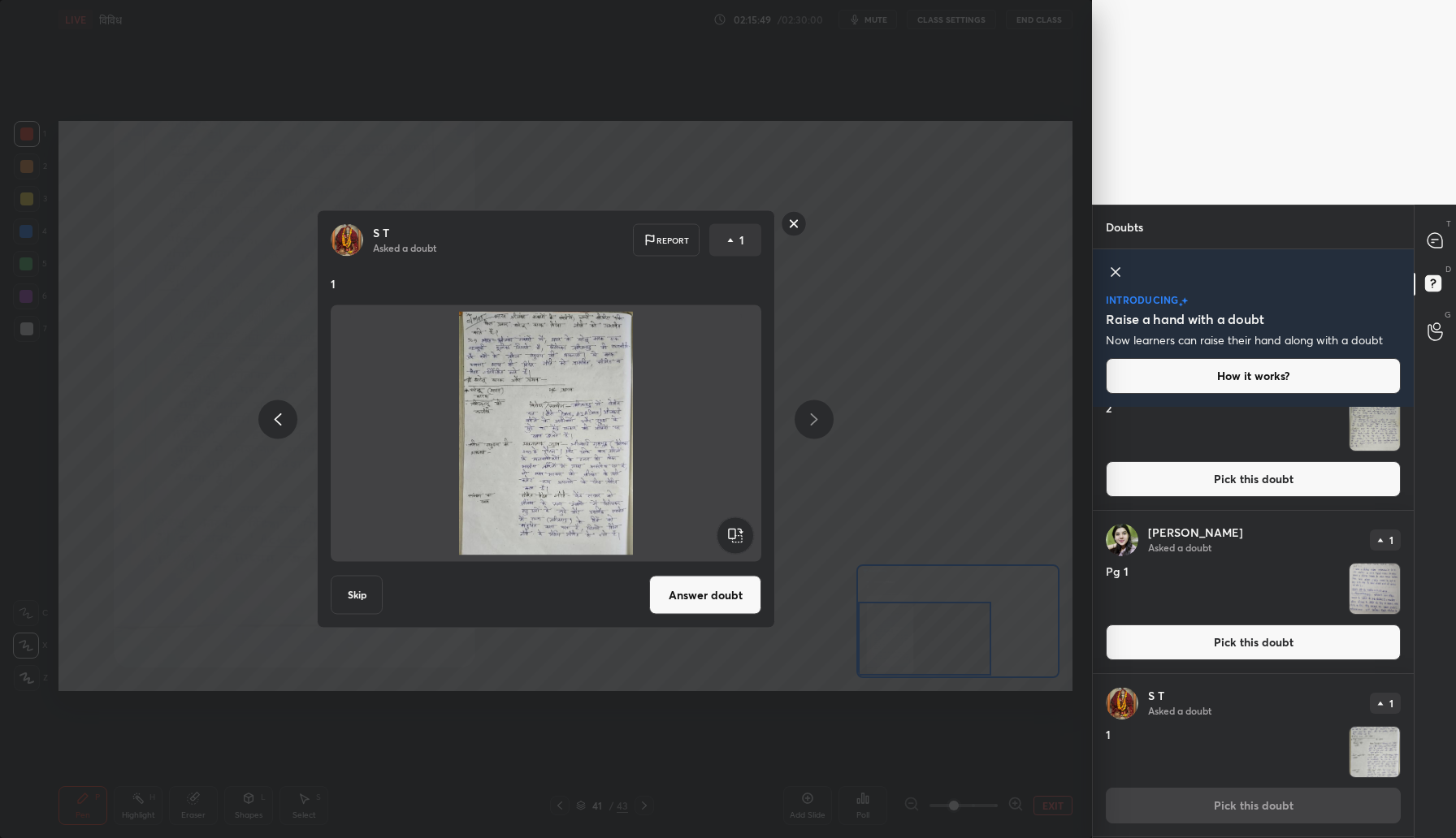
click at [714, 590] on button "Answer doubt" at bounding box center [705, 595] width 112 height 39
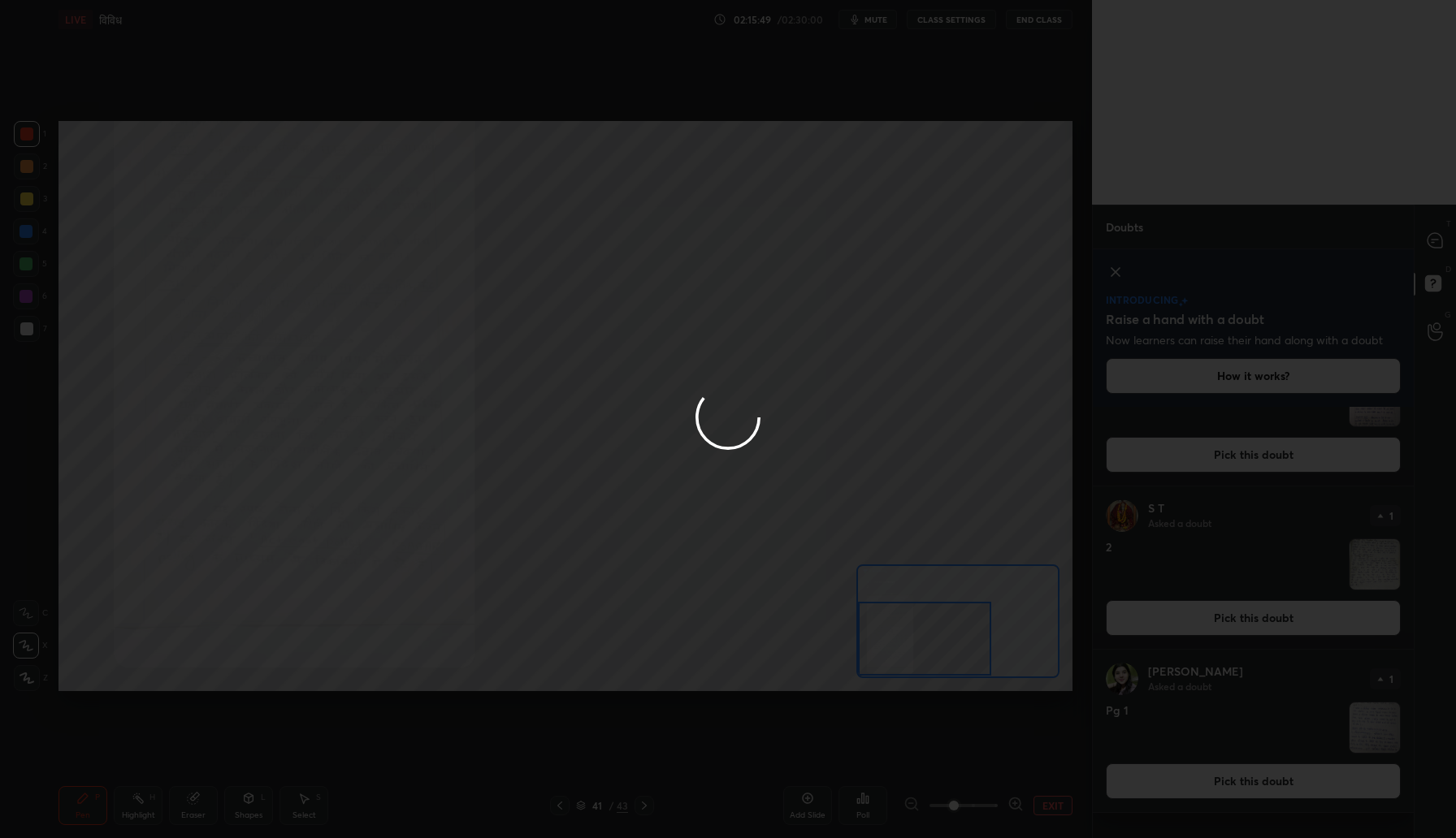
scroll to position [0, 0]
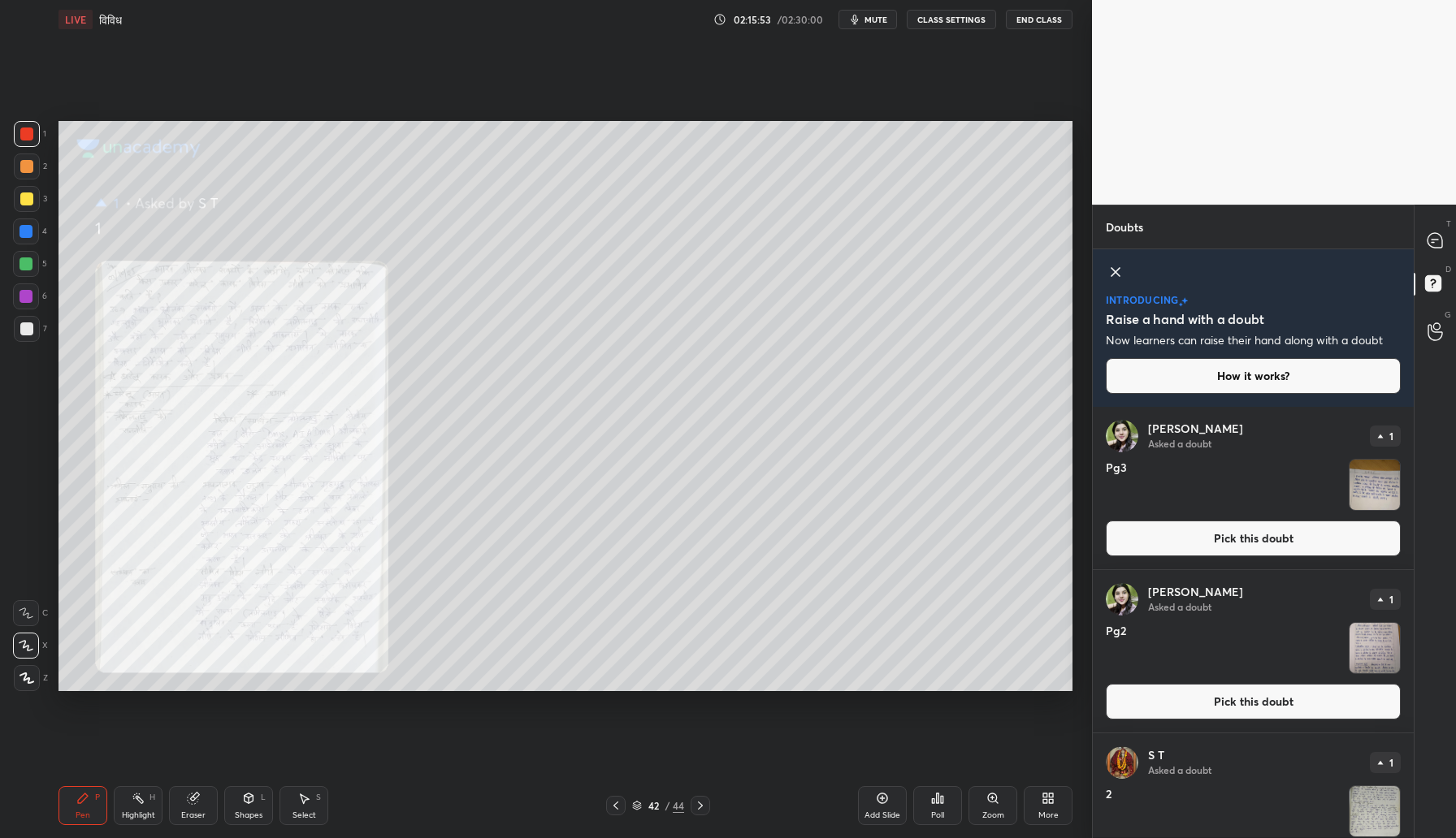
click at [990, 800] on icon at bounding box center [991, 798] width 9 height 9
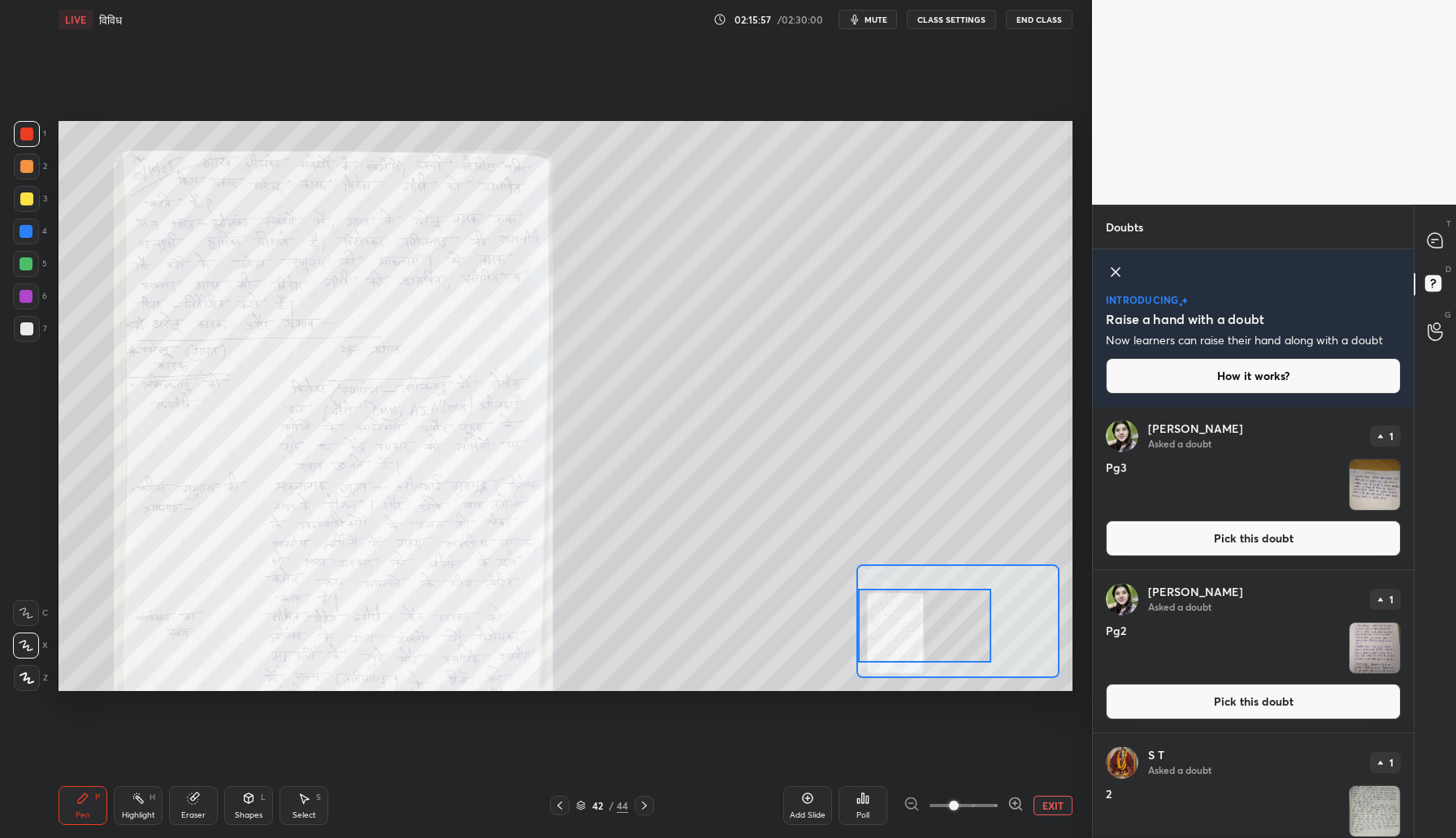
drag, startPoint x: 988, startPoint y: 623, endPoint x: 944, endPoint y: 629, distance: 44.4
click at [944, 629] on div at bounding box center [924, 625] width 133 height 74
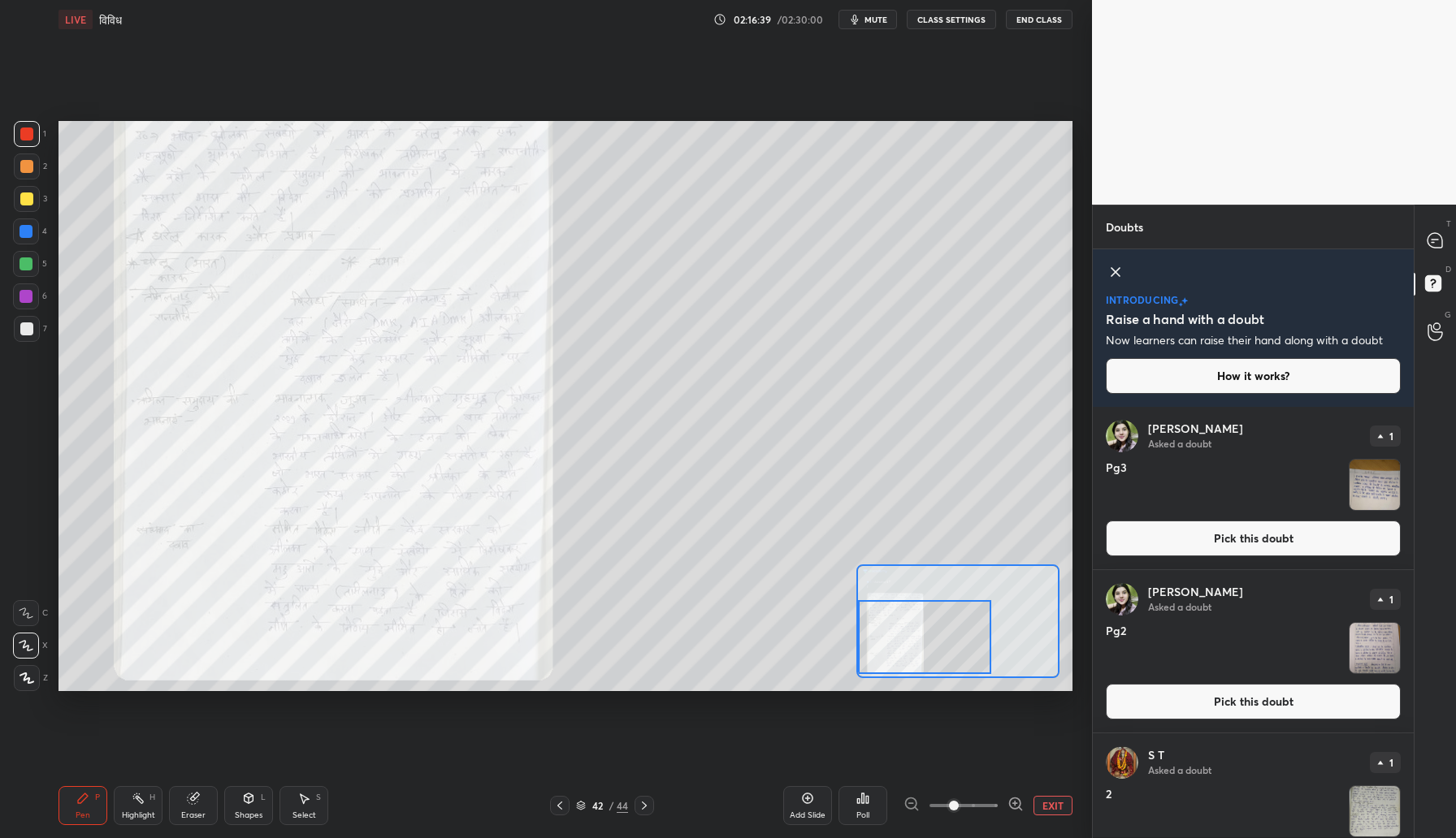
drag, startPoint x: 886, startPoint y: 625, endPoint x: 886, endPoint y: 637, distance: 12.0
click at [886, 637] on div at bounding box center [924, 637] width 133 height 74
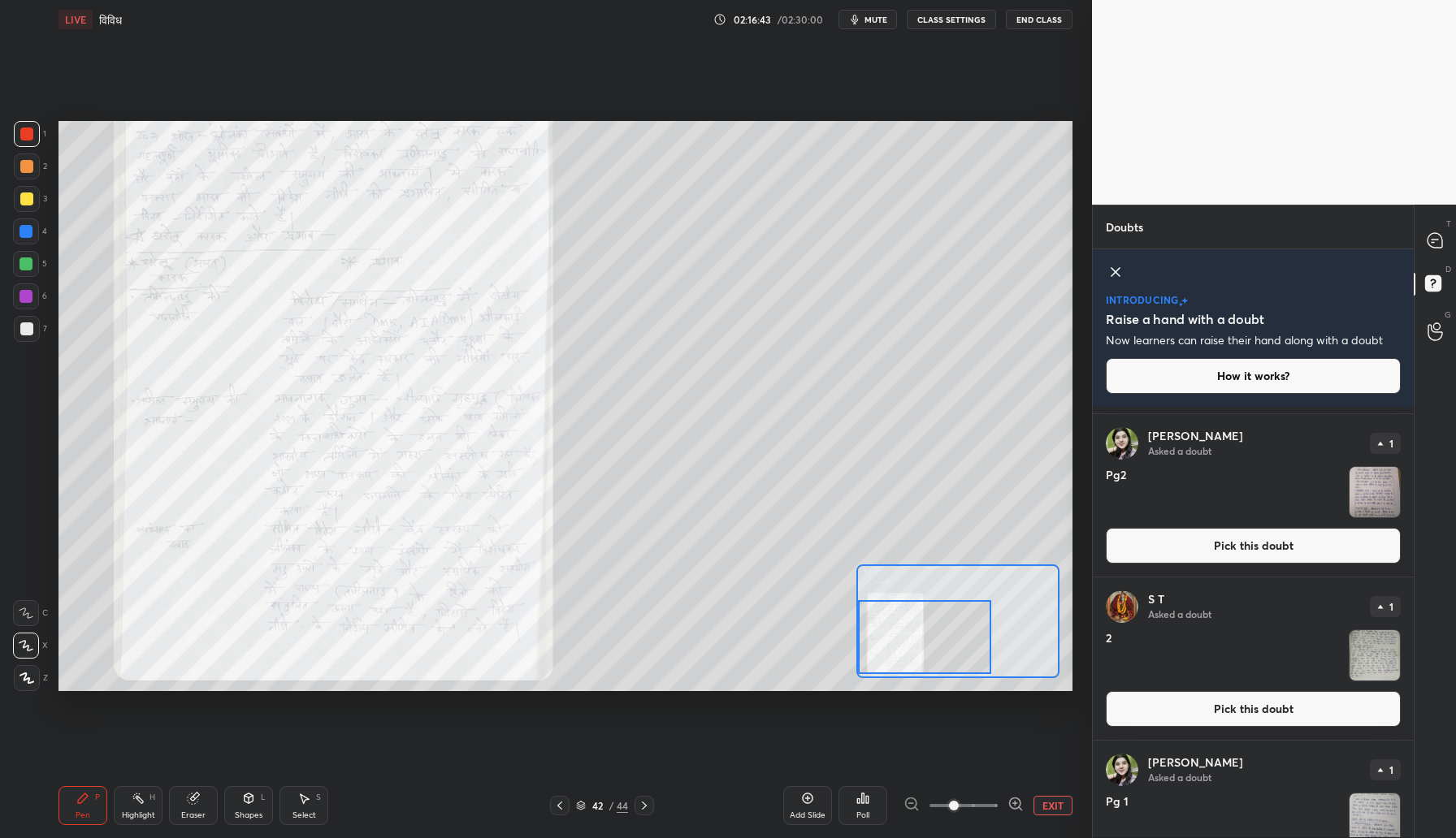
scroll to position [222, 0]
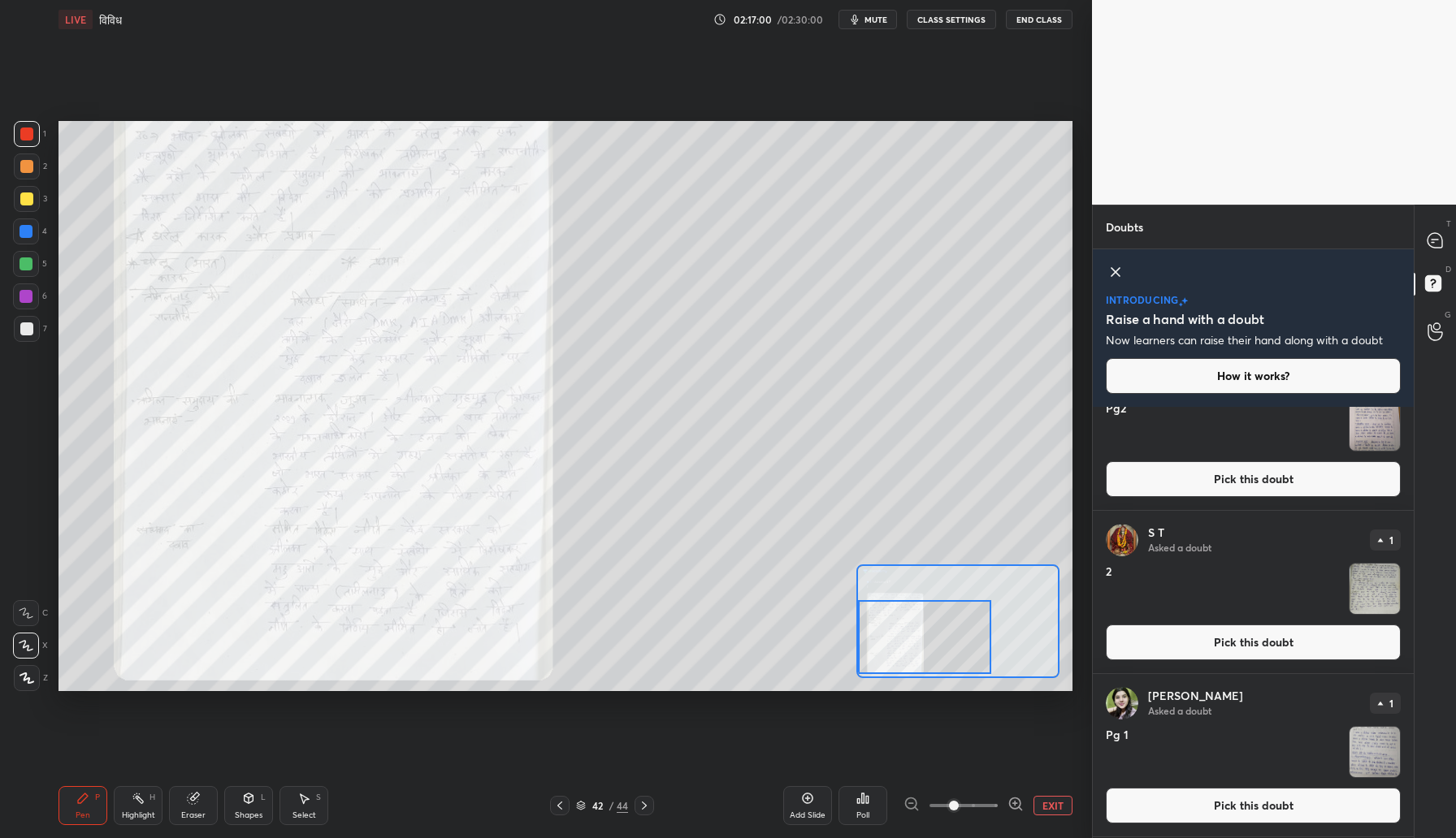
click at [1232, 649] on button "Pick this doubt" at bounding box center [1253, 642] width 295 height 35
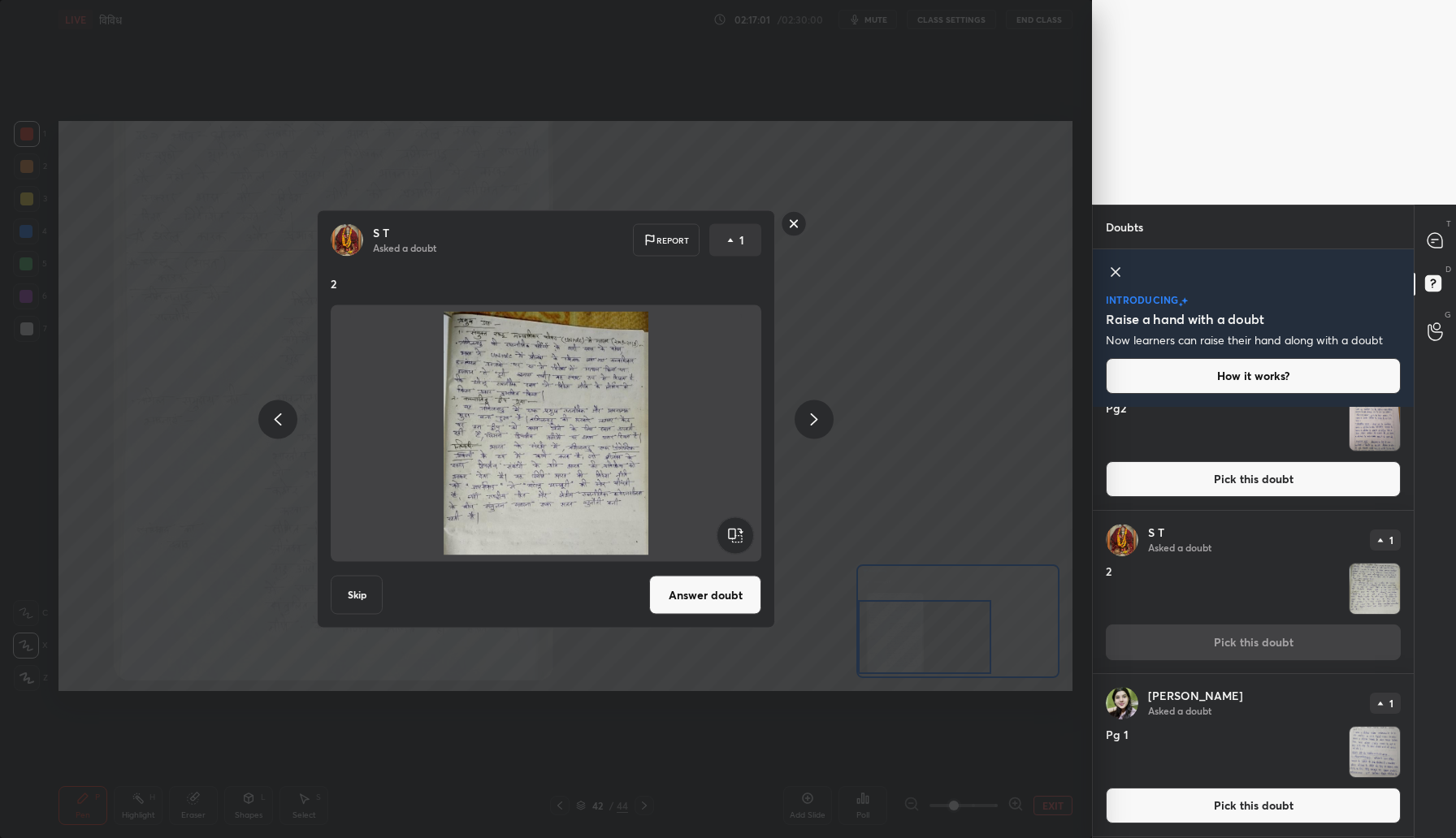
click at [705, 594] on button "Answer doubt" at bounding box center [705, 595] width 112 height 39
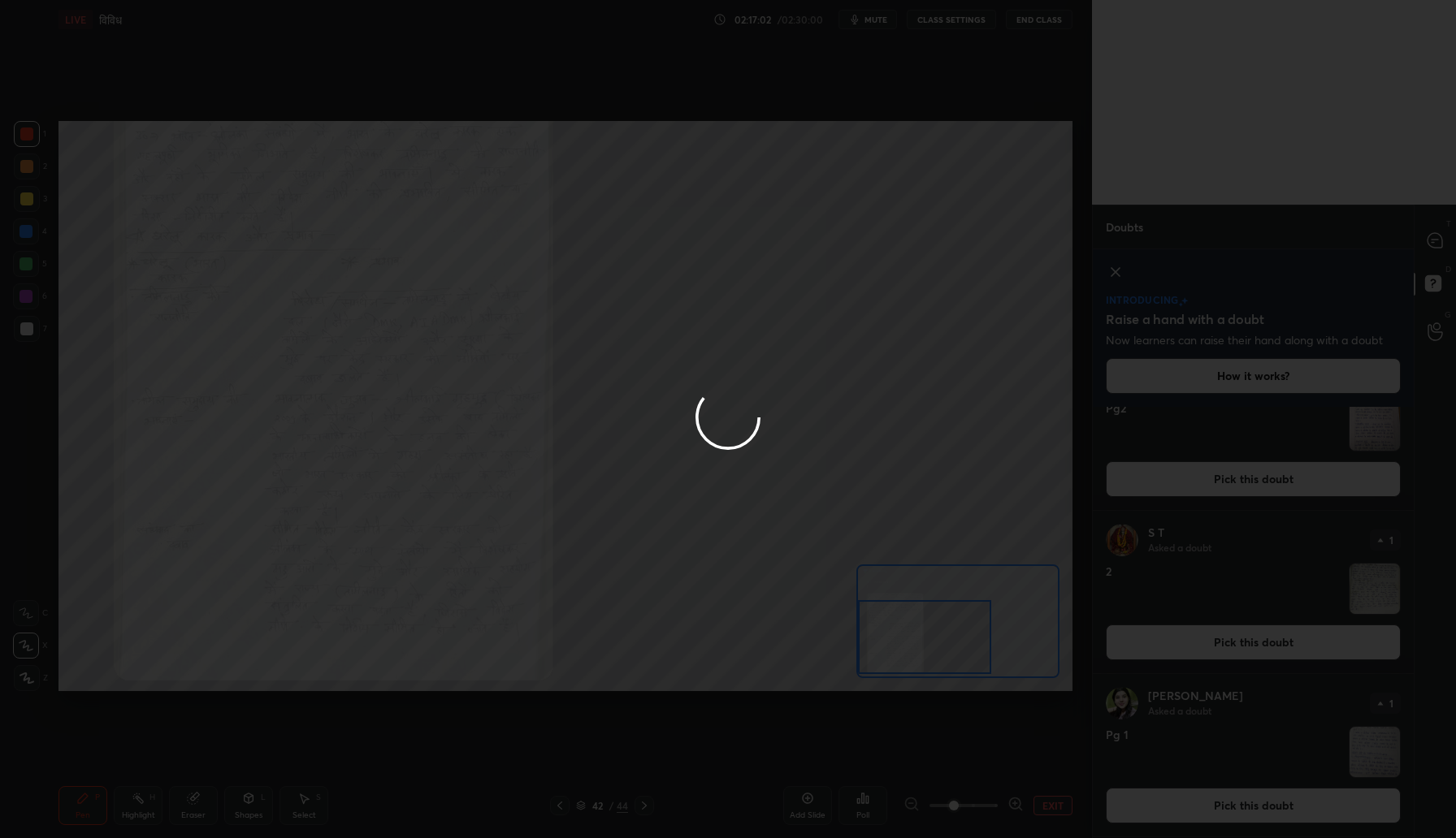
scroll to position [0, 0]
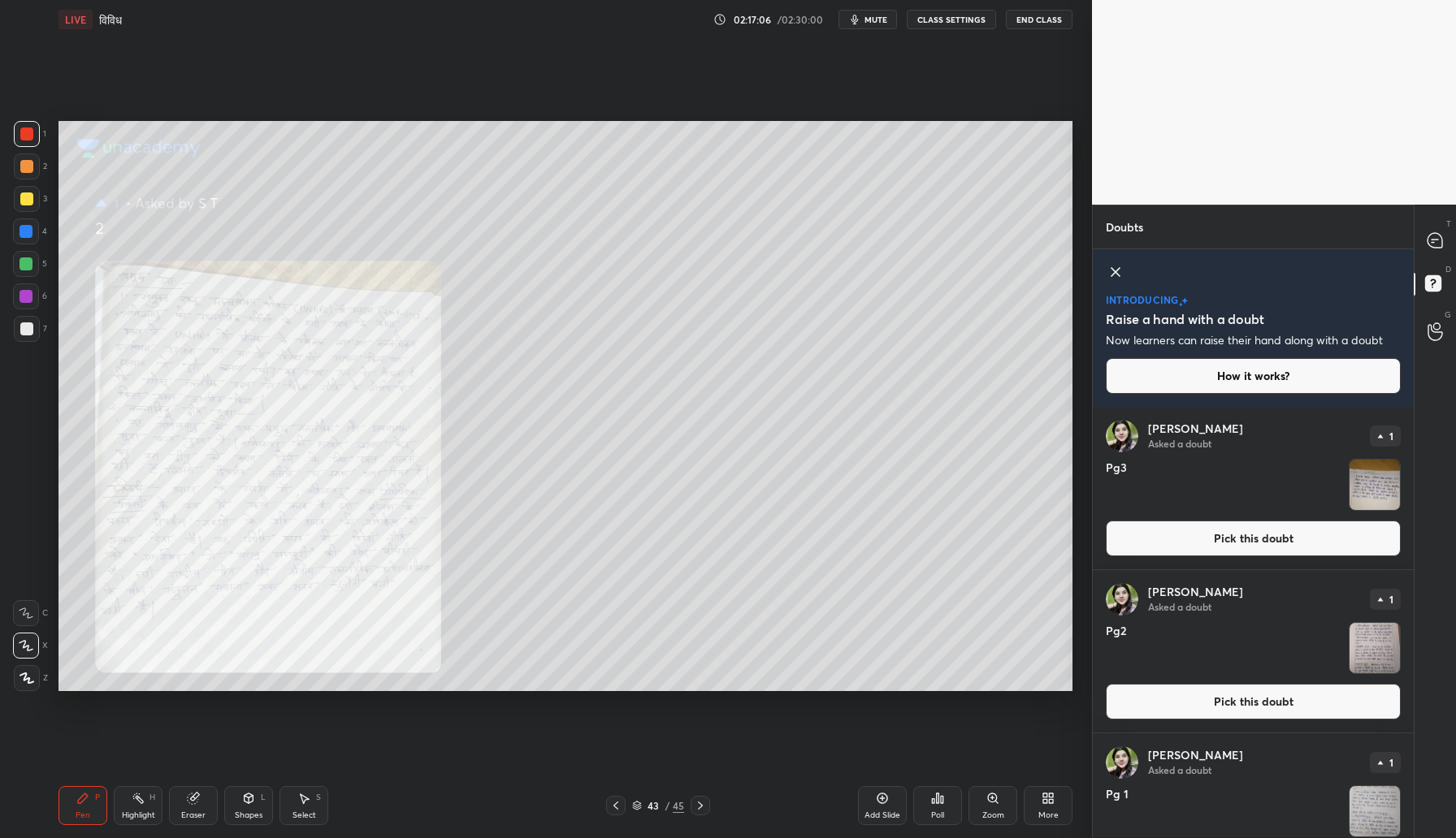
click at [984, 792] on div "Zoom" at bounding box center [992, 805] width 49 height 39
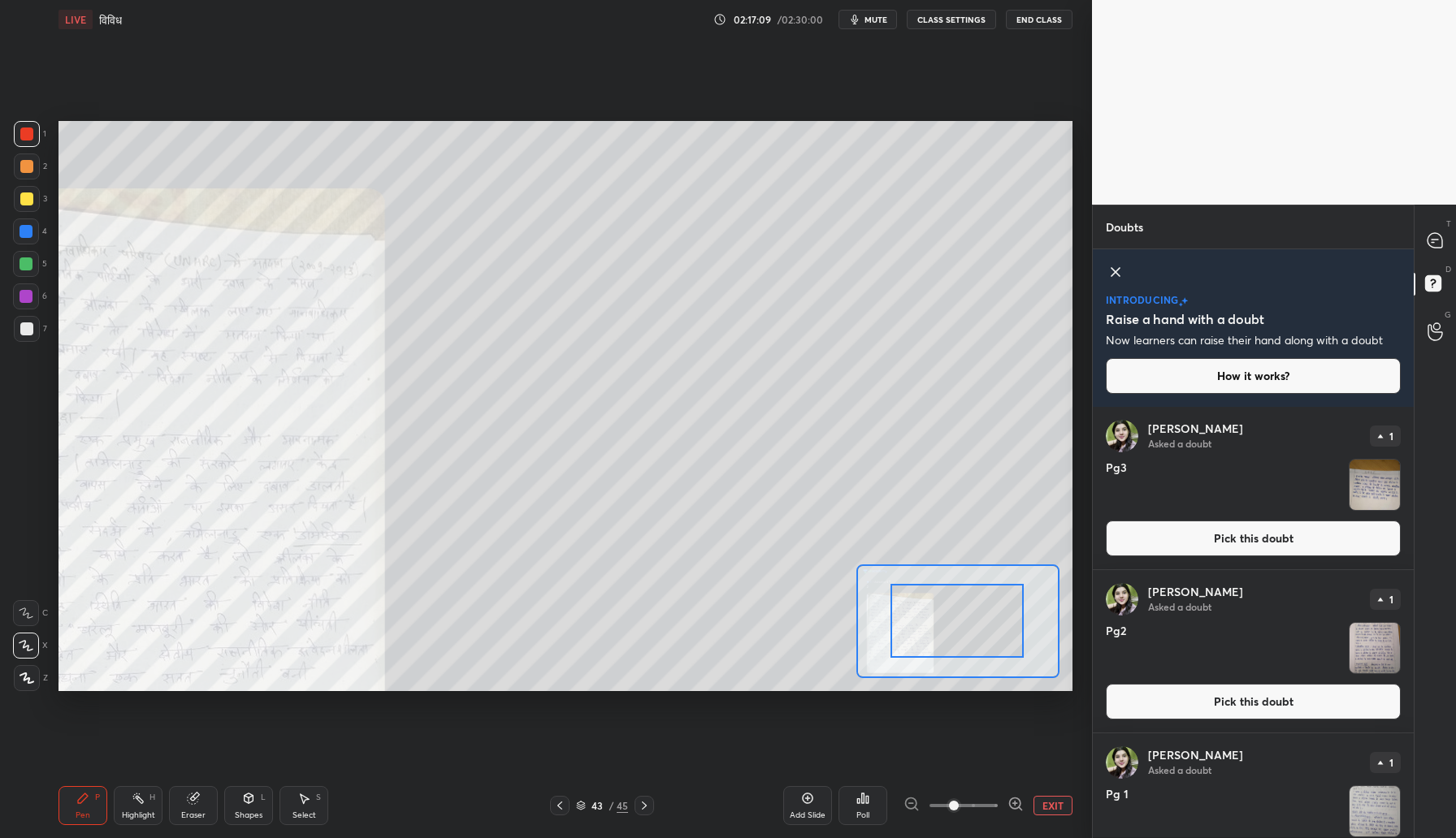
drag, startPoint x: 980, startPoint y: 618, endPoint x: 922, endPoint y: 624, distance: 58.3
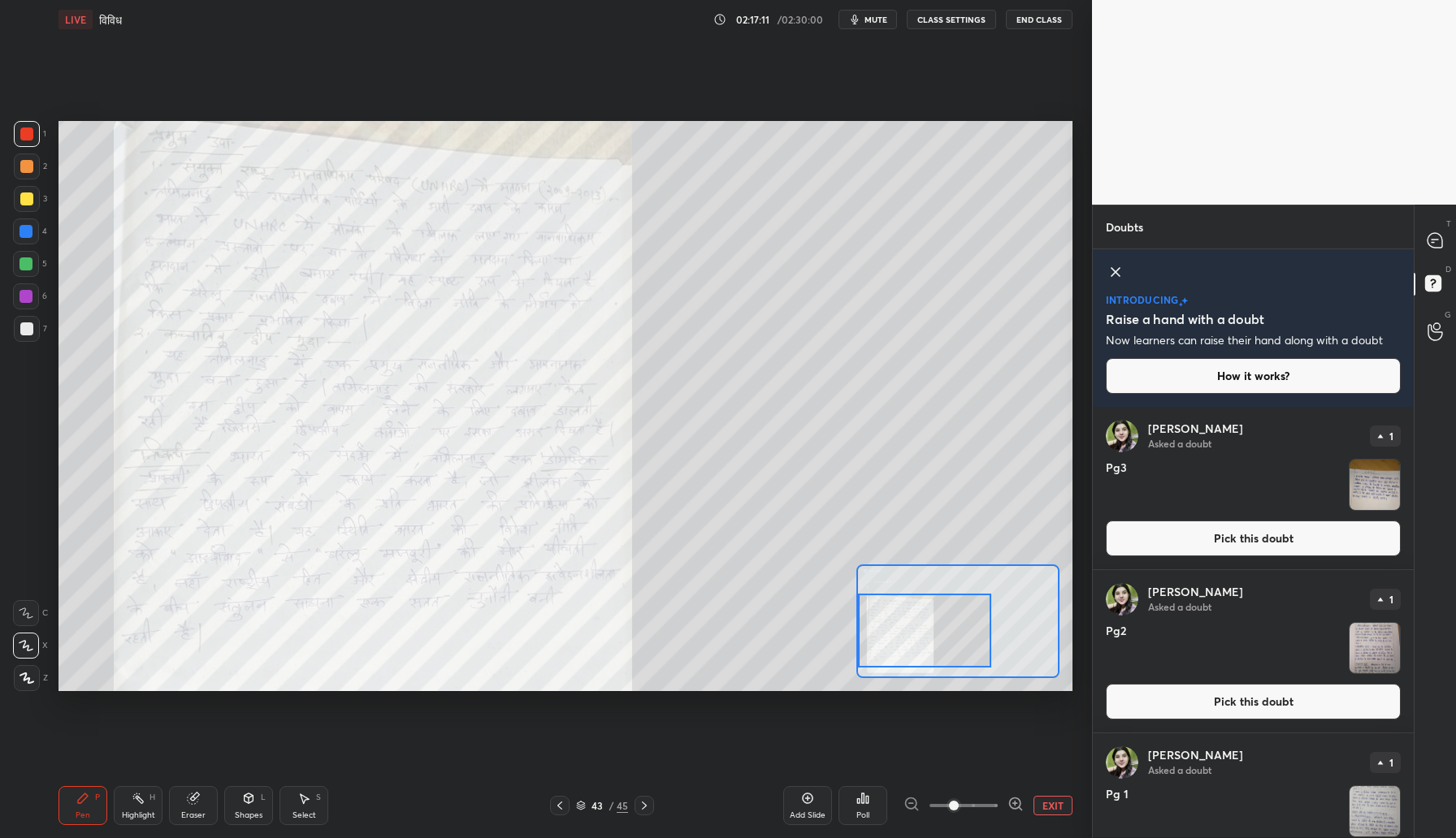
drag, startPoint x: 922, startPoint y: 624, endPoint x: 889, endPoint y: 634, distance: 34.5
click at [889, 634] on div at bounding box center [924, 630] width 133 height 74
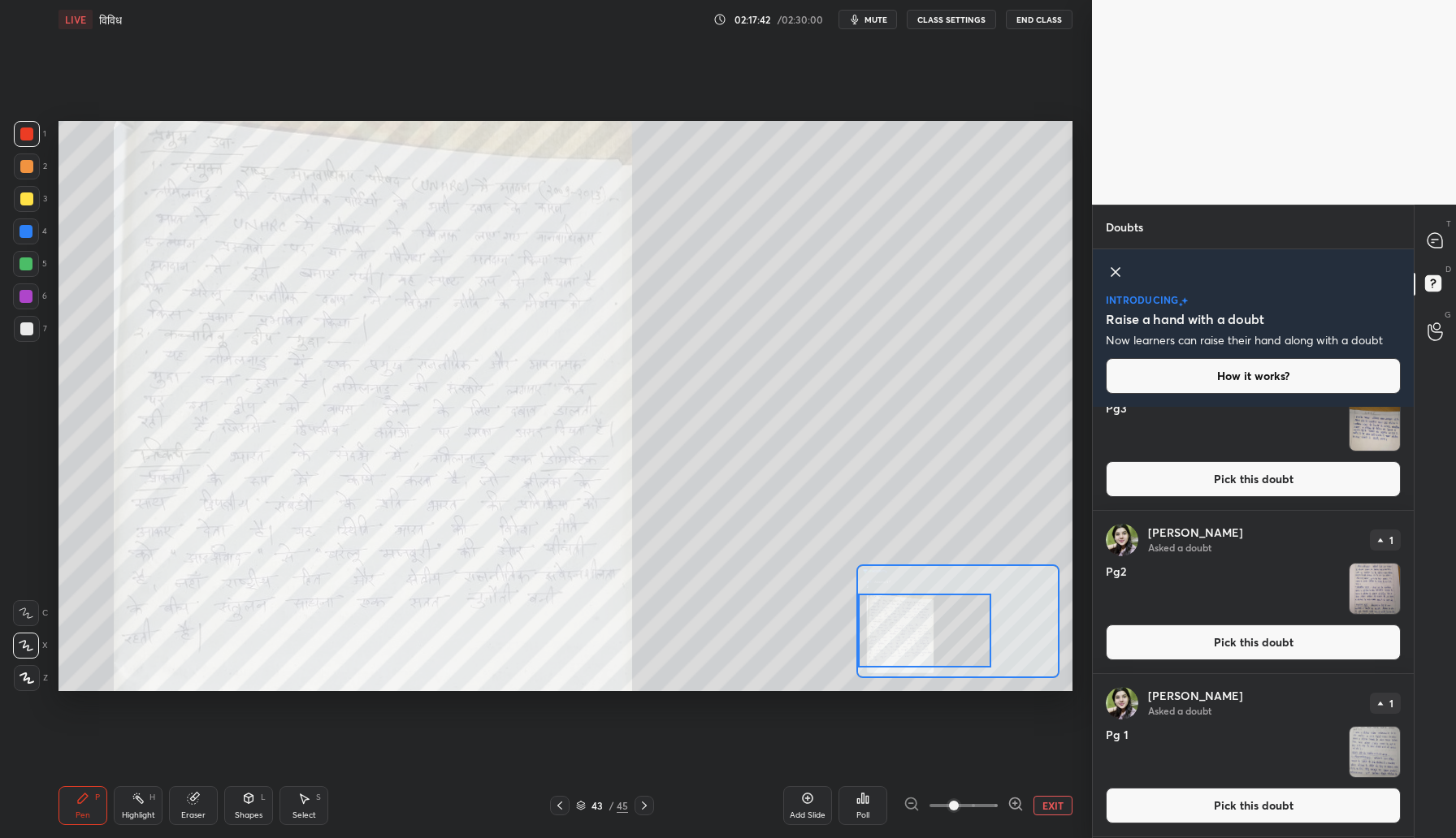
click at [1250, 805] on button "Pick this doubt" at bounding box center [1253, 805] width 295 height 35
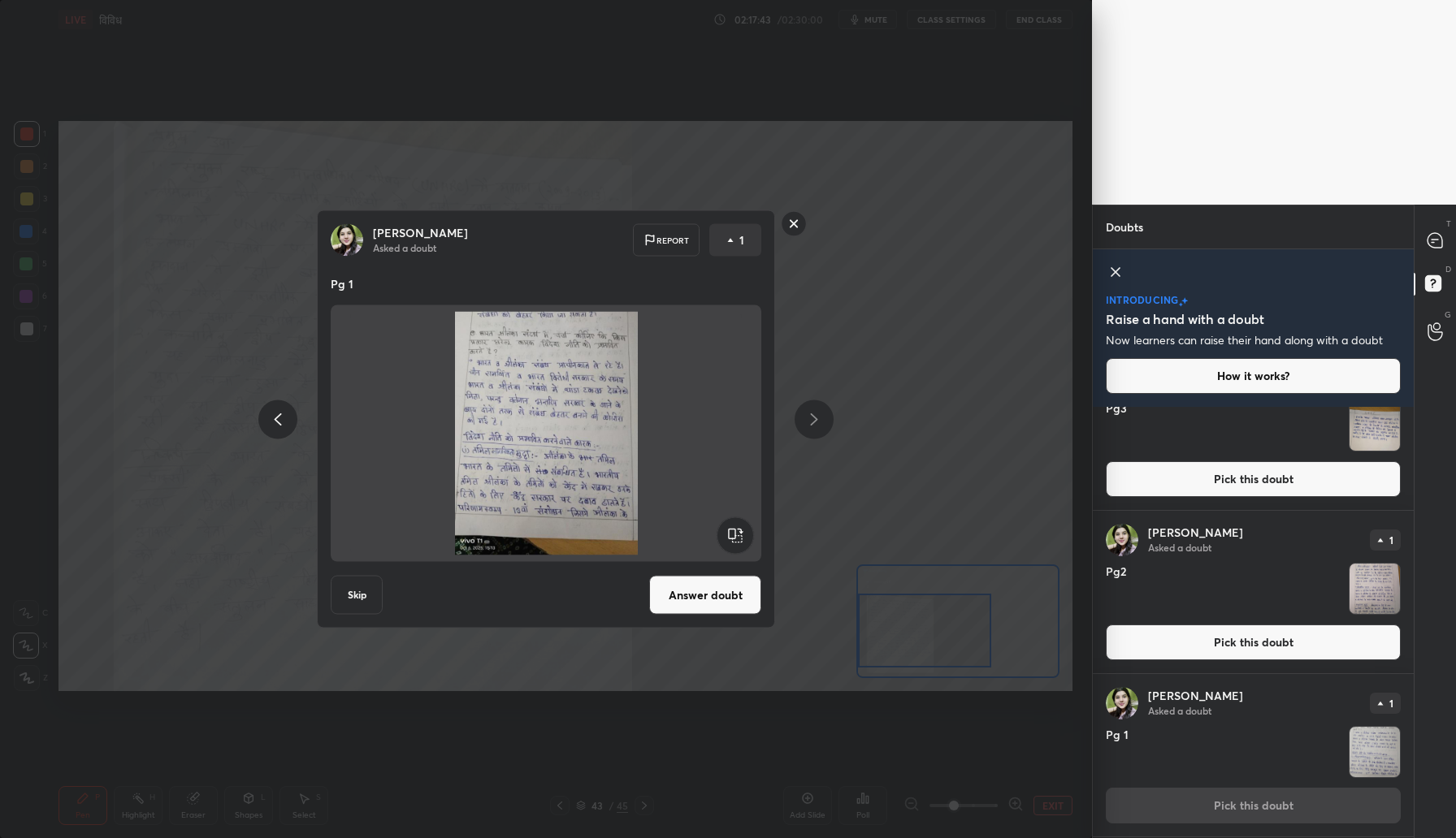
click at [671, 586] on button "Answer doubt" at bounding box center [705, 595] width 112 height 39
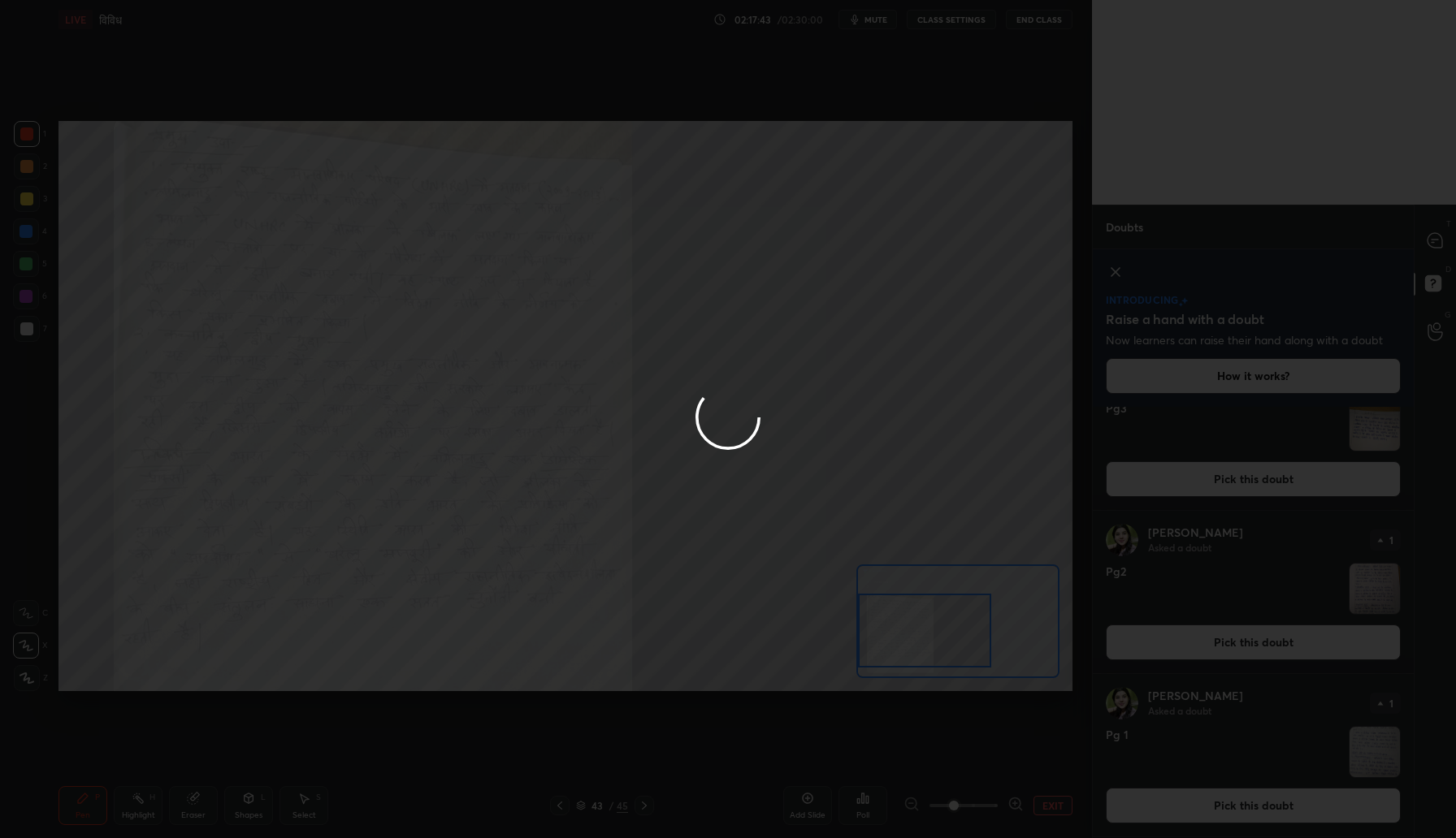
scroll to position [0, 0]
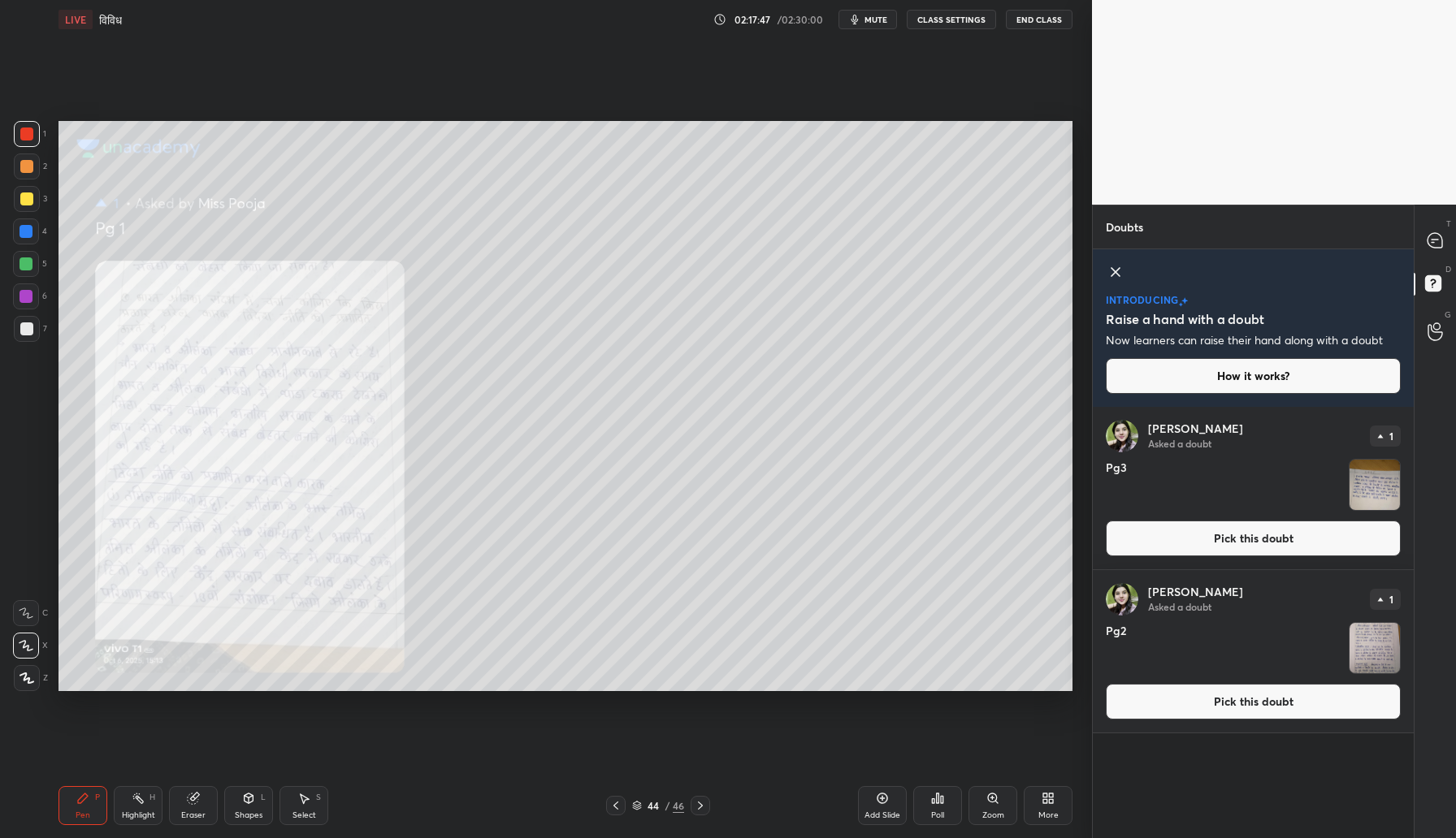
click at [992, 806] on div "Zoom" at bounding box center [992, 805] width 49 height 39
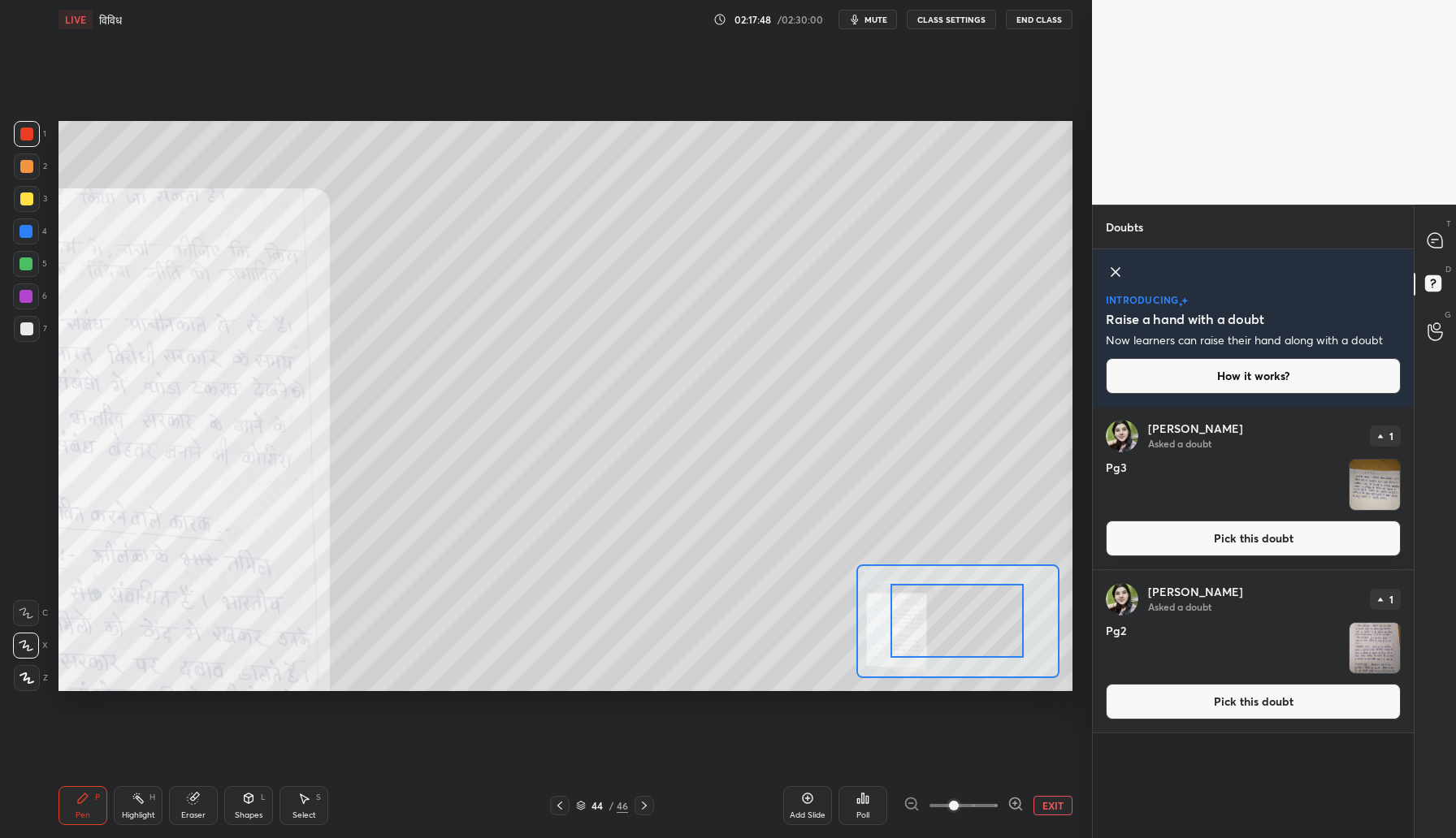
drag, startPoint x: 989, startPoint y: 622, endPoint x: 928, endPoint y: 628, distance: 61.3
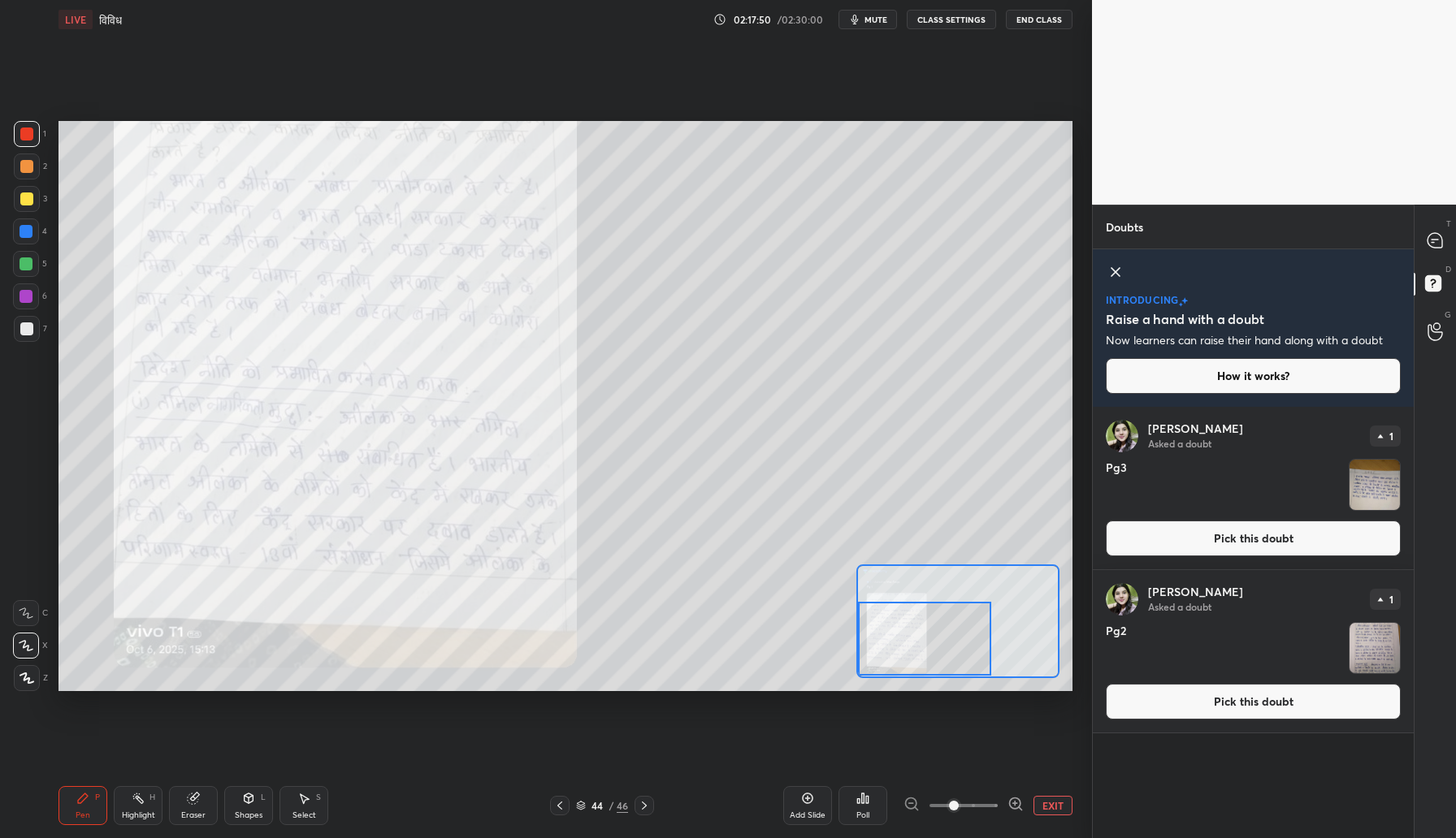
click at [837, 650] on div "Setting up your live class Poll for secs No correct answer Start poll" at bounding box center [565, 405] width 1014 height 570
click at [961, 652] on div at bounding box center [924, 637] width 133 height 74
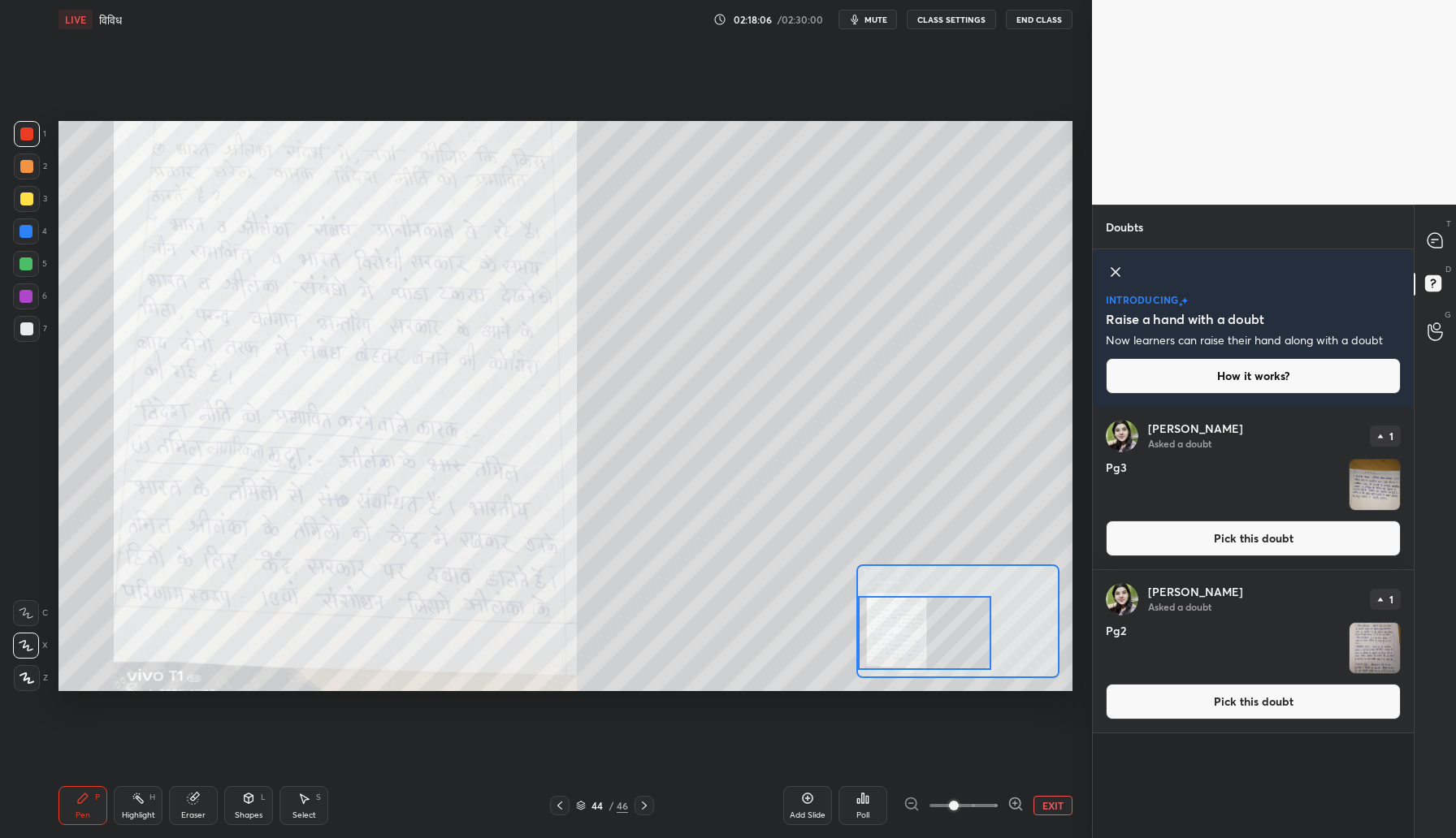
click at [1146, 696] on button "Pick this doubt" at bounding box center [1253, 701] width 295 height 35
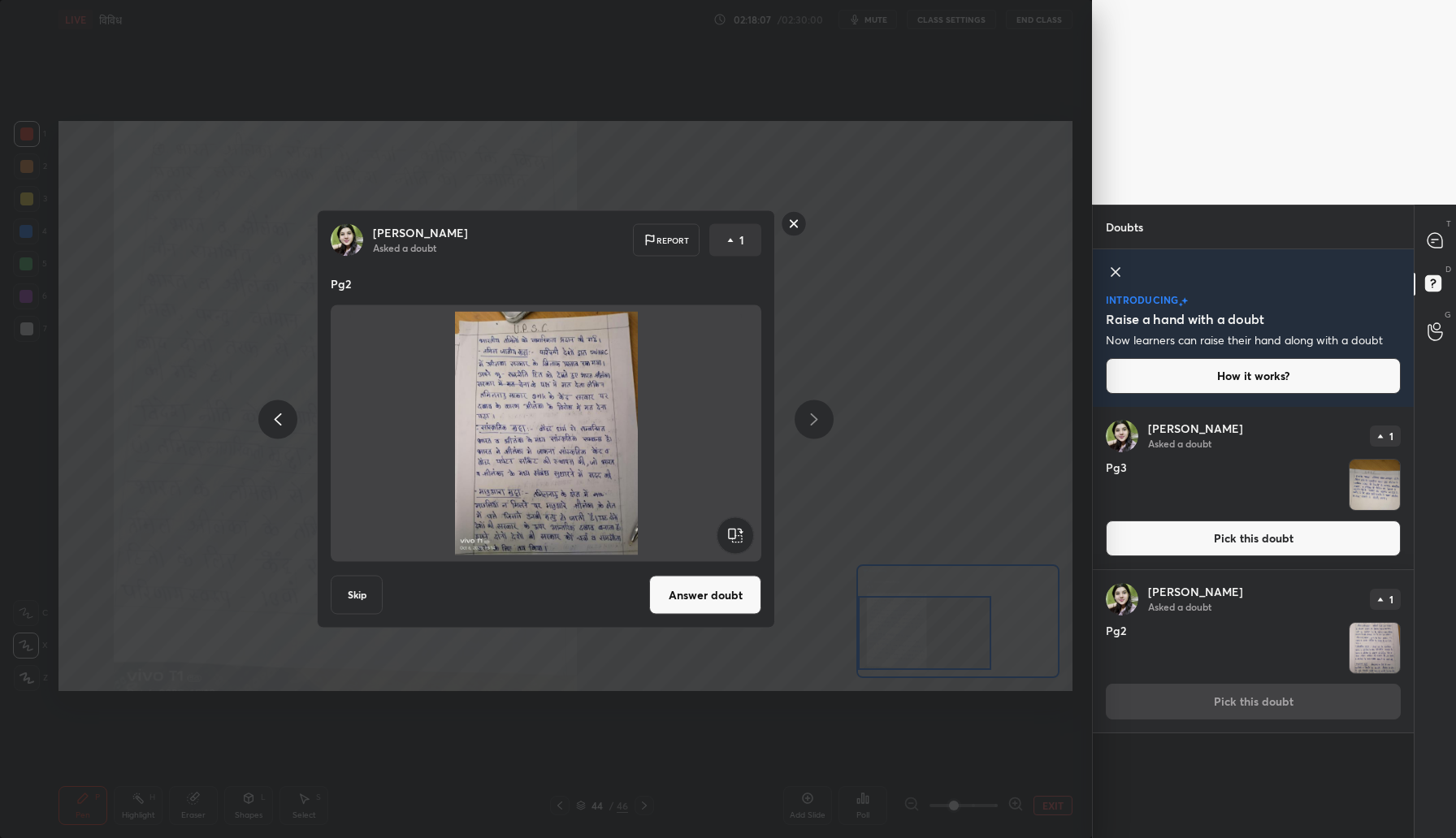
click at [718, 591] on button "Answer doubt" at bounding box center [705, 595] width 112 height 39
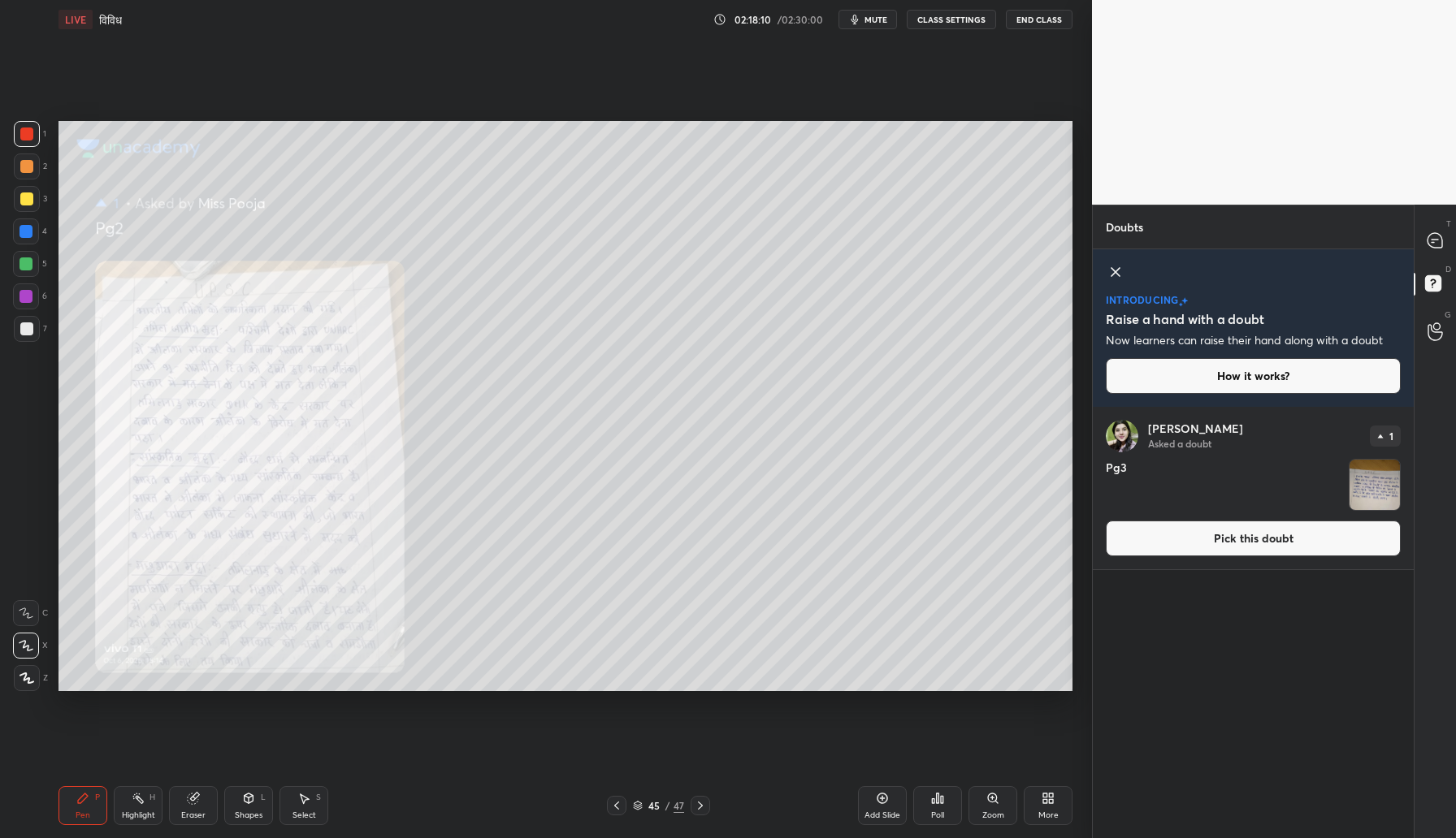
click at [987, 801] on icon at bounding box center [993, 799] width 13 height 13
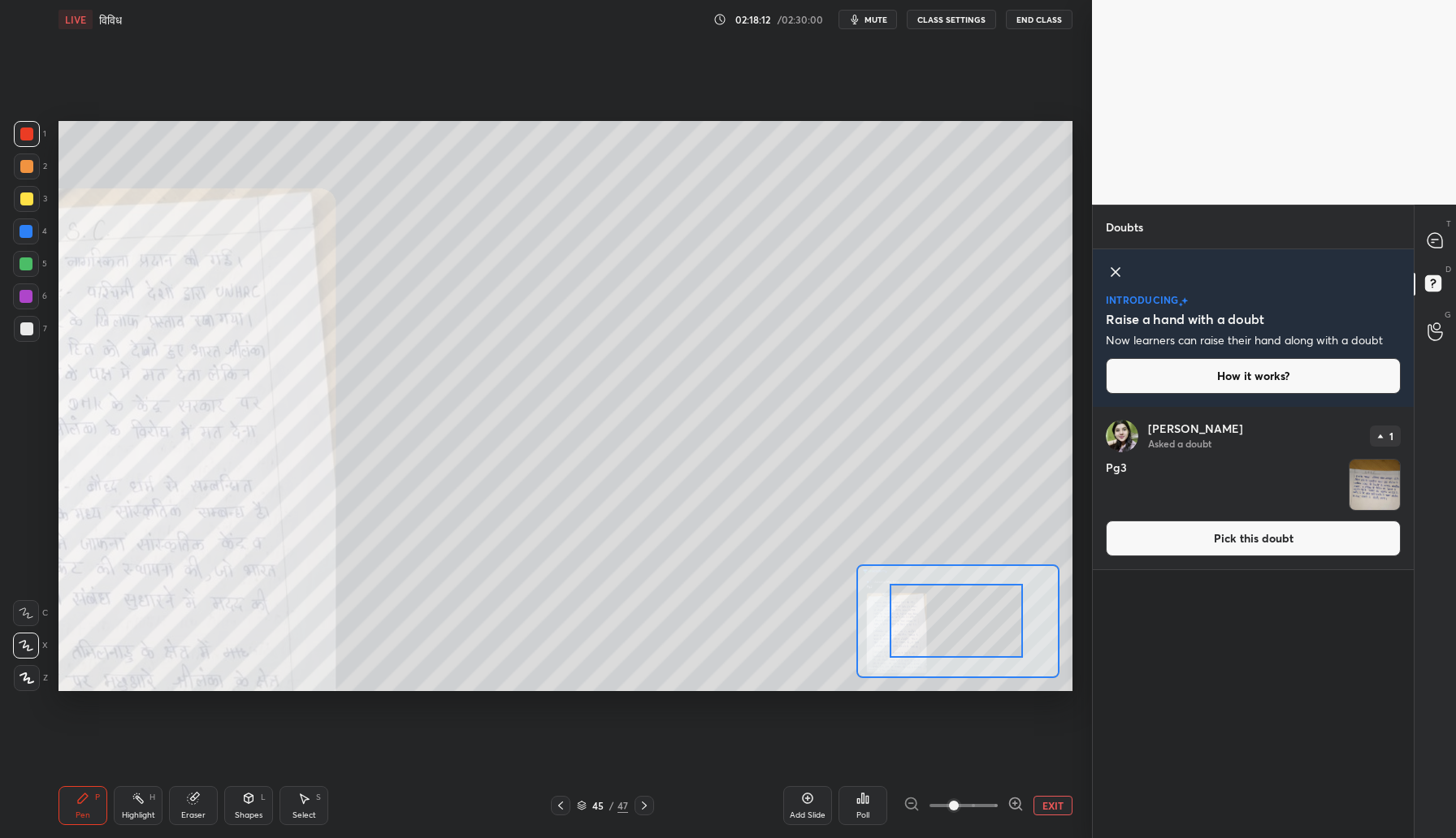
drag, startPoint x: 959, startPoint y: 625, endPoint x: 907, endPoint y: 635, distance: 53.0
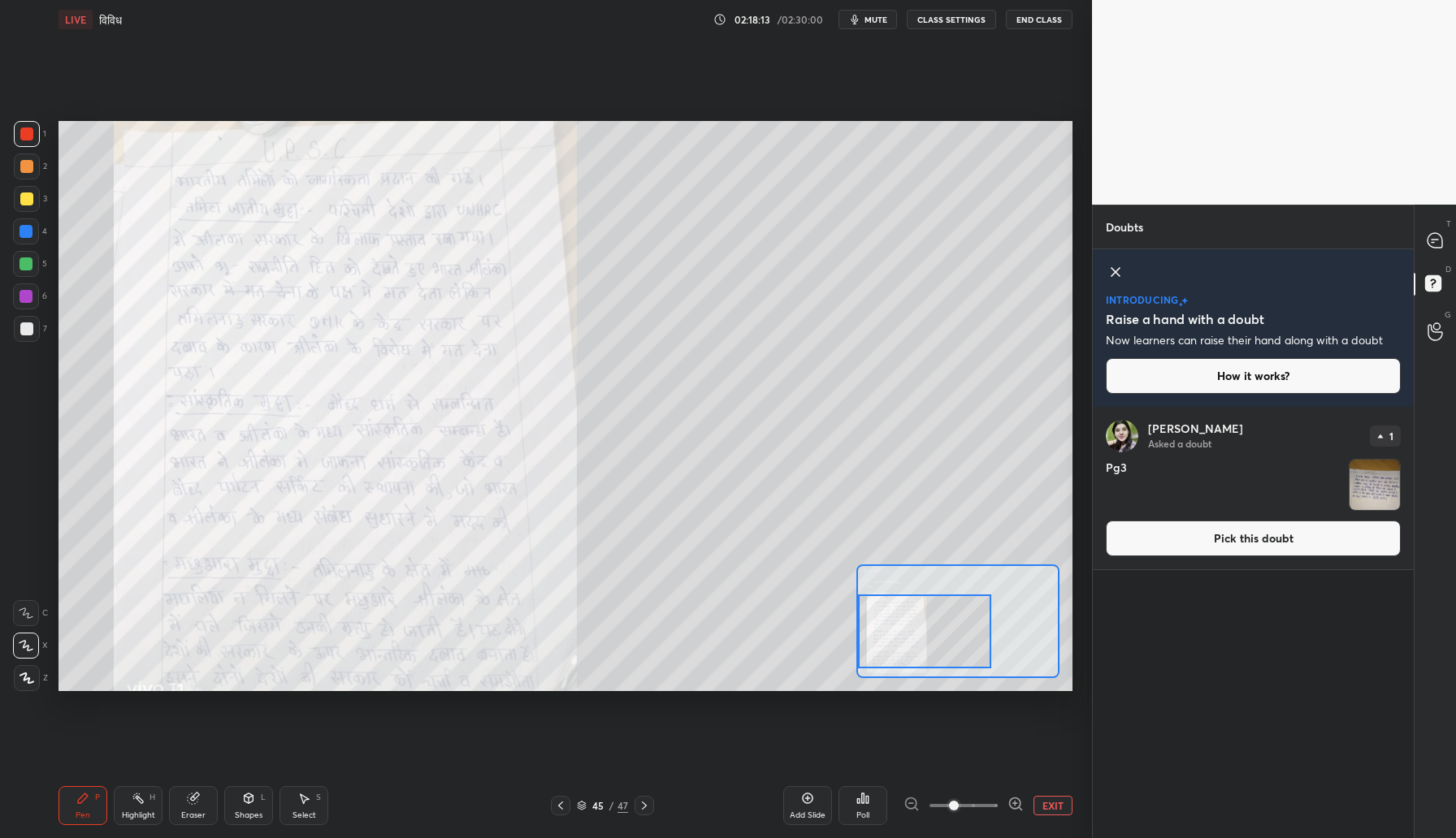
drag, startPoint x: 907, startPoint y: 635, endPoint x: 864, endPoint y: 645, distance: 44.1
click at [864, 645] on div at bounding box center [924, 631] width 133 height 74
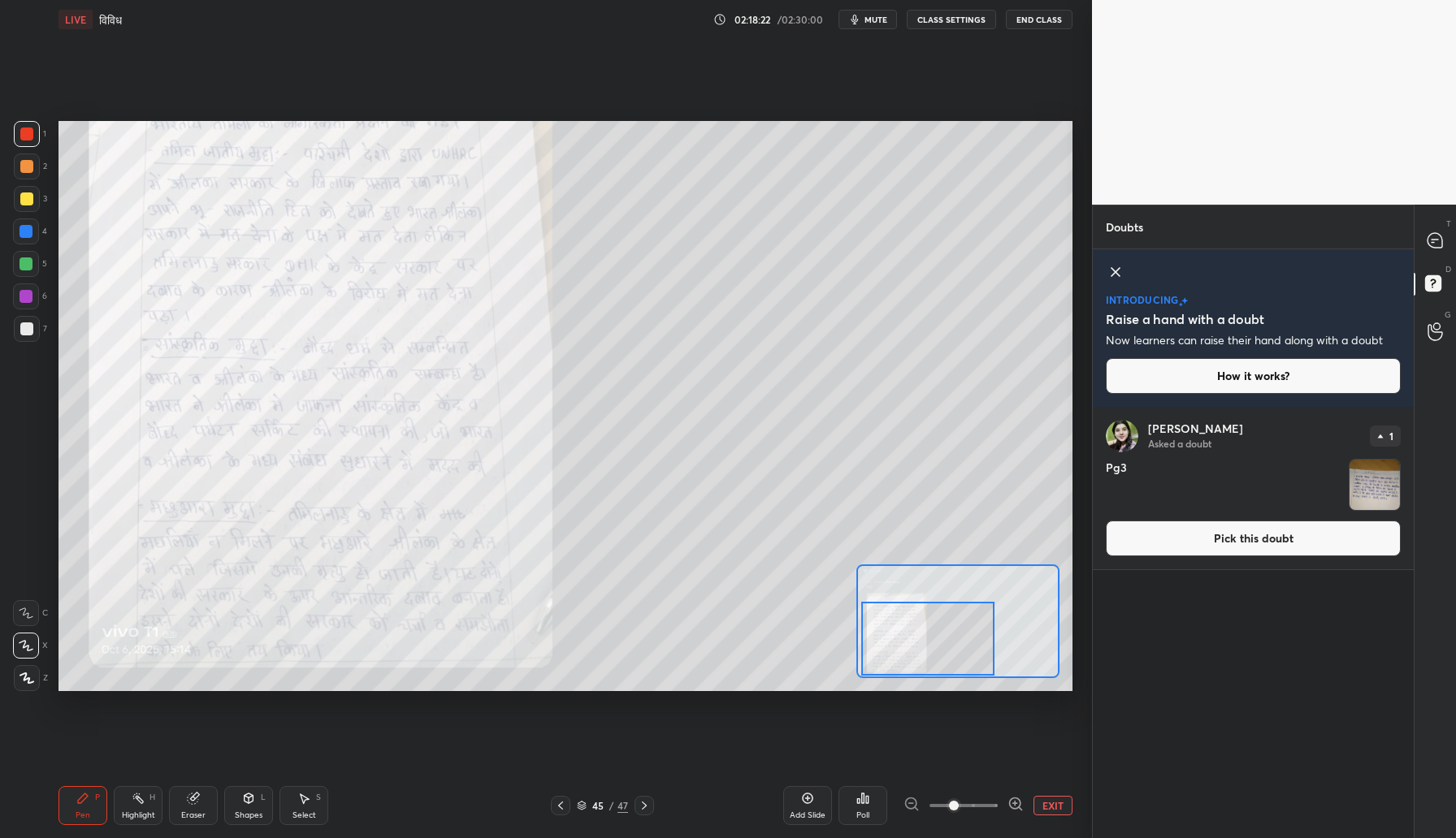
drag, startPoint x: 893, startPoint y: 637, endPoint x: 897, endPoint y: 650, distance: 13.6
click at [897, 650] on div at bounding box center [927, 639] width 133 height 74
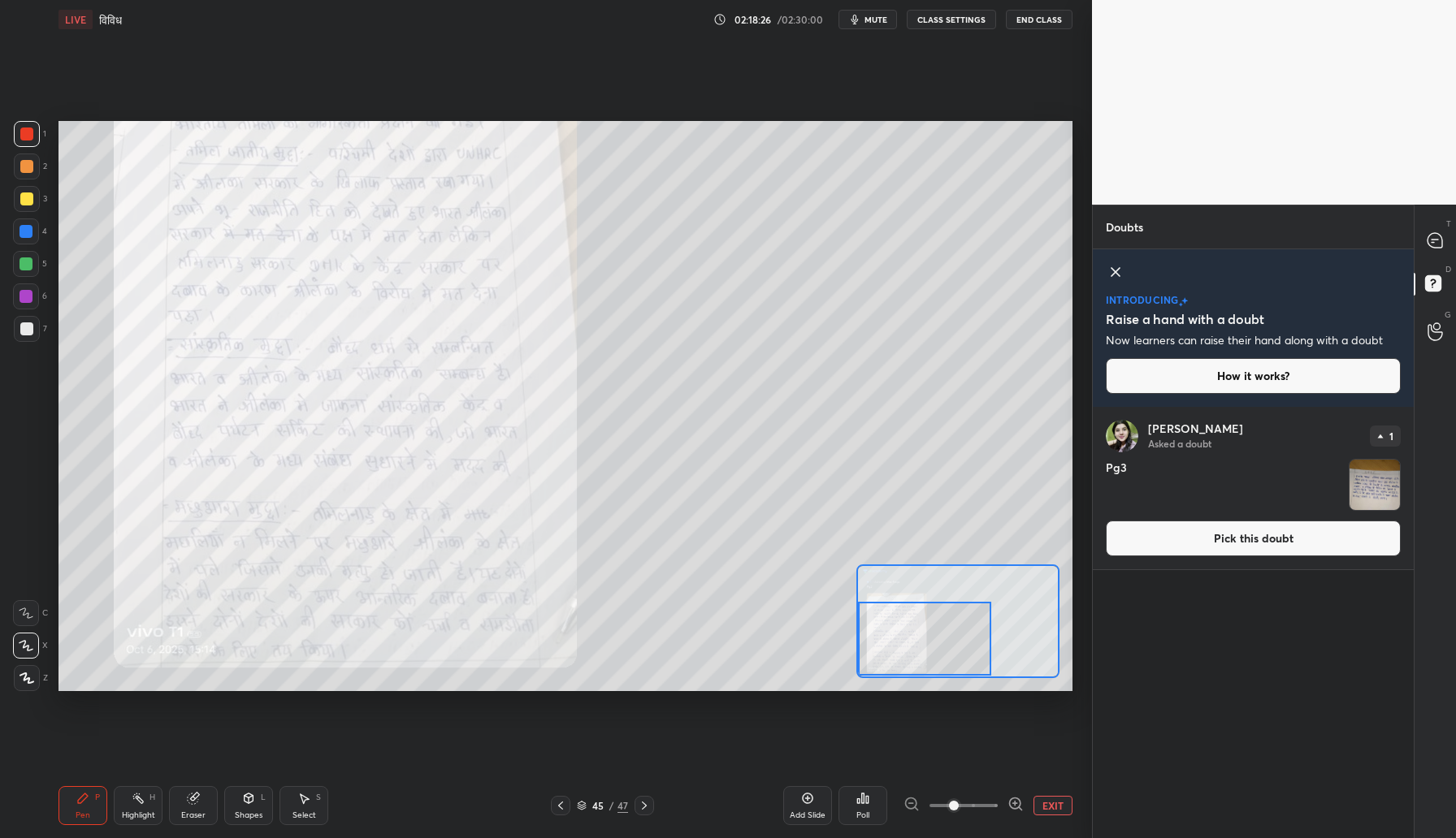
drag, startPoint x: 897, startPoint y: 650, endPoint x: 892, endPoint y: 659, distance: 10.3
click at [892, 659] on div at bounding box center [924, 639] width 133 height 74
click at [1325, 546] on button "Pick this doubt" at bounding box center [1253, 538] width 295 height 35
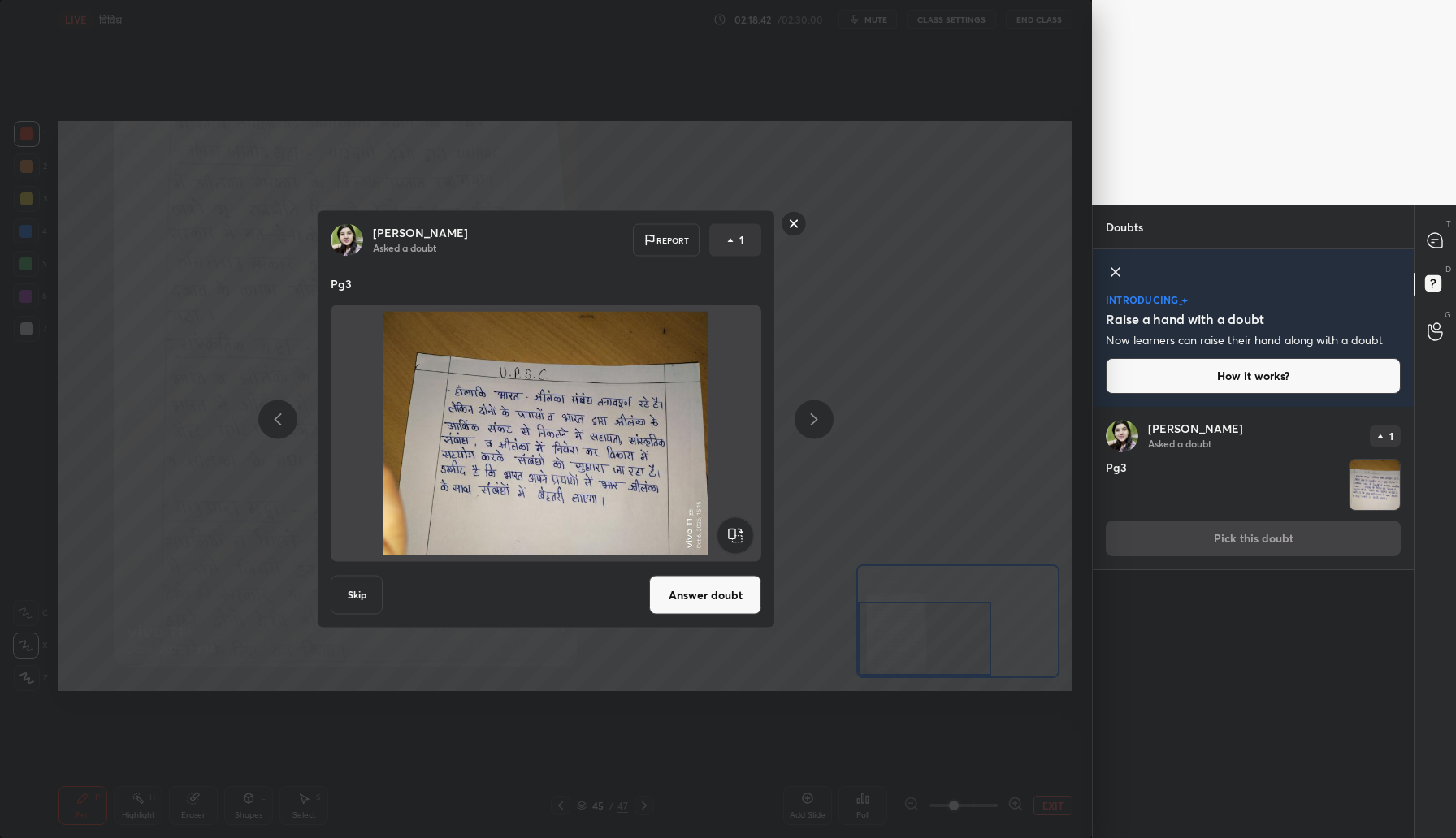
click at [715, 596] on button "Answer doubt" at bounding box center [705, 595] width 112 height 39
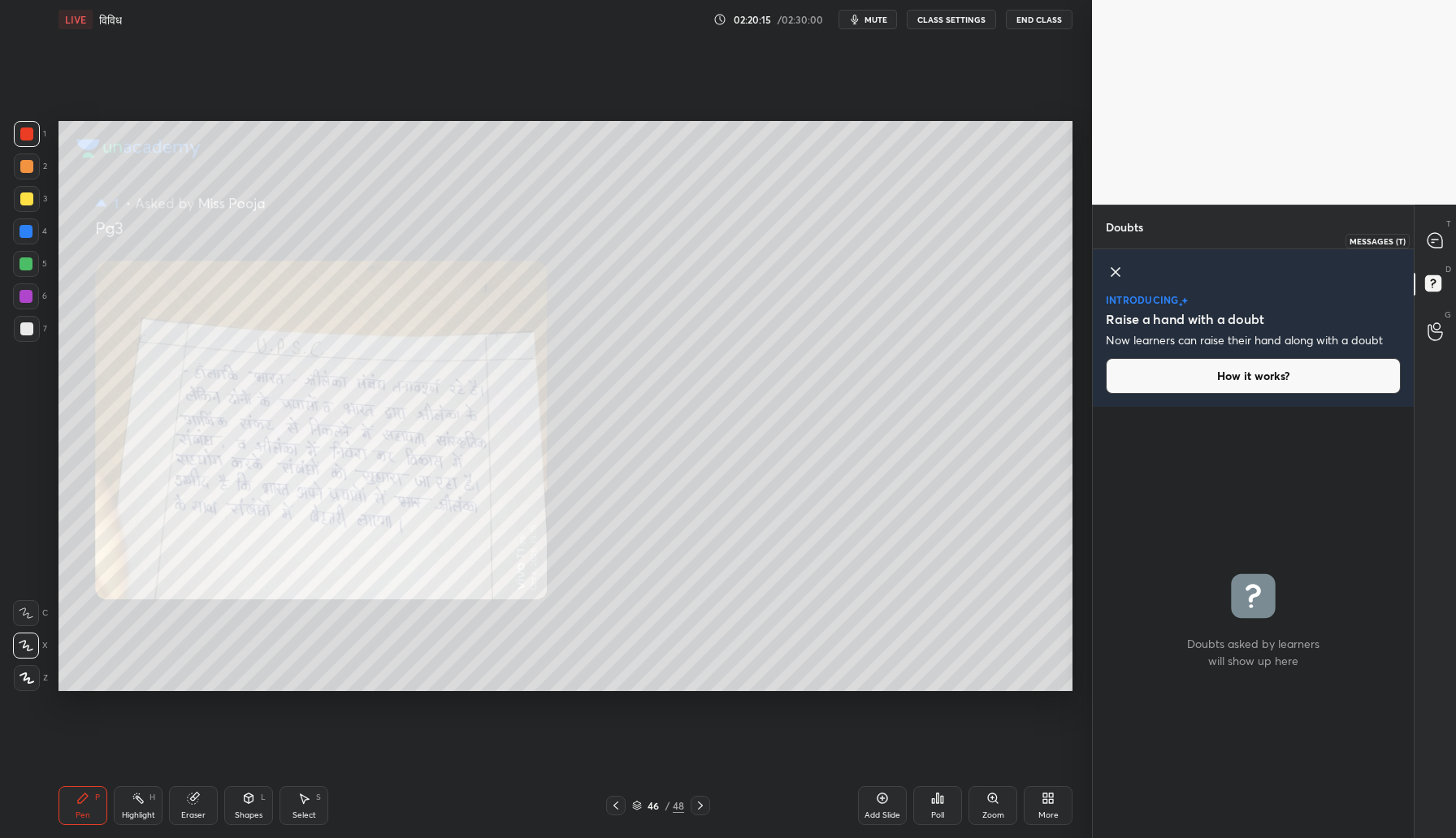
click at [1439, 230] on div at bounding box center [1436, 240] width 33 height 30
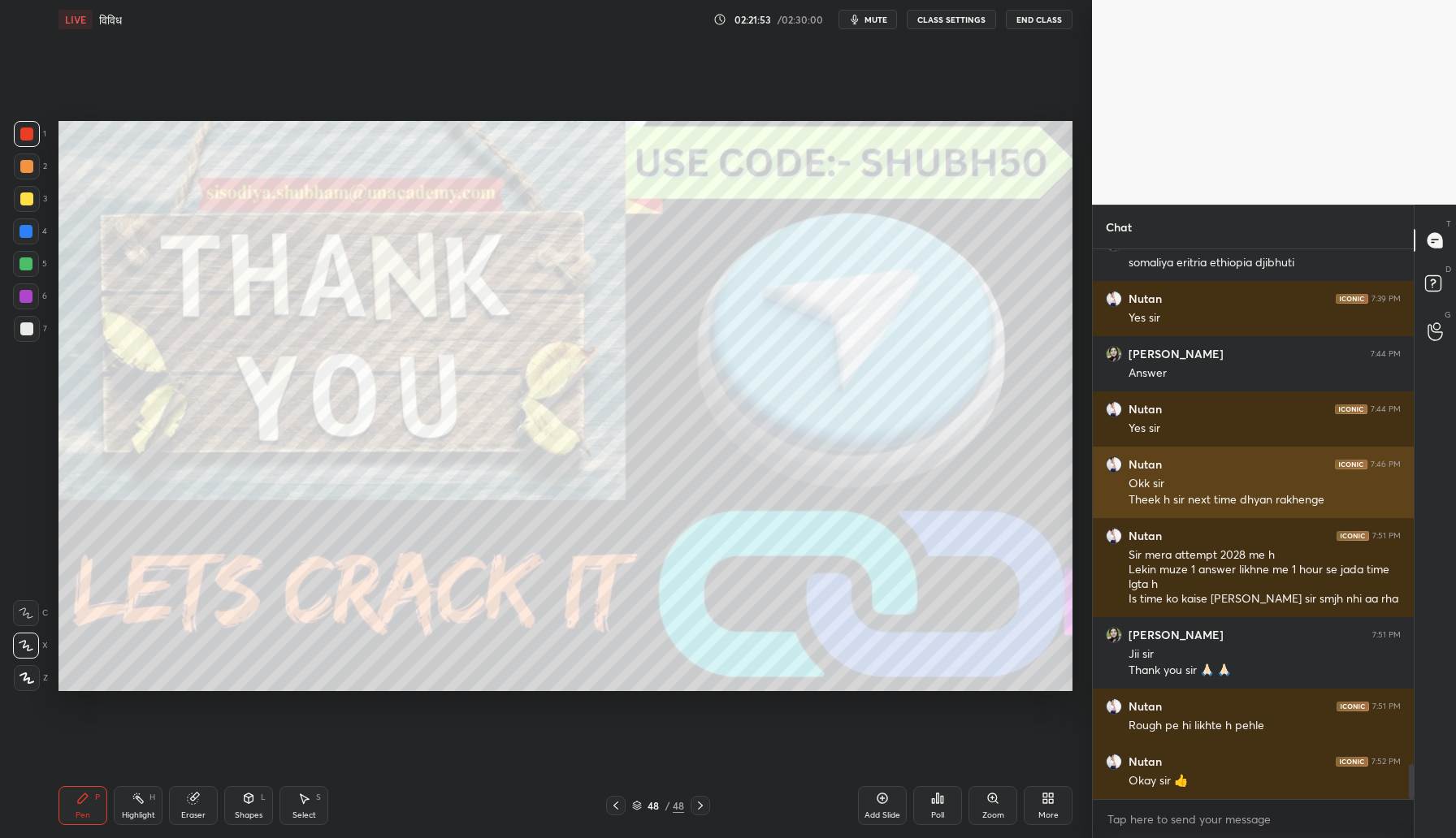
scroll to position [8223, 0]
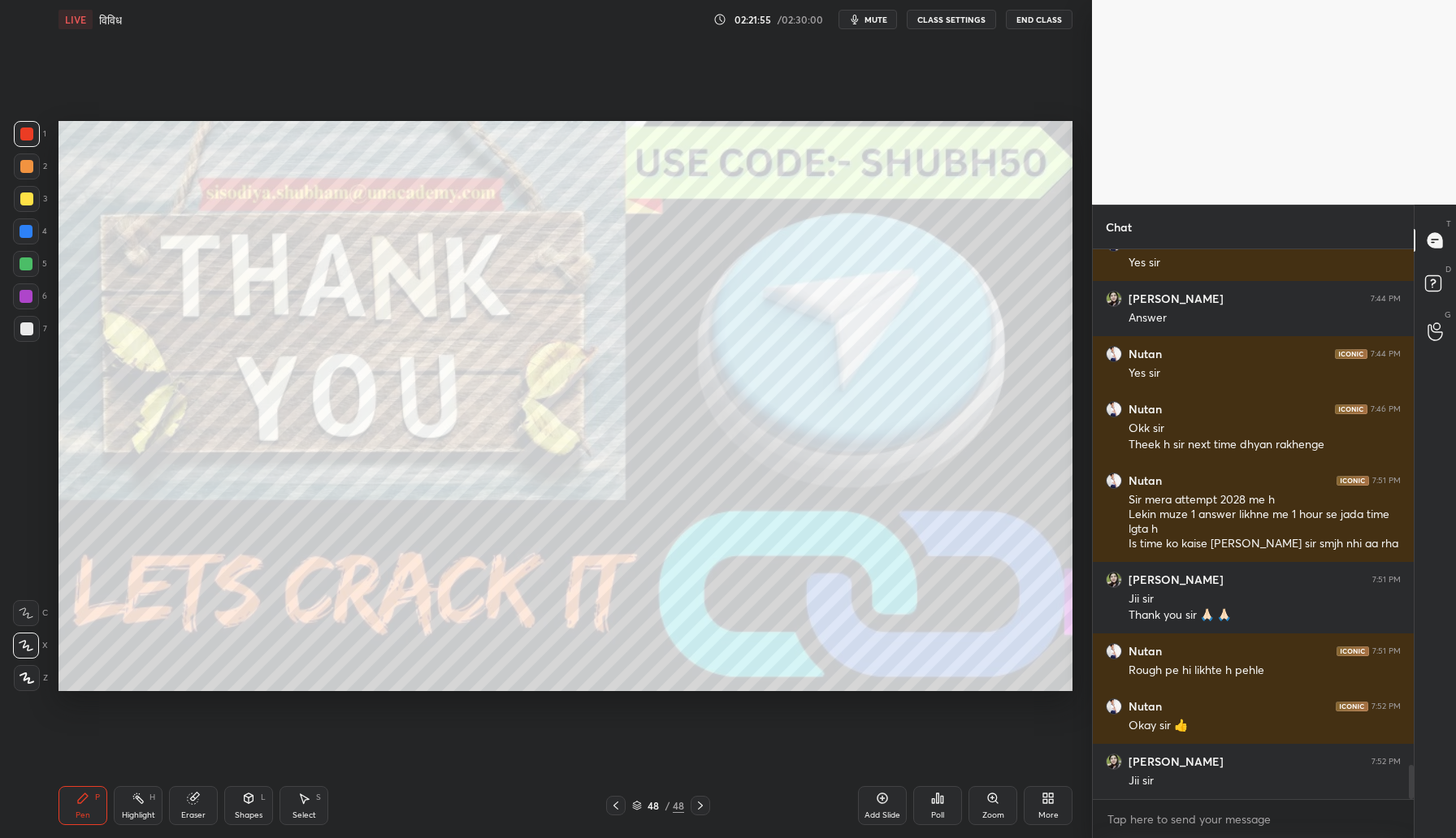
click at [494, 40] on div "Setting up your live class Poll for secs No correct answer Start poll" at bounding box center [565, 406] width 1027 height 735
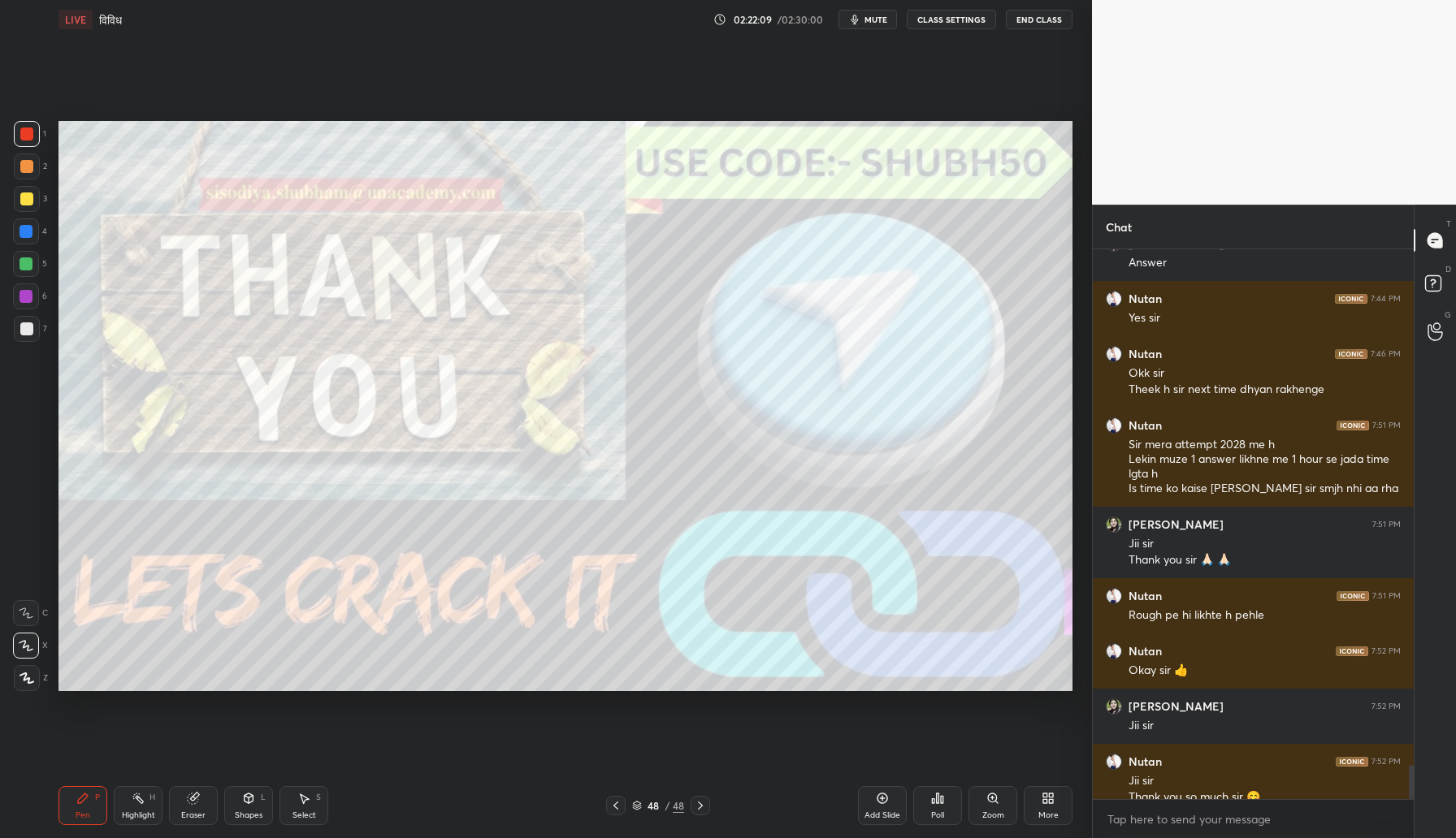
scroll to position [8295, 0]
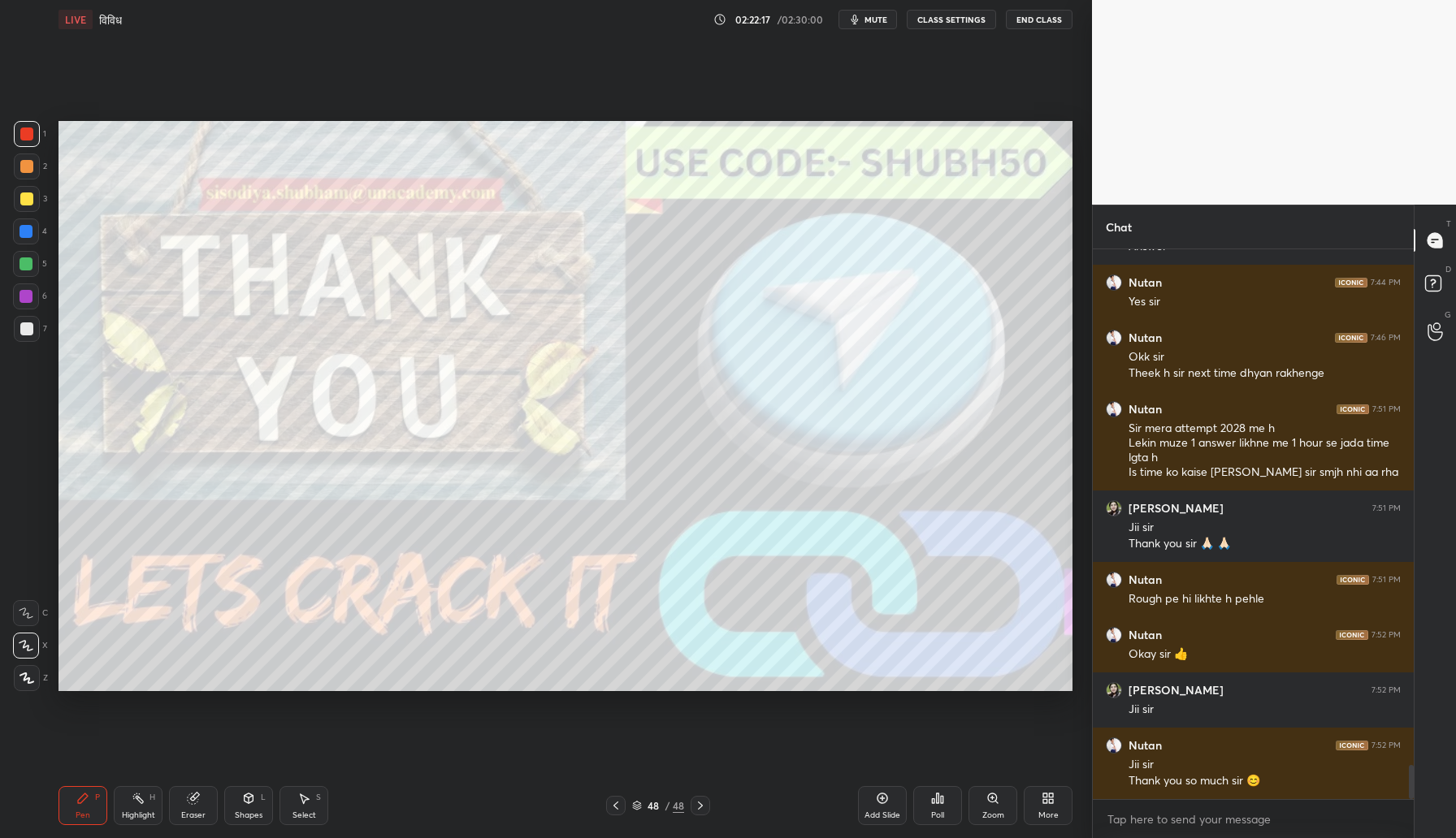
click at [1041, 22] on button "End Class" at bounding box center [1039, 19] width 67 height 19
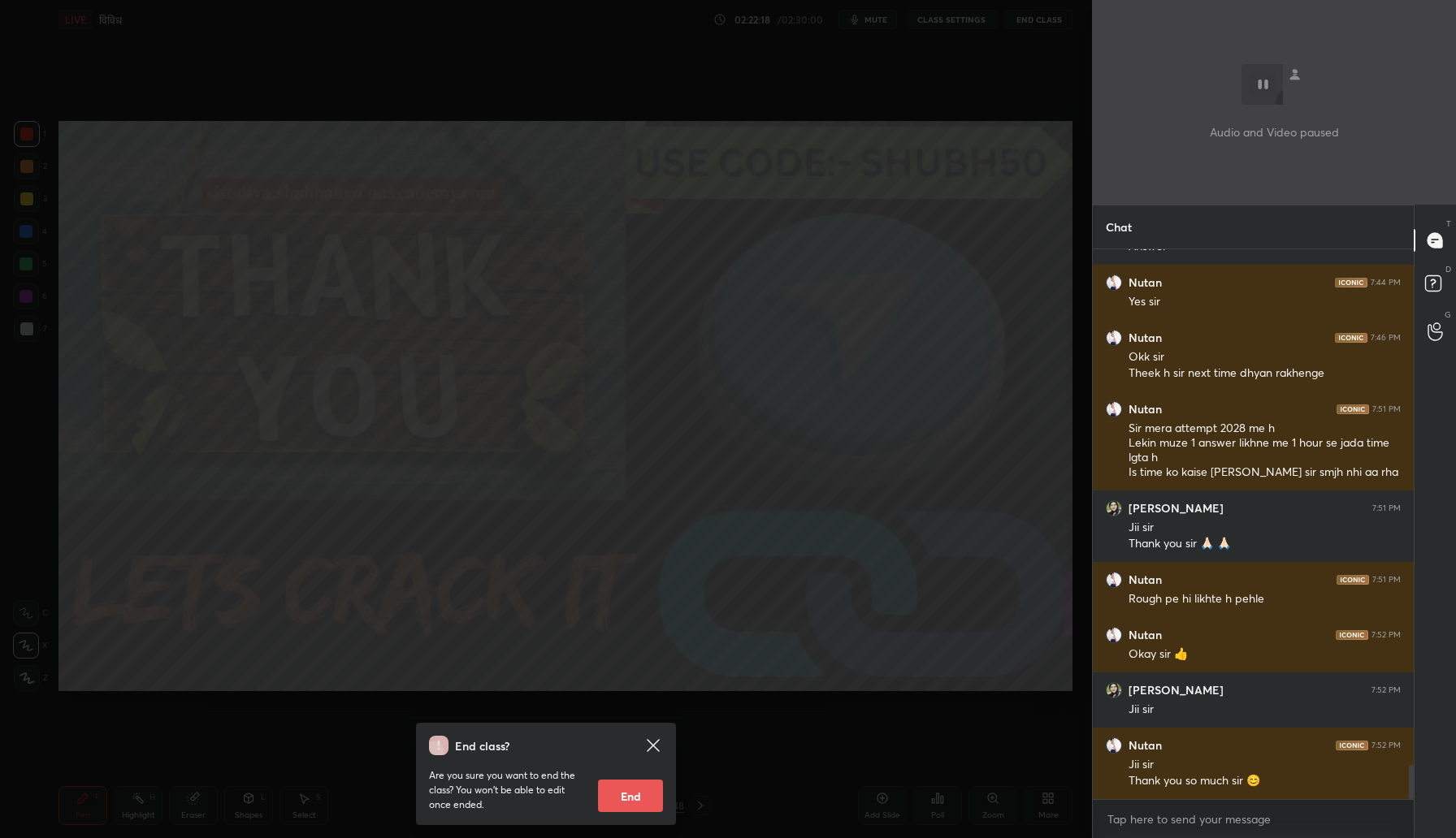
click at [618, 795] on button "End" at bounding box center [630, 796] width 65 height 33
type textarea "x"
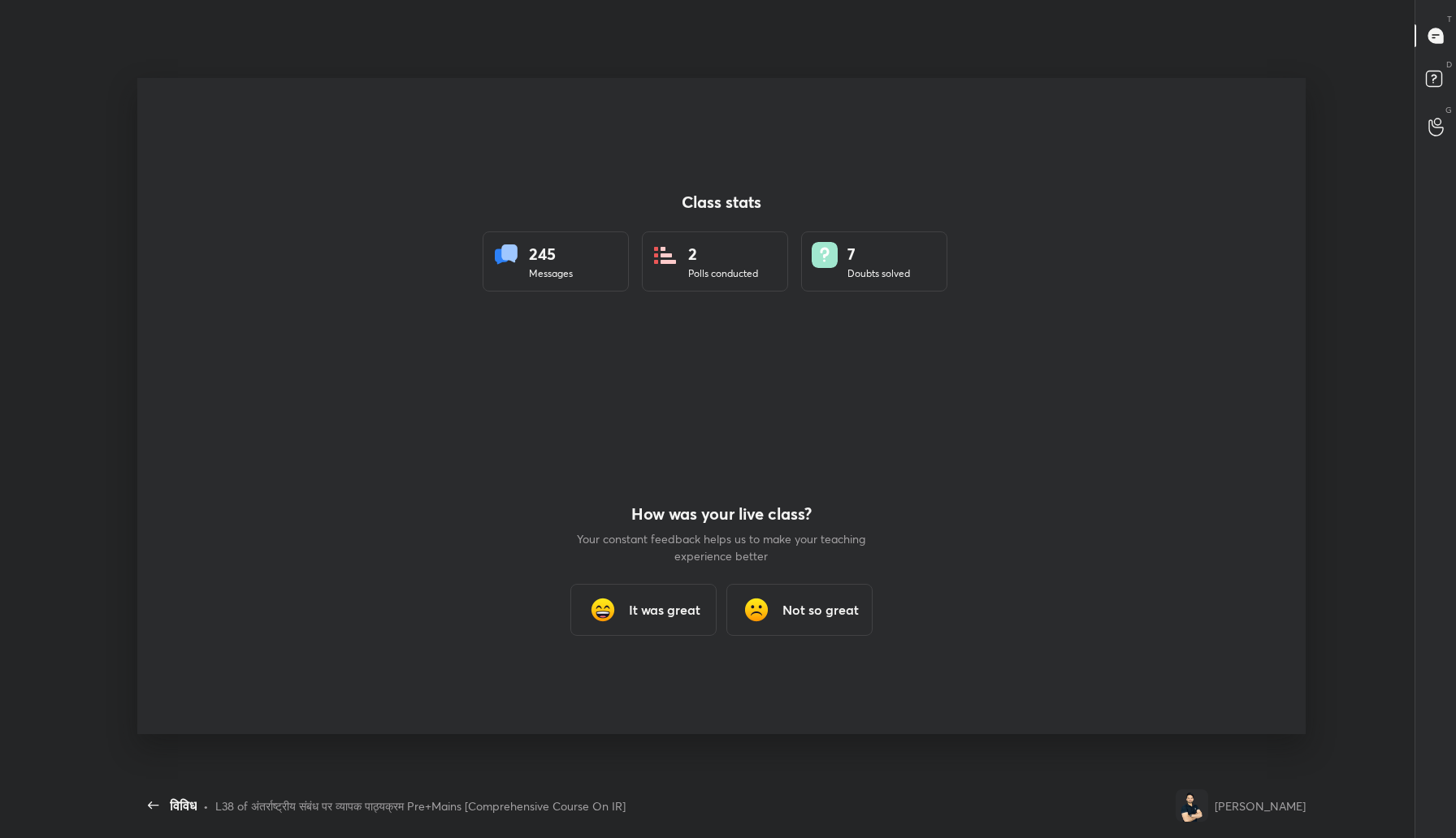
scroll to position [0, 0]
